Goal: Task Accomplishment & Management: Use online tool/utility

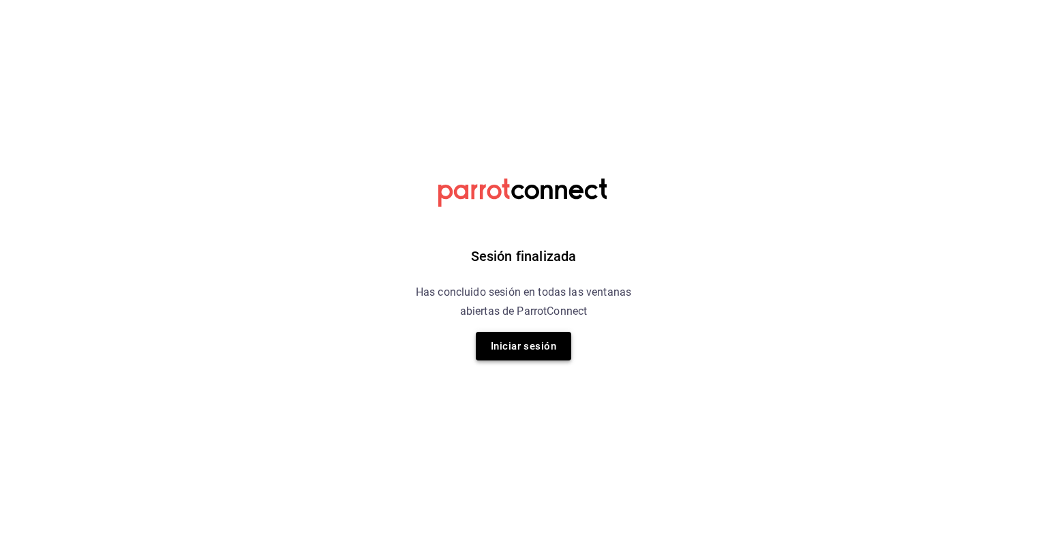
click at [533, 358] on button "Iniciar sesión" at bounding box center [523, 346] width 95 height 29
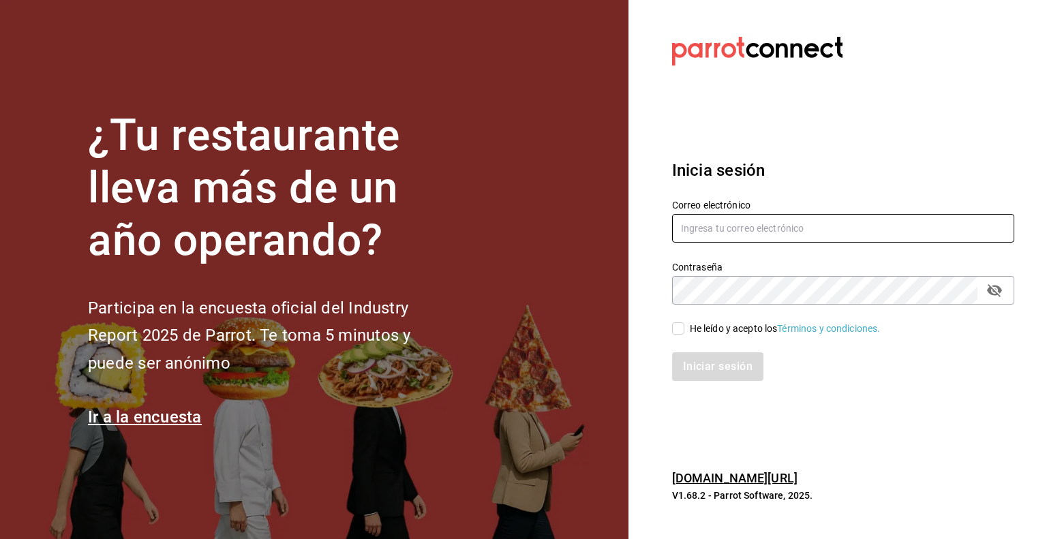
click at [816, 231] on input "text" at bounding box center [843, 228] width 342 height 29
type input "[PERSON_NAME][EMAIL_ADDRESS][PERSON_NAME][DOMAIN_NAME]"
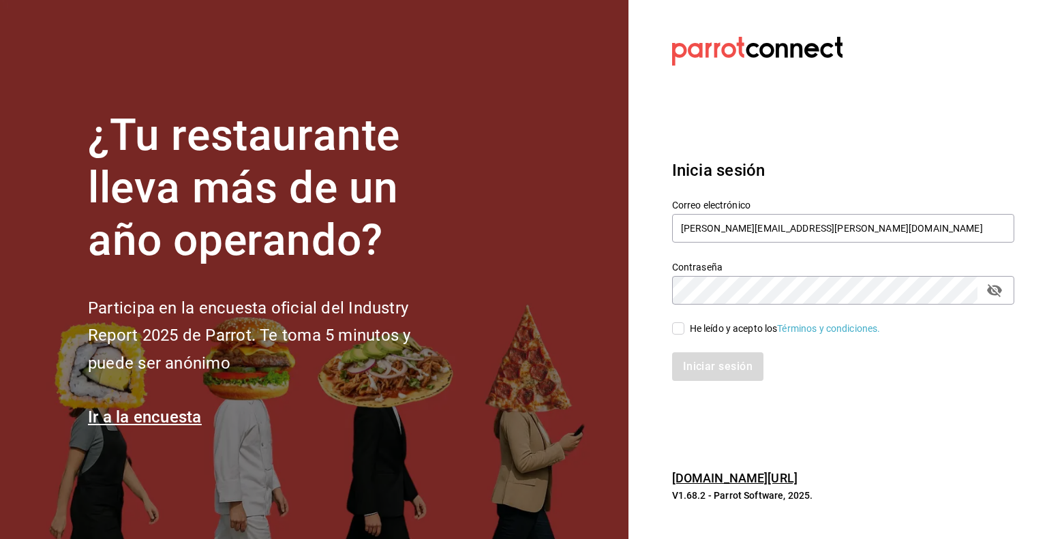
click at [676, 329] on input "He leído y acepto los Términos y condiciones." at bounding box center [678, 328] width 12 height 12
checkbox input "true"
click at [702, 366] on button "Iniciar sesión" at bounding box center [718, 366] width 93 height 29
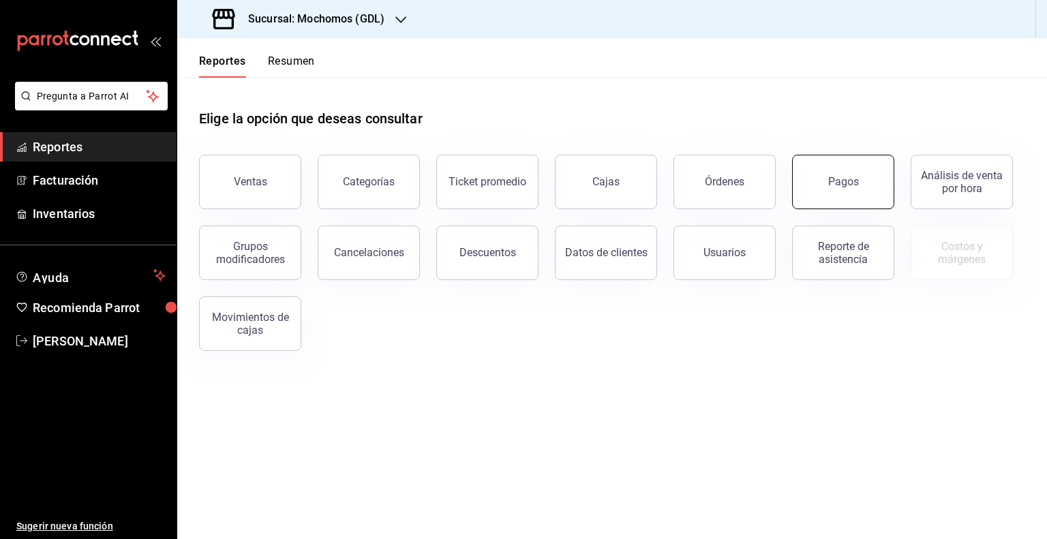
click at [811, 184] on button "Pagos" at bounding box center [843, 182] width 102 height 55
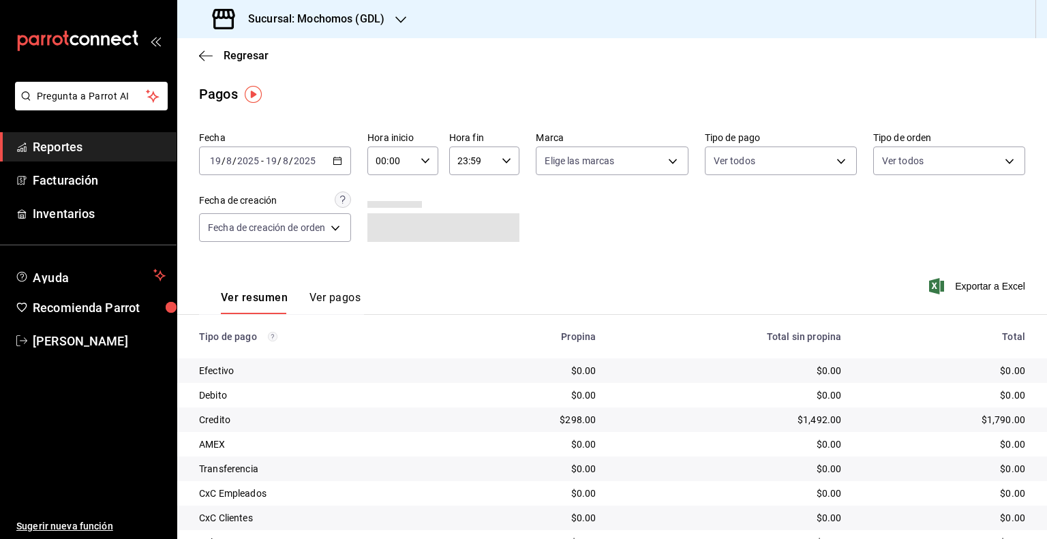
click at [333, 157] on icon "button" at bounding box center [338, 161] width 10 height 10
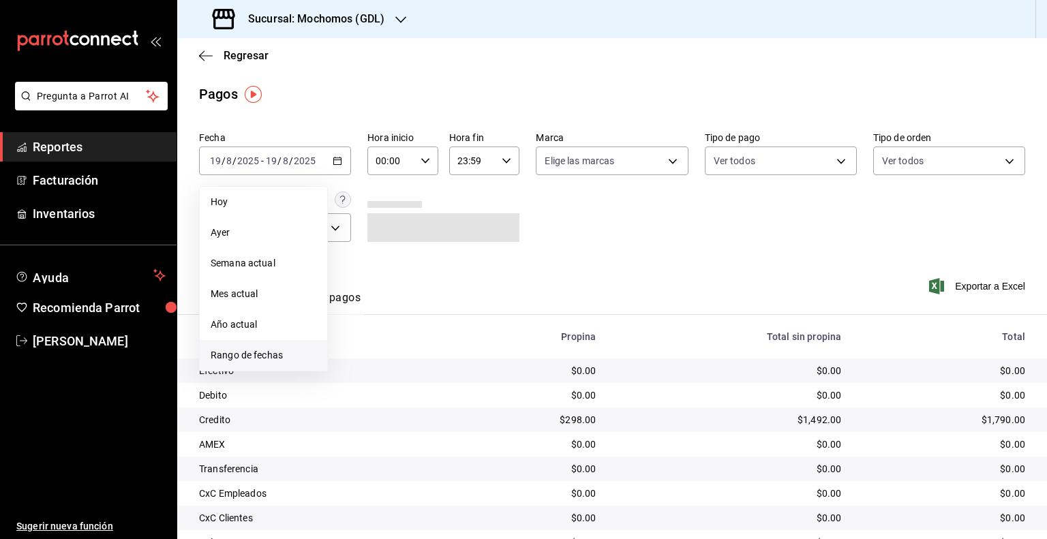
click at [239, 351] on span "Rango de fechas" at bounding box center [264, 355] width 106 height 14
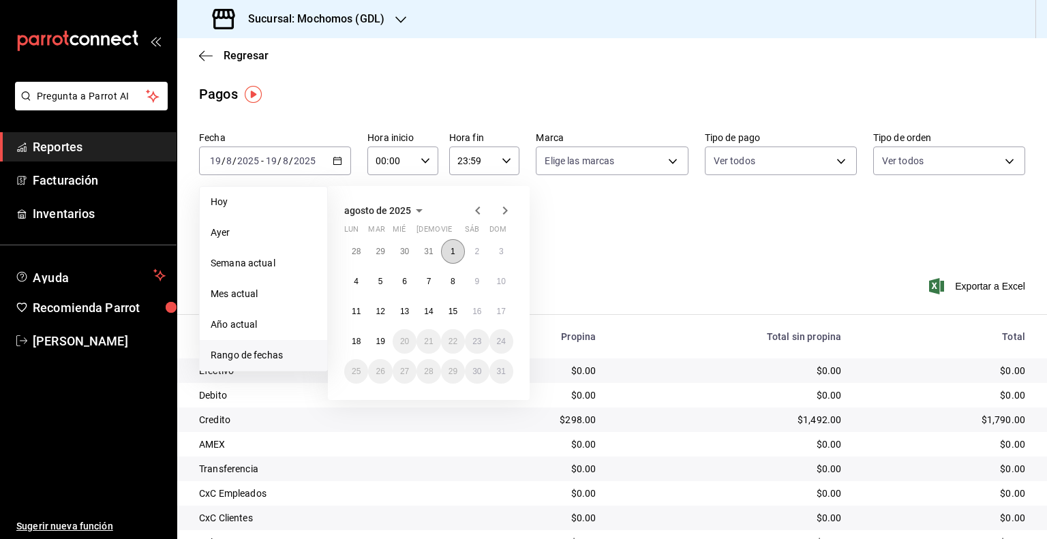
click at [455, 250] on button "1" at bounding box center [453, 251] width 24 height 25
click at [384, 342] on abbr "19" at bounding box center [379, 342] width 9 height 10
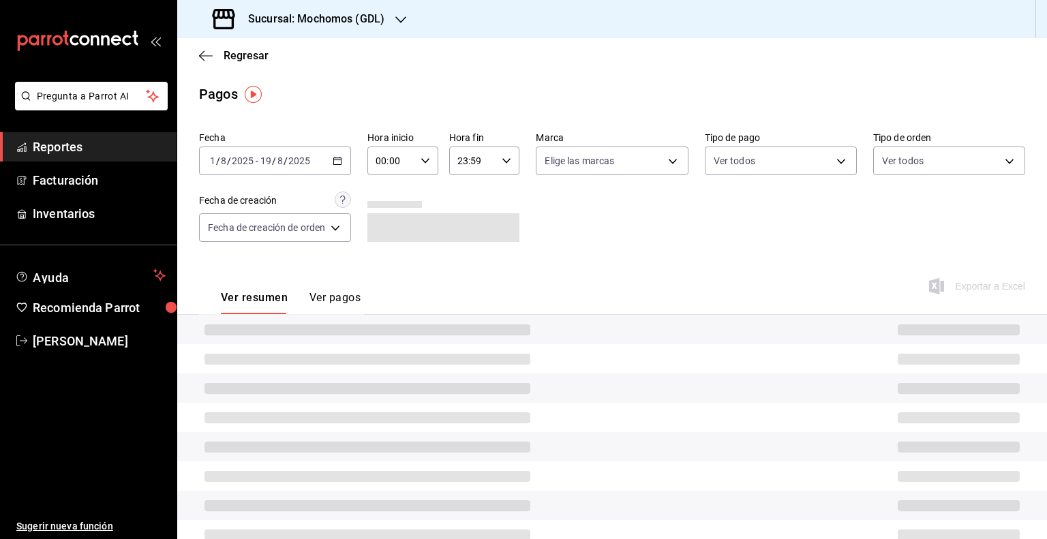
click at [420, 157] on icon "button" at bounding box center [425, 161] width 10 height 10
click at [388, 227] on span "05" at bounding box center [385, 222] width 13 height 11
type input "05:00"
click at [482, 164] on div at bounding box center [523, 269] width 1047 height 539
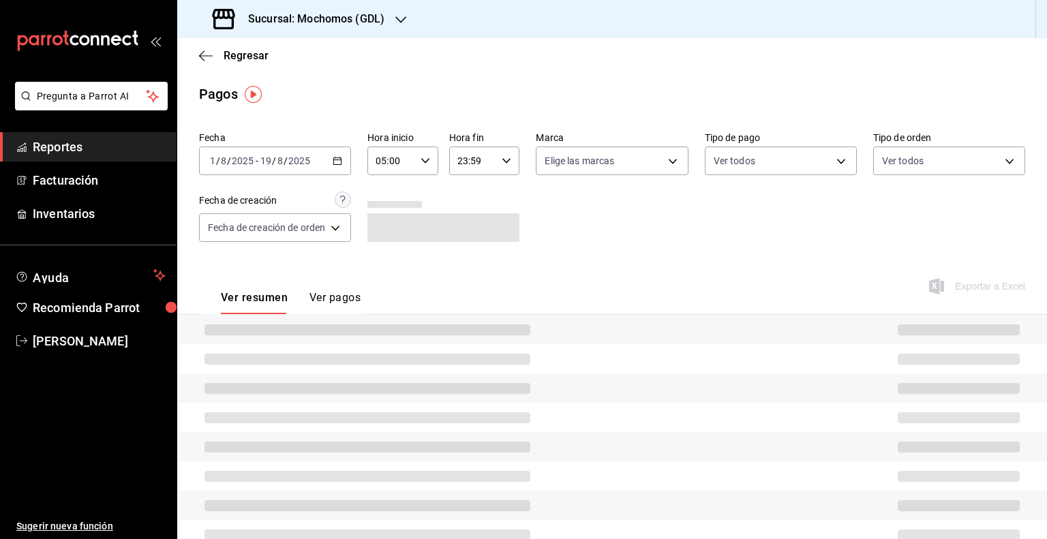
click at [482, 164] on input "23:59" at bounding box center [473, 160] width 48 height 27
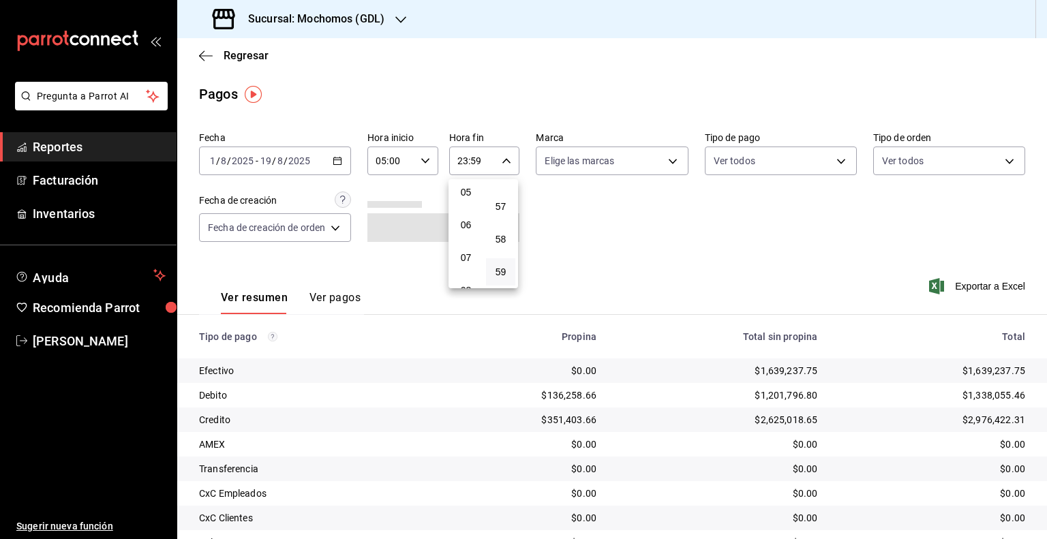
scroll to position [144, 0]
click at [467, 218] on span "05" at bounding box center [465, 215] width 13 height 11
type input "05:59"
click at [671, 162] on div at bounding box center [523, 269] width 1047 height 539
click at [671, 162] on body "Pregunta a Parrot AI Reportes Facturación Inventarios Ayuda Recomienda Parrot G…" at bounding box center [523, 269] width 1047 height 539
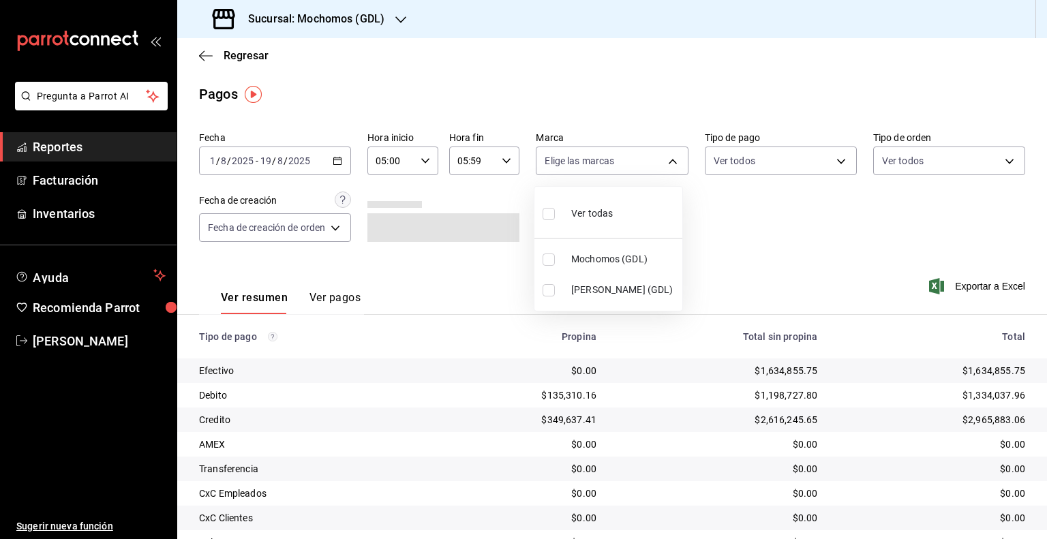
click at [594, 286] on span "Mika (GDL)" at bounding box center [624, 290] width 106 height 14
type input "9cac9703-0c5a-4d8b-addd-5b6b571d65b9"
checkbox input "true"
click at [878, 239] on div at bounding box center [523, 269] width 1047 height 539
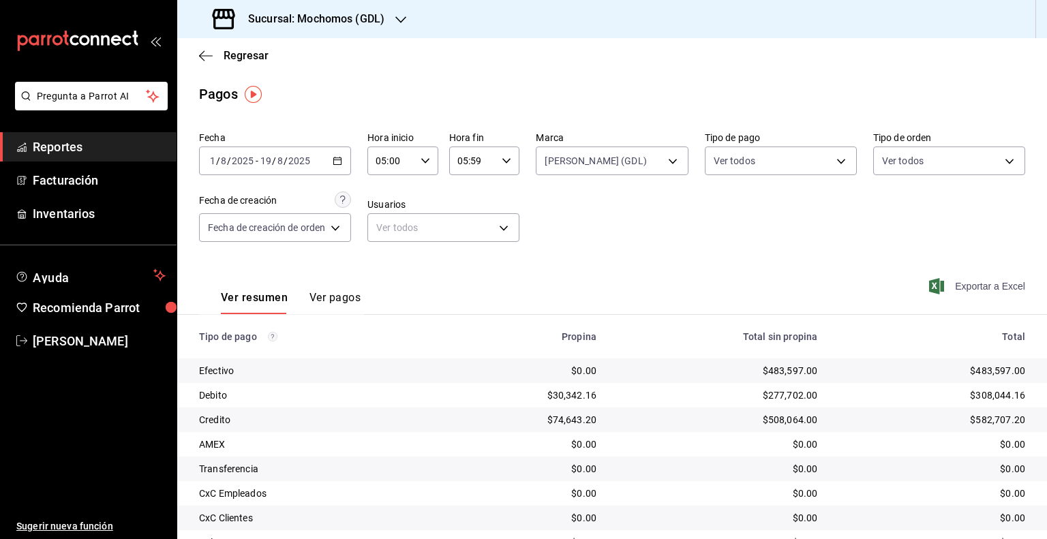
click at [951, 283] on span "Exportar a Excel" at bounding box center [978, 286] width 93 height 16
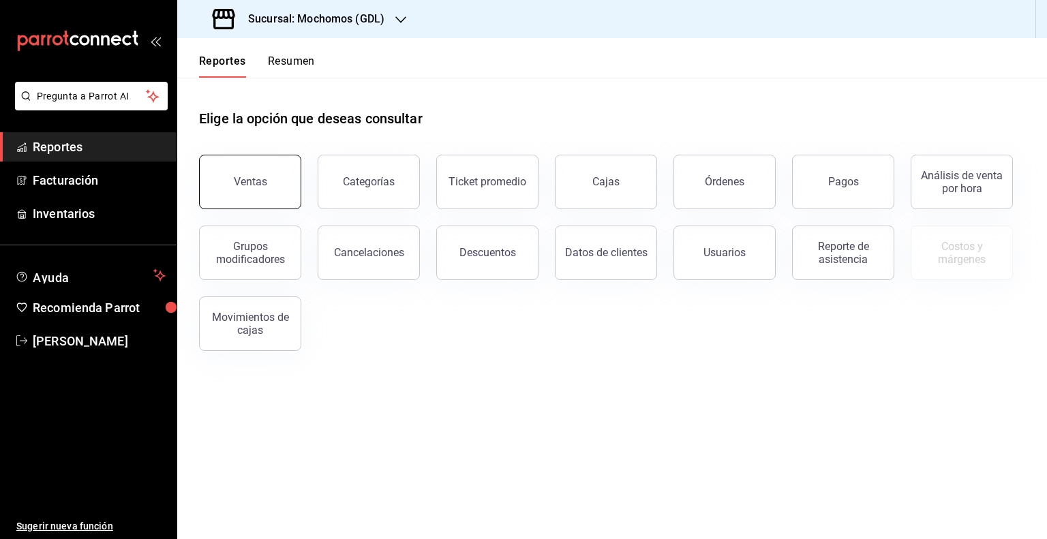
click at [271, 170] on button "Ventas" at bounding box center [250, 182] width 102 height 55
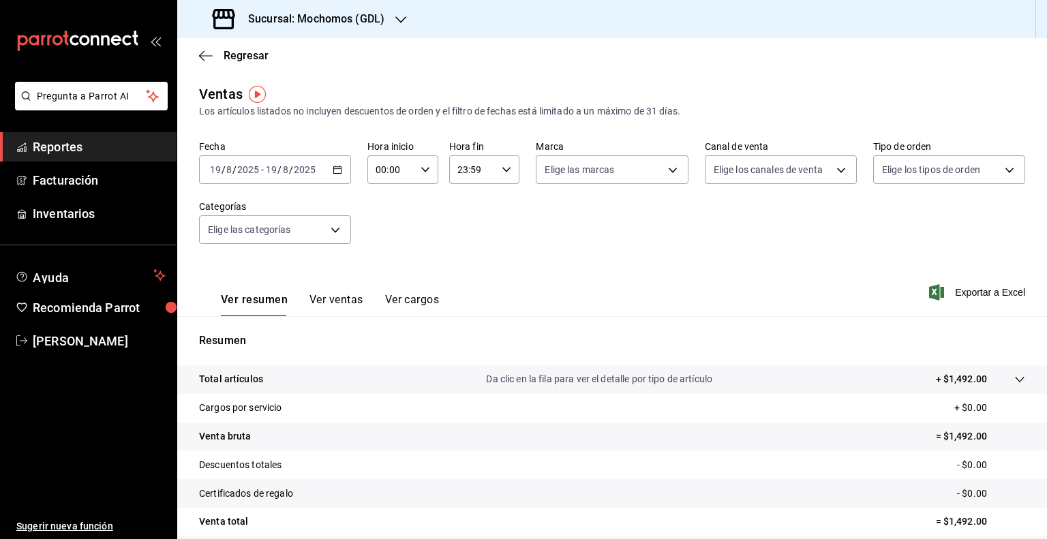
click at [262, 171] on span "-" at bounding box center [262, 169] width 3 height 11
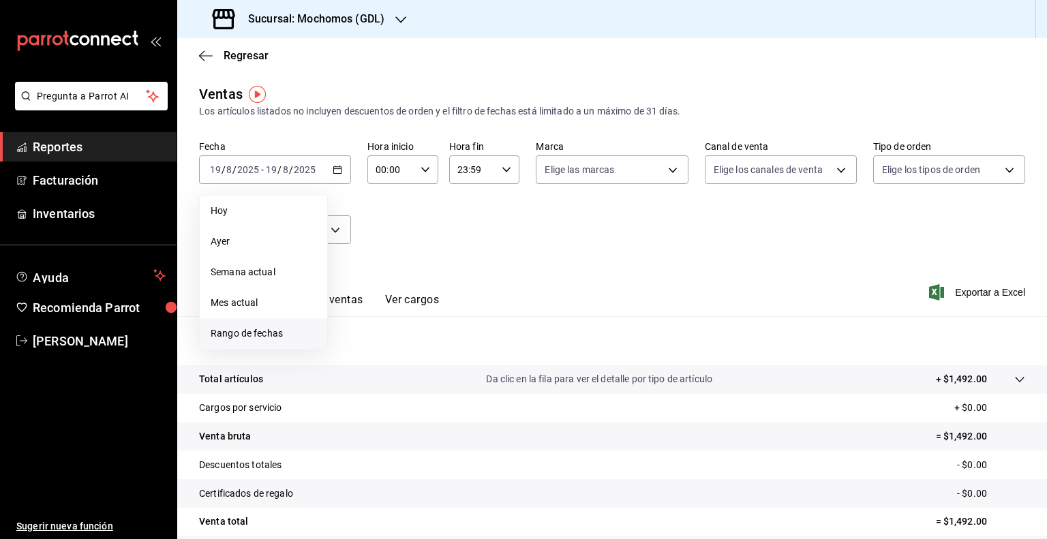
click at [243, 336] on span "Rango de fechas" at bounding box center [264, 333] width 106 height 14
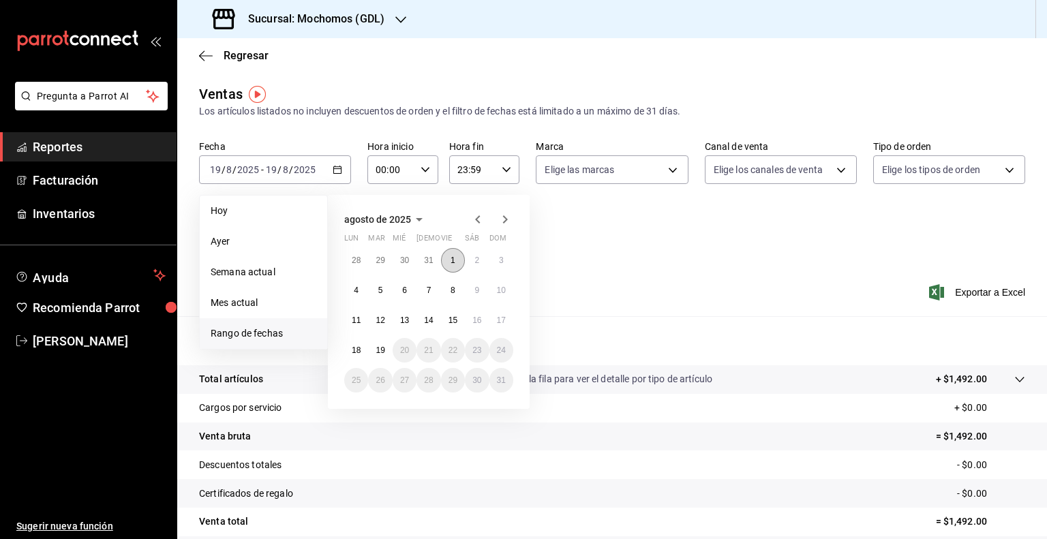
click at [448, 259] on button "1" at bounding box center [453, 260] width 24 height 25
click at [380, 350] on abbr "19" at bounding box center [379, 351] width 9 height 10
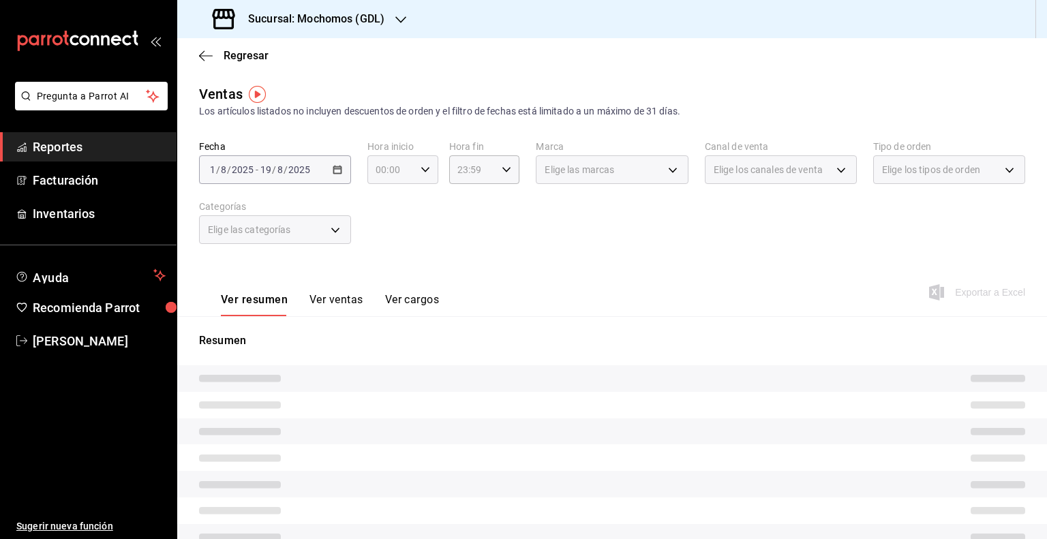
click at [414, 173] on div "00:00 Hora inicio" at bounding box center [402, 169] width 71 height 29
drag, startPoint x: 382, startPoint y: 241, endPoint x: 440, endPoint y: 206, distance: 68.1
click at [383, 241] on button "05" at bounding box center [382, 231] width 29 height 27
type input "05:00"
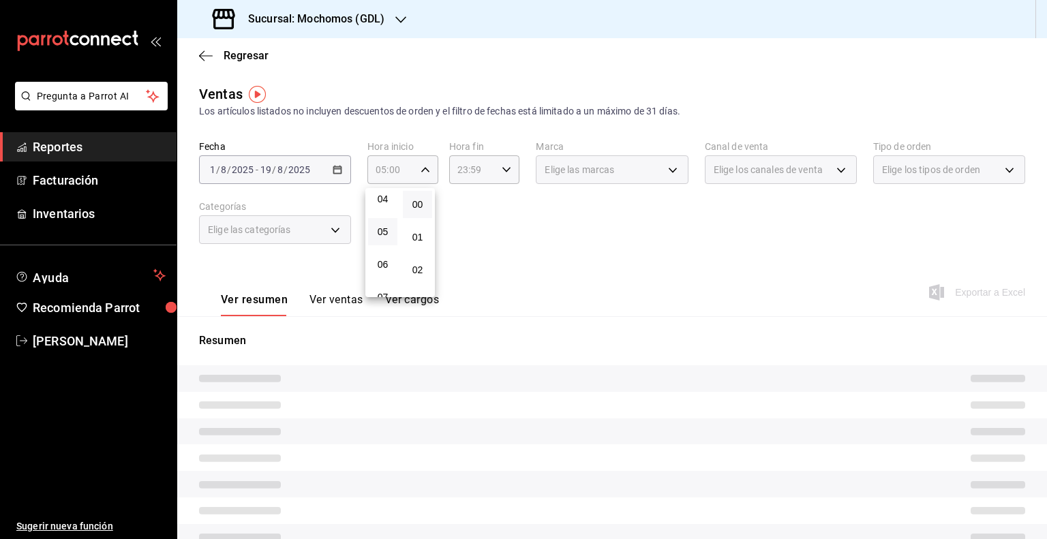
click at [390, 231] on button "05" at bounding box center [382, 231] width 29 height 27
click at [482, 169] on div at bounding box center [523, 269] width 1047 height 539
click at [496, 172] on div "23:59 Hora fin" at bounding box center [484, 169] width 71 height 29
click at [469, 227] on span "05" at bounding box center [463, 224] width 13 height 11
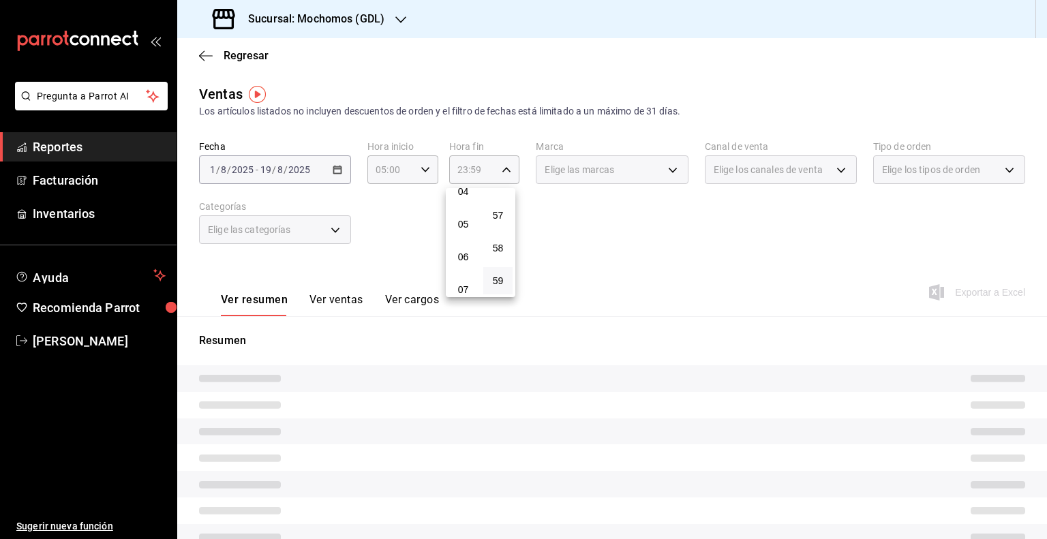
type input "05:59"
click at [676, 168] on div at bounding box center [523, 269] width 1047 height 539
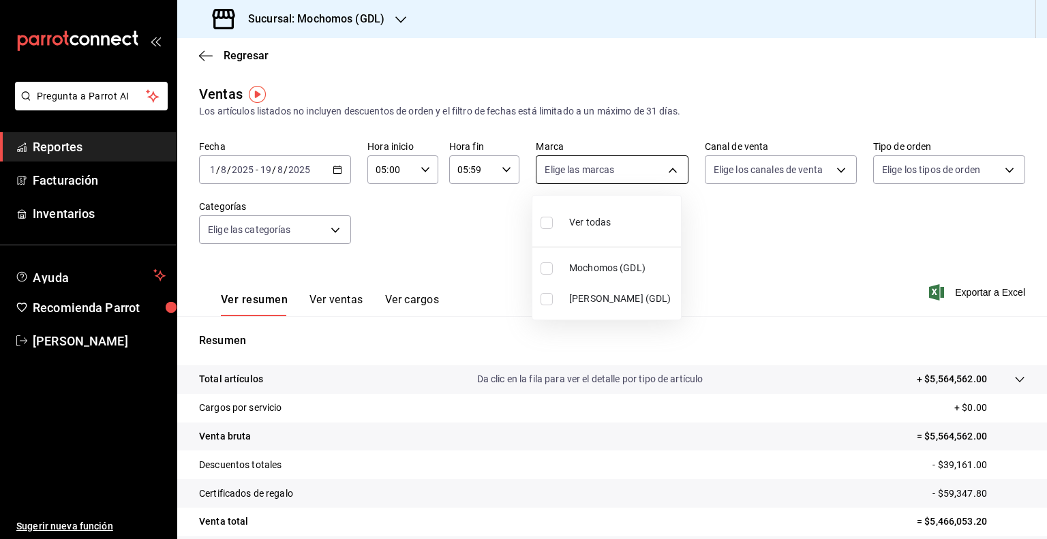
click at [671, 170] on body "Pregunta a Parrot AI Reportes Facturación Inventarios Ayuda Recomienda Parrot G…" at bounding box center [523, 269] width 1047 height 539
click at [586, 303] on span "Mika (GDL)" at bounding box center [622, 299] width 106 height 14
type input "9cac9703-0c5a-4d8b-addd-5b6b571d65b9"
checkbox input "true"
click at [932, 294] on div at bounding box center [523, 269] width 1047 height 539
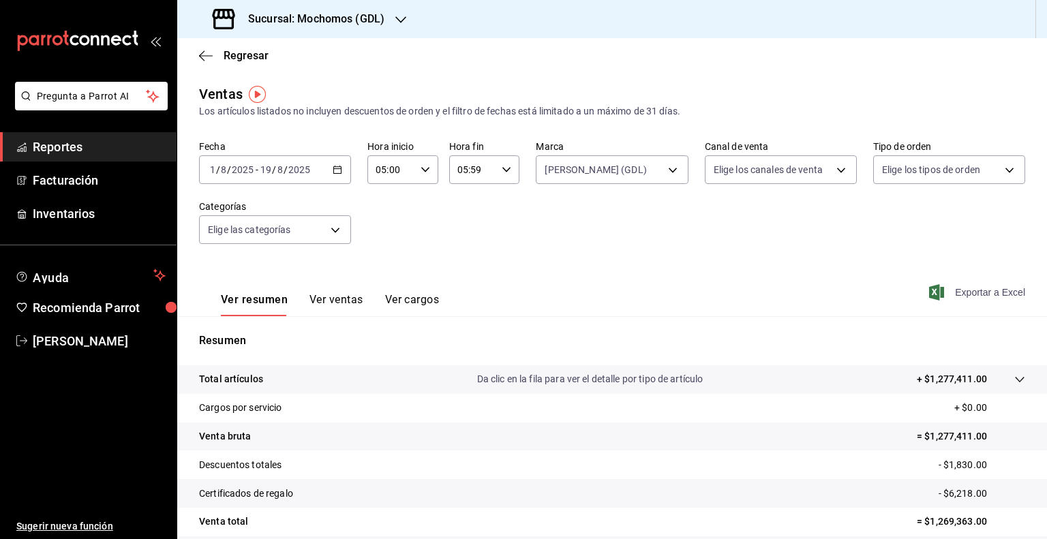
click at [964, 294] on span "Exportar a Excel" at bounding box center [978, 292] width 93 height 16
click at [316, 170] on div "2025-08-01 1 / 8 / 2025 - 2025-08-19 19 / 8 / 2025" at bounding box center [275, 169] width 152 height 29
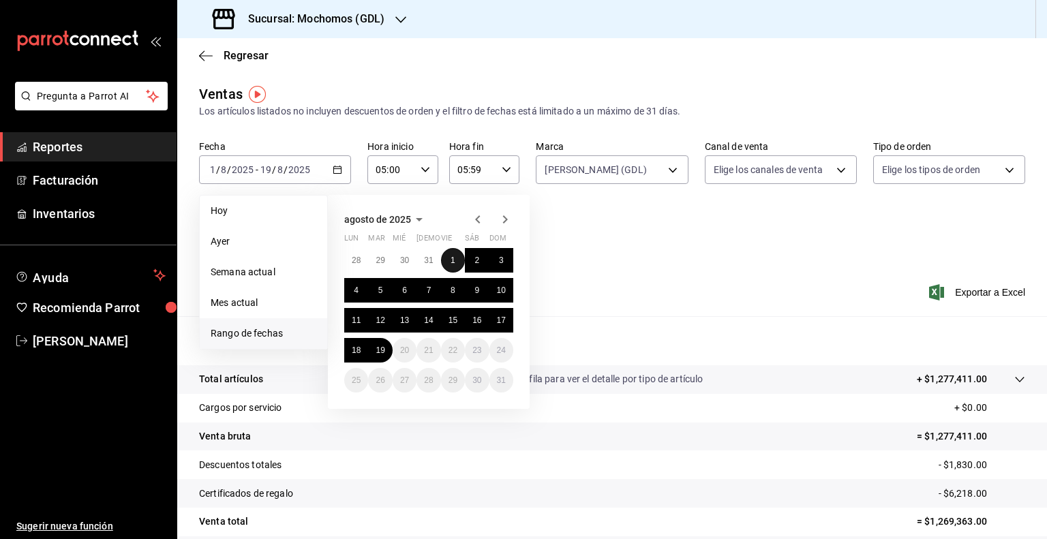
click at [452, 254] on button "1" at bounding box center [453, 260] width 24 height 25
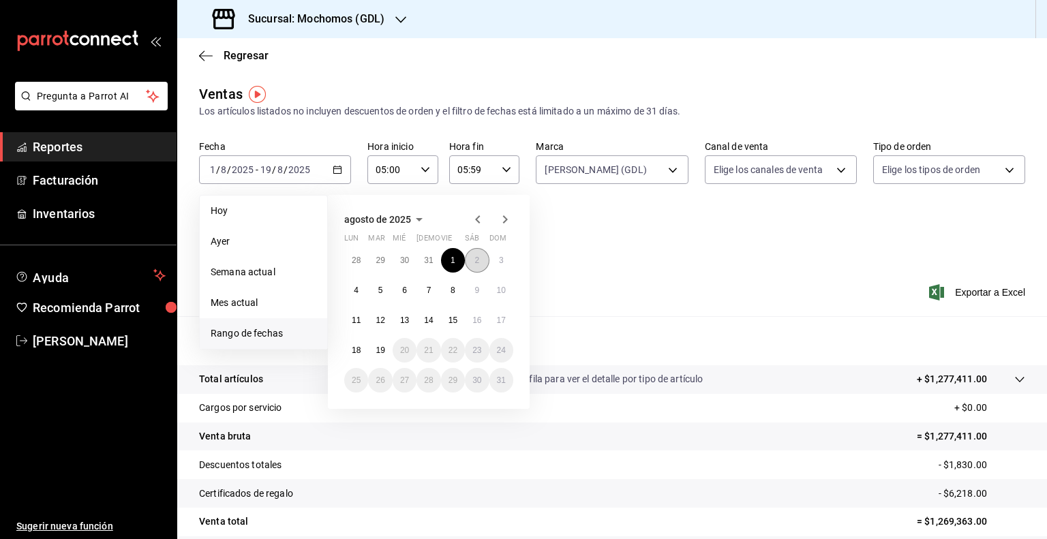
click at [473, 256] on button "2" at bounding box center [477, 260] width 24 height 25
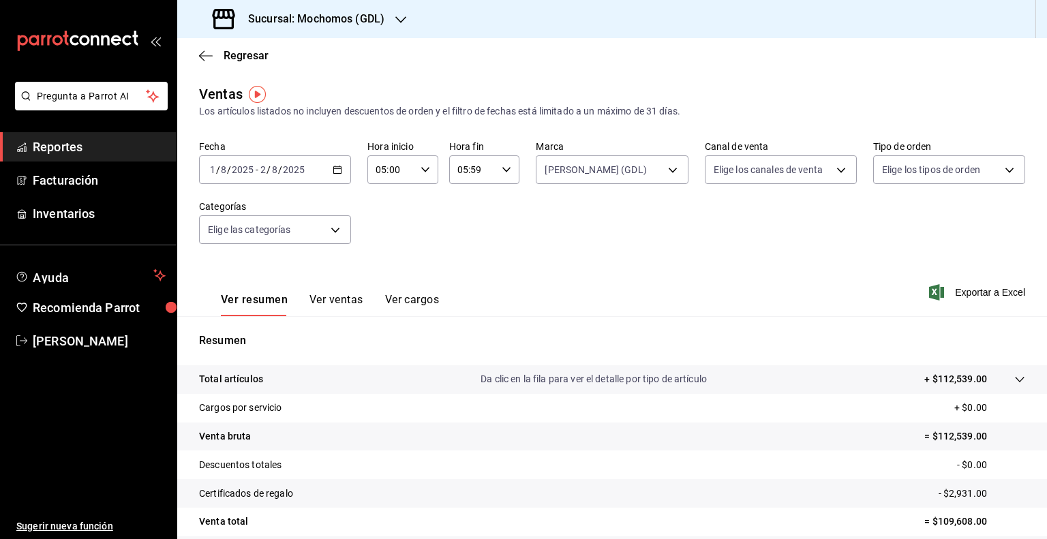
click at [288, 164] on input "2025" at bounding box center [293, 169] width 23 height 11
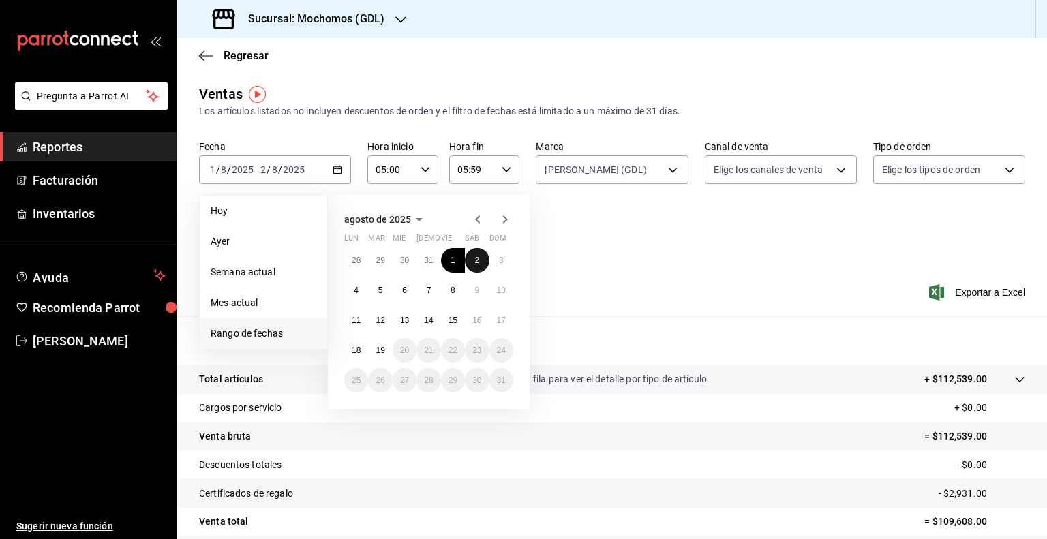
click at [485, 261] on button "2" at bounding box center [477, 260] width 24 height 25
click at [454, 291] on abbr "8" at bounding box center [452, 291] width 5 height 10
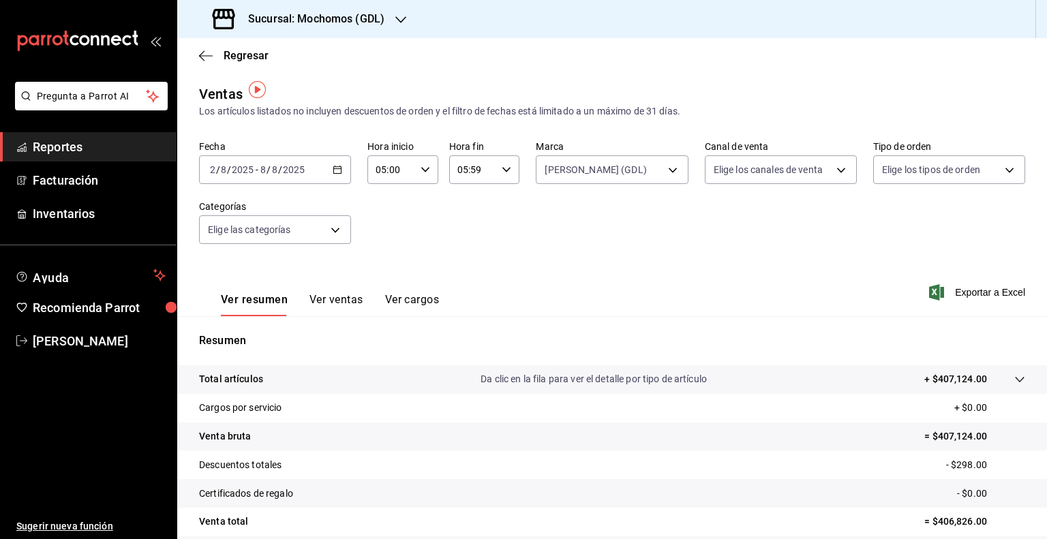
scroll to position [68, 0]
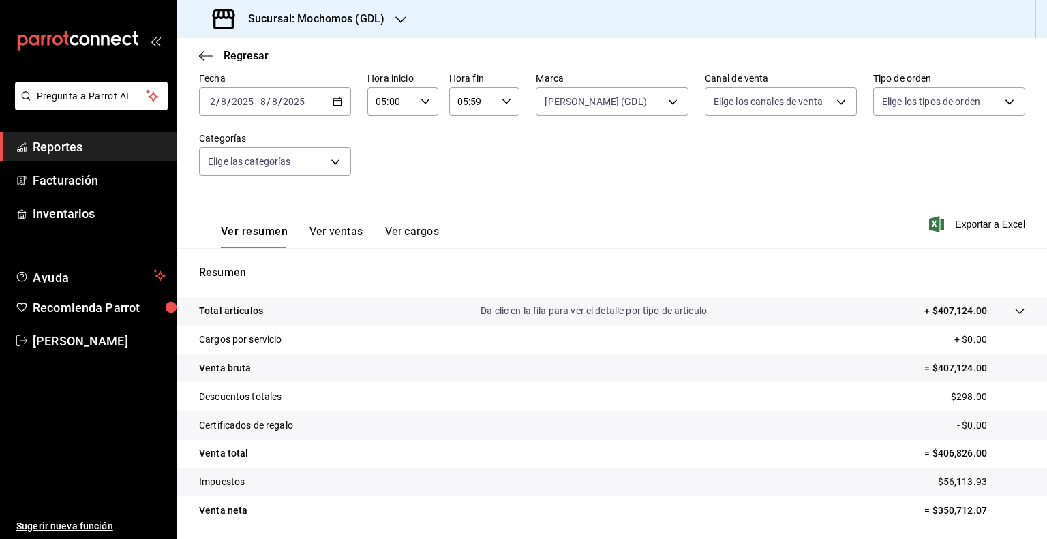
click at [296, 101] on input "2025" at bounding box center [293, 101] width 23 height 11
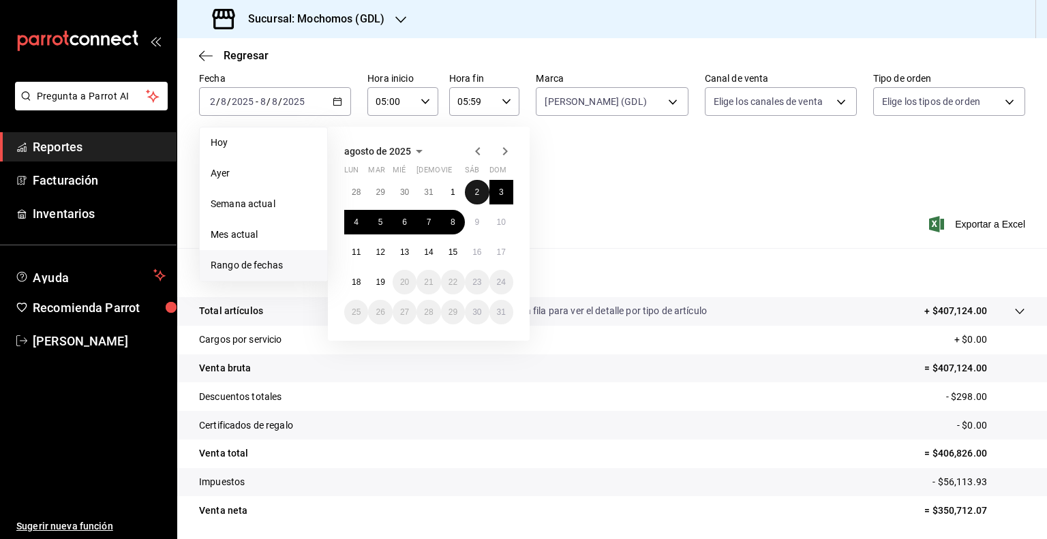
click at [475, 194] on abbr "2" at bounding box center [476, 192] width 5 height 10
click at [502, 190] on abbr "3" at bounding box center [501, 192] width 5 height 10
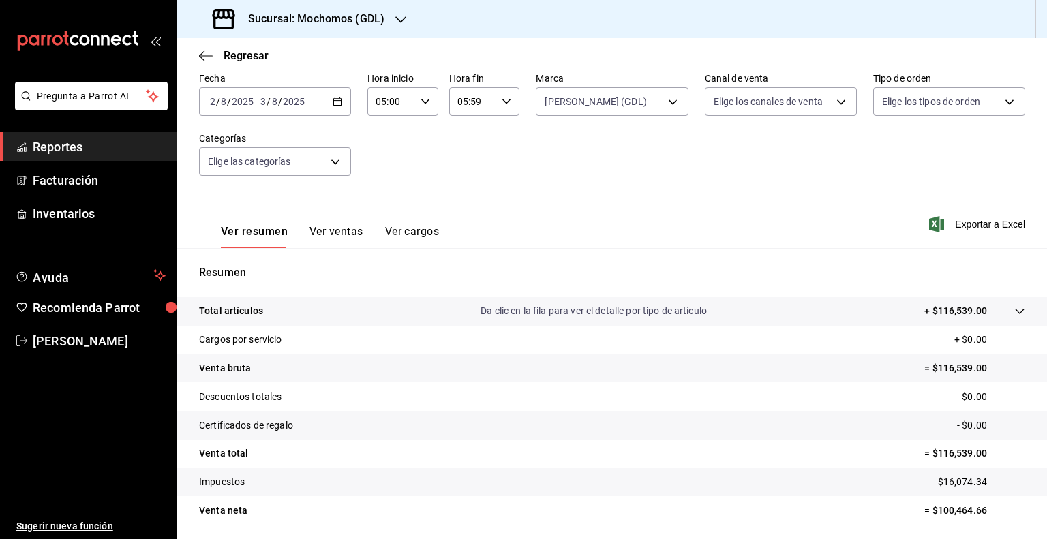
click at [239, 92] on div "2025-08-02 2 / 8 / 2025 - 2025-08-03 3 / 8 / 2025" at bounding box center [275, 101] width 152 height 29
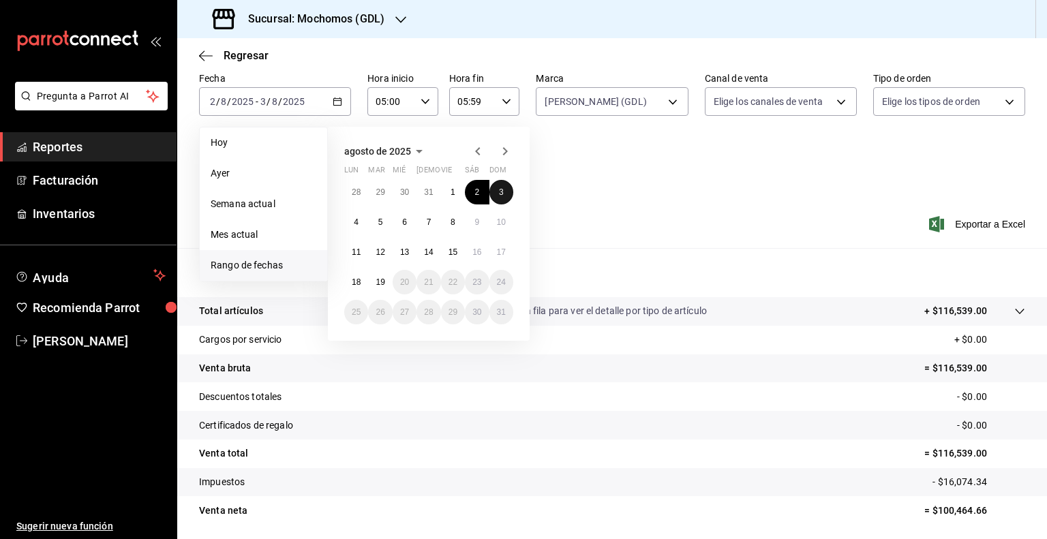
click at [499, 187] on abbr "3" at bounding box center [501, 192] width 5 height 10
click at [348, 232] on div "28 29 30 31 1 2 3 4 5 6 7 8 9 10 11 12 13 14 15 16 17 18 19 20 21 22 23 24 25 2…" at bounding box center [428, 252] width 169 height 144
click at [356, 226] on abbr "4" at bounding box center [356, 222] width 5 height 10
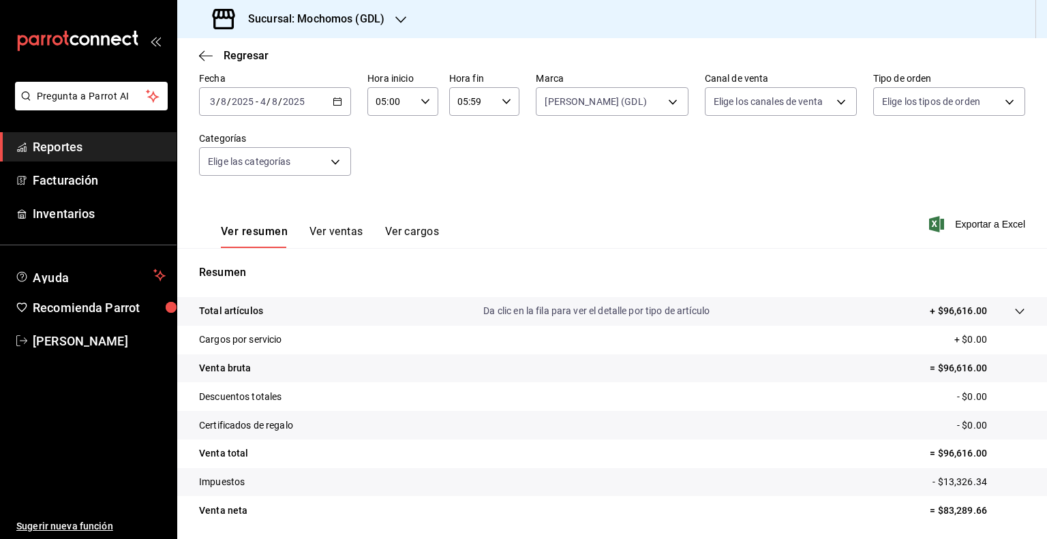
click at [297, 107] on input "2025" at bounding box center [293, 101] width 23 height 11
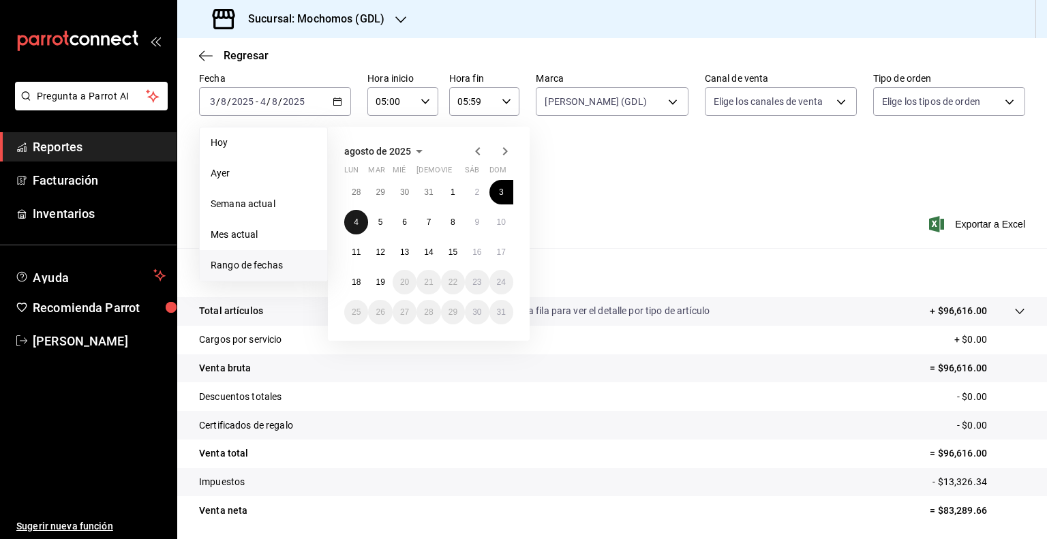
click at [357, 222] on abbr "4" at bounding box center [356, 222] width 5 height 10
click at [374, 222] on button "5" at bounding box center [380, 222] width 24 height 25
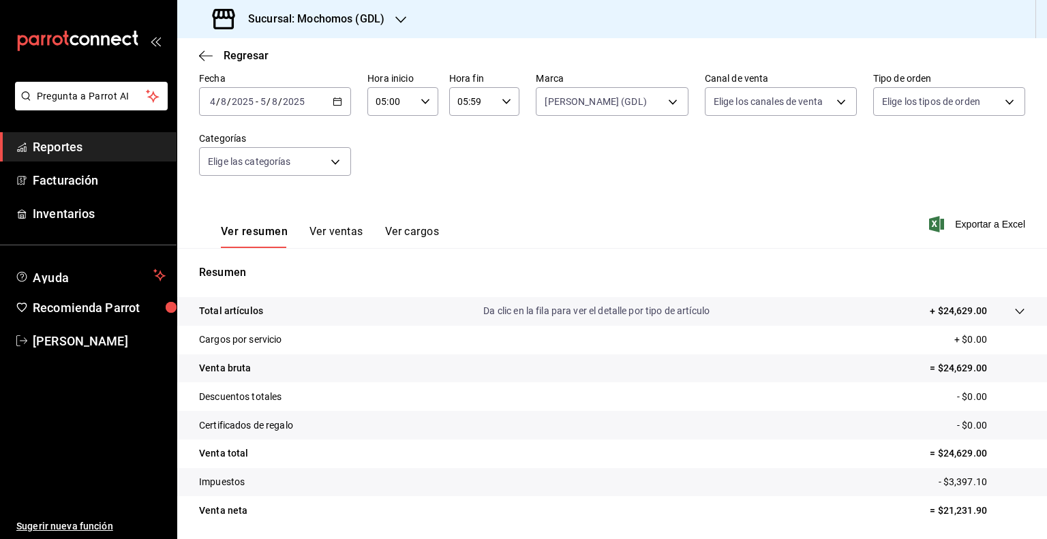
click at [273, 108] on div "2025-08-04 4 / 8 / 2025 - 2025-08-05 5 / 8 / 2025" at bounding box center [275, 101] width 152 height 29
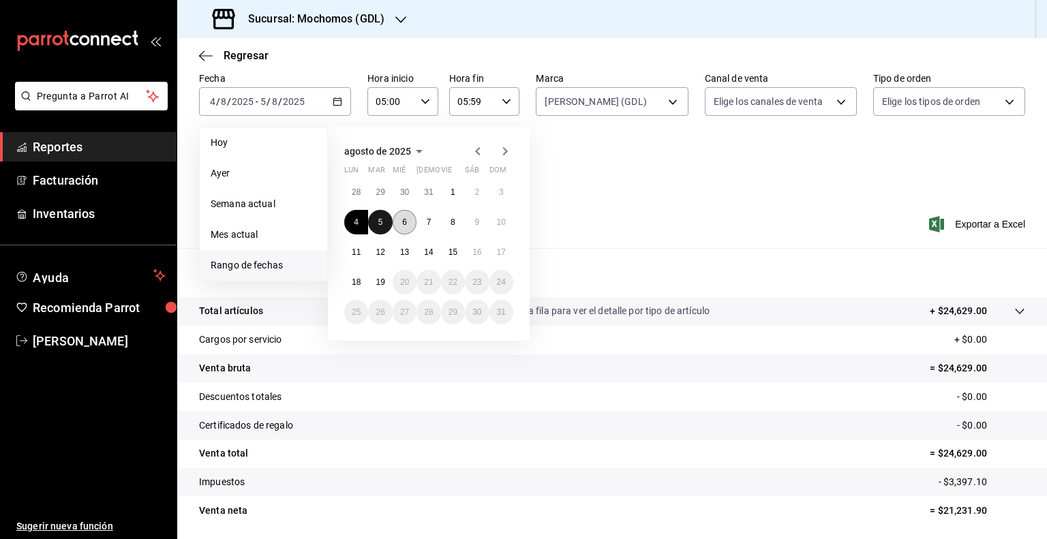
drag, startPoint x: 378, startPoint y: 225, endPoint x: 397, endPoint y: 219, distance: 20.7
click at [378, 224] on abbr "5" at bounding box center [380, 222] width 5 height 10
click at [407, 222] on button "6" at bounding box center [405, 222] width 24 height 25
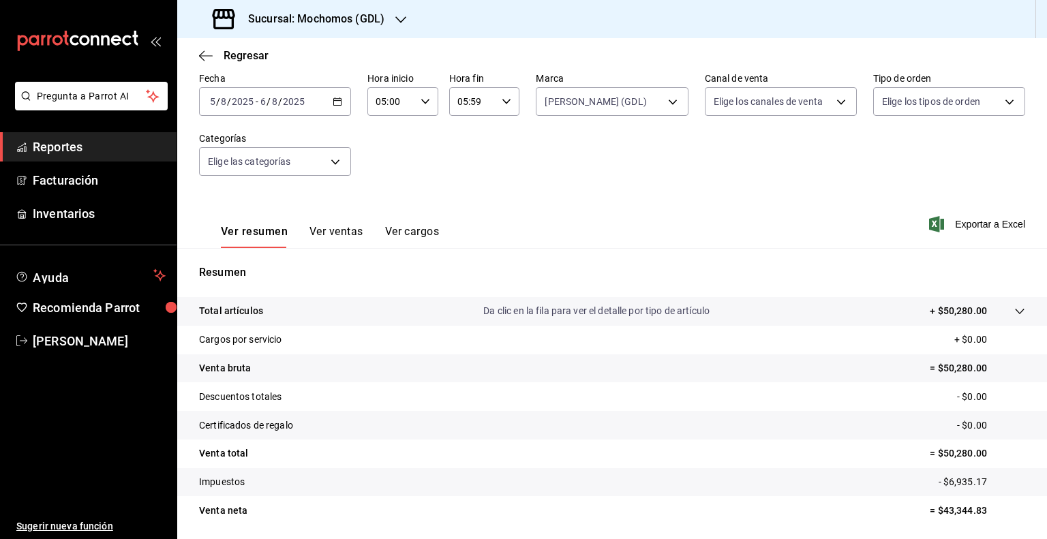
click at [294, 100] on input "2025" at bounding box center [293, 101] width 23 height 11
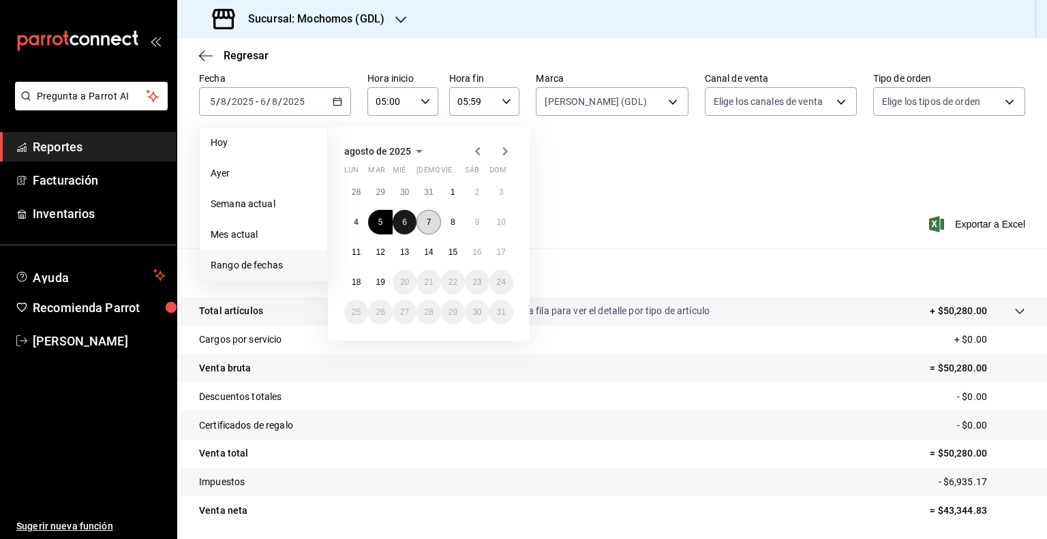
drag, startPoint x: 406, startPoint y: 223, endPoint x: 425, endPoint y: 221, distance: 18.5
click at [409, 221] on button "6" at bounding box center [405, 222] width 24 height 25
click at [431, 223] on abbr "7" at bounding box center [429, 222] width 5 height 10
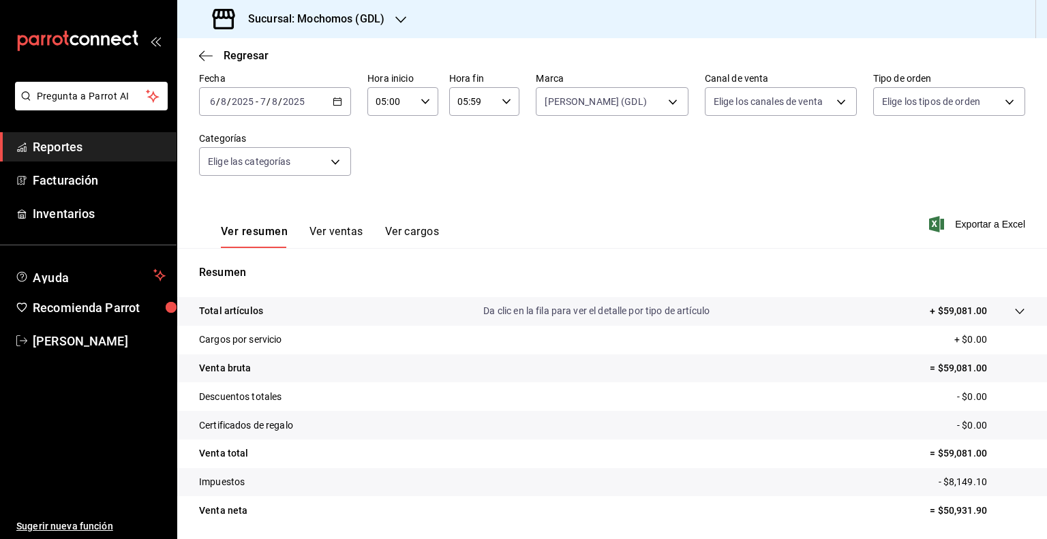
click at [278, 91] on div "2025-08-06 6 / 8 / 2025 - 2025-08-07 7 / 8 / 2025" at bounding box center [275, 101] width 152 height 29
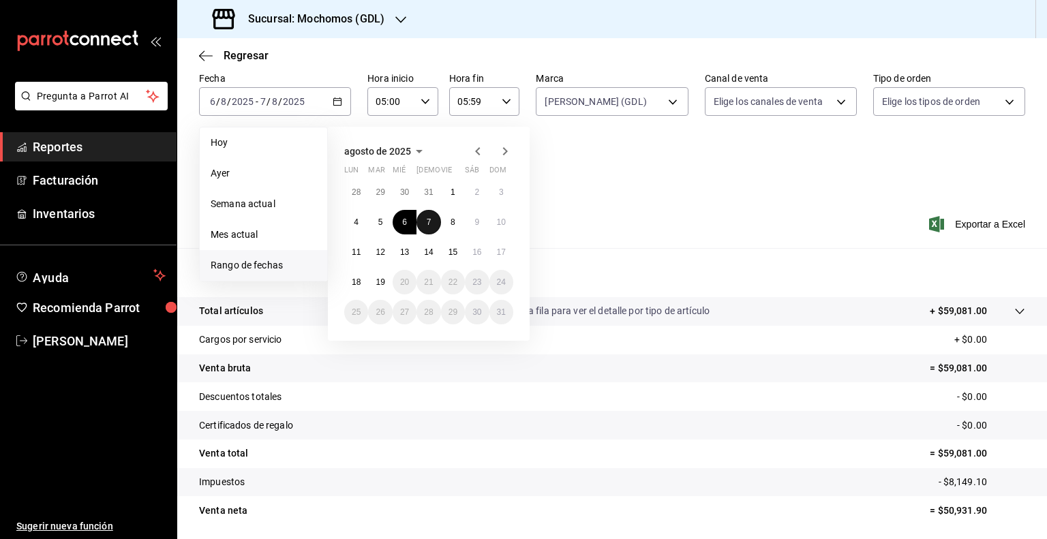
drag, startPoint x: 427, startPoint y: 224, endPoint x: 438, endPoint y: 221, distance: 11.1
click at [428, 223] on abbr "7" at bounding box center [429, 222] width 5 height 10
click at [457, 219] on button "8" at bounding box center [453, 222] width 24 height 25
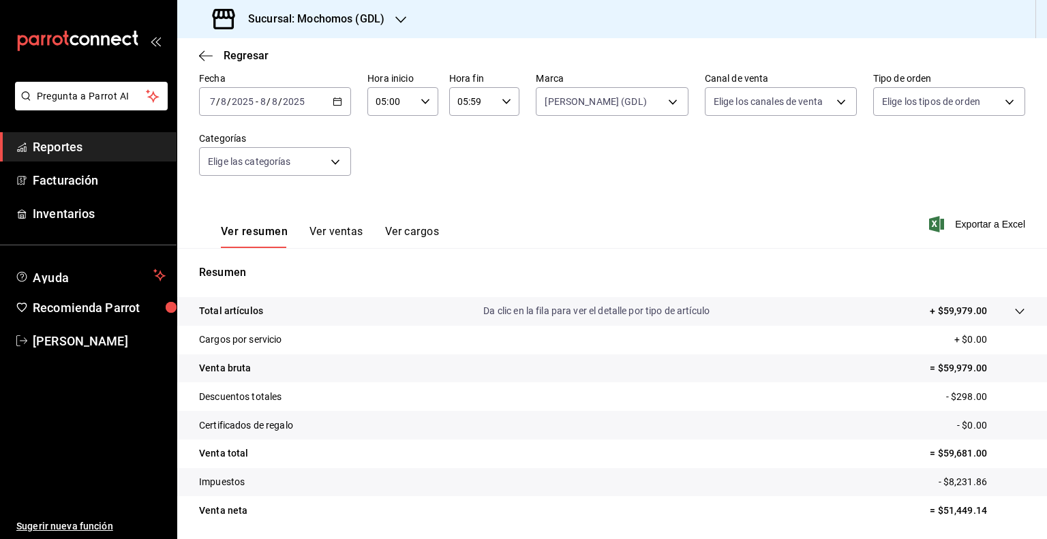
click at [254, 110] on div "2025-08-07 7 / 8 / 2025 - 2025-08-08 8 / 8 / 2025" at bounding box center [275, 101] width 152 height 29
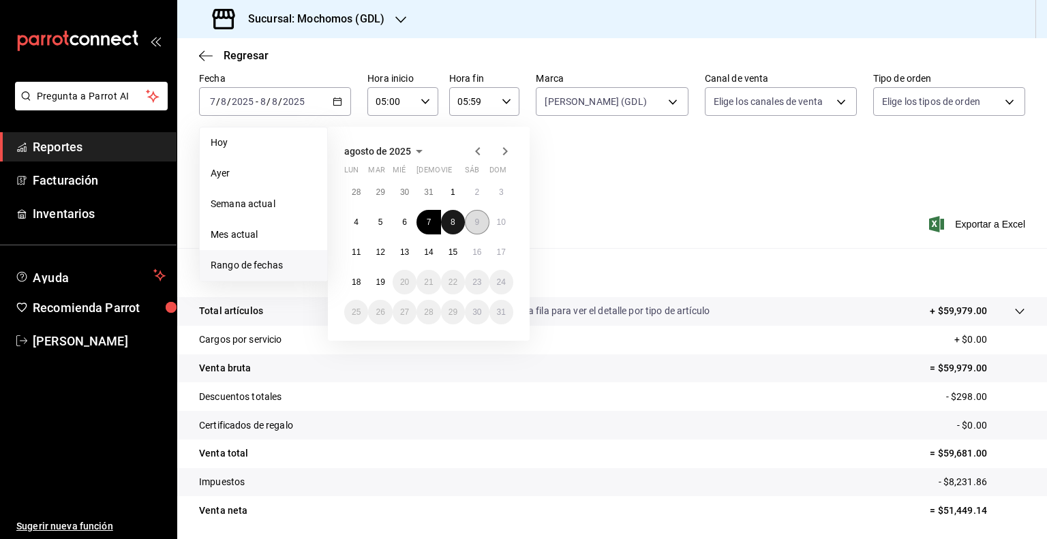
drag, startPoint x: 455, startPoint y: 222, endPoint x: 468, endPoint y: 222, distance: 12.9
click at [455, 222] on button "8" at bounding box center [453, 222] width 24 height 25
click at [472, 222] on button "9" at bounding box center [477, 222] width 24 height 25
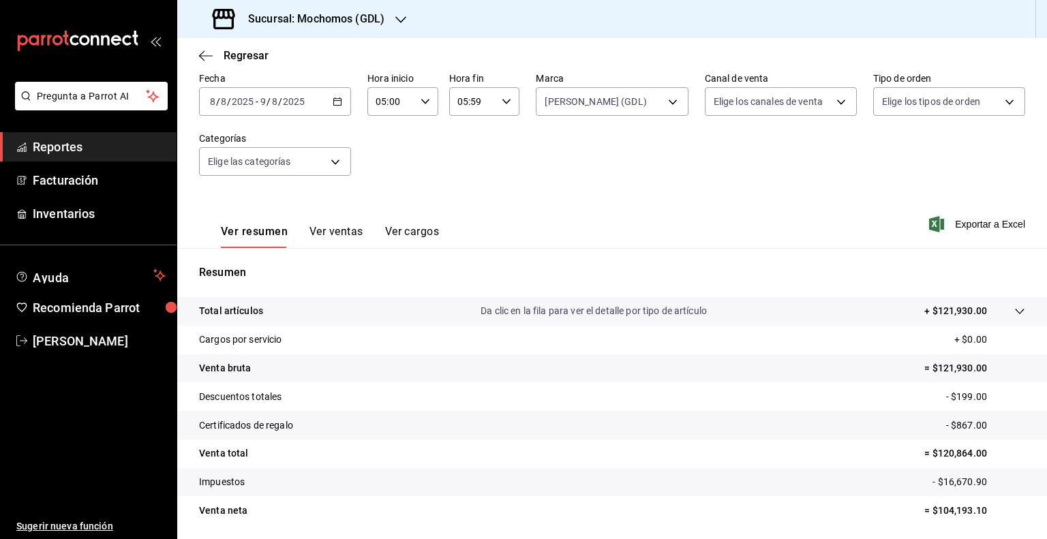
click at [288, 93] on div "2025-08-08 8 / 8 / 2025 - 2025-08-09 9 / 8 / 2025" at bounding box center [275, 101] width 152 height 29
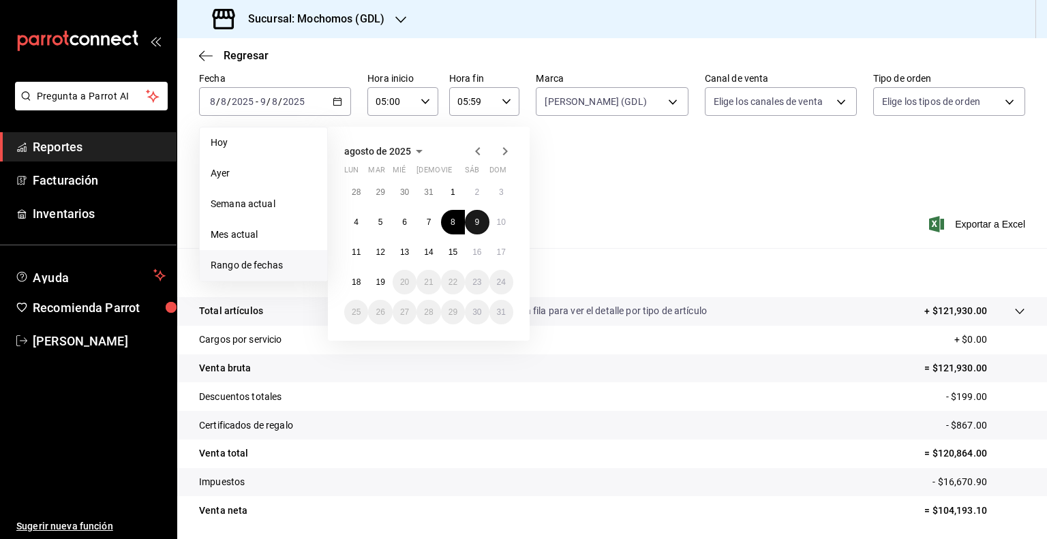
drag, startPoint x: 476, startPoint y: 231, endPoint x: 493, endPoint y: 228, distance: 16.7
click at [477, 230] on button "9" at bounding box center [477, 222] width 24 height 25
click at [500, 226] on button "10" at bounding box center [501, 222] width 24 height 25
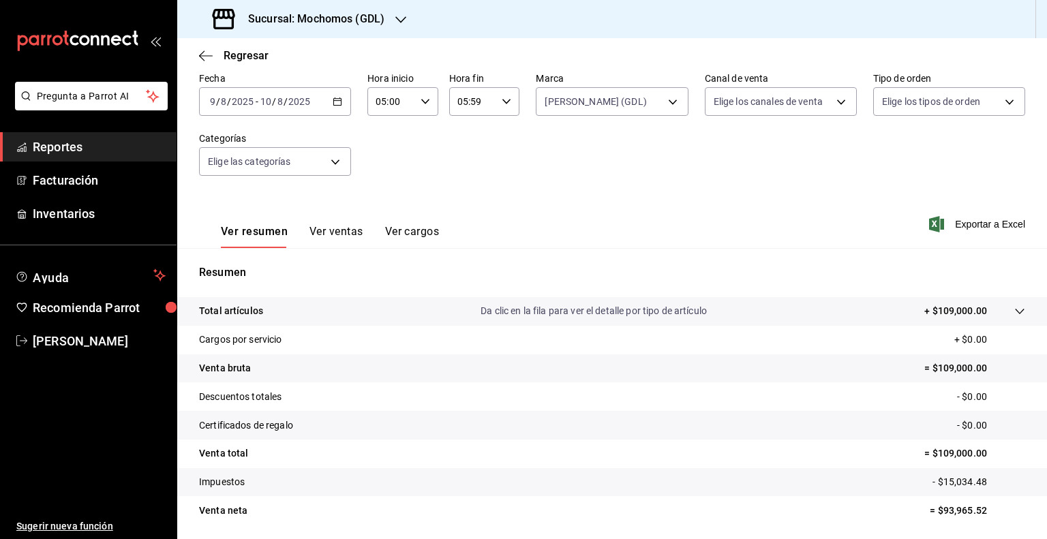
click at [299, 97] on input "2025" at bounding box center [299, 101] width 23 height 11
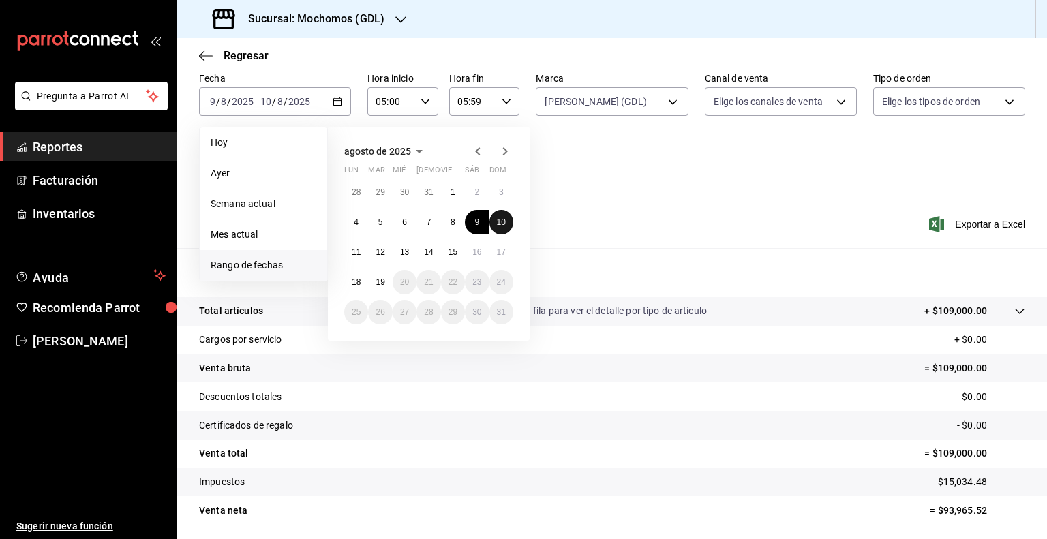
click at [499, 220] on abbr "10" at bounding box center [501, 222] width 9 height 10
click at [354, 259] on button "11" at bounding box center [356, 252] width 24 height 25
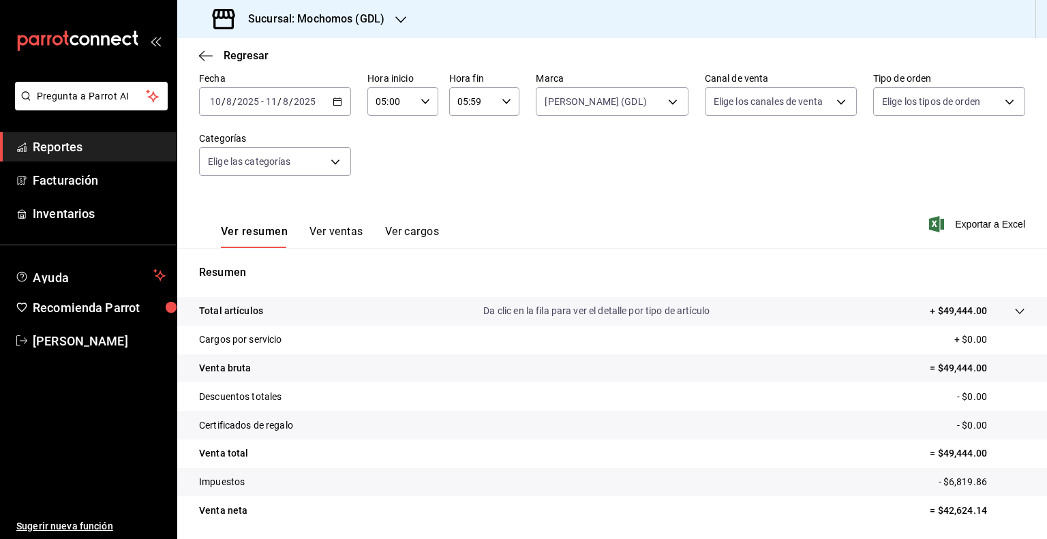
click at [285, 91] on div "2025-08-10 10 / 8 / 2025 - 2025-08-11 11 / 8 / 2025" at bounding box center [275, 101] width 152 height 29
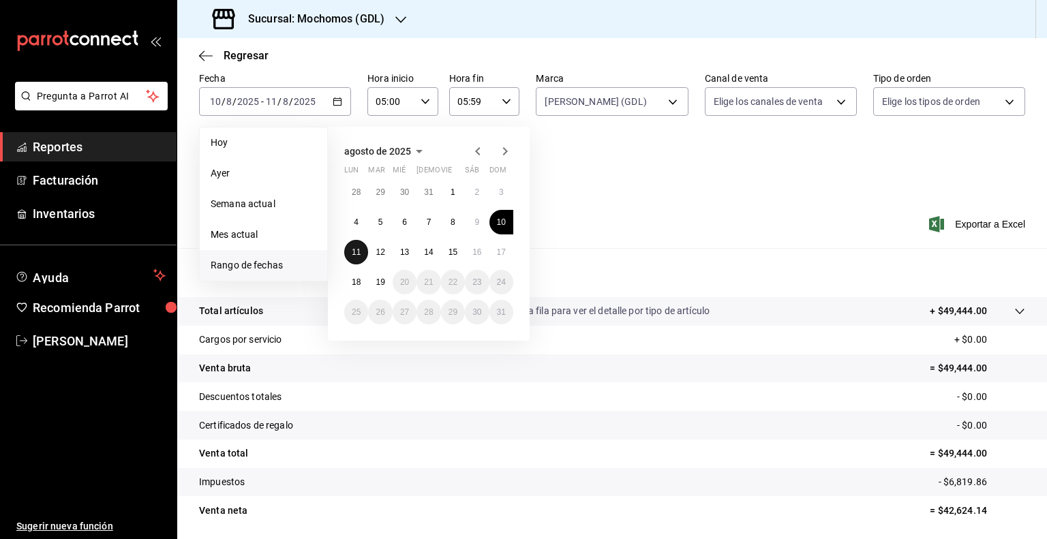
click at [357, 256] on abbr "11" at bounding box center [356, 252] width 9 height 10
click at [373, 252] on button "12" at bounding box center [380, 252] width 24 height 25
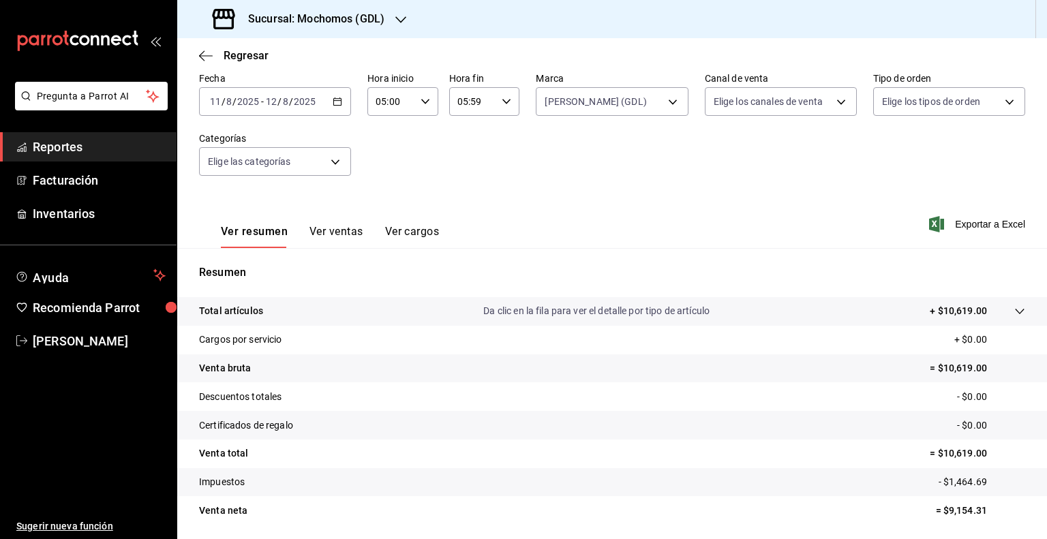
click at [296, 96] on input "2025" at bounding box center [304, 101] width 23 height 11
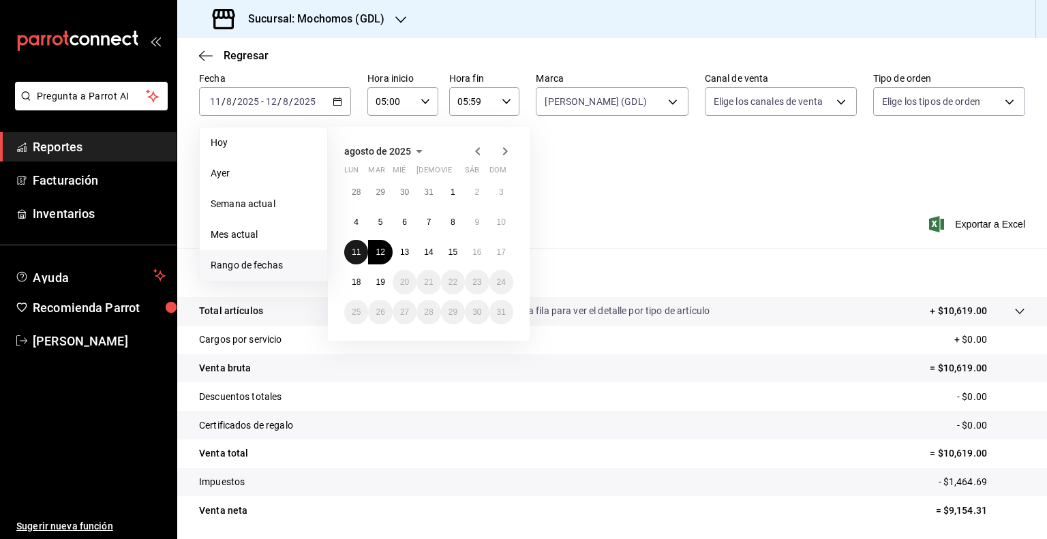
click at [366, 249] on button "11" at bounding box center [356, 252] width 24 height 25
click at [375, 249] on abbr "12" at bounding box center [379, 252] width 9 height 10
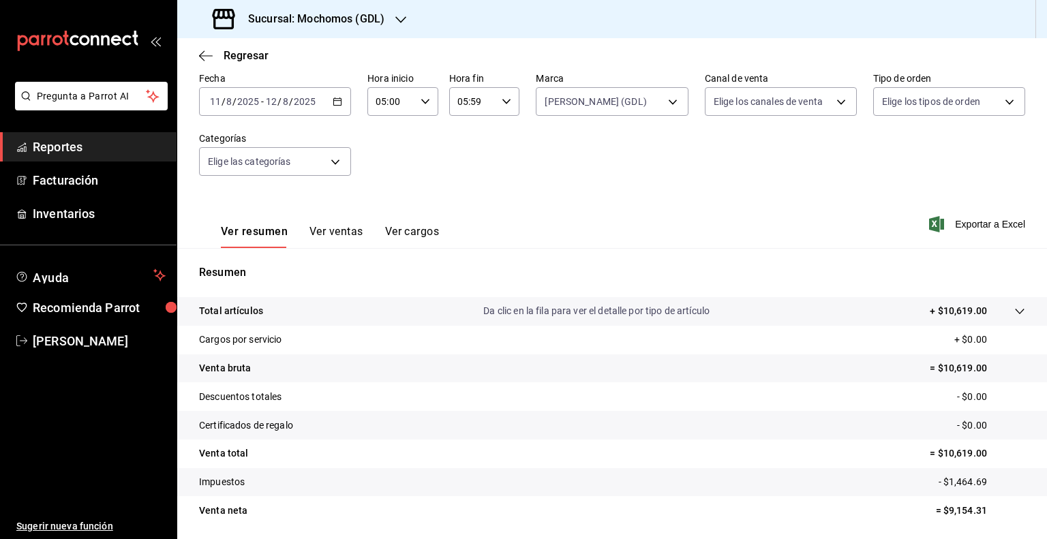
click at [309, 114] on div "2025-08-11 11 / 8 / 2025 - 2025-08-12 12 / 8 / 2025" at bounding box center [275, 101] width 152 height 29
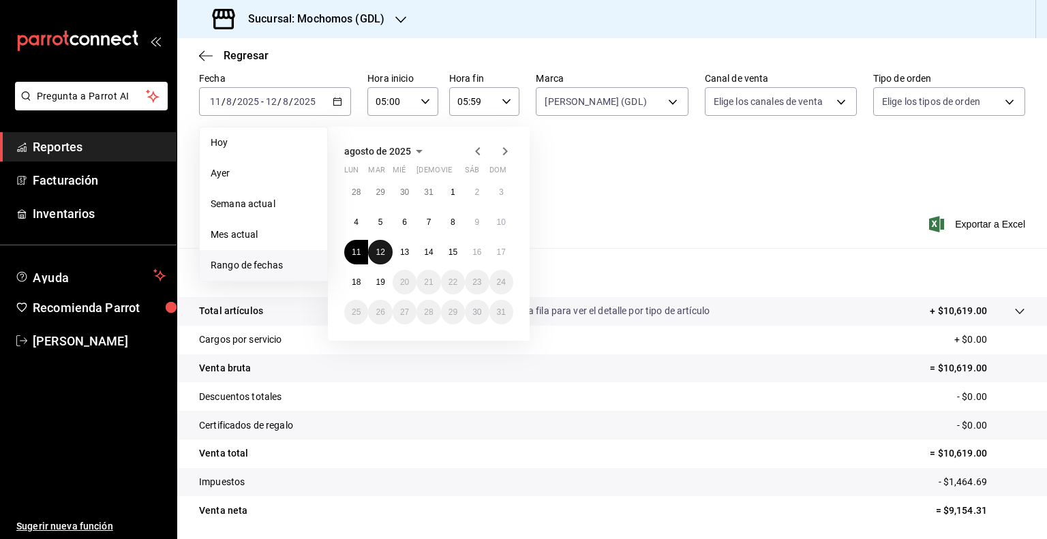
drag, startPoint x: 379, startPoint y: 249, endPoint x: 388, endPoint y: 251, distance: 9.6
click at [380, 249] on abbr "12" at bounding box center [379, 252] width 9 height 10
click at [403, 252] on abbr "13" at bounding box center [404, 252] width 9 height 10
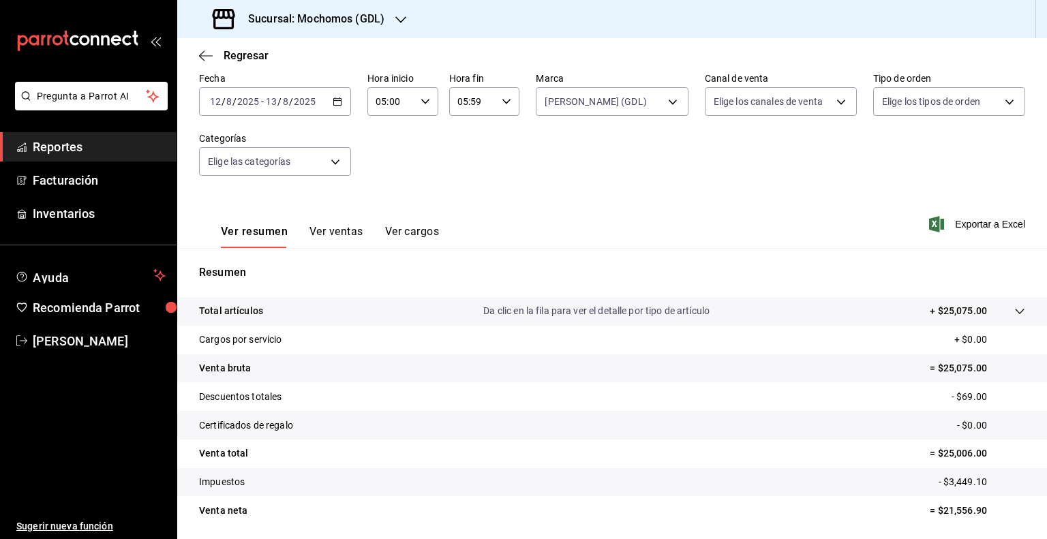
click at [274, 99] on input "13" at bounding box center [271, 101] width 12 height 11
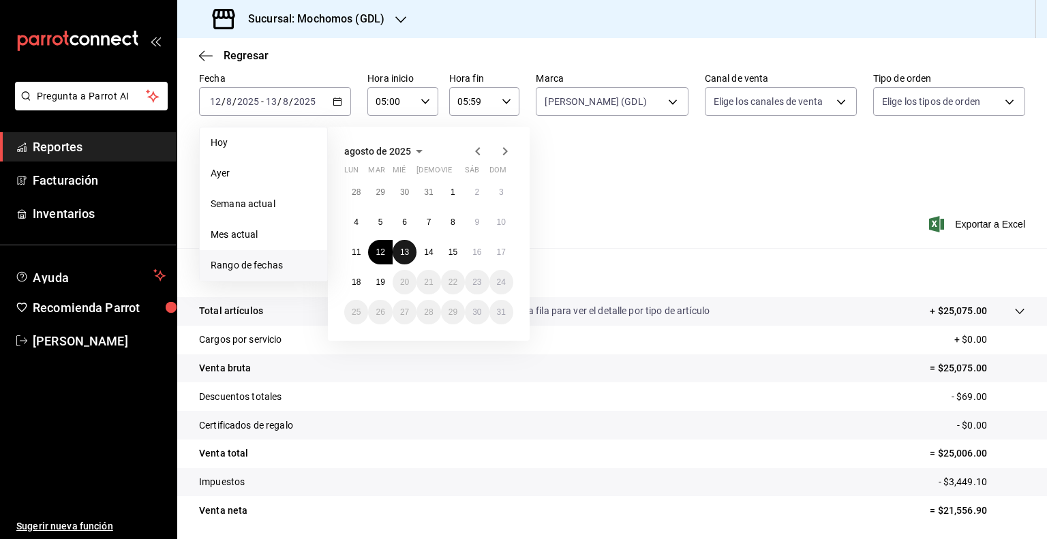
click at [407, 250] on abbr "13" at bounding box center [404, 252] width 9 height 10
click at [425, 250] on abbr "14" at bounding box center [428, 252] width 9 height 10
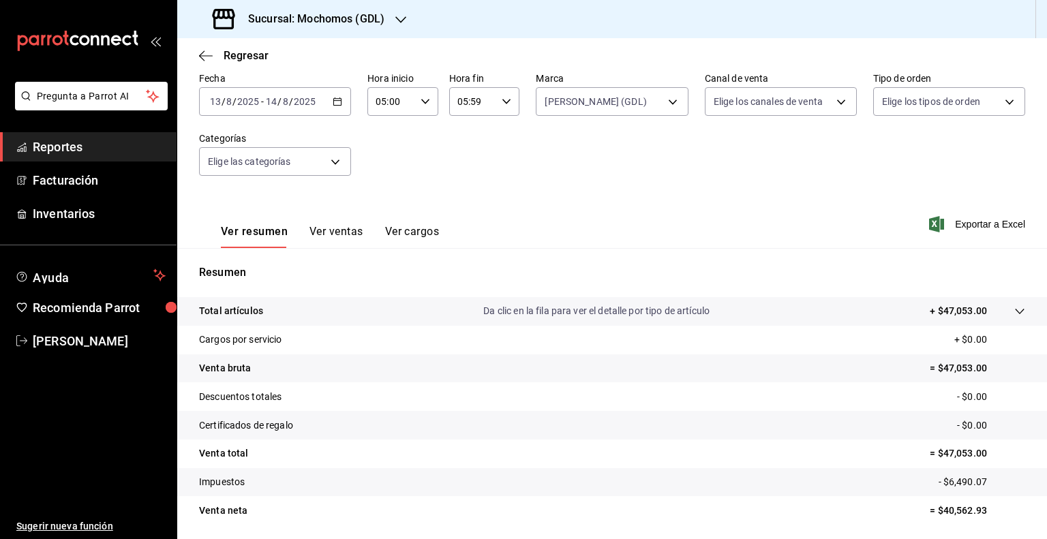
click at [291, 99] on span "/" at bounding box center [291, 101] width 4 height 11
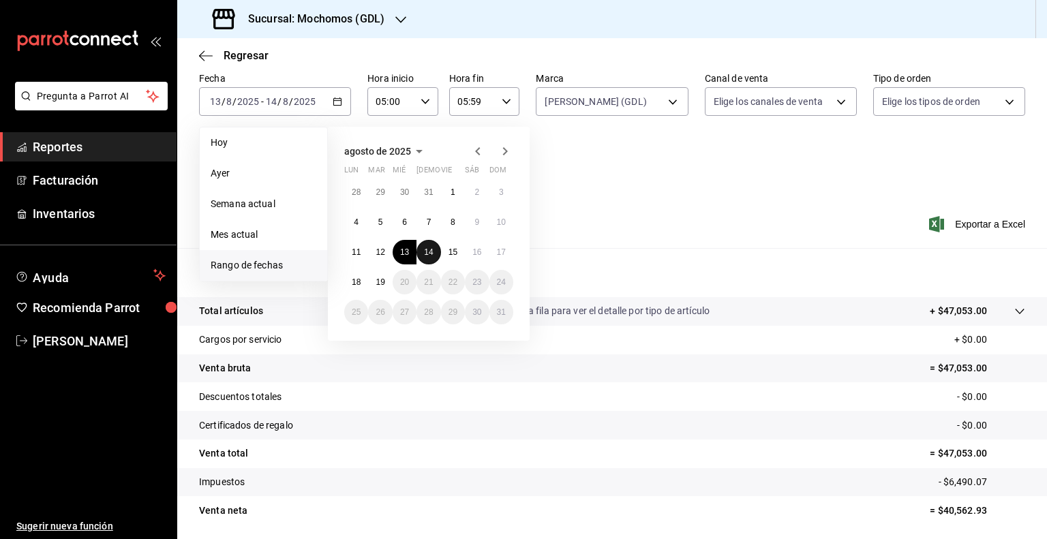
click at [427, 251] on abbr "14" at bounding box center [428, 252] width 9 height 10
click at [448, 249] on abbr "15" at bounding box center [452, 252] width 9 height 10
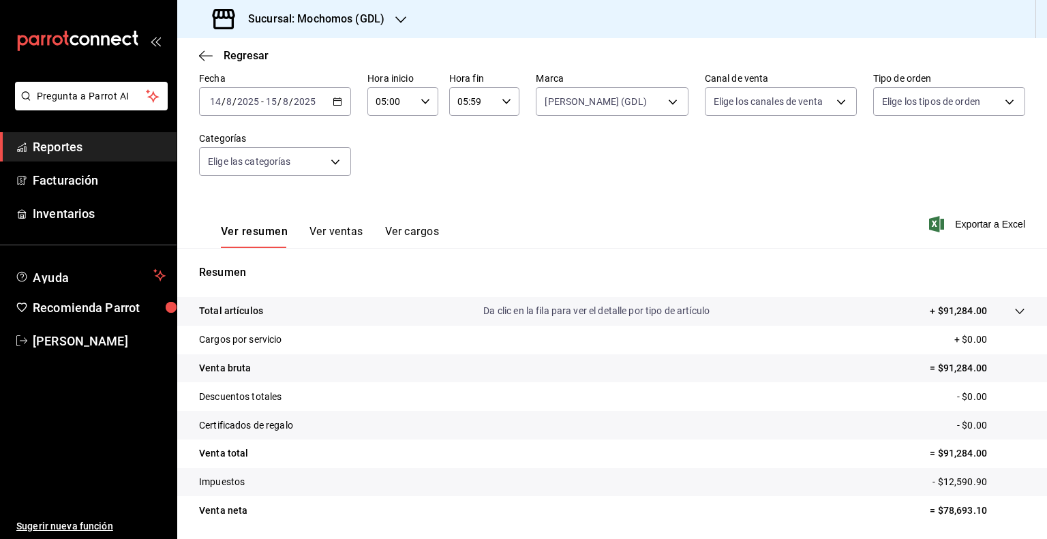
click at [266, 104] on input "15" at bounding box center [271, 101] width 12 height 11
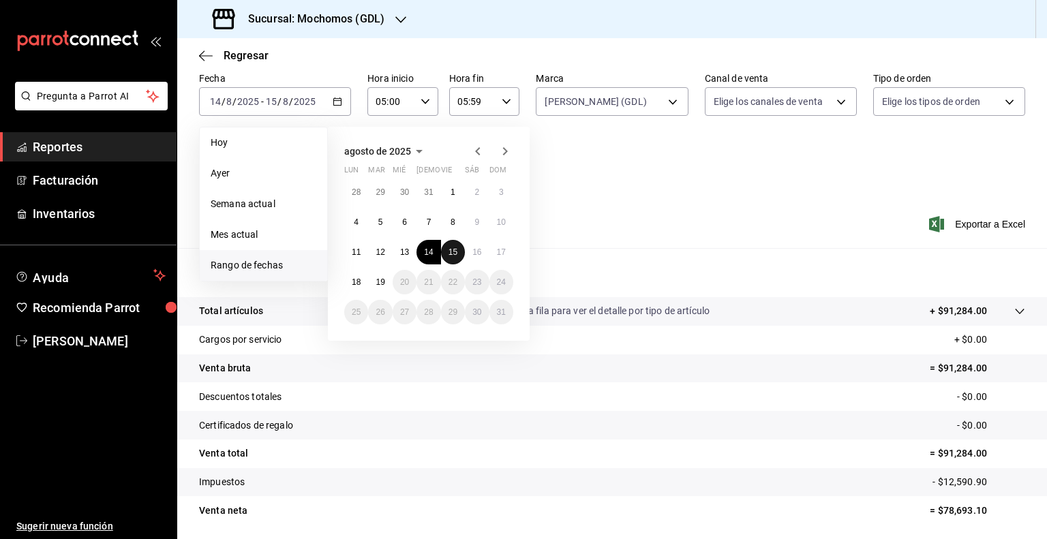
click at [455, 252] on abbr "15" at bounding box center [452, 252] width 9 height 10
click at [470, 252] on button "16" at bounding box center [477, 252] width 24 height 25
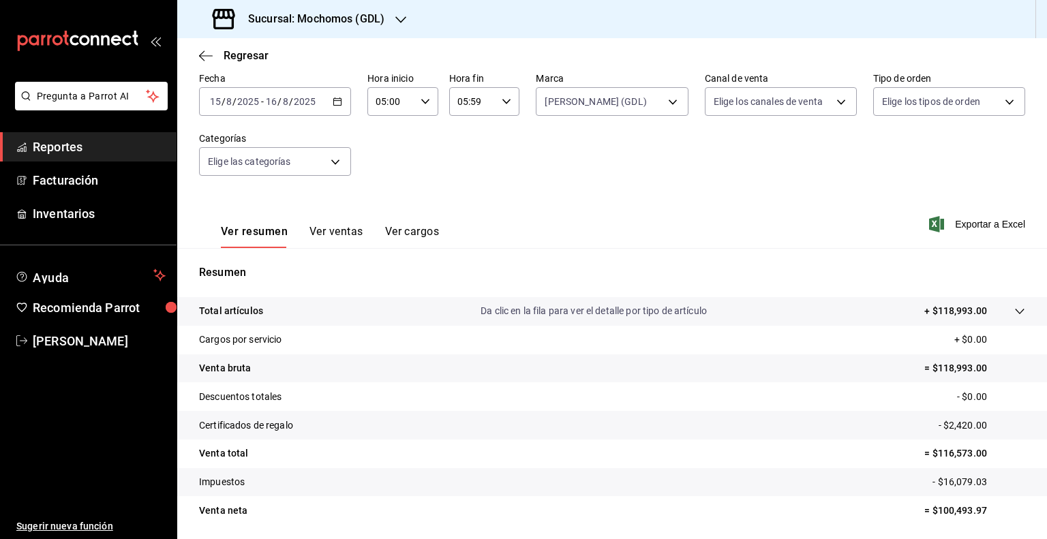
click at [265, 104] on input "16" at bounding box center [271, 101] width 12 height 11
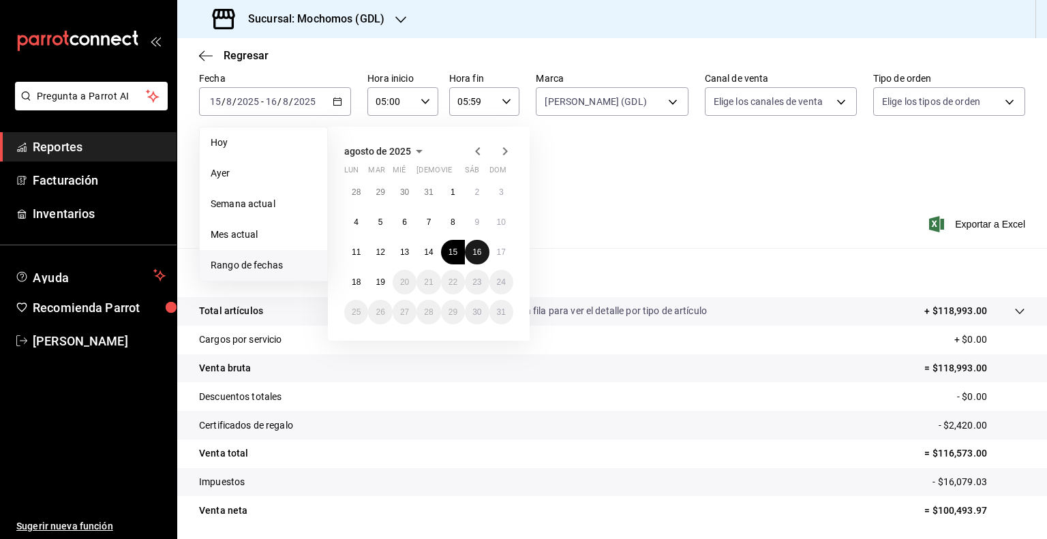
click at [481, 253] on abbr "16" at bounding box center [476, 252] width 9 height 10
click at [502, 251] on abbr "17" at bounding box center [501, 252] width 9 height 10
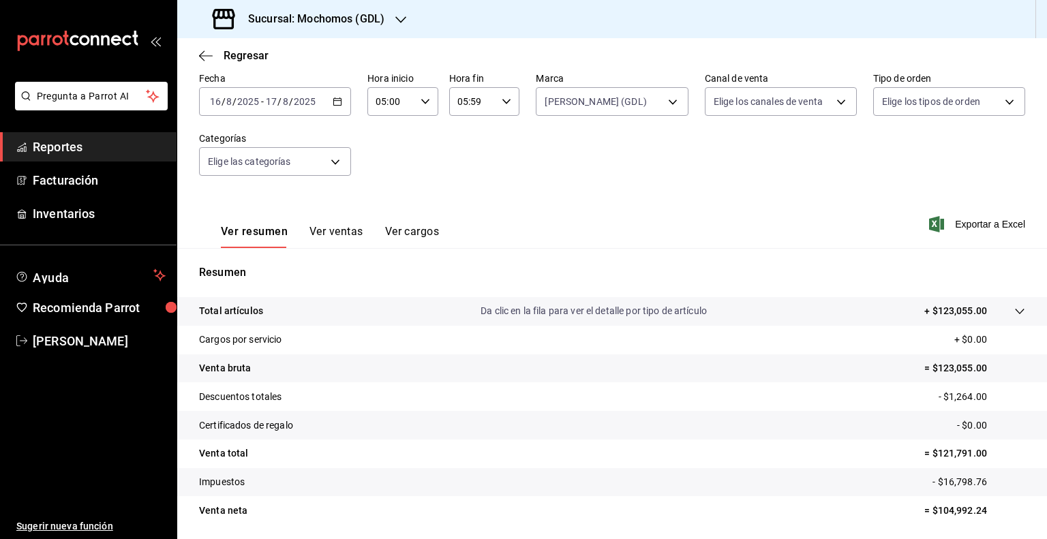
click at [241, 103] on input "2025" at bounding box center [247, 101] width 23 height 11
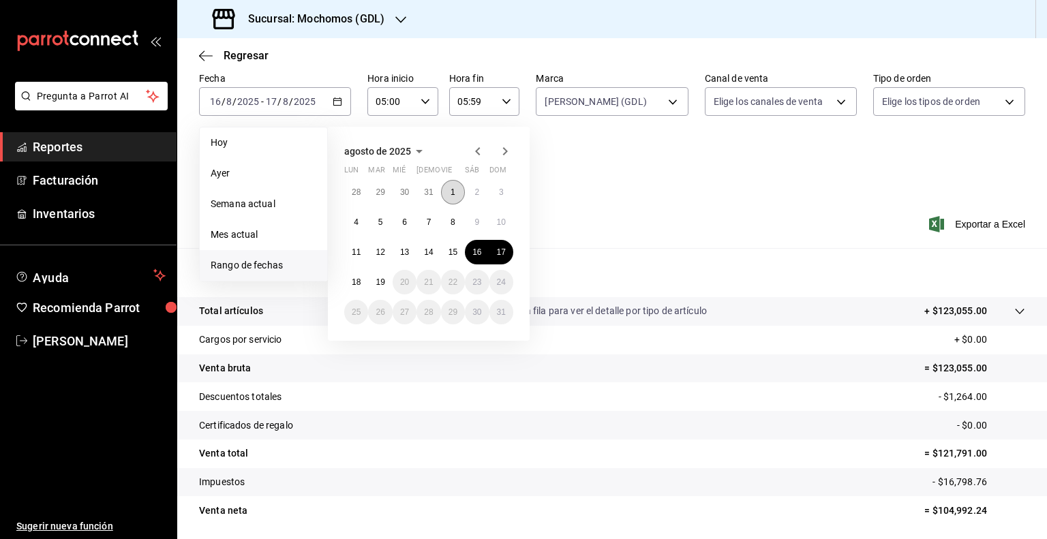
click at [446, 191] on button "1" at bounding box center [453, 192] width 24 height 25
click at [507, 223] on button "10" at bounding box center [501, 222] width 24 height 25
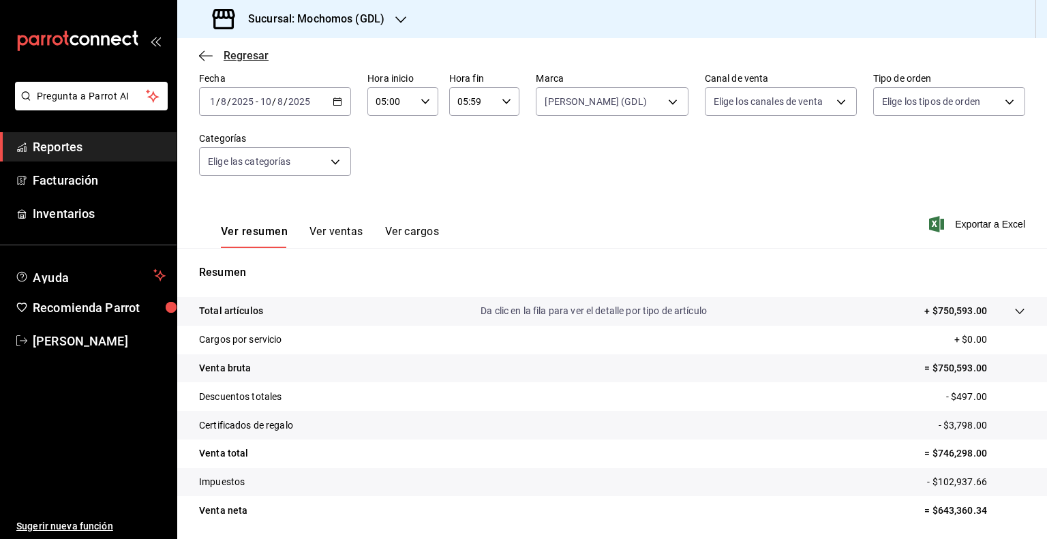
click at [207, 55] on icon "button" at bounding box center [206, 56] width 14 height 12
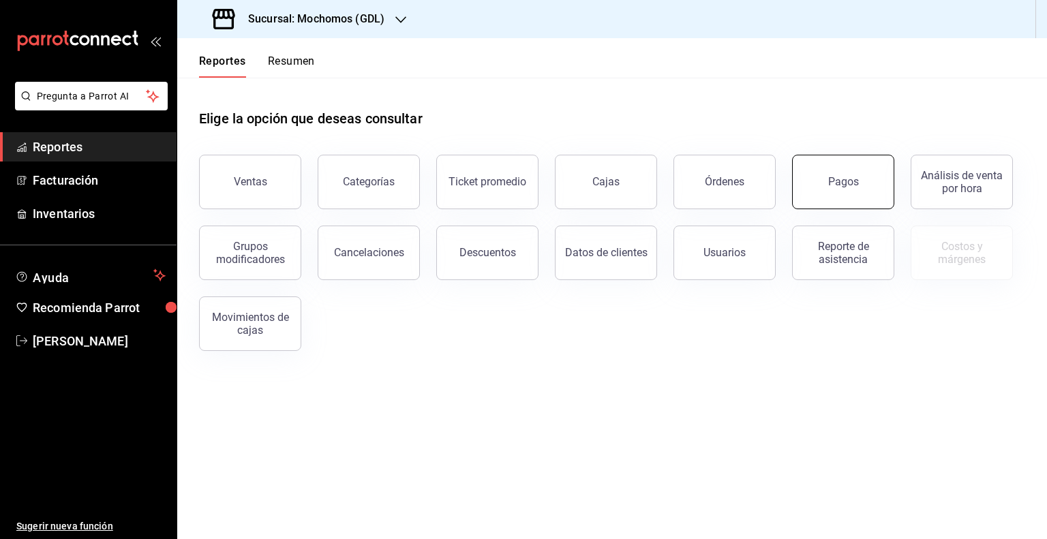
click at [815, 172] on button "Pagos" at bounding box center [843, 182] width 102 height 55
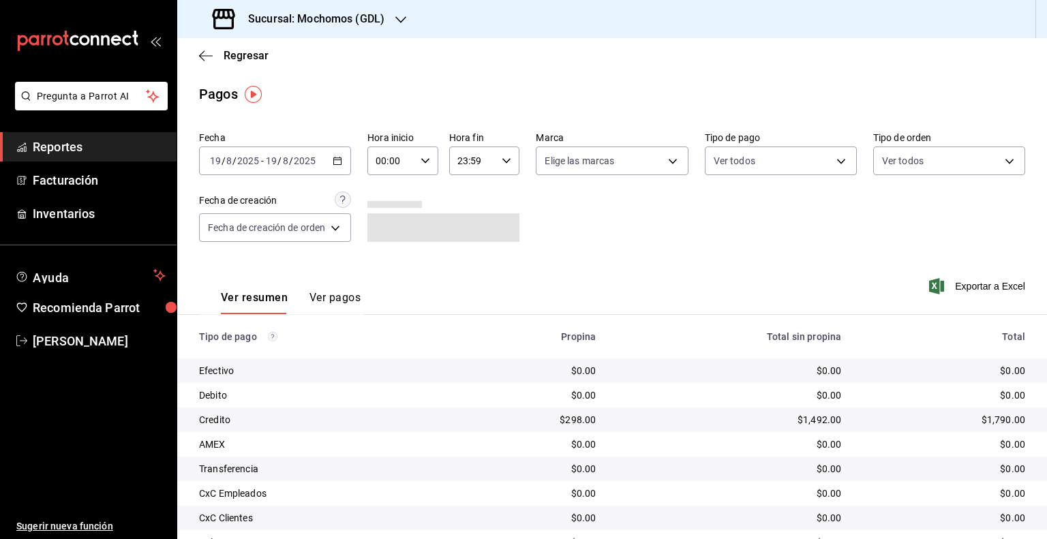
click at [298, 166] on input "2025" at bounding box center [304, 160] width 23 height 11
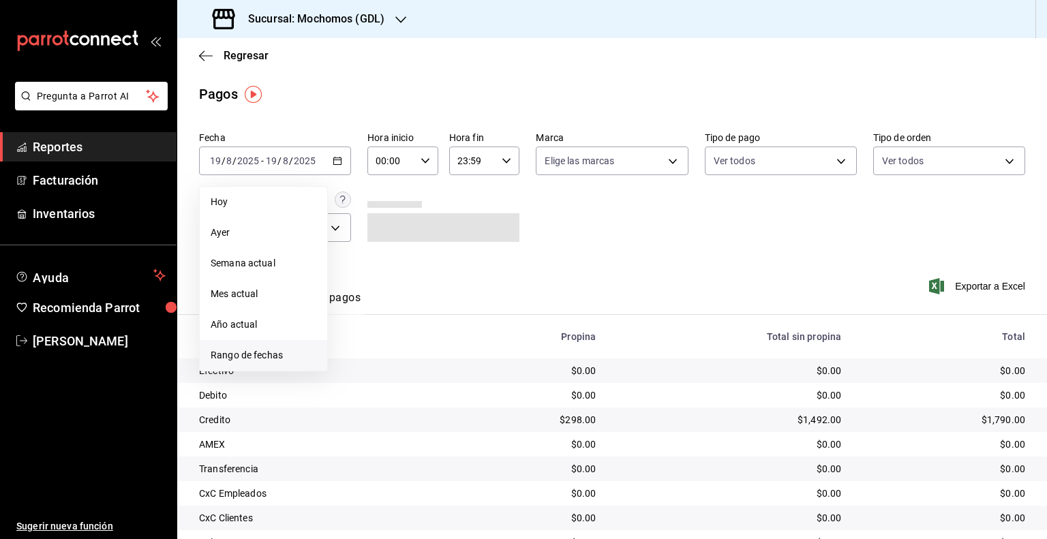
click at [257, 359] on span "Rango de fechas" at bounding box center [264, 355] width 106 height 14
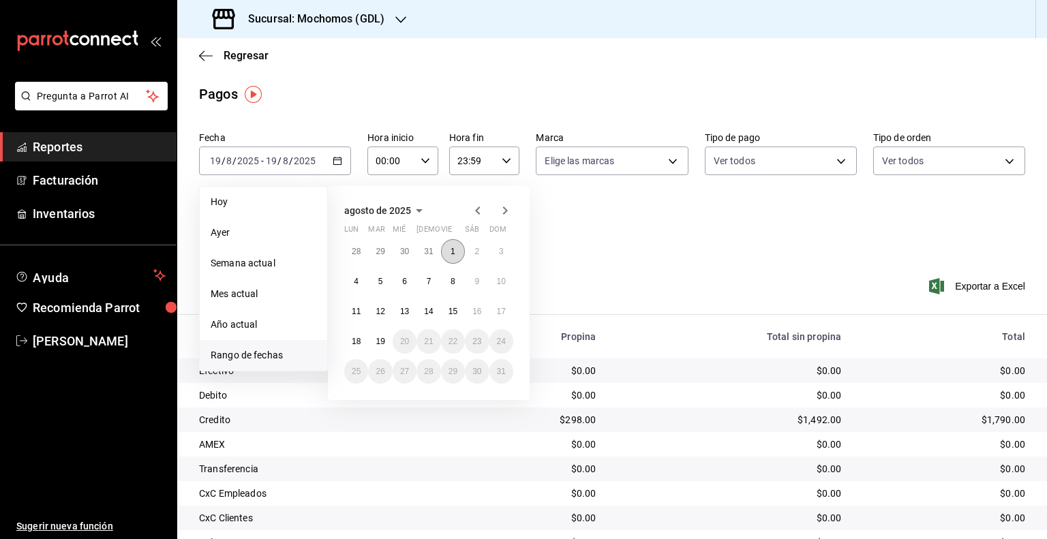
click at [459, 256] on button "1" at bounding box center [453, 251] width 24 height 25
click at [505, 284] on abbr "10" at bounding box center [501, 282] width 9 height 10
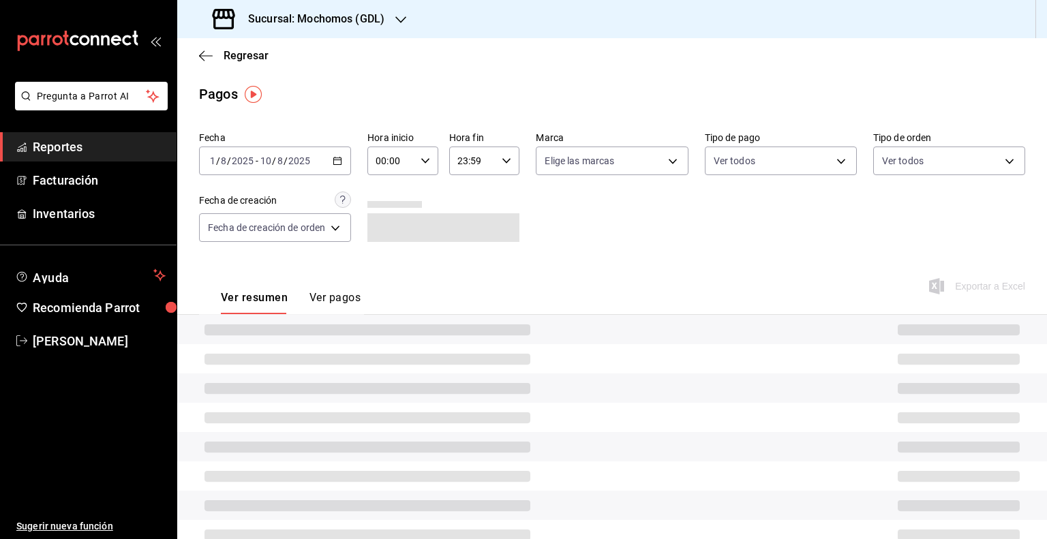
click at [428, 159] on icon "button" at bounding box center [425, 161] width 10 height 10
drag, startPoint x: 390, startPoint y: 230, endPoint x: 448, endPoint y: 191, distance: 70.3
click at [390, 228] on span "05" at bounding box center [385, 222] width 13 height 11
type input "05:00"
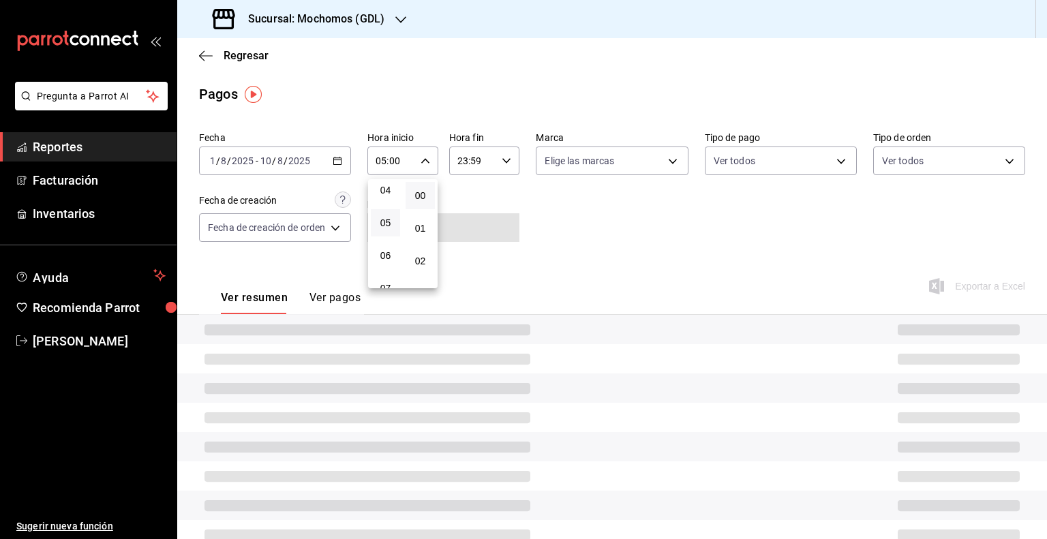
click at [472, 164] on div at bounding box center [523, 269] width 1047 height 539
click at [472, 164] on input "23:59" at bounding box center [473, 160] width 48 height 27
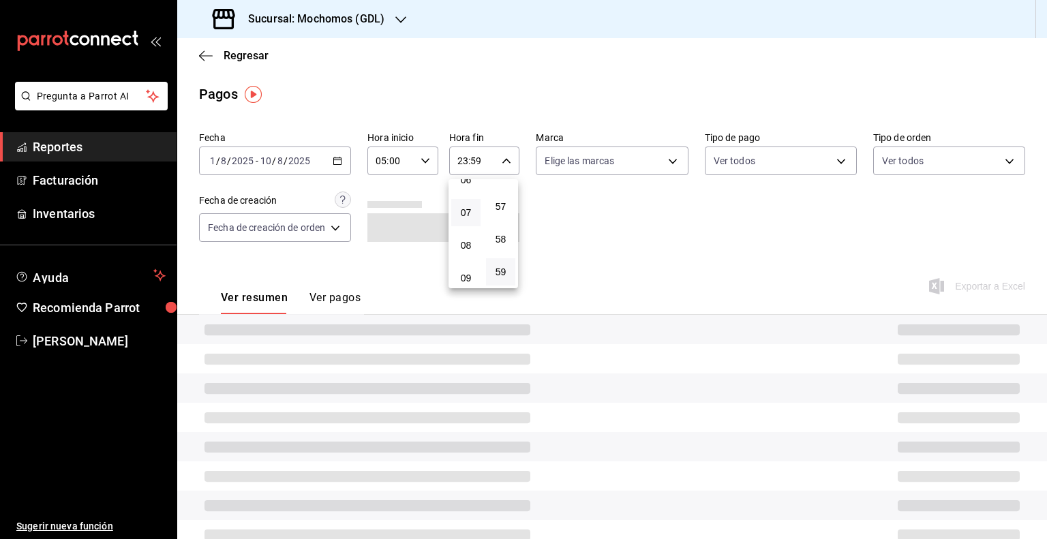
scroll to position [144, 0]
click at [467, 214] on span "05" at bounding box center [465, 215] width 13 height 11
type input "05:59"
click at [662, 166] on div at bounding box center [523, 269] width 1047 height 539
click at [665, 164] on body "Pregunta a Parrot AI Reportes Facturación Inventarios Ayuda Recomienda Parrot G…" at bounding box center [523, 269] width 1047 height 539
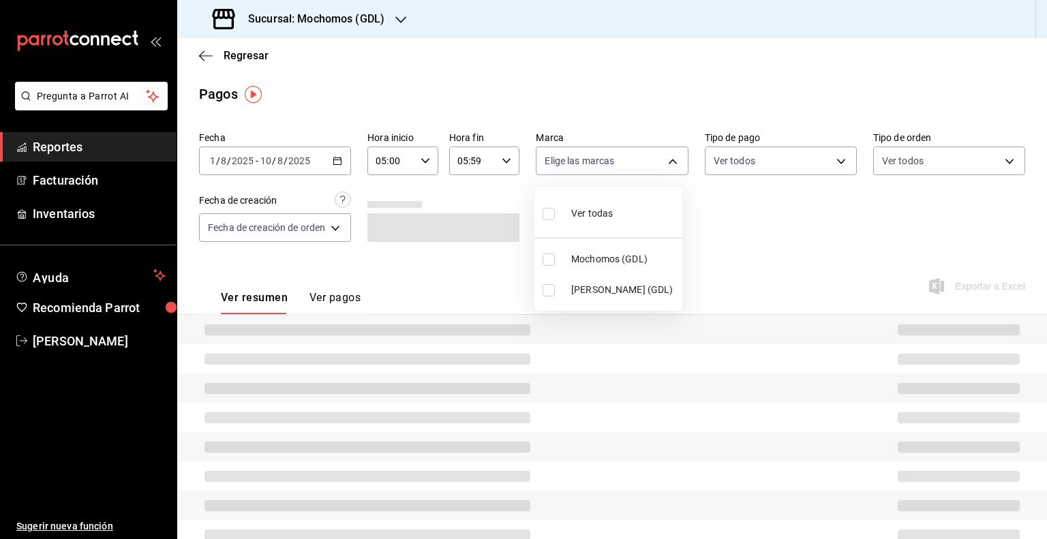
click at [592, 287] on span "Mika (GDL)" at bounding box center [624, 290] width 106 height 14
type input "9cac9703-0c5a-4d8b-addd-5b6b571d65b9"
checkbox input "true"
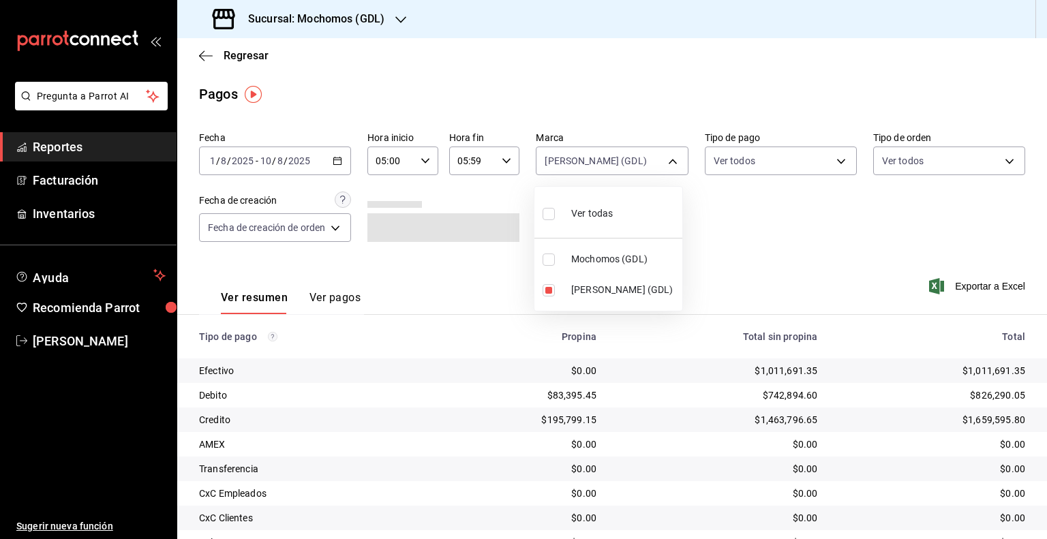
click at [797, 241] on div at bounding box center [523, 269] width 1047 height 539
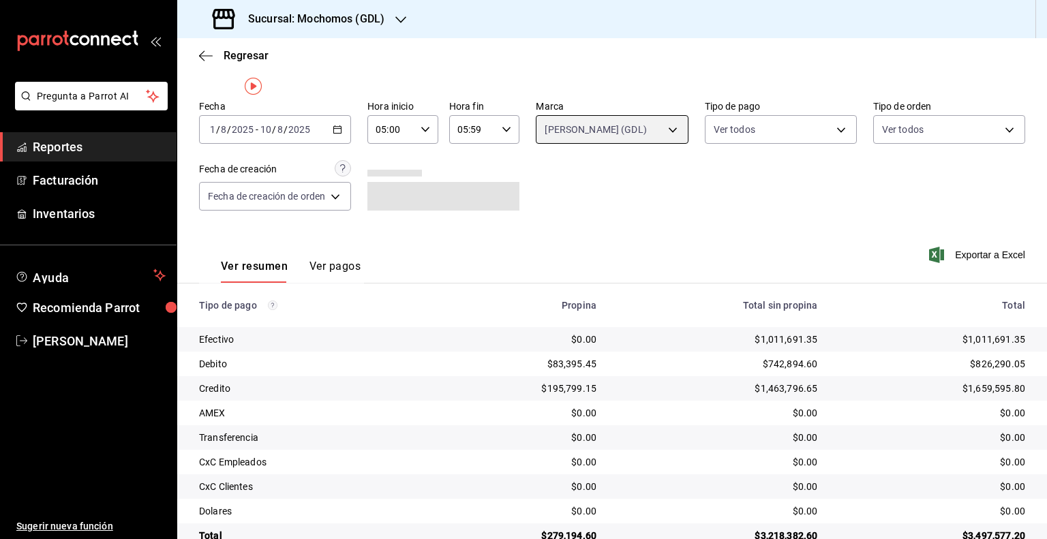
scroll to position [63, 0]
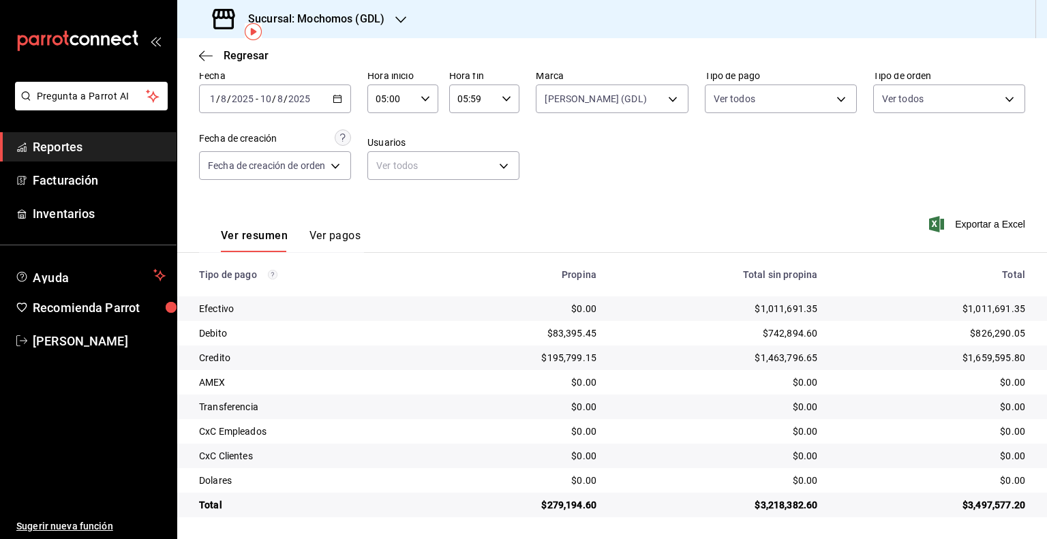
click at [827, 186] on div "Fecha 2025-08-01 1 / 8 / 2025 - 2025-08-10 10 / 8 / 2025 Hora inicio 05:00 Hora…" at bounding box center [612, 130] width 826 height 132
click at [791, 196] on div "Ver resumen Ver pagos Exportar a Excel" at bounding box center [612, 232] width 870 height 72
click at [672, 100] on body "Pregunta a Parrot AI Reportes Facturación Inventarios Ayuda Recomienda Parrot G…" at bounding box center [523, 269] width 1047 height 539
click at [594, 221] on span "Mika (GDL)" at bounding box center [624, 227] width 106 height 14
checkbox input "false"
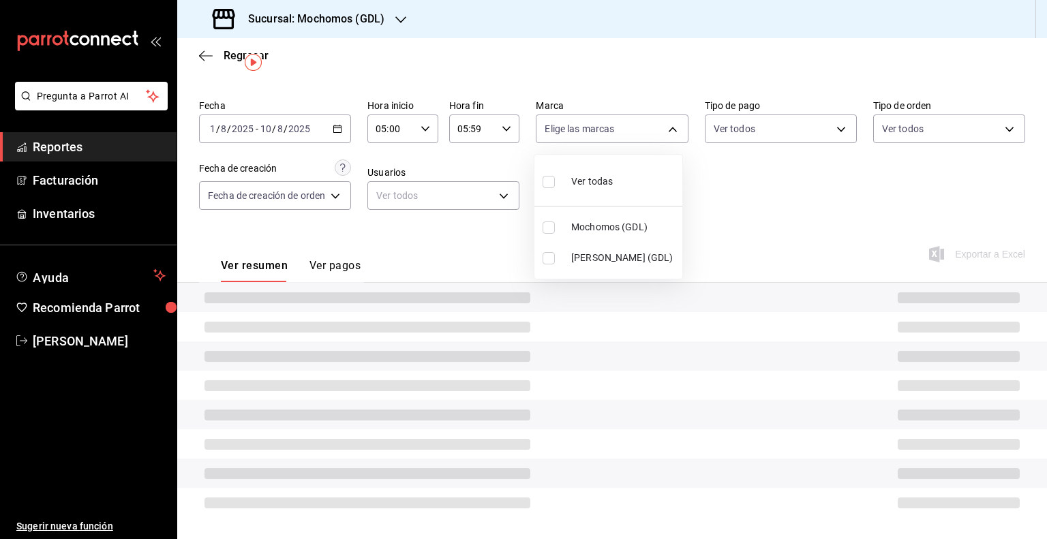
scroll to position [32, 0]
click at [594, 256] on span "Mika (GDL)" at bounding box center [624, 258] width 106 height 14
type input "9cac9703-0c5a-4d8b-addd-5b6b571d65b9"
checkbox input "true"
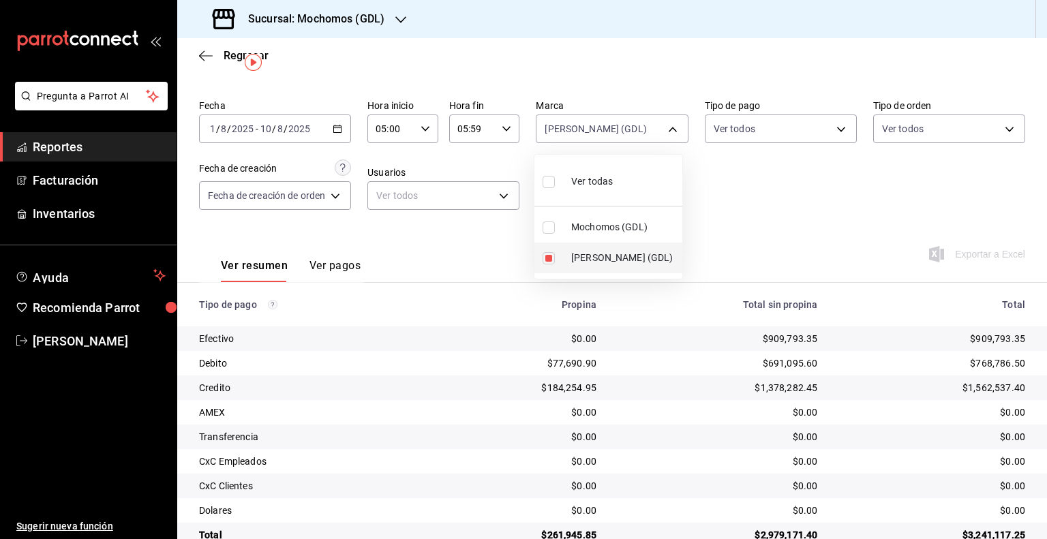
scroll to position [63, 0]
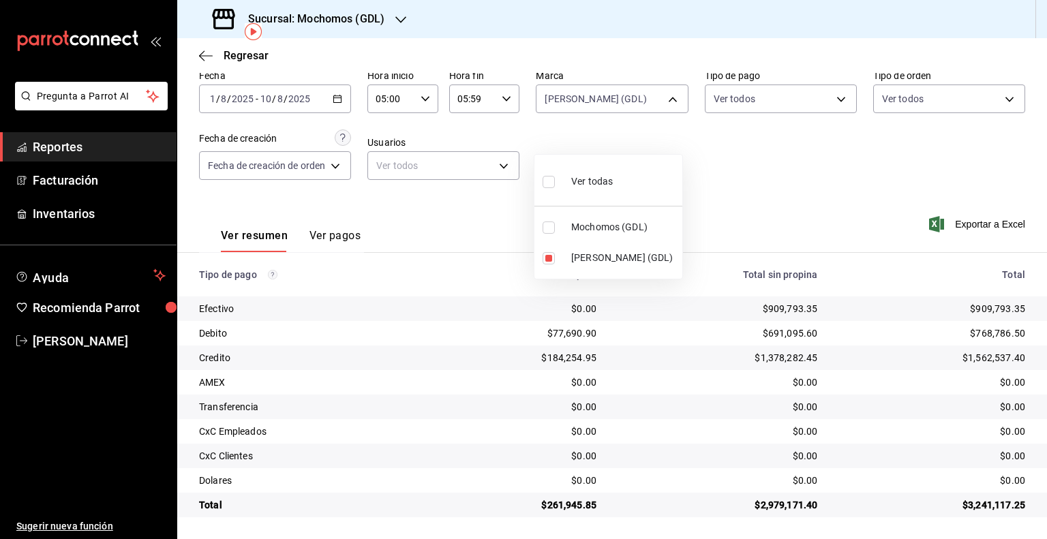
click at [778, 186] on div at bounding box center [523, 269] width 1047 height 539
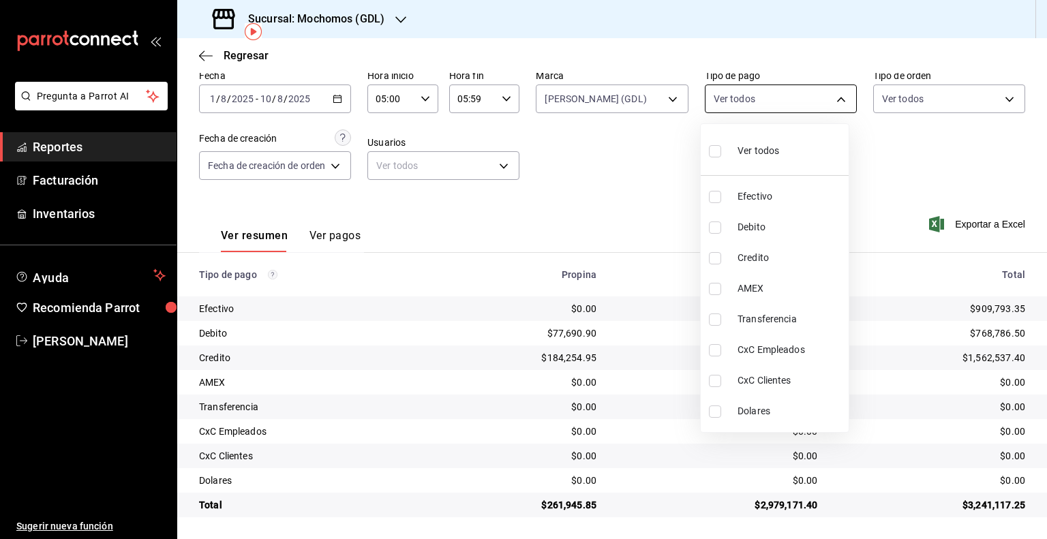
click at [829, 102] on body "Pregunta a Parrot AI Reportes Facturación Inventarios Ayuda Recomienda Parrot G…" at bounding box center [523, 269] width 1047 height 539
click at [829, 102] on div at bounding box center [523, 269] width 1047 height 539
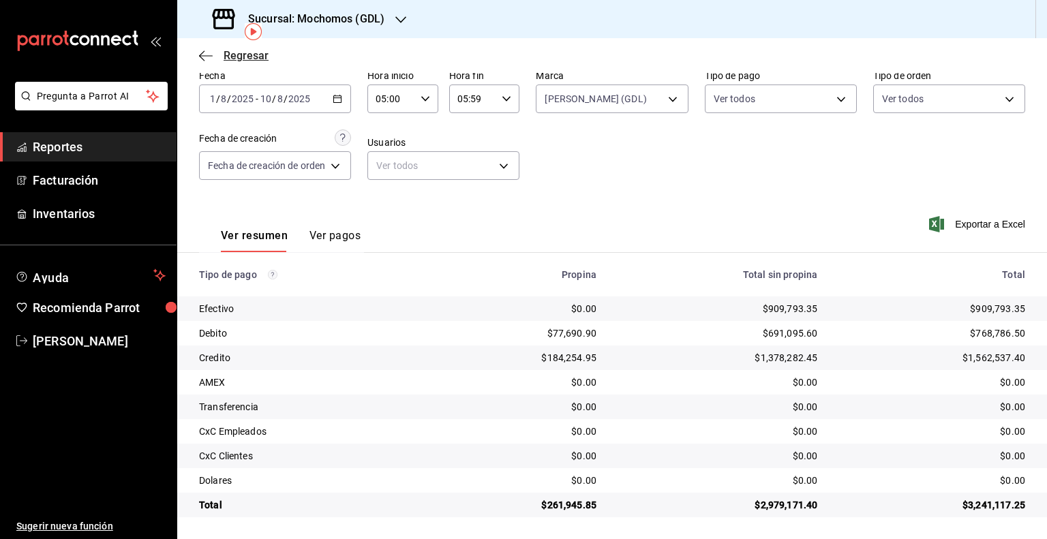
click at [200, 54] on icon "button" at bounding box center [206, 56] width 14 height 12
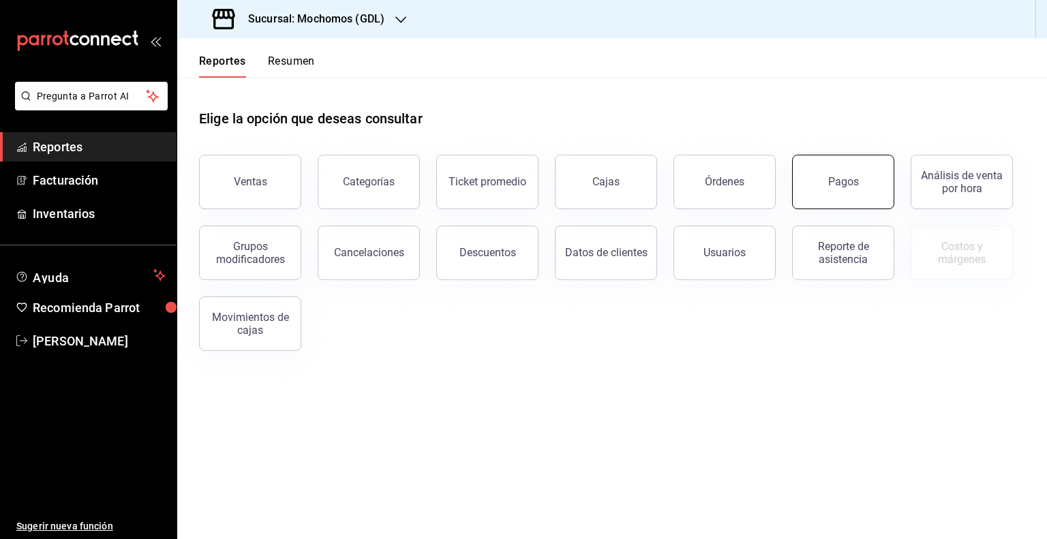
click at [844, 174] on button "Pagos" at bounding box center [843, 182] width 102 height 55
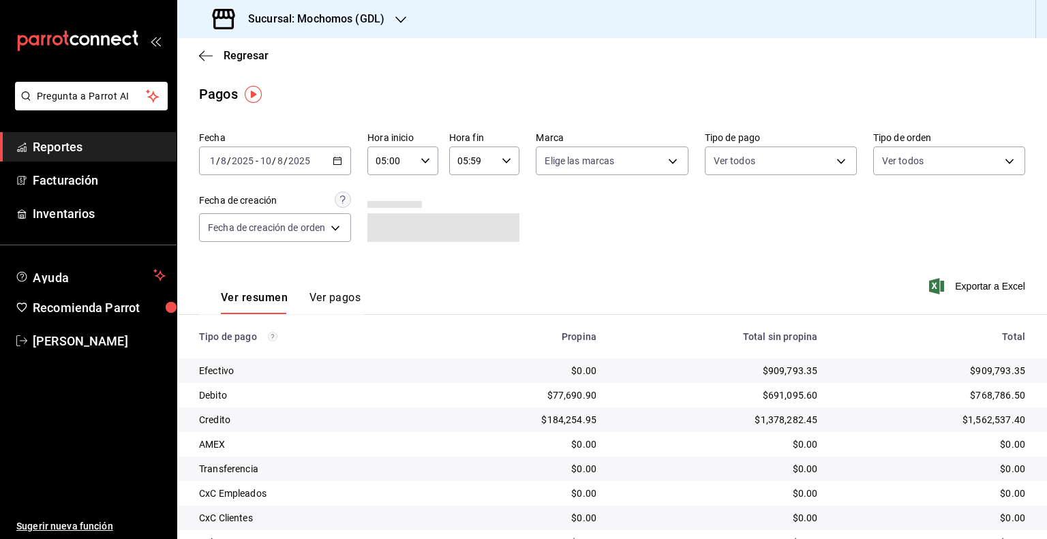
click at [307, 161] on input "2025" at bounding box center [299, 160] width 23 height 11
click at [622, 245] on div "Fecha 2025-08-01 1 / 8 / 2025 - 2025-08-10 10 / 8 / 2025 Hora inicio 05:00 Hora…" at bounding box center [612, 192] width 826 height 132
click at [643, 175] on div "Fecha 2025-08-01 1 / 8 / 2025 - 2025-08-10 10 / 8 / 2025 Hora inicio 05:00 Hora…" at bounding box center [612, 192] width 826 height 132
click at [642, 166] on body "Pregunta a Parrot AI Reportes Facturación Inventarios Ayuda Recomienda Parrot G…" at bounding box center [523, 269] width 1047 height 539
click at [589, 289] on span "Mika (GDL)" at bounding box center [624, 290] width 106 height 14
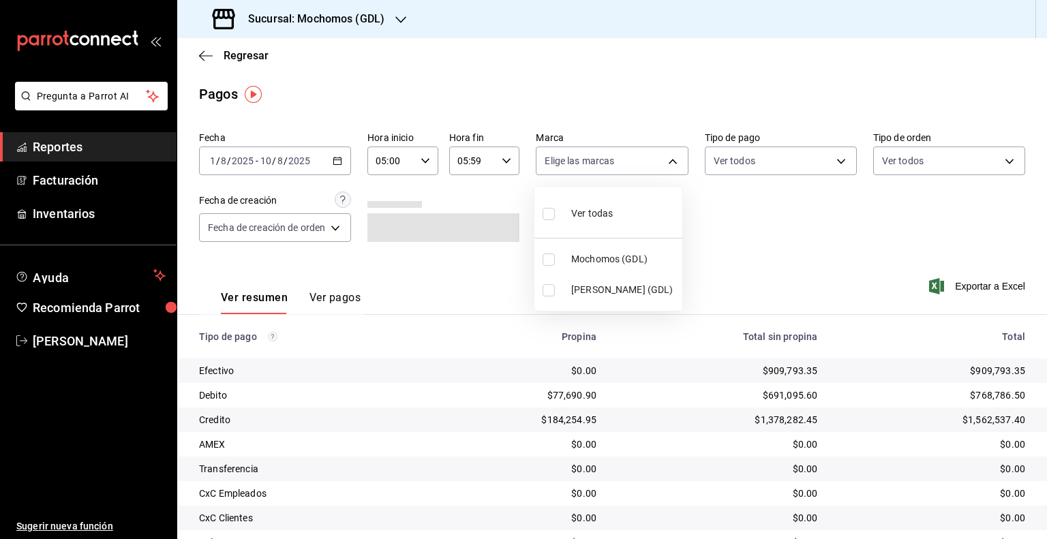
type input "9cac9703-0c5a-4d8b-addd-5b6b571d65b9"
checkbox input "true"
click at [809, 285] on div at bounding box center [523, 269] width 1047 height 539
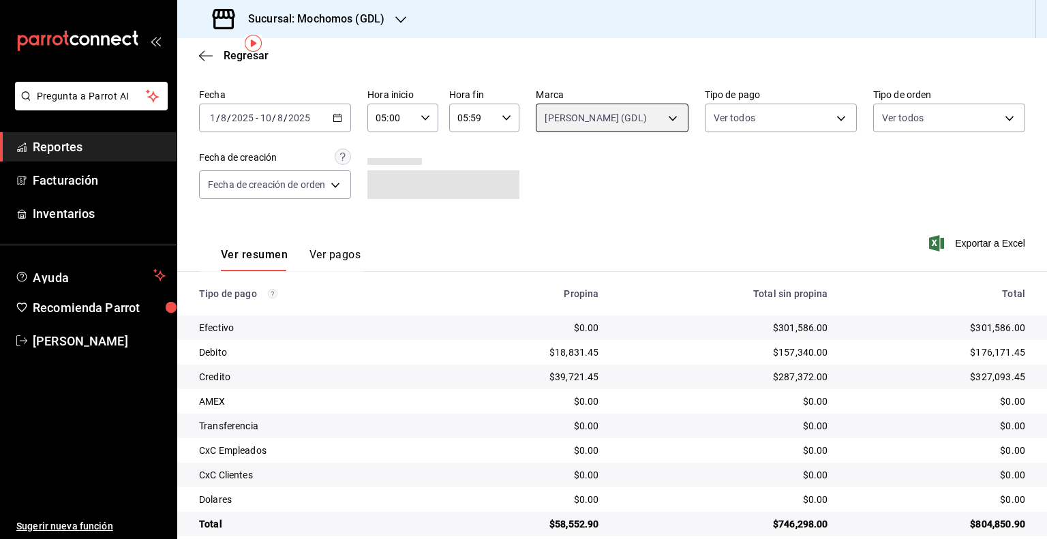
scroll to position [63, 0]
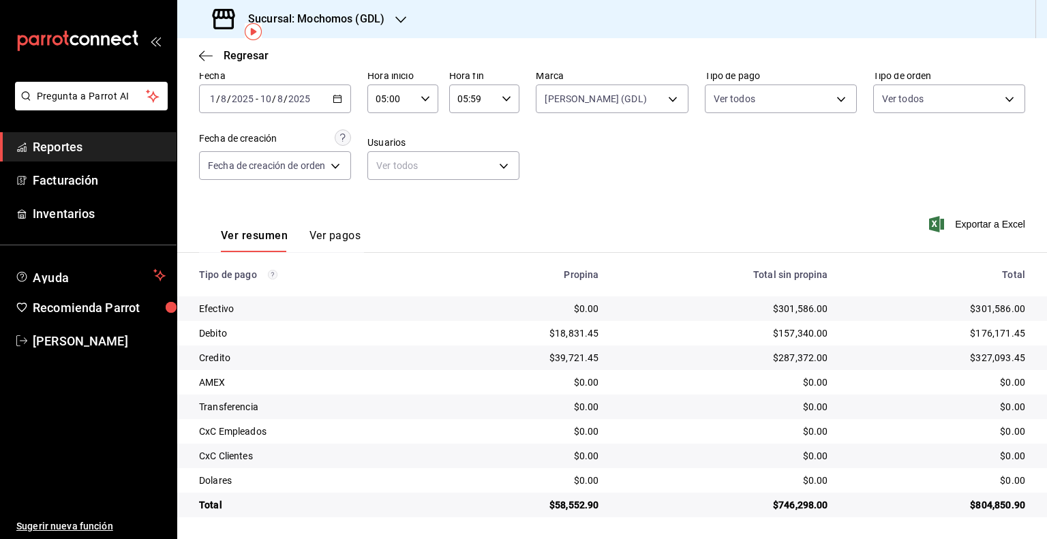
click at [258, 99] on div "2025-08-01 1 / 8 / 2025 - 2025-08-10 10 / 8 / 2025" at bounding box center [260, 98] width 104 height 11
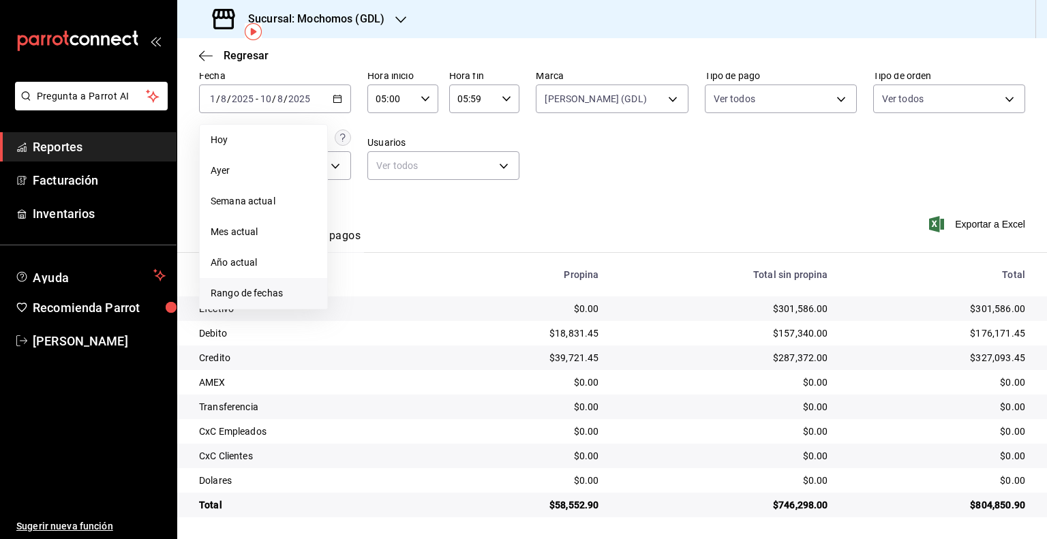
click at [262, 291] on span "Rango de fechas" at bounding box center [264, 293] width 106 height 14
click at [459, 187] on button "1" at bounding box center [453, 189] width 24 height 25
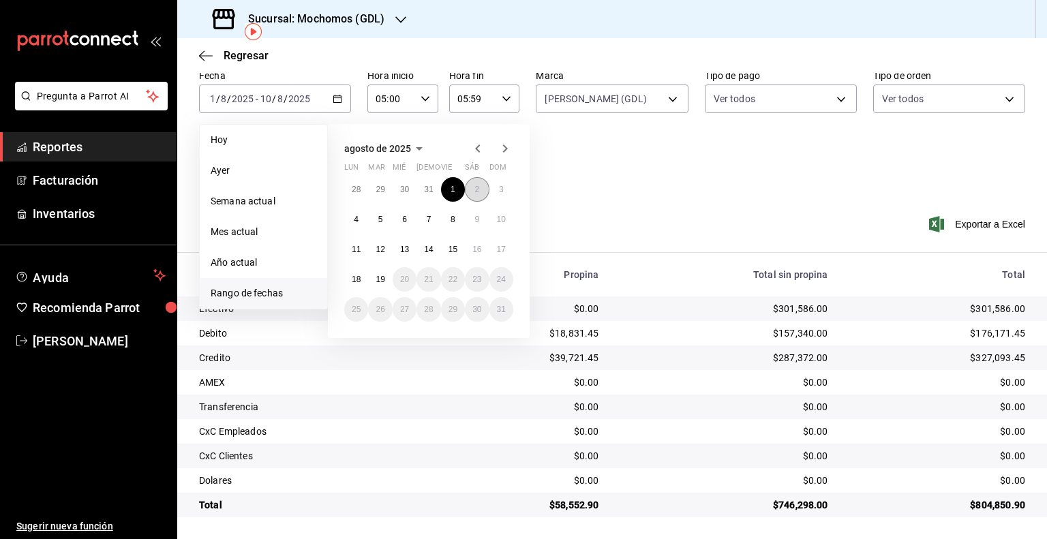
click at [478, 190] on abbr "2" at bounding box center [476, 190] width 5 height 10
type input "00:00"
type input "23:59"
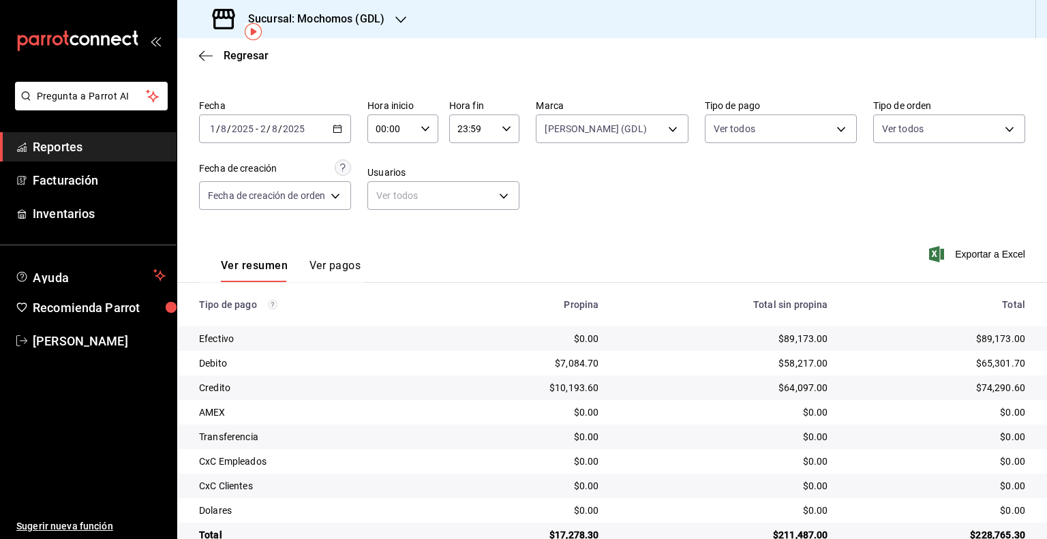
scroll to position [63, 0]
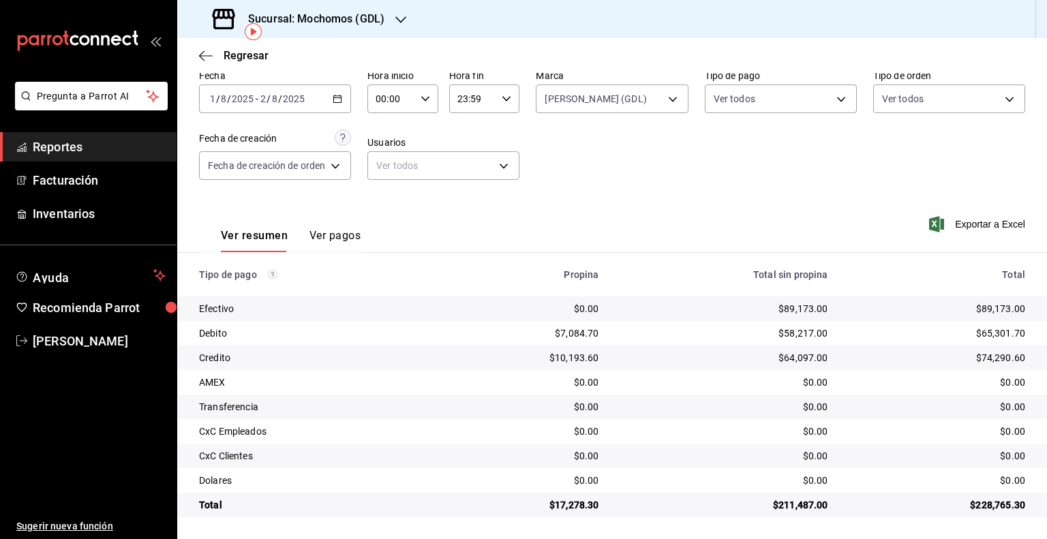
click at [420, 92] on div "00:00 Hora inicio" at bounding box center [402, 99] width 71 height 29
click at [386, 163] on span "05" at bounding box center [385, 160] width 13 height 11
type input "05:00"
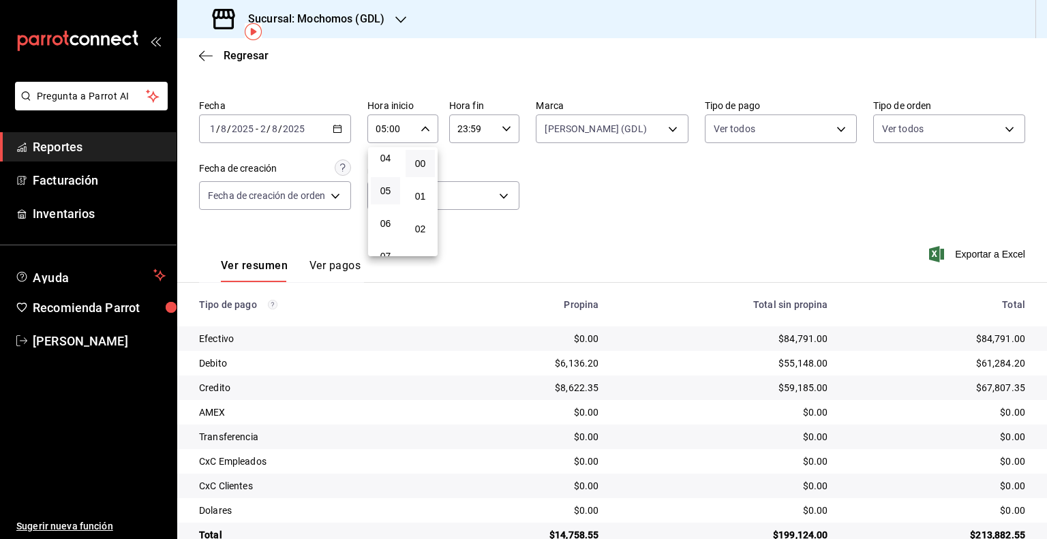
scroll to position [63, 0]
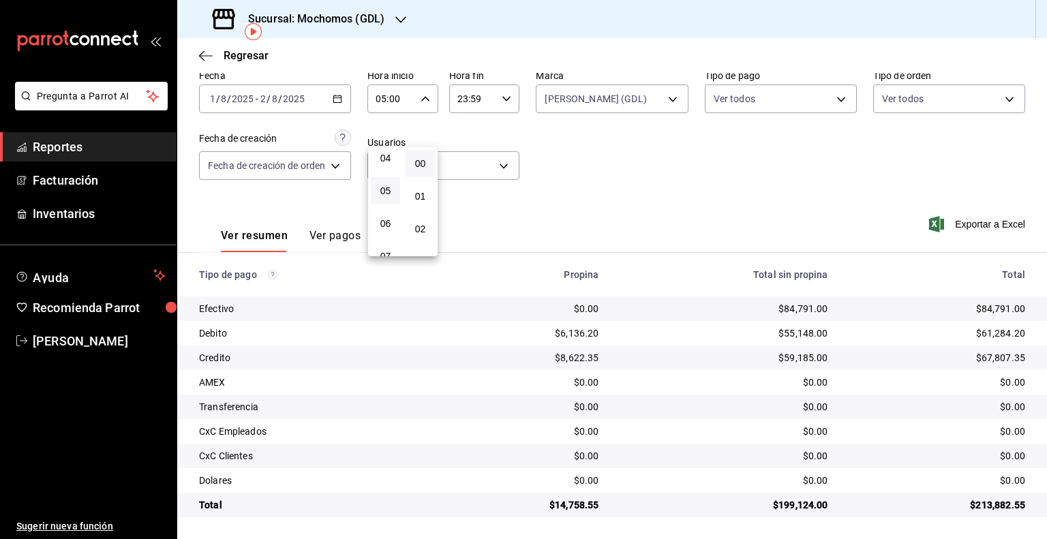
click at [485, 127] on div at bounding box center [523, 269] width 1047 height 539
click at [478, 102] on input "23:59" at bounding box center [473, 98] width 48 height 27
click at [463, 219] on span "05" at bounding box center [465, 220] width 13 height 11
type input "05:59"
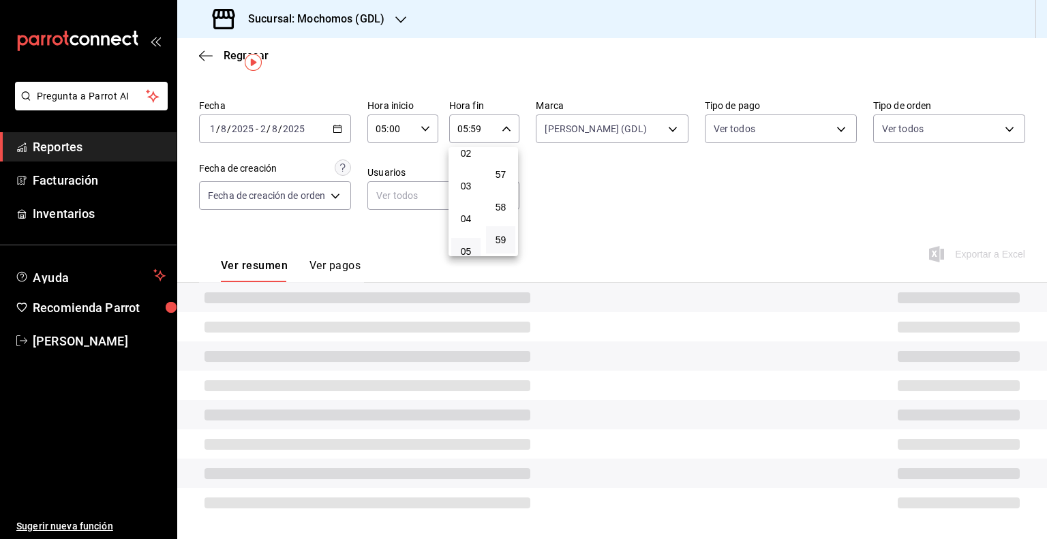
scroll to position [63, 0]
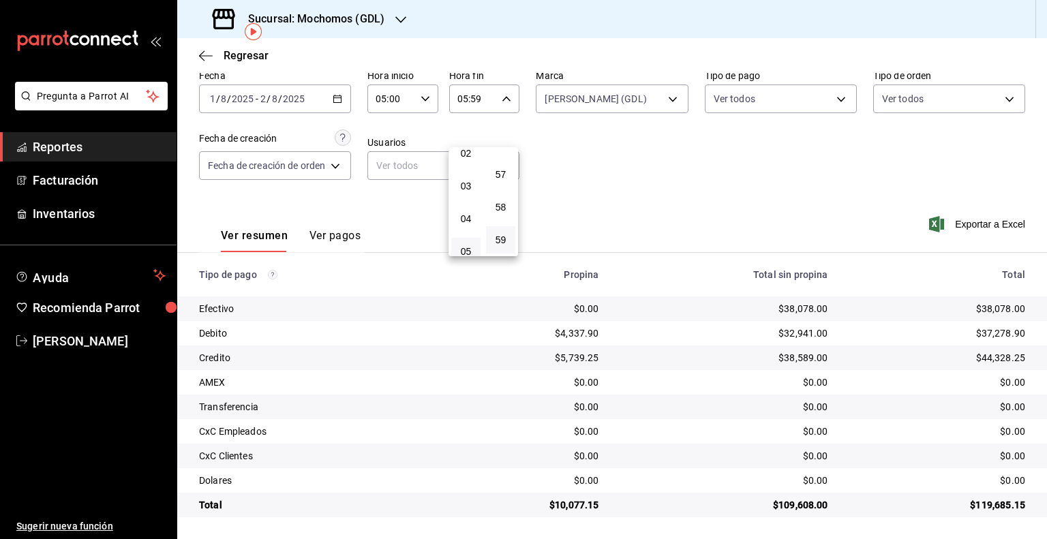
drag, startPoint x: 1017, startPoint y: 331, endPoint x: 987, endPoint y: 335, distance: 29.6
click at [983, 335] on div at bounding box center [523, 269] width 1047 height 539
drag, startPoint x: 1017, startPoint y: 335, endPoint x: 973, endPoint y: 334, distance: 44.3
click at [973, 334] on td "$37,278.90" at bounding box center [943, 333] width 208 height 25
copy div "37,278.90"
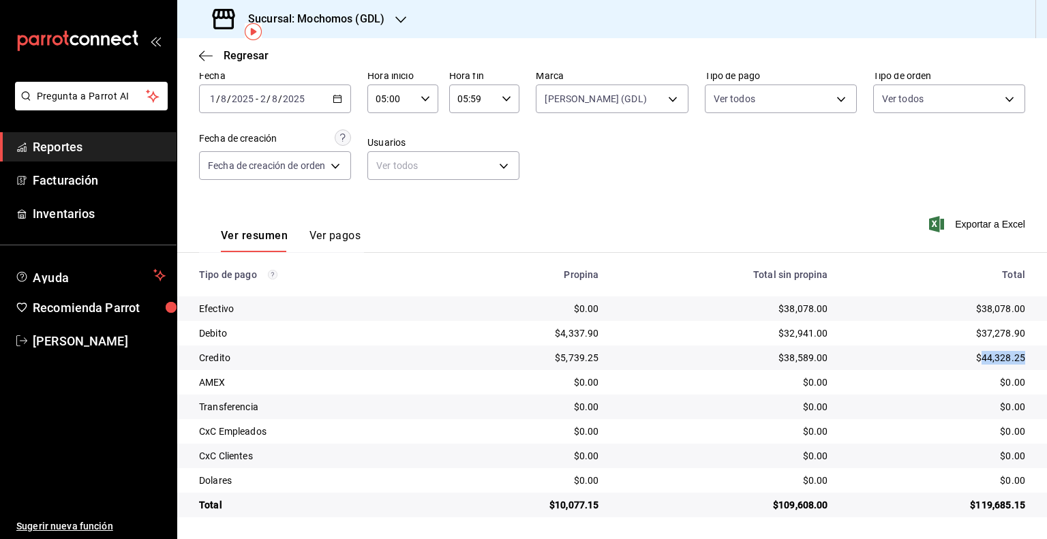
drag, startPoint x: 1016, startPoint y: 354, endPoint x: 973, endPoint y: 354, distance: 42.9
click at [973, 354] on td "$44,328.25" at bounding box center [943, 358] width 208 height 25
copy div "44,328.25"
drag, startPoint x: 602, startPoint y: 504, endPoint x: 553, endPoint y: 506, distance: 49.1
click at [553, 506] on td "$10,077.15" at bounding box center [524, 505] width 169 height 25
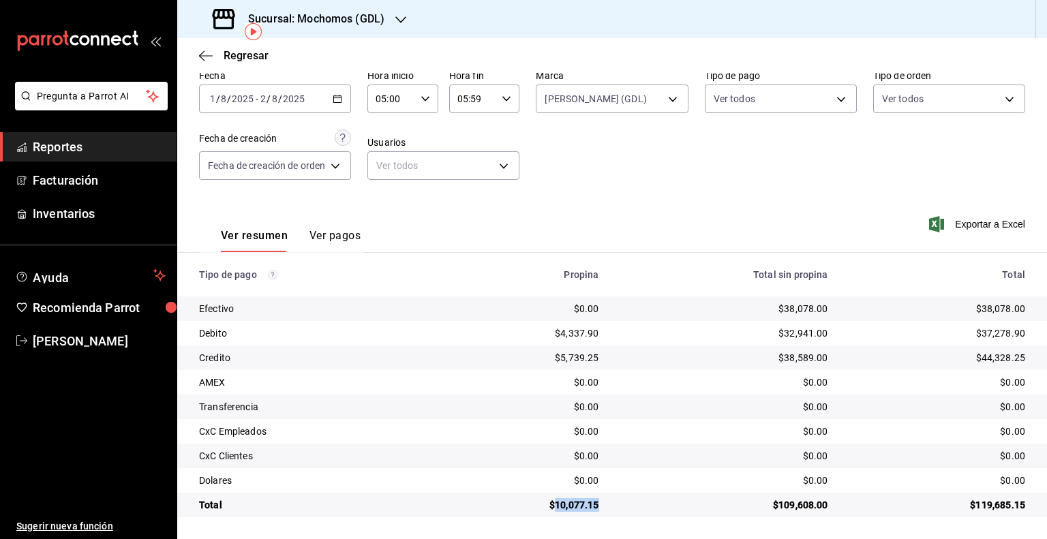
copy div "10,077.15"
click at [251, 92] on div "2025-08-01 1 / 8 / 2025 - 2025-08-02 2 / 8 / 2025" at bounding box center [275, 99] width 152 height 29
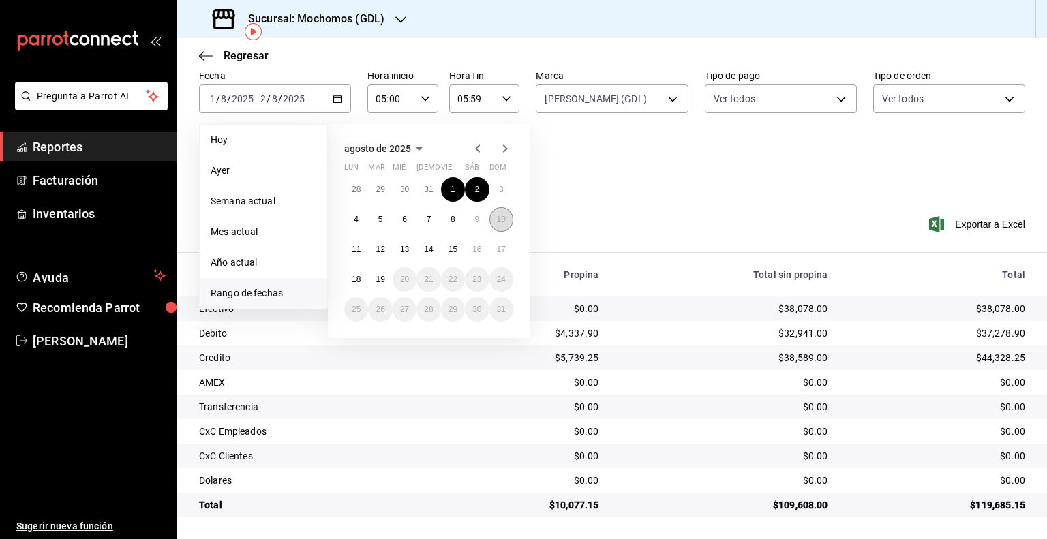
click at [510, 221] on button "10" at bounding box center [501, 219] width 24 height 25
click at [349, 256] on button "11" at bounding box center [356, 249] width 24 height 25
type input "00:00"
type input "23:59"
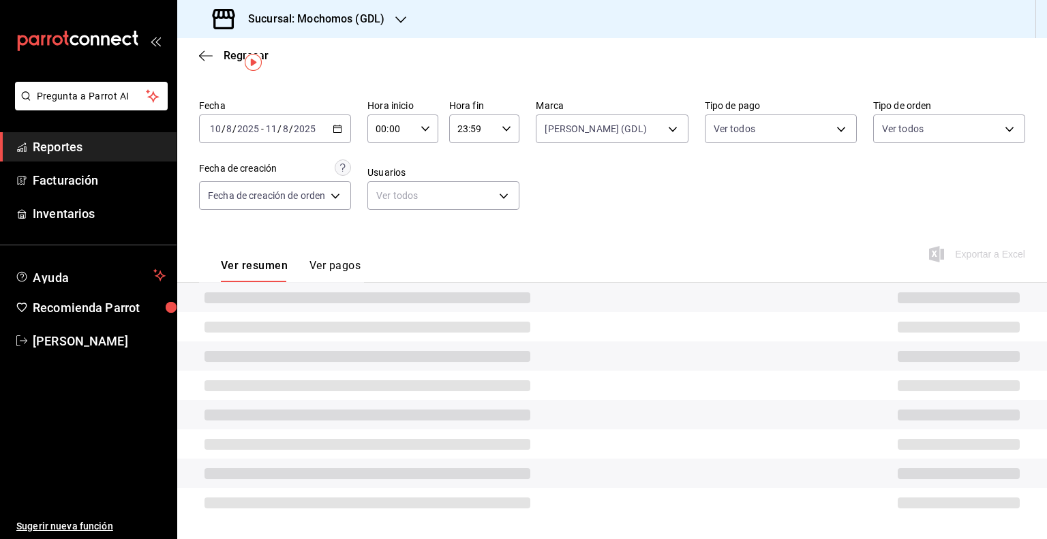
scroll to position [32, 0]
click at [423, 133] on icon "button" at bounding box center [425, 129] width 10 height 10
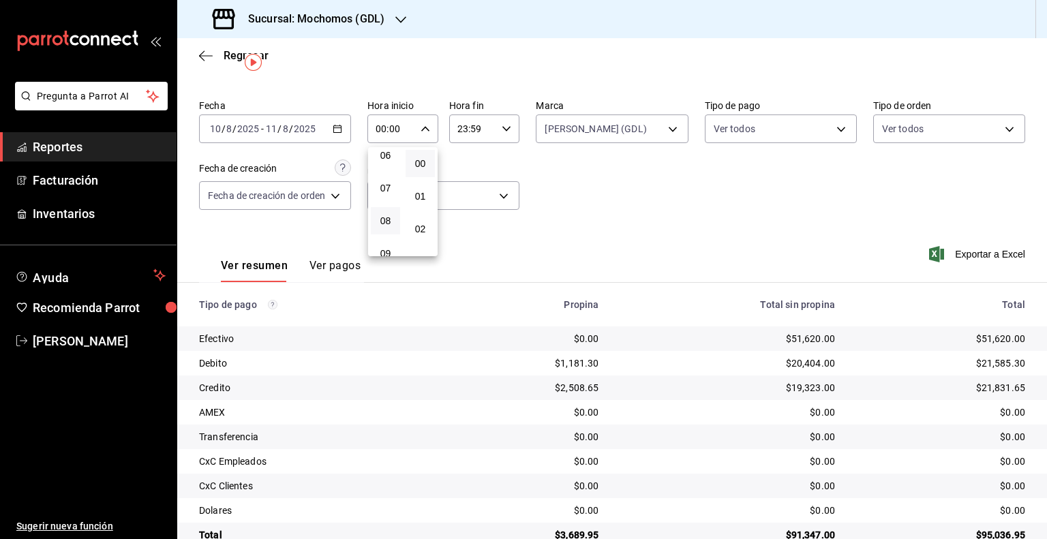
scroll to position [136, 0]
drag, startPoint x: 388, startPoint y: 195, endPoint x: 459, endPoint y: 160, distance: 78.3
click at [390, 194] on span "05" at bounding box center [385, 190] width 13 height 11
type input "05:00"
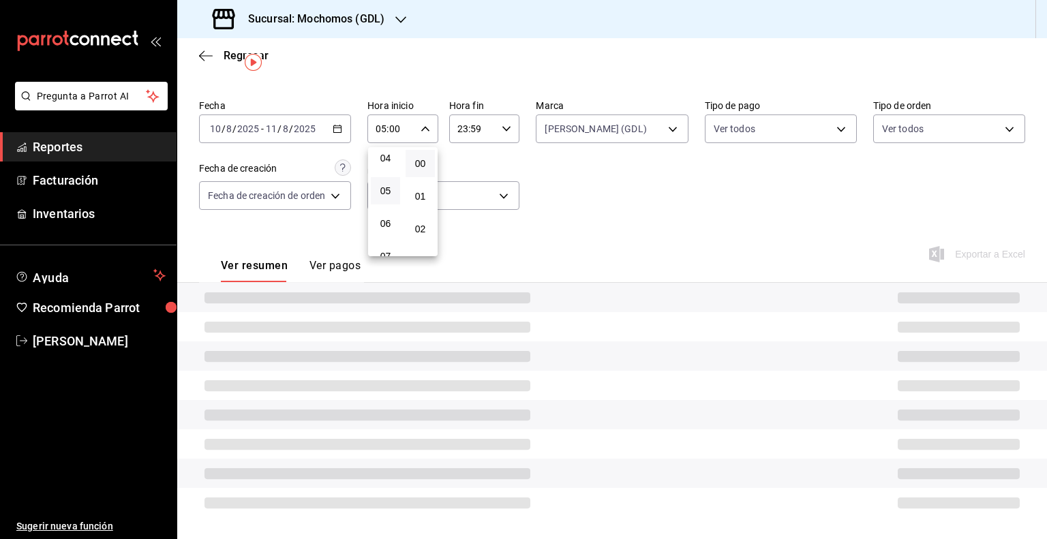
click at [487, 128] on div at bounding box center [523, 269] width 1047 height 539
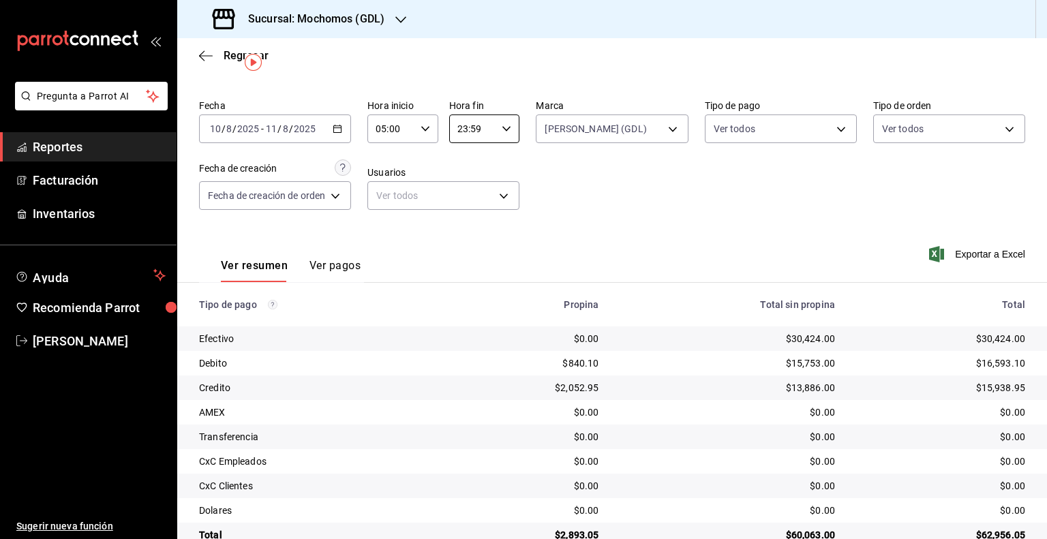
click at [486, 129] on input "23:59" at bounding box center [473, 128] width 48 height 27
click at [474, 185] on button "05" at bounding box center [465, 183] width 29 height 27
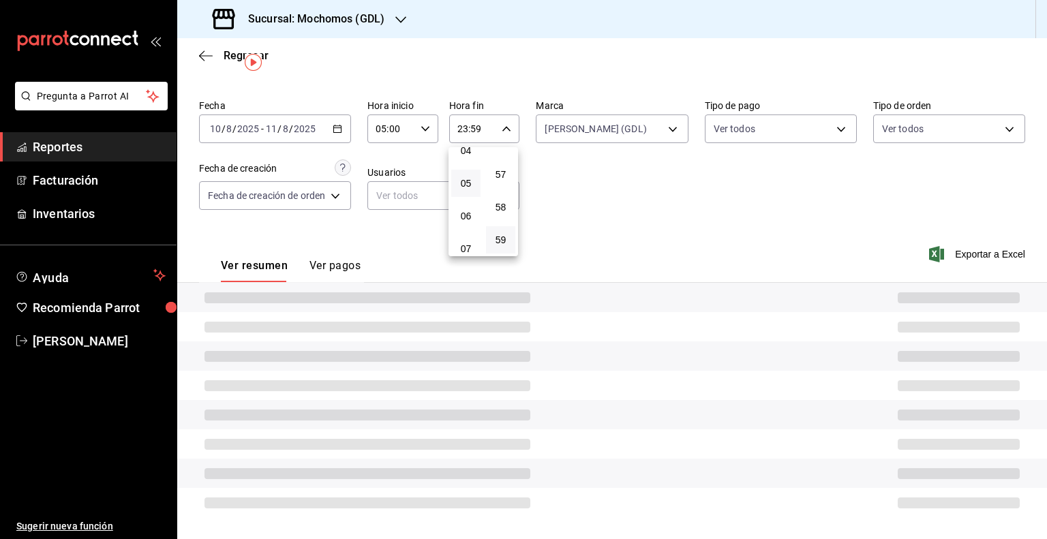
type input "05:59"
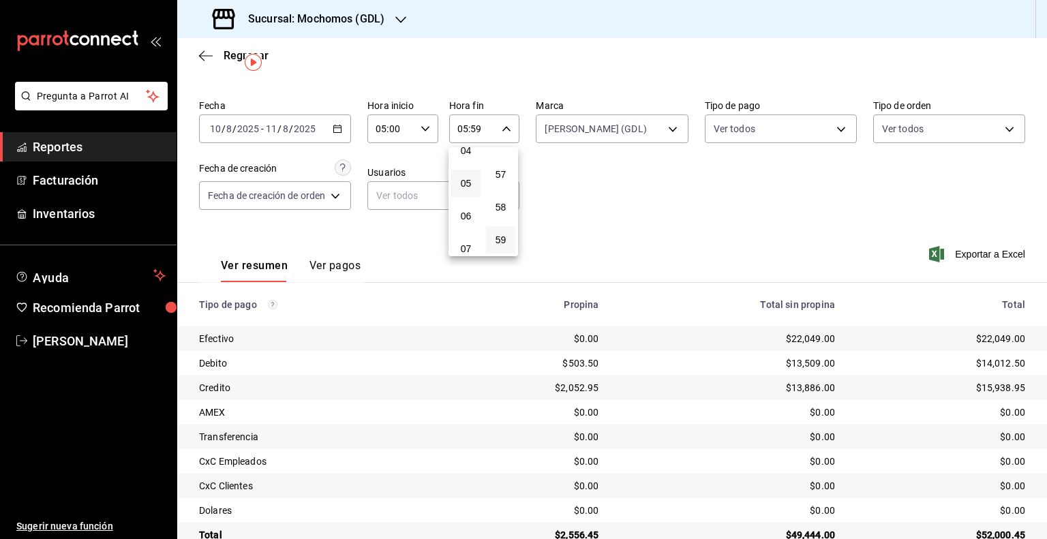
drag, startPoint x: 280, startPoint y: 132, endPoint x: 273, endPoint y: 129, distance: 7.8
click at [279, 132] on div at bounding box center [523, 269] width 1047 height 539
click at [260, 128] on div "2025-08-10 10 / 8 / 2025" at bounding box center [234, 128] width 53 height 11
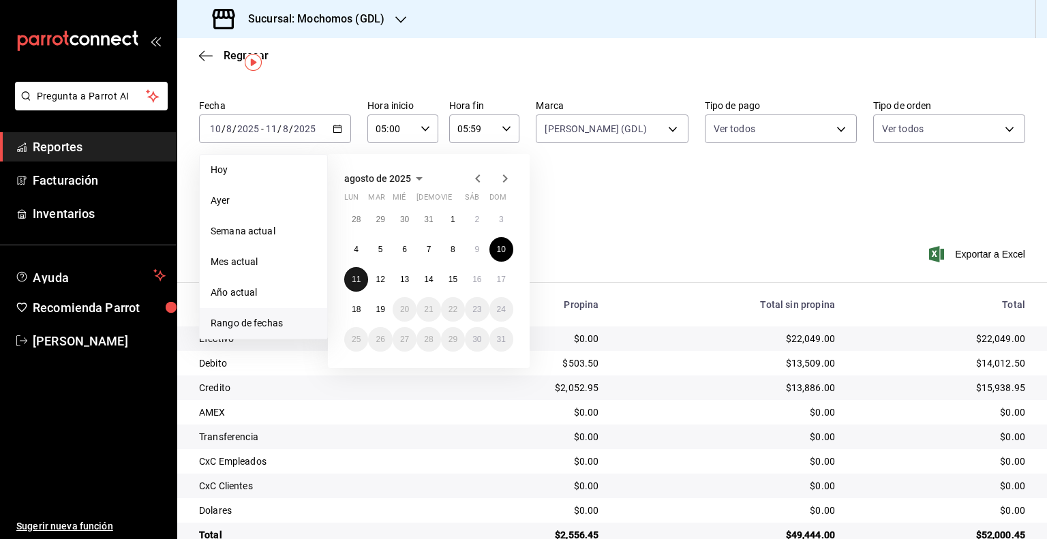
drag, startPoint x: 355, startPoint y: 277, endPoint x: 381, endPoint y: 277, distance: 25.9
click at [356, 277] on abbr "11" at bounding box center [356, 280] width 9 height 10
click at [384, 277] on abbr "12" at bounding box center [379, 280] width 9 height 10
type input "00:00"
type input "23:59"
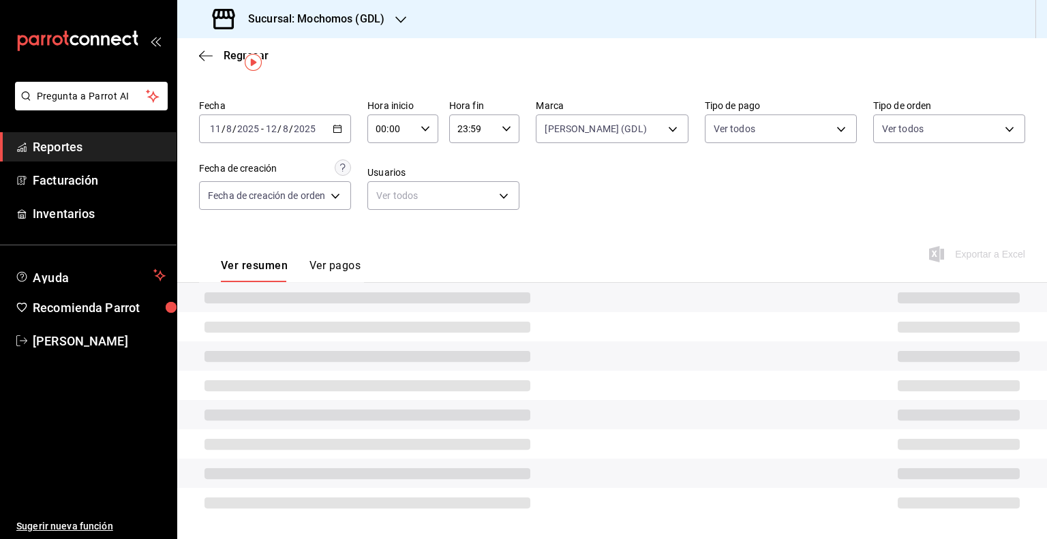
click at [423, 116] on div "00:00 Hora inicio" at bounding box center [402, 128] width 71 height 29
click at [421, 128] on div at bounding box center [523, 269] width 1047 height 539
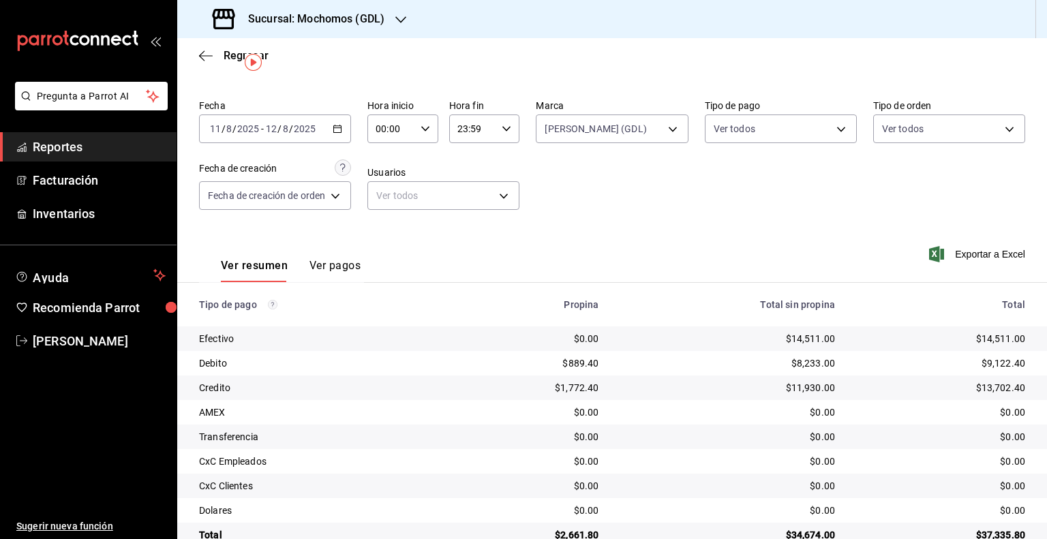
click at [408, 134] on input "00:00" at bounding box center [391, 128] width 48 height 27
click at [390, 196] on span "05" at bounding box center [385, 190] width 13 height 11
type input "05:00"
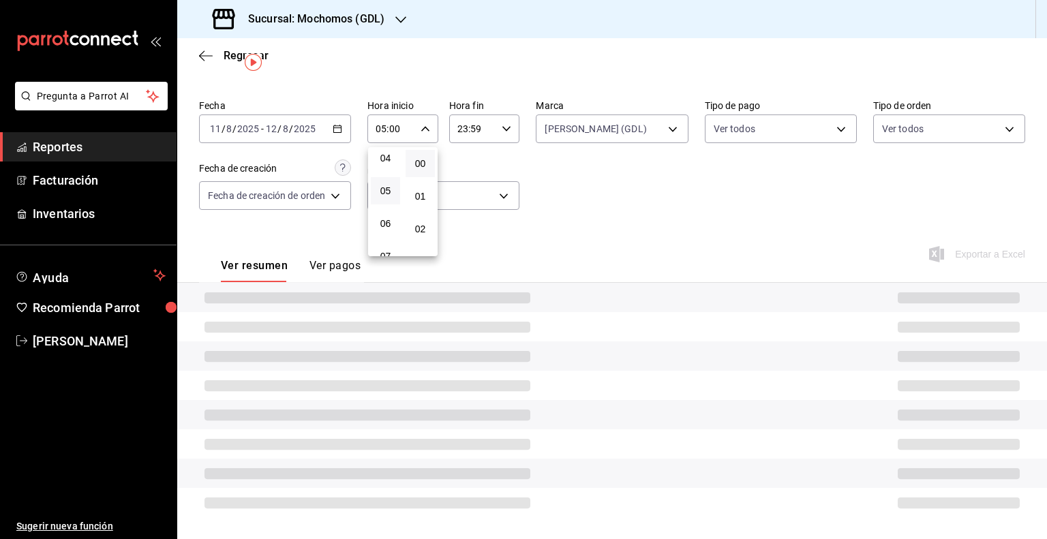
click at [470, 129] on div at bounding box center [523, 269] width 1047 height 539
click at [470, 129] on input "23:59" at bounding box center [473, 128] width 48 height 27
click at [463, 187] on span "05" at bounding box center [465, 183] width 13 height 11
type input "05:59"
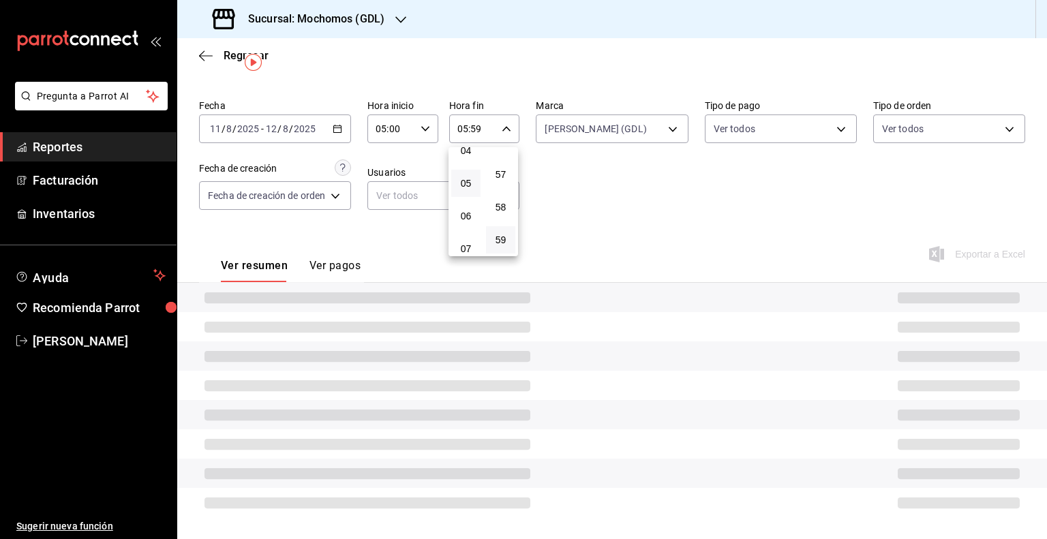
click at [636, 206] on div at bounding box center [523, 269] width 1047 height 539
drag, startPoint x: 641, startPoint y: 196, endPoint x: 641, endPoint y: 185, distance: 10.2
click at [641, 189] on div "Fecha 2025-08-11 11 / 8 / 2025 - 2025-08-12 12 / 8 / 2025 Hora inicio 05:00 Hor…" at bounding box center [612, 160] width 826 height 132
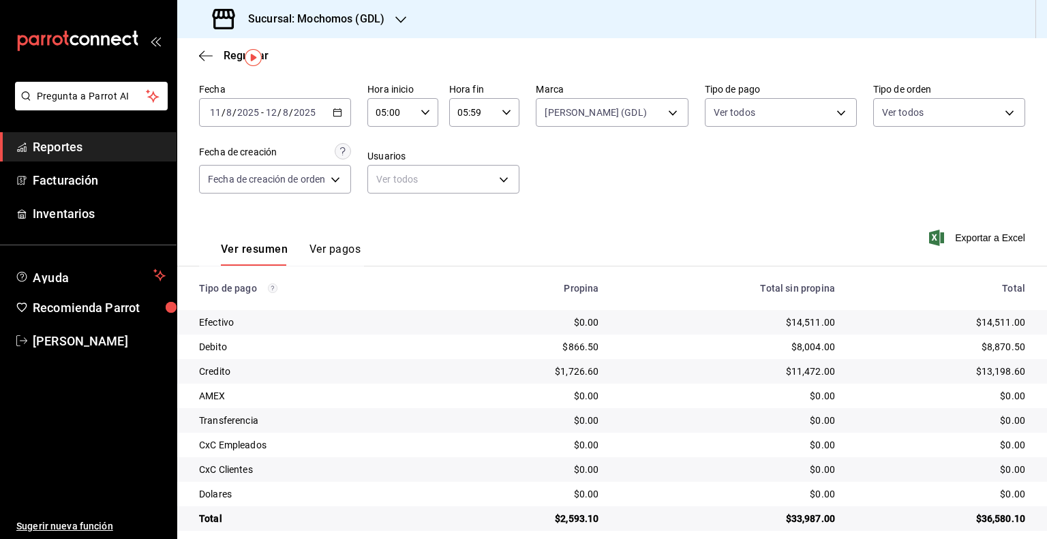
scroll to position [63, 0]
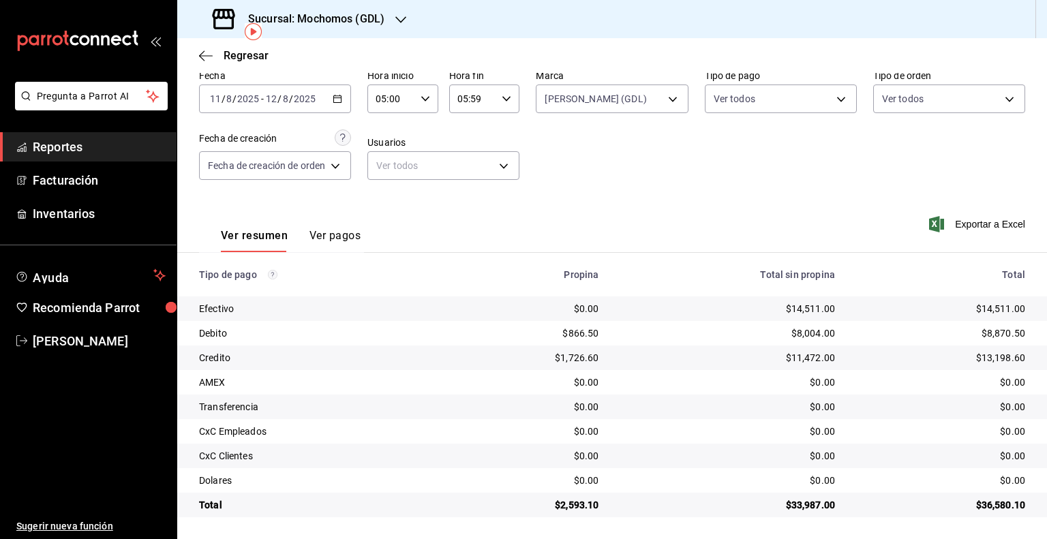
click at [395, 105] on input "05:00" at bounding box center [391, 98] width 48 height 27
click at [384, 144] on button "05" at bounding box center [385, 130] width 29 height 27
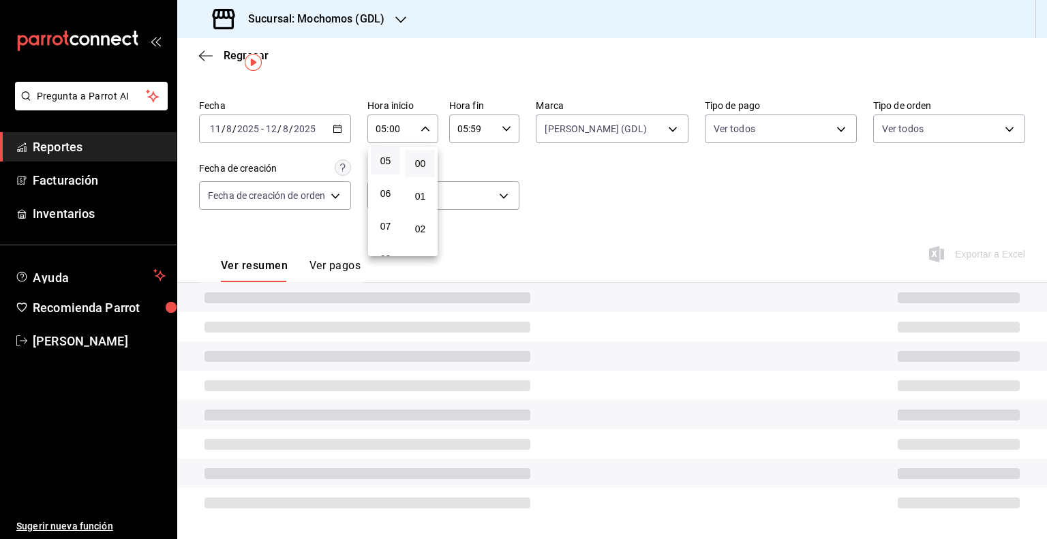
scroll to position [63, 0]
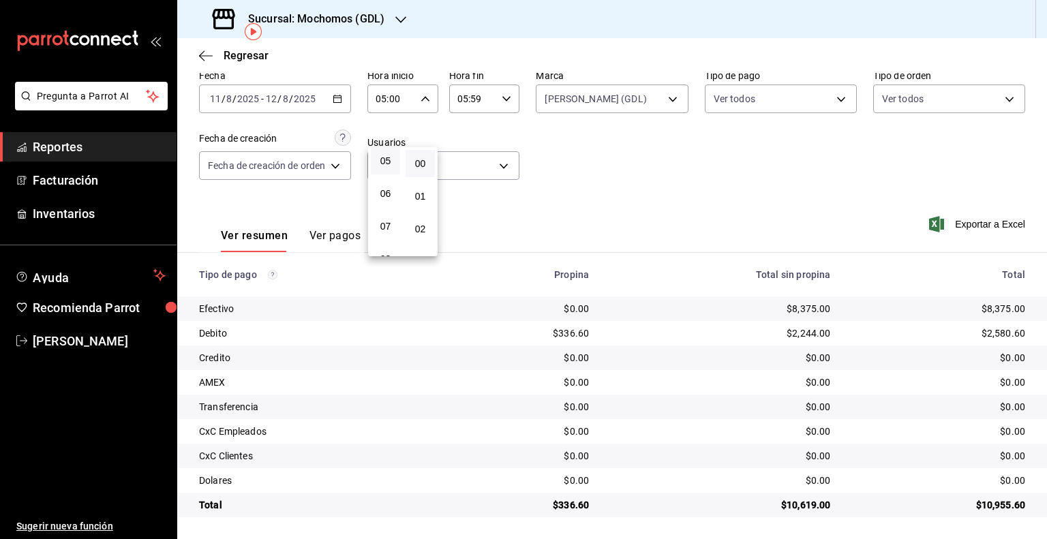
click at [303, 107] on div at bounding box center [523, 269] width 1047 height 539
click at [303, 103] on input "2025" at bounding box center [304, 98] width 23 height 11
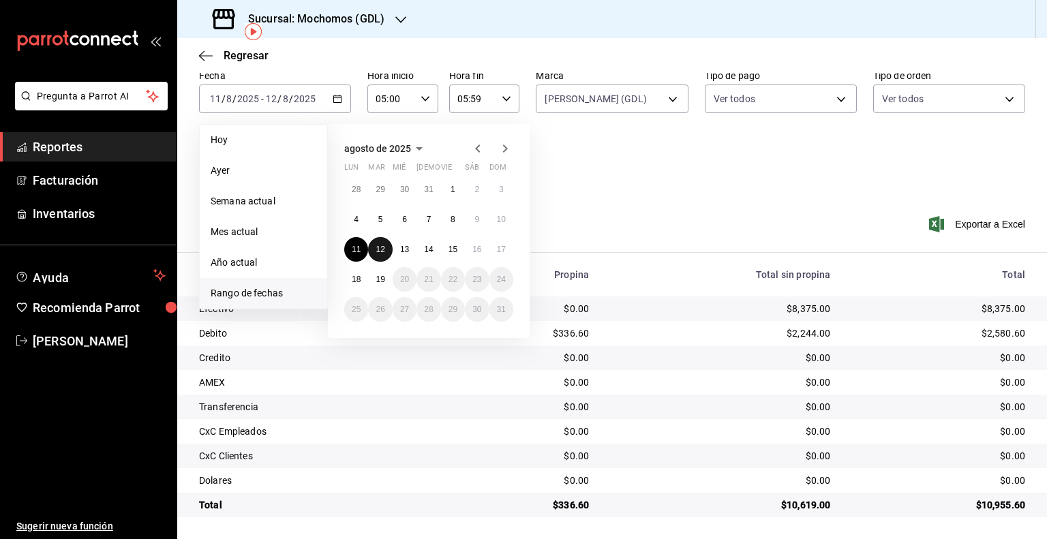
click at [388, 249] on button "12" at bounding box center [380, 249] width 24 height 25
click at [400, 248] on abbr "13" at bounding box center [404, 250] width 9 height 10
type input "00:00"
type input "23:59"
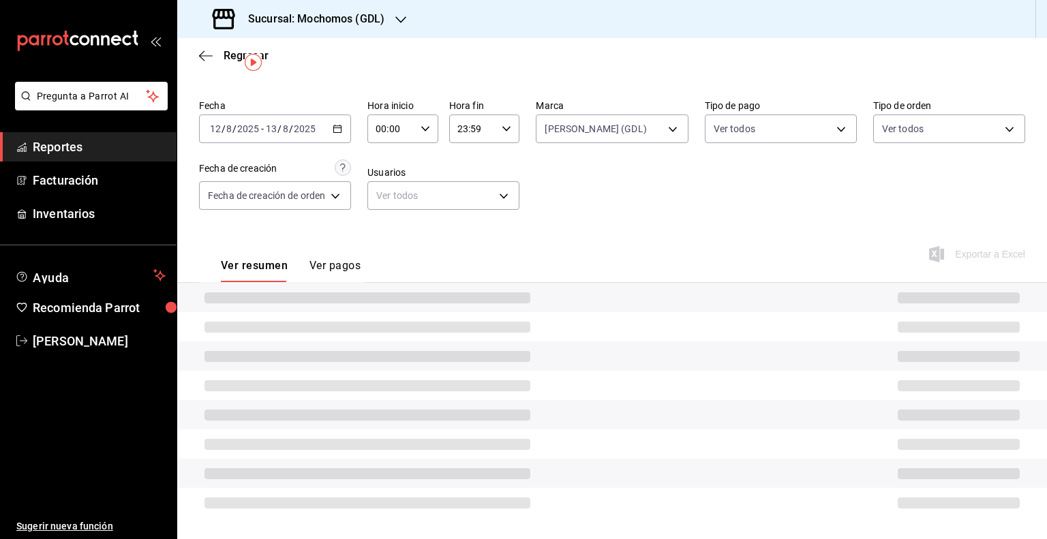
click at [412, 130] on input "00:00" at bounding box center [391, 128] width 48 height 27
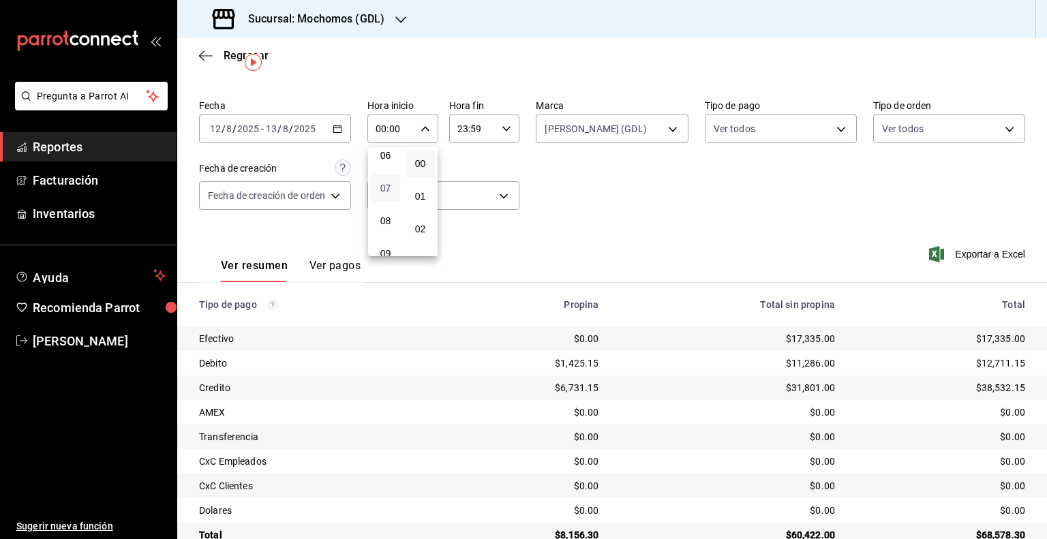
scroll to position [136, 0]
drag, startPoint x: 384, startPoint y: 196, endPoint x: 438, endPoint y: 160, distance: 65.0
click at [384, 196] on span "05" at bounding box center [385, 190] width 13 height 11
type input "05:00"
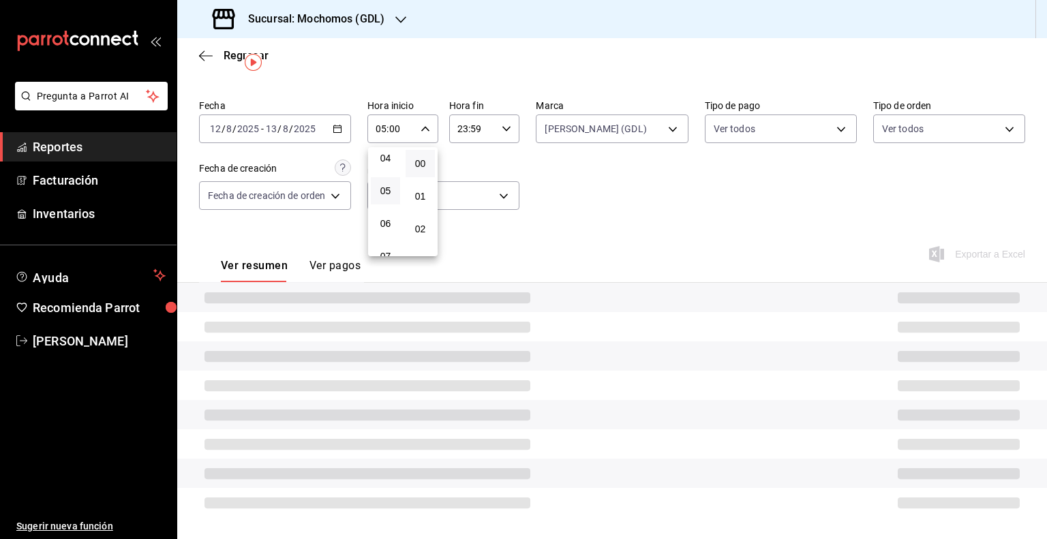
click at [472, 127] on div at bounding box center [523, 269] width 1047 height 539
click at [472, 127] on input "23:59" at bounding box center [473, 128] width 48 height 27
click at [469, 184] on span "05" at bounding box center [465, 183] width 13 height 11
type input "05:59"
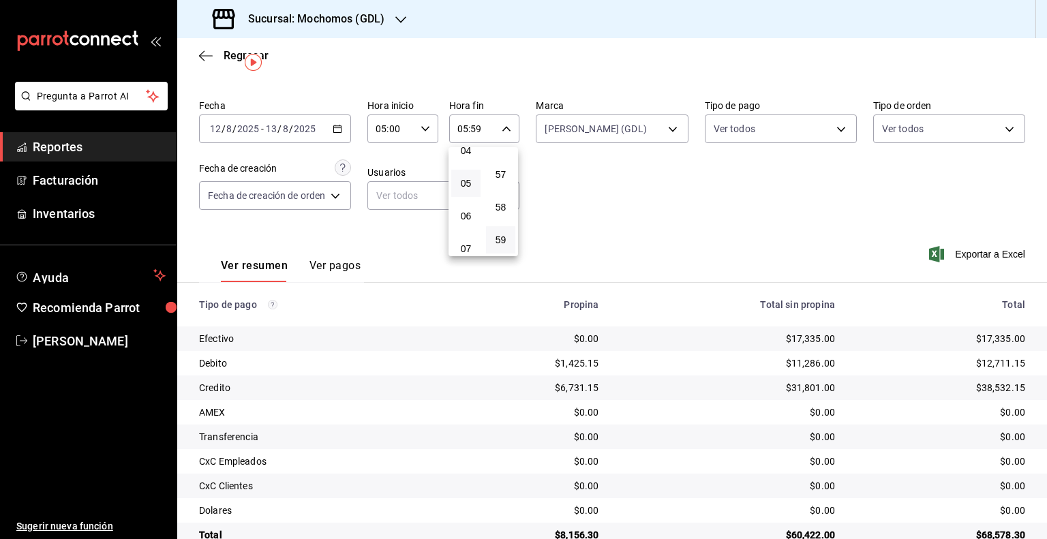
click at [630, 189] on div at bounding box center [523, 269] width 1047 height 539
drag, startPoint x: 746, startPoint y: 242, endPoint x: 718, endPoint y: 230, distance: 31.1
click at [743, 239] on div "Ver resumen Ver pagos Exportar a Excel" at bounding box center [612, 262] width 870 height 72
click at [282, 126] on input "8" at bounding box center [285, 128] width 7 height 11
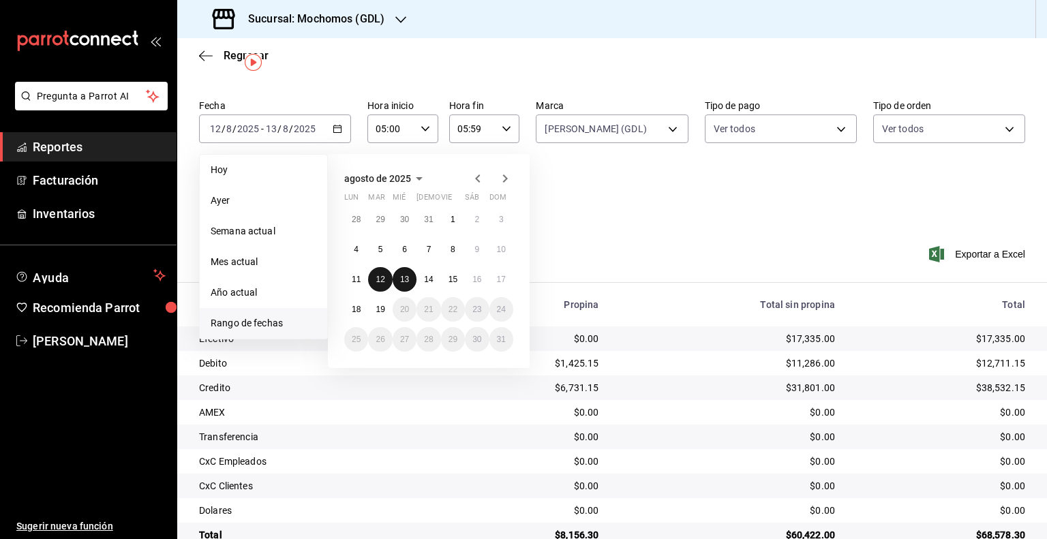
drag, startPoint x: 387, startPoint y: 275, endPoint x: 408, endPoint y: 274, distance: 21.2
click at [389, 275] on button "12" at bounding box center [380, 279] width 24 height 25
click at [408, 275] on abbr "13" at bounding box center [404, 280] width 9 height 10
type input "00:00"
type input "23:59"
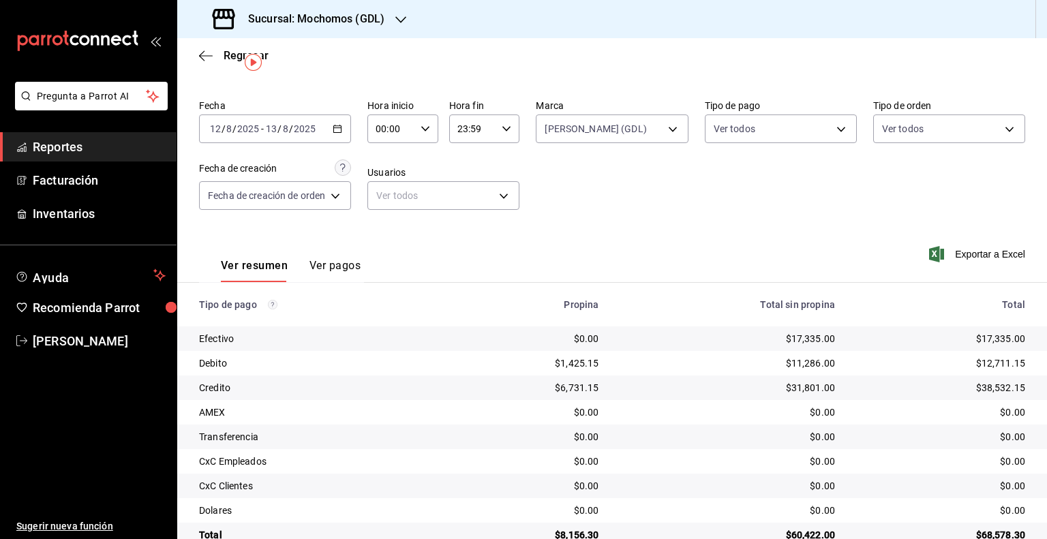
click at [401, 130] on input "00:00" at bounding box center [391, 128] width 48 height 27
click at [390, 196] on span "05" at bounding box center [385, 190] width 13 height 11
type input "05:00"
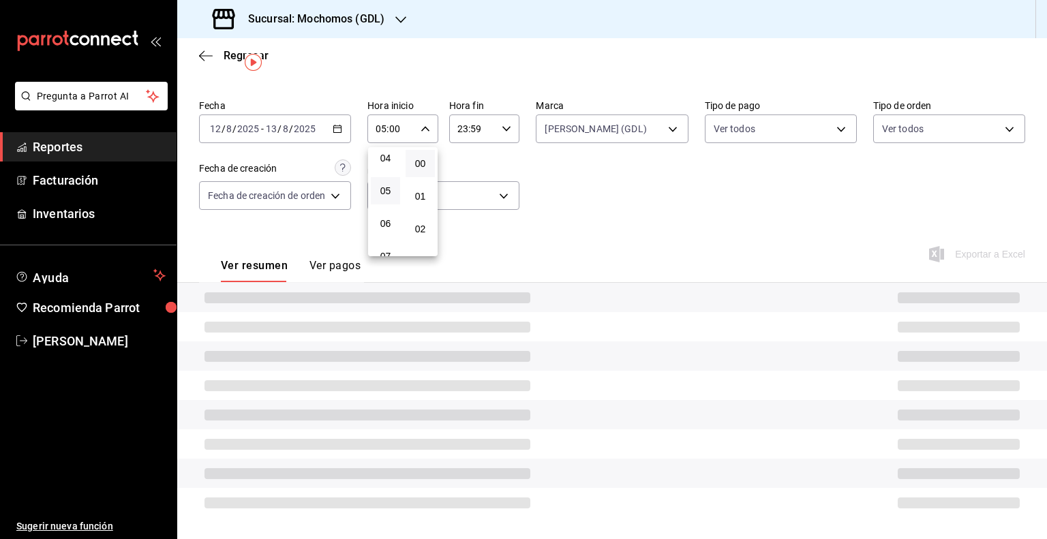
click at [463, 127] on div at bounding box center [523, 269] width 1047 height 539
click at [465, 127] on input "23:59" at bounding box center [473, 128] width 48 height 27
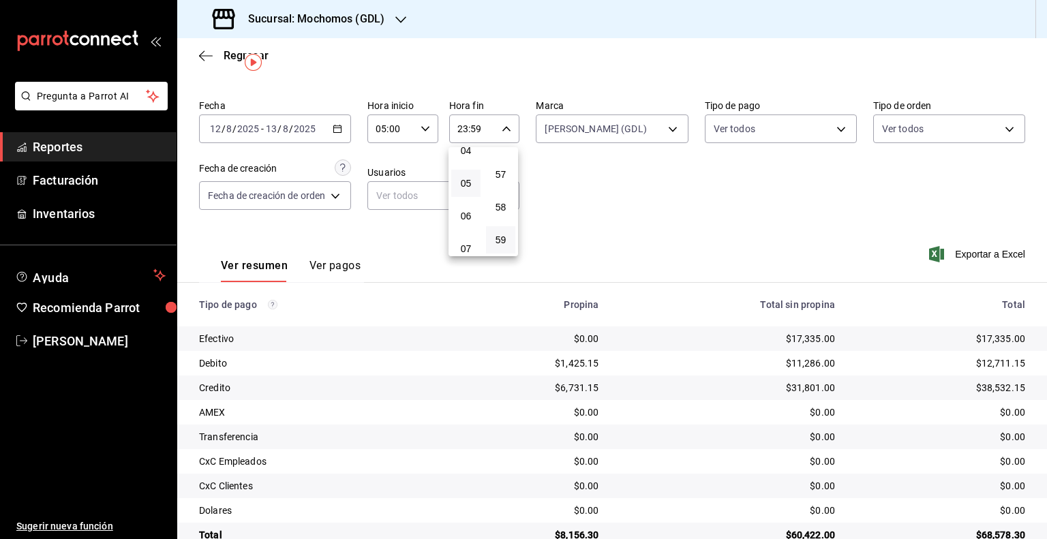
click at [469, 193] on button "05" at bounding box center [465, 183] width 29 height 27
type input "05:59"
click at [657, 201] on div at bounding box center [523, 269] width 1047 height 539
click at [224, 126] on span "/" at bounding box center [223, 128] width 4 height 11
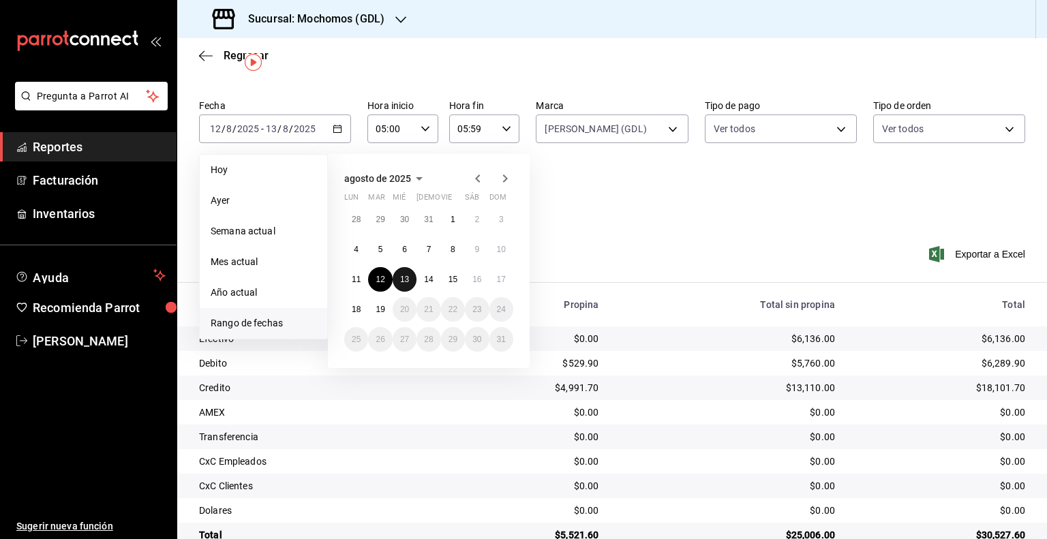
drag, startPoint x: 405, startPoint y: 275, endPoint x: 437, endPoint y: 278, distance: 31.5
click at [406, 275] on abbr "13" at bounding box center [404, 280] width 9 height 10
click at [437, 278] on button "14" at bounding box center [428, 279] width 24 height 25
type input "00:00"
type input "23:59"
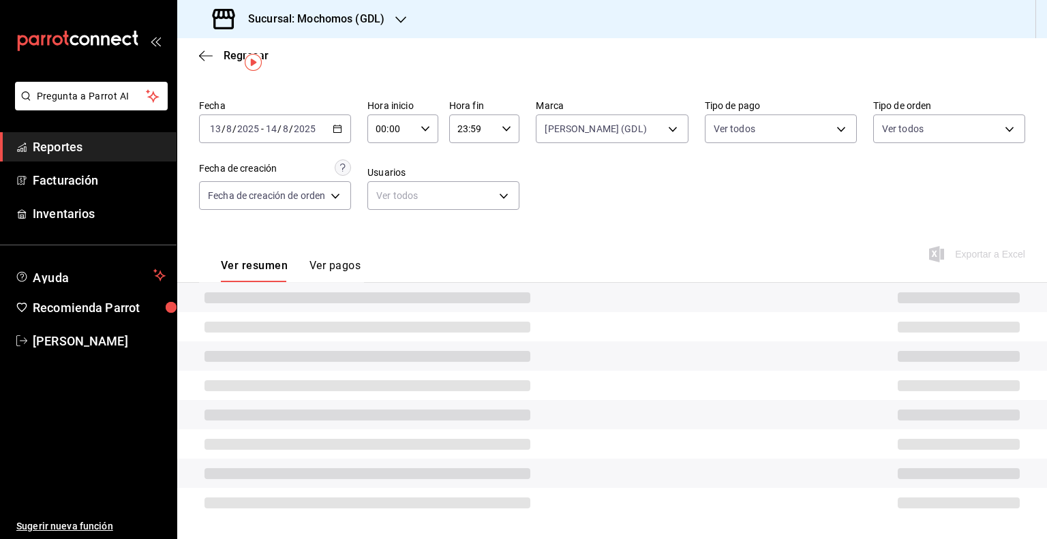
click at [410, 125] on input "00:00" at bounding box center [391, 128] width 48 height 27
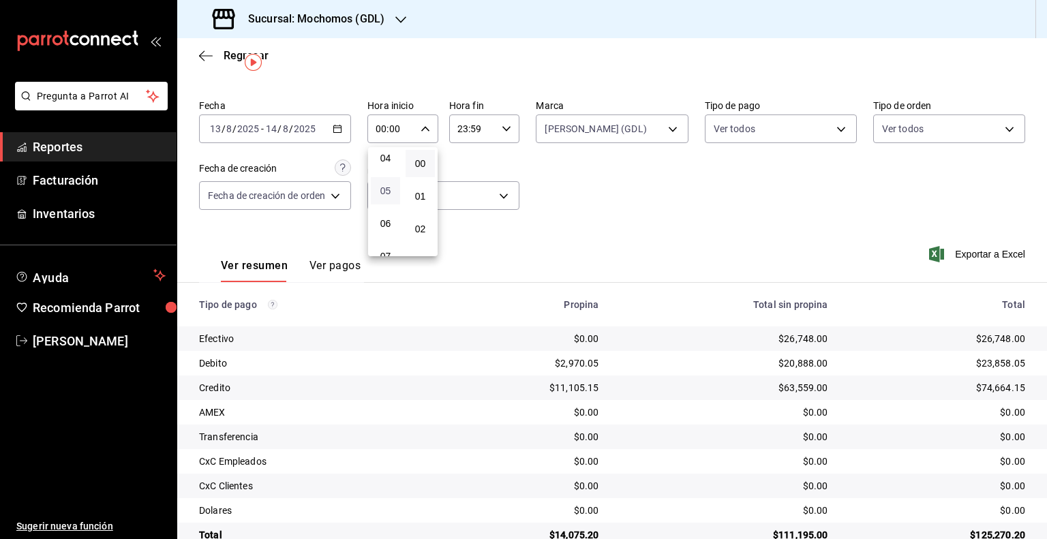
click at [388, 190] on span "05" at bounding box center [385, 190] width 13 height 11
type input "05:00"
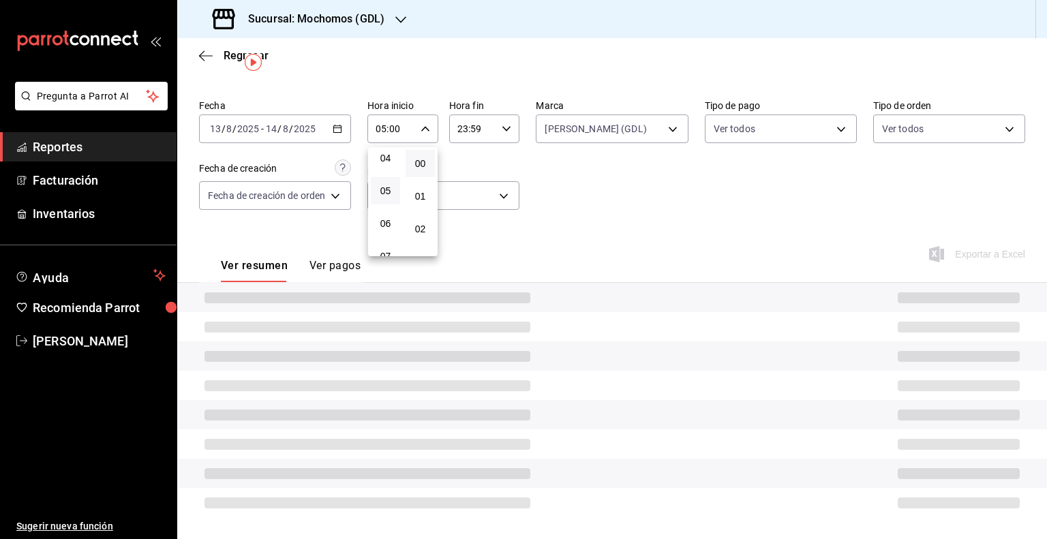
click at [497, 138] on div at bounding box center [523, 269] width 1047 height 539
click at [499, 133] on div "23:59 Hora fin" at bounding box center [484, 128] width 71 height 29
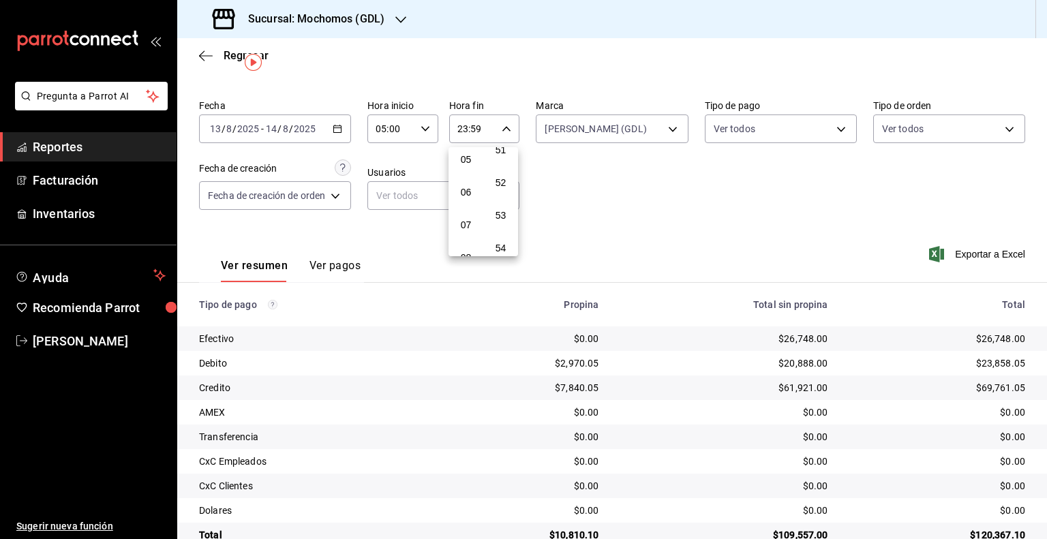
scroll to position [144, 0]
click at [472, 180] on span "05" at bounding box center [465, 183] width 13 height 11
type input "05:59"
click at [249, 122] on div at bounding box center [523, 269] width 1047 height 539
click at [257, 121] on div "2025-08-13 13 / 8 / 2025 - 2025-08-14 14 / 8 / 2025" at bounding box center [275, 128] width 152 height 29
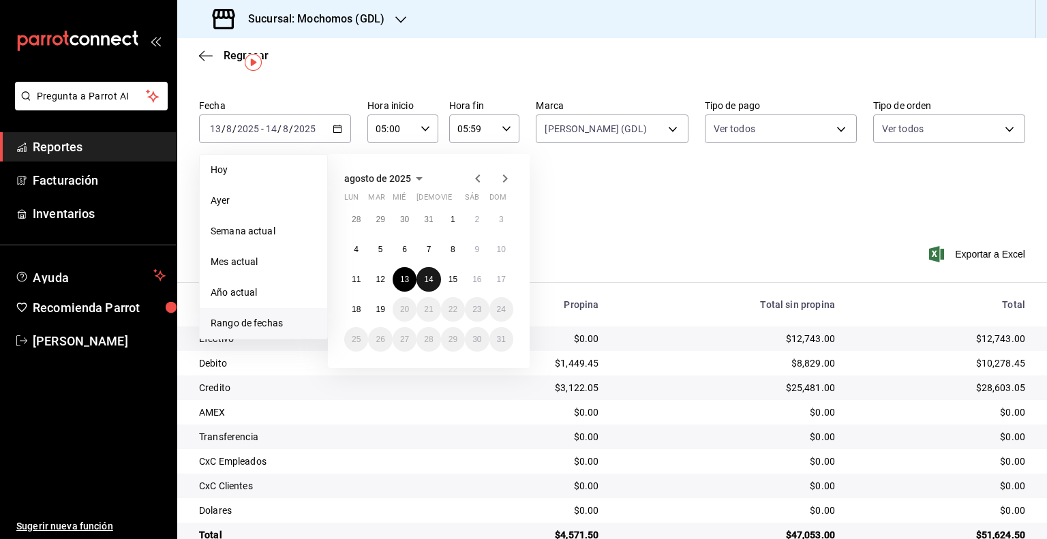
click at [430, 276] on abbr "14" at bounding box center [428, 280] width 9 height 10
click at [447, 279] on button "15" at bounding box center [453, 279] width 24 height 25
type input "00:00"
type input "23:59"
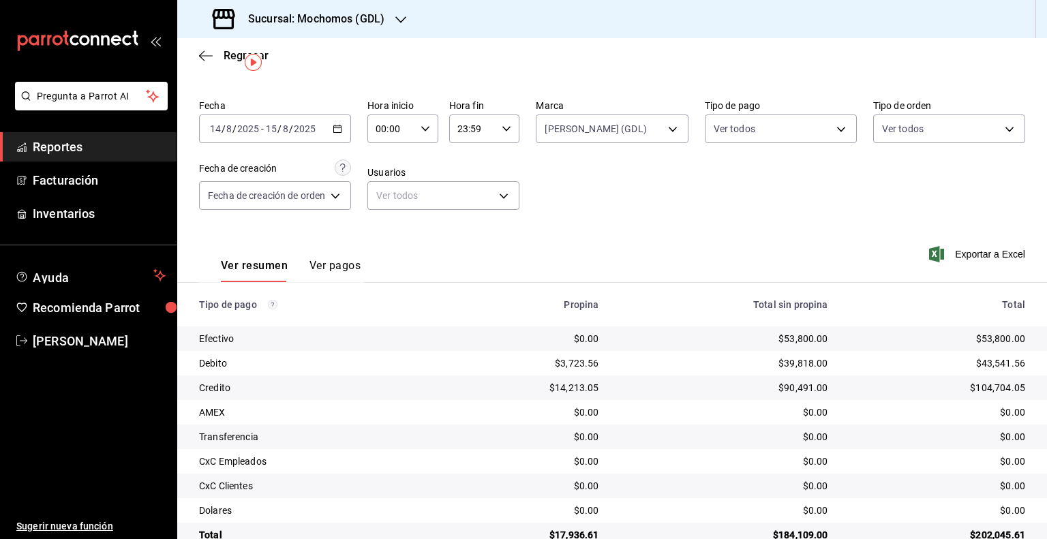
click at [390, 125] on input "00:00" at bounding box center [391, 128] width 48 height 27
drag, startPoint x: 385, startPoint y: 186, endPoint x: 395, endPoint y: 187, distance: 10.2
click at [385, 187] on button "05" at bounding box center [385, 190] width 29 height 27
type input "05:00"
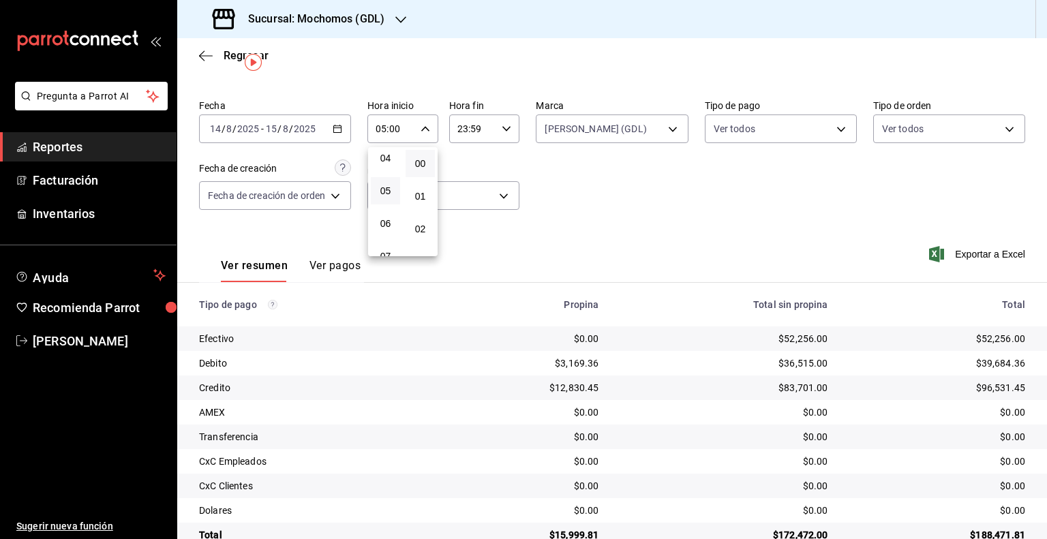
click at [487, 133] on div at bounding box center [523, 269] width 1047 height 539
click at [493, 132] on input "23:59" at bounding box center [473, 128] width 48 height 27
click at [465, 253] on span "05" at bounding box center [465, 251] width 13 height 11
type input "05:59"
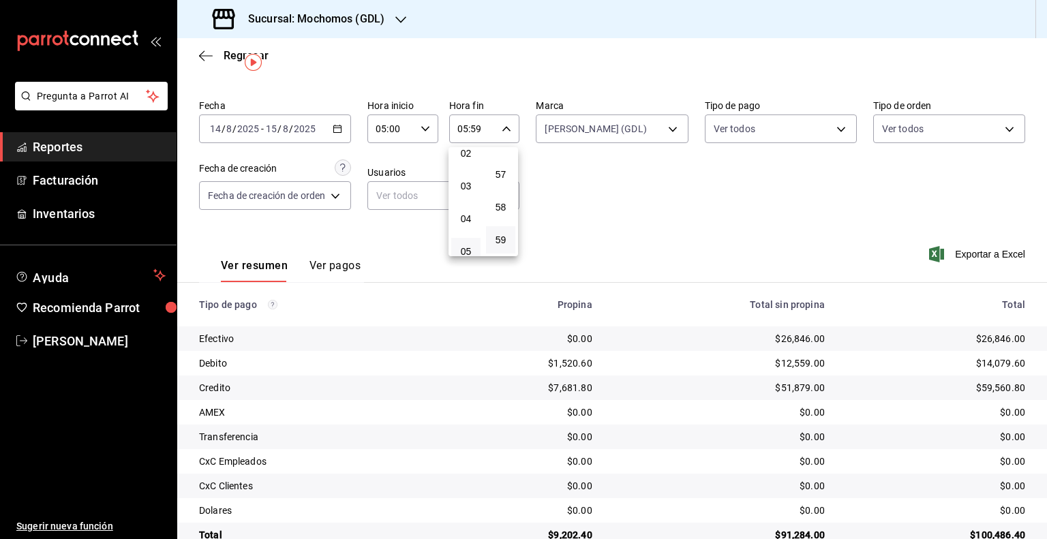
click at [656, 226] on div at bounding box center [523, 269] width 1047 height 539
drag, startPoint x: 186, startPoint y: 130, endPoint x: 331, endPoint y: 129, distance: 145.2
click at [191, 130] on div "Fecha 2025-08-14 14 / 8 / 2025 - 2025-08-15 15 / 8 / 2025 Hora inicio 05:00 Hor…" at bounding box center [612, 320] width 870 height 453
click at [331, 129] on div "2025-08-14 14 / 8 / 2025 - 2025-08-15 15 / 8 / 2025" at bounding box center [275, 128] width 152 height 29
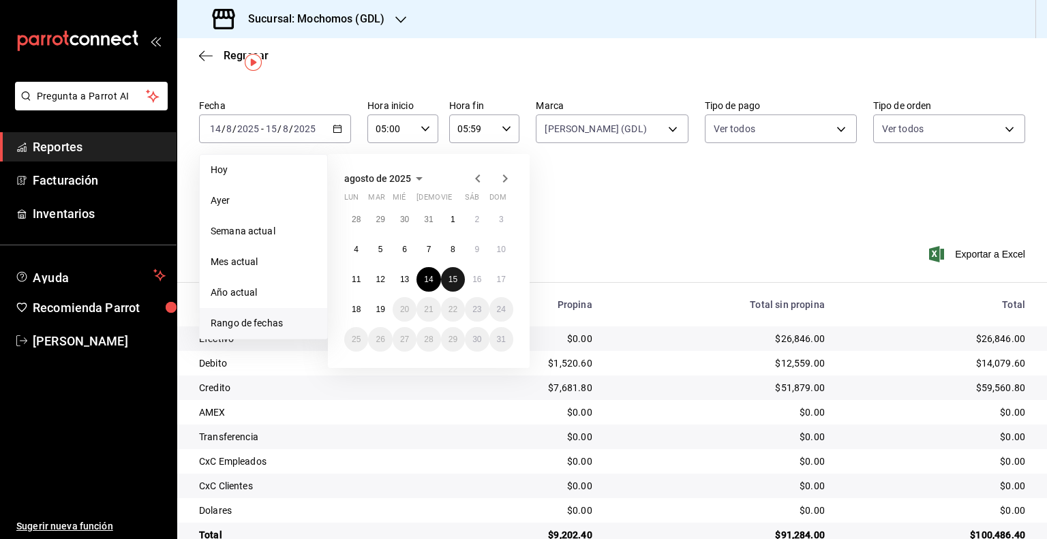
drag, startPoint x: 450, startPoint y: 275, endPoint x: 477, endPoint y: 291, distance: 31.8
click at [452, 275] on abbr "15" at bounding box center [452, 280] width 9 height 10
click at [478, 290] on div "28 29 30 31 1 2 3 4 5 6 7 8 9 10 11 12 13 14 15 16 17 18 19 20 21 22 23 24 25 2…" at bounding box center [428, 279] width 169 height 144
click at [480, 283] on button "16" at bounding box center [477, 279] width 24 height 25
type input "00:00"
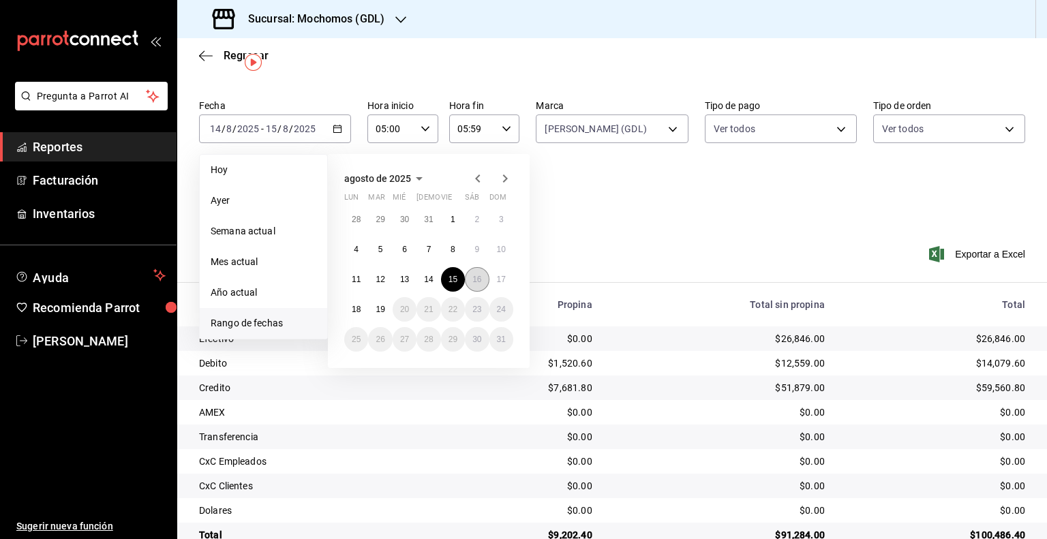
type input "23:59"
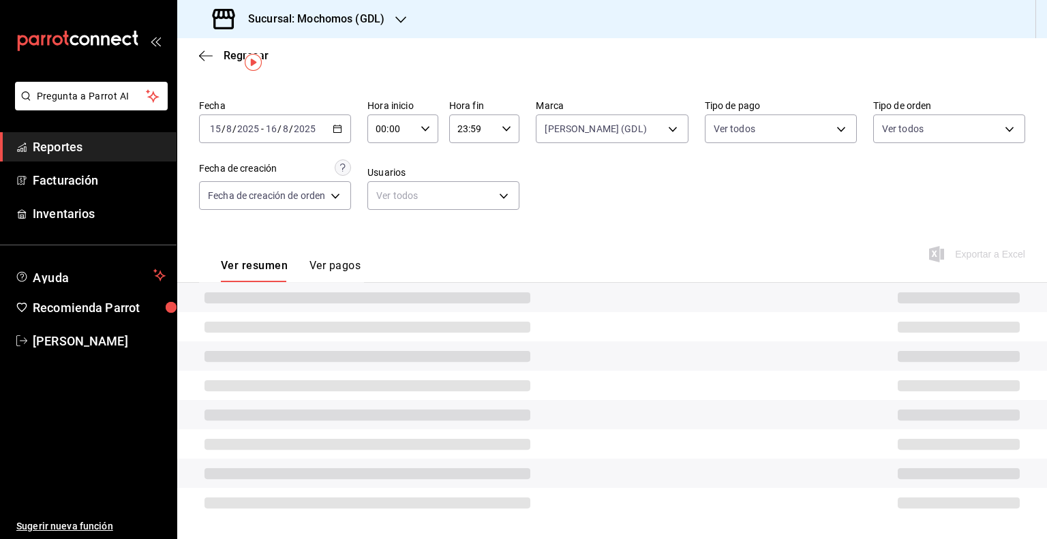
click at [423, 125] on icon "button" at bounding box center [425, 129] width 10 height 10
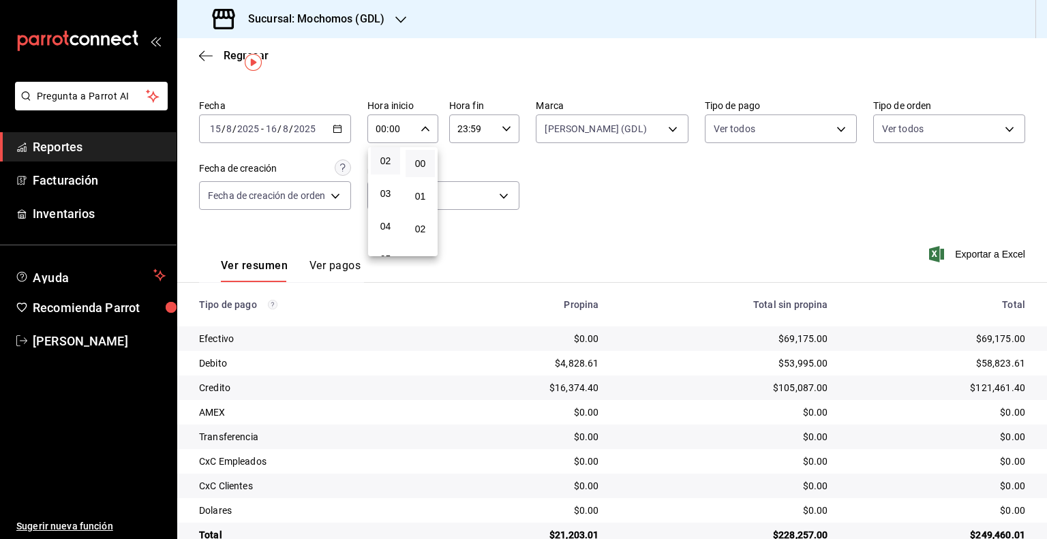
scroll to position [136, 0]
click at [386, 194] on span "05" at bounding box center [385, 190] width 13 height 11
type input "05:00"
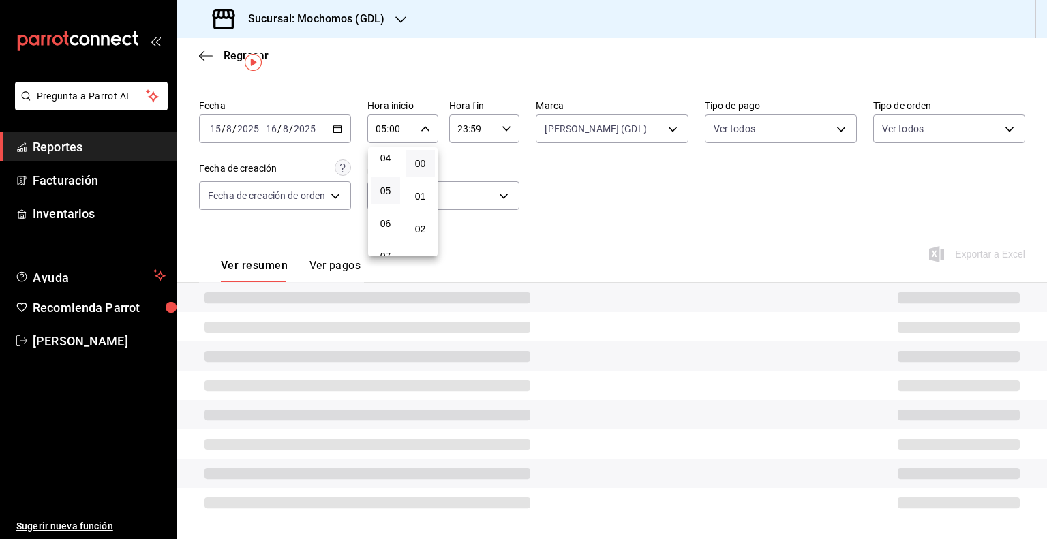
click at [487, 132] on div at bounding box center [523, 269] width 1047 height 539
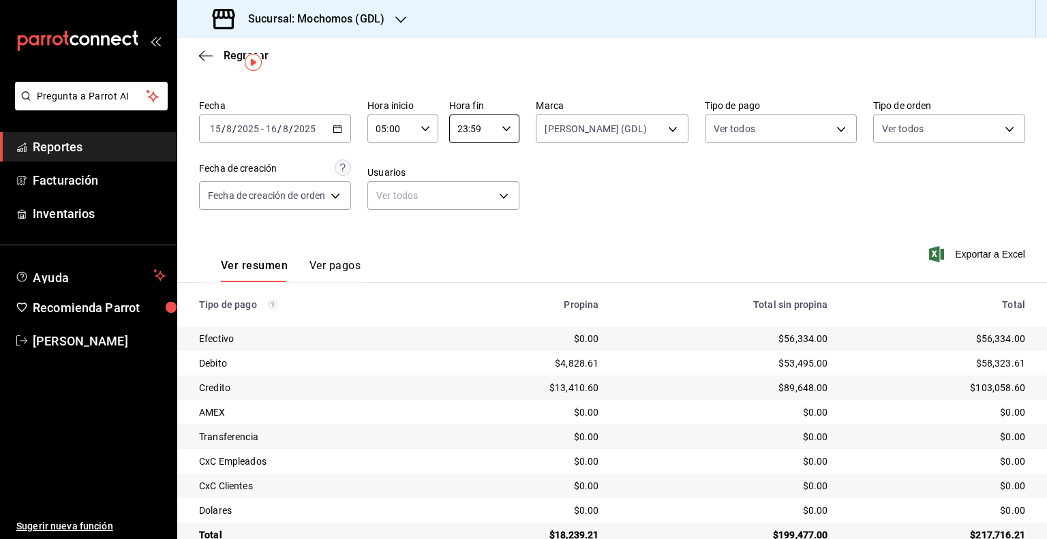
click at [487, 132] on input "23:59" at bounding box center [473, 128] width 48 height 27
click at [464, 249] on span "05" at bounding box center [465, 251] width 13 height 11
type input "05:59"
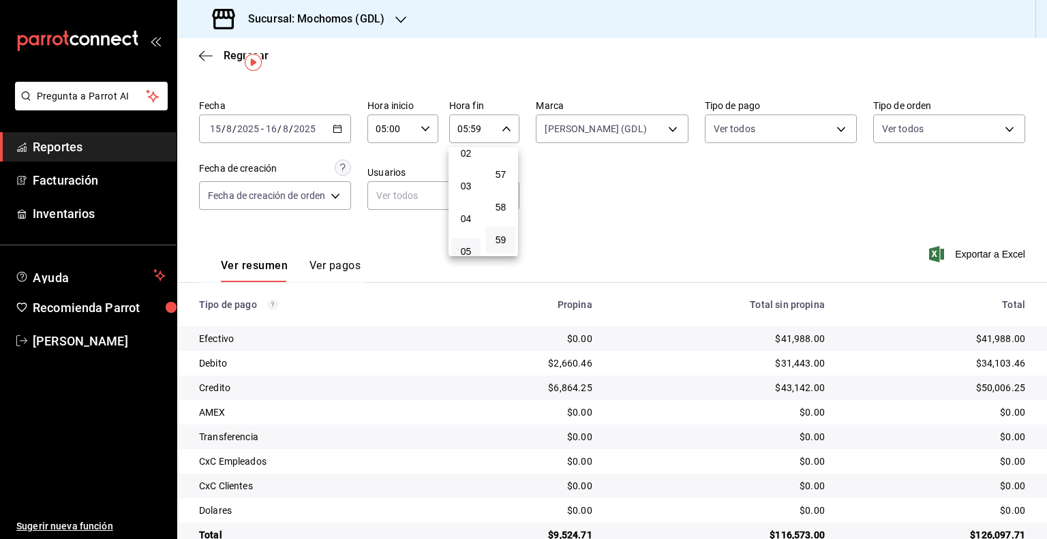
click at [989, 363] on div at bounding box center [523, 269] width 1047 height 539
drag, startPoint x: 1017, startPoint y: 364, endPoint x: 973, endPoint y: 363, distance: 43.6
click at [973, 363] on td "$34,103.46" at bounding box center [940, 363] width 211 height 25
copy div "34,103.46"
drag, startPoint x: 1015, startPoint y: 388, endPoint x: 973, endPoint y: 391, distance: 42.4
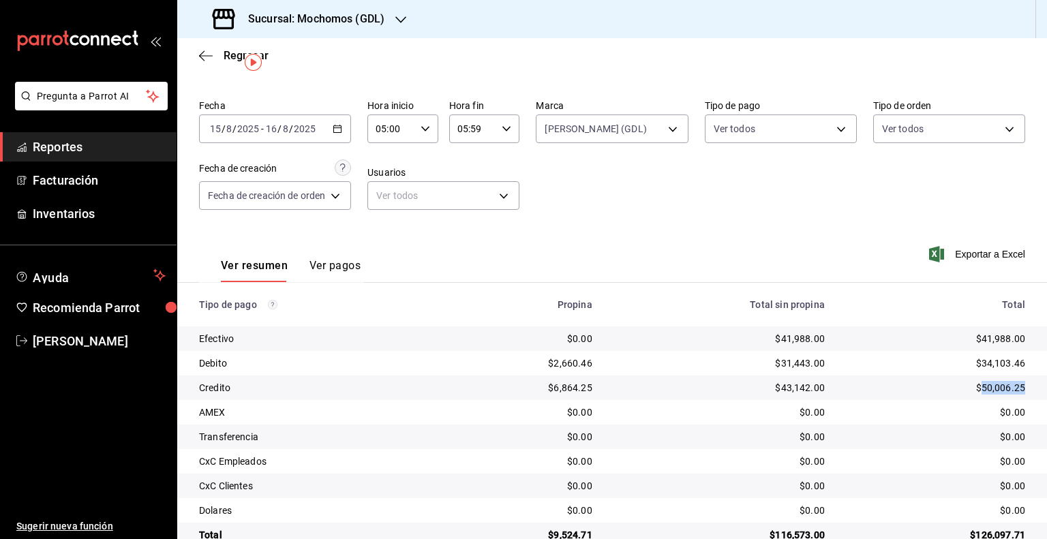
click at [973, 391] on td "$50,006.25" at bounding box center [940, 387] width 211 height 25
copy div "50,006.25"
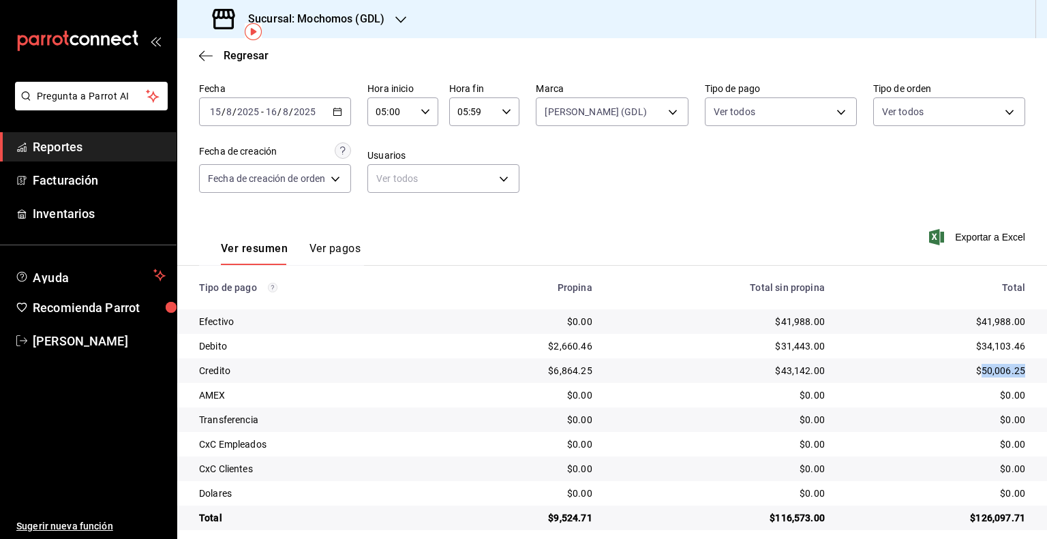
scroll to position [63, 0]
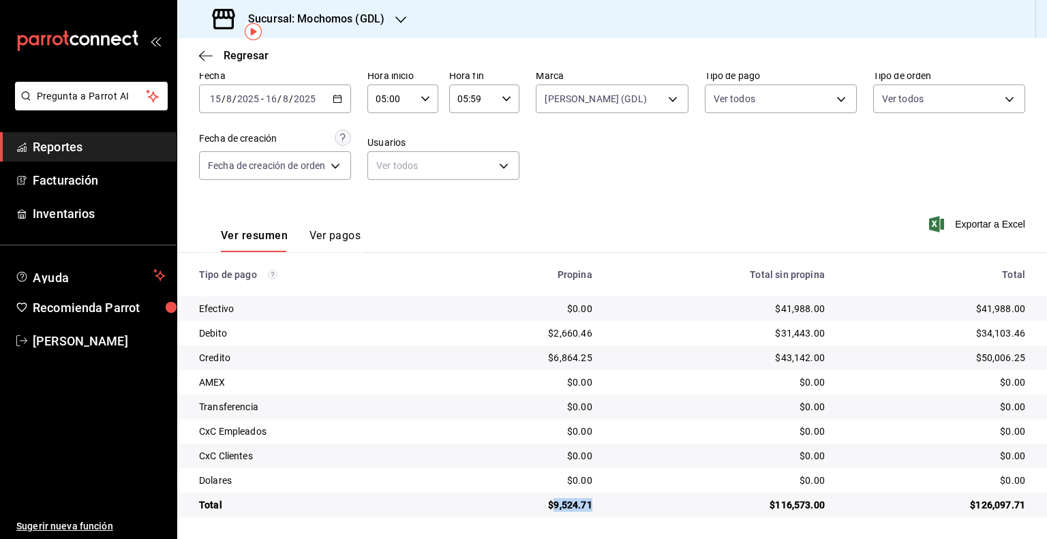
drag, startPoint x: 587, startPoint y: 504, endPoint x: 551, endPoint y: 504, distance: 36.1
click at [551, 504] on div "$9,524.71" at bounding box center [523, 505] width 136 height 14
copy div "9,524.71"
click at [243, 100] on input "2025" at bounding box center [247, 98] width 23 height 11
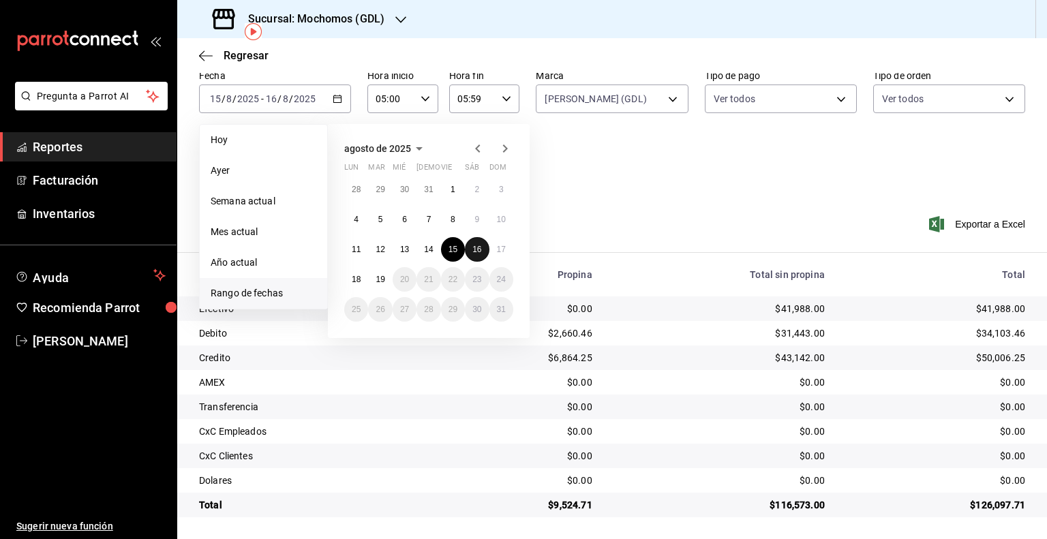
drag, startPoint x: 479, startPoint y: 250, endPoint x: 495, endPoint y: 249, distance: 15.7
click at [480, 250] on abbr "16" at bounding box center [476, 250] width 9 height 10
click at [497, 249] on abbr "17" at bounding box center [501, 250] width 9 height 10
type input "00:00"
type input "23:59"
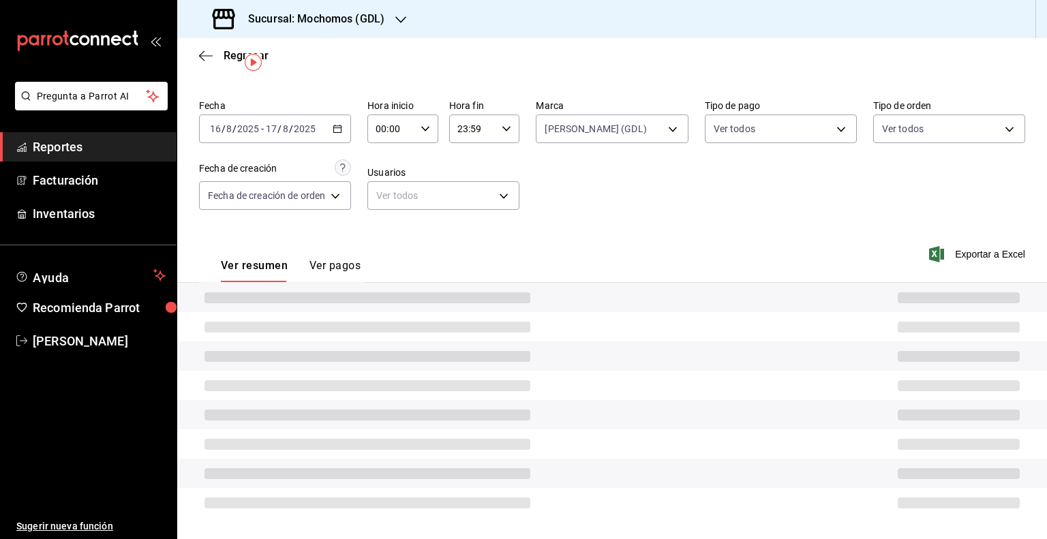
scroll to position [32, 0]
click at [414, 129] on input "00:00" at bounding box center [391, 128] width 48 height 27
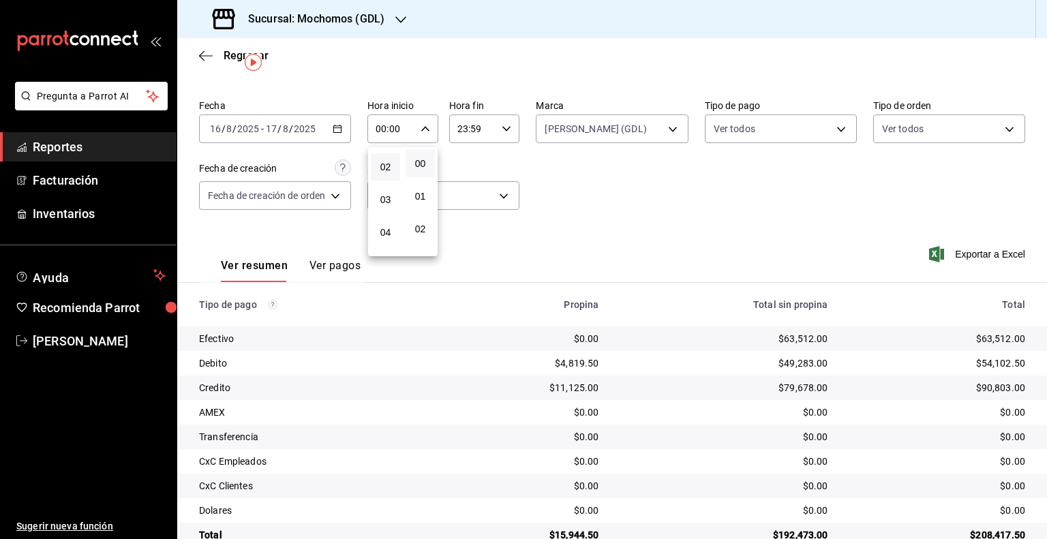
scroll to position [136, 0]
click at [389, 196] on span "05" at bounding box center [385, 190] width 13 height 11
type input "05:00"
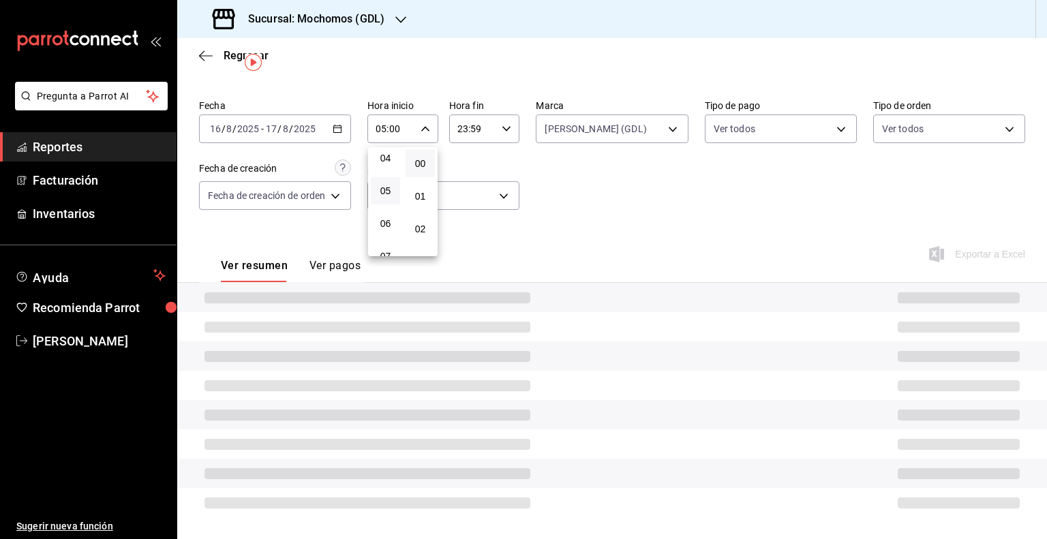
click at [512, 124] on div at bounding box center [523, 269] width 1047 height 539
click at [504, 126] on icon "button" at bounding box center [507, 129] width 10 height 10
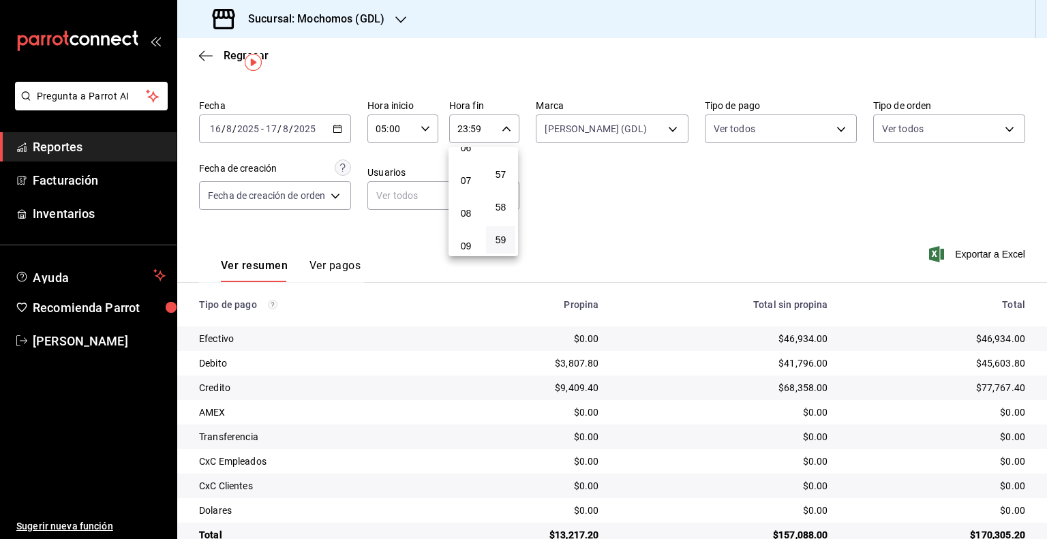
scroll to position [144, 0]
click at [466, 189] on span "05" at bounding box center [465, 183] width 13 height 11
type input "05:59"
click at [466, 188] on span "05" at bounding box center [465, 183] width 13 height 11
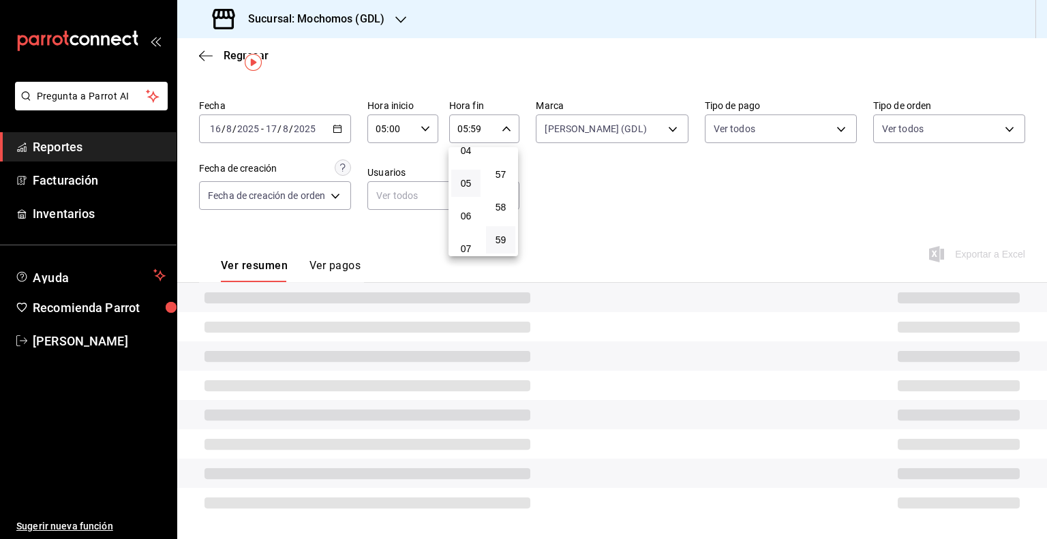
click at [662, 188] on div at bounding box center [523, 269] width 1047 height 539
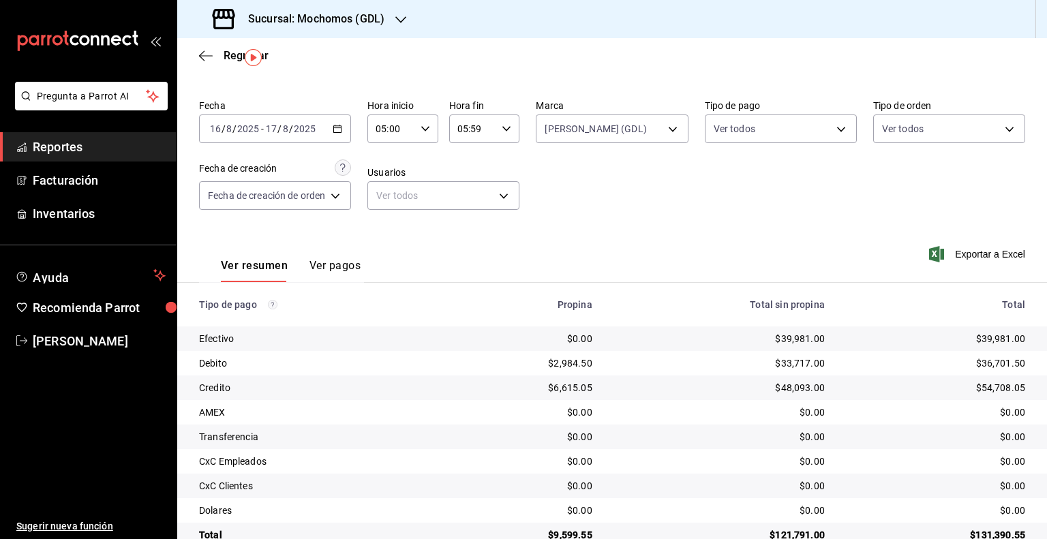
scroll to position [63, 0]
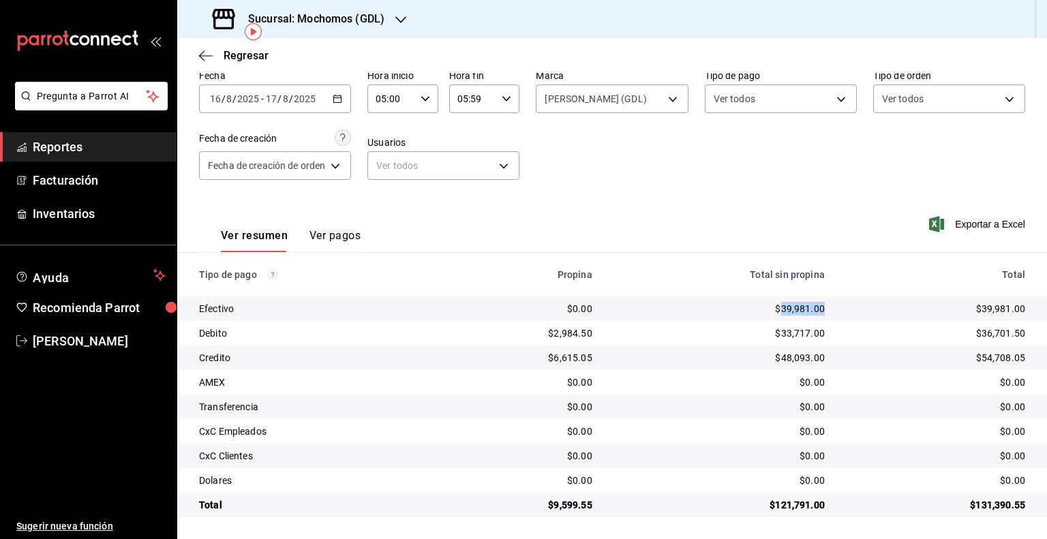
drag, startPoint x: 815, startPoint y: 311, endPoint x: 772, endPoint y: 311, distance: 42.9
click at [772, 311] on td "$39,981.00" at bounding box center [719, 308] width 232 height 25
copy div "39,981.00"
drag, startPoint x: 1014, startPoint y: 331, endPoint x: 972, endPoint y: 331, distance: 41.6
click at [972, 331] on td "$36,701.50" at bounding box center [940, 333] width 211 height 25
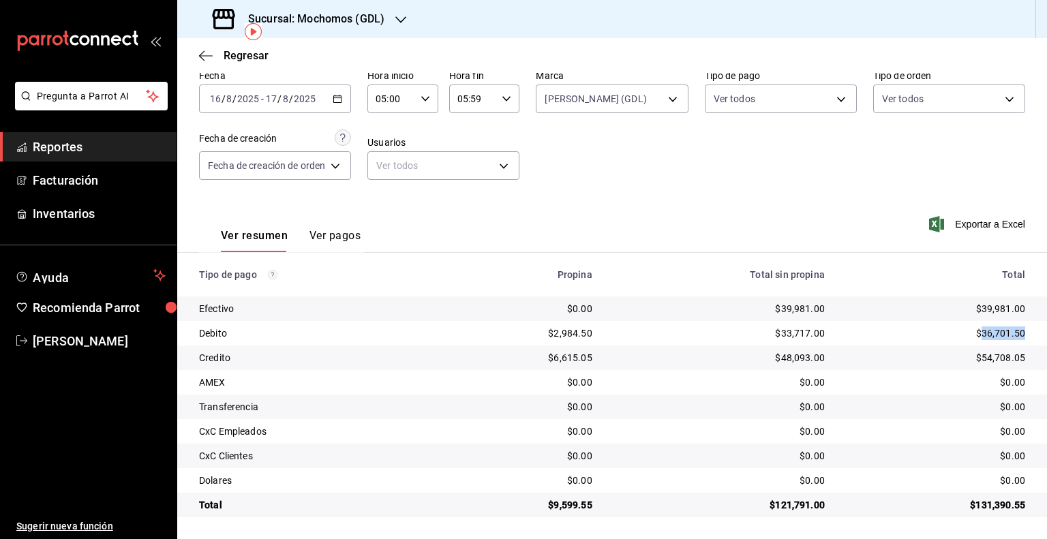
copy div "36,701.50"
drag, startPoint x: 1014, startPoint y: 358, endPoint x: 972, endPoint y: 358, distance: 41.6
click at [972, 358] on td "$54,708.05" at bounding box center [940, 358] width 211 height 25
copy div "54,708.05"
drag, startPoint x: 594, startPoint y: 501, endPoint x: 548, endPoint y: 504, distance: 45.8
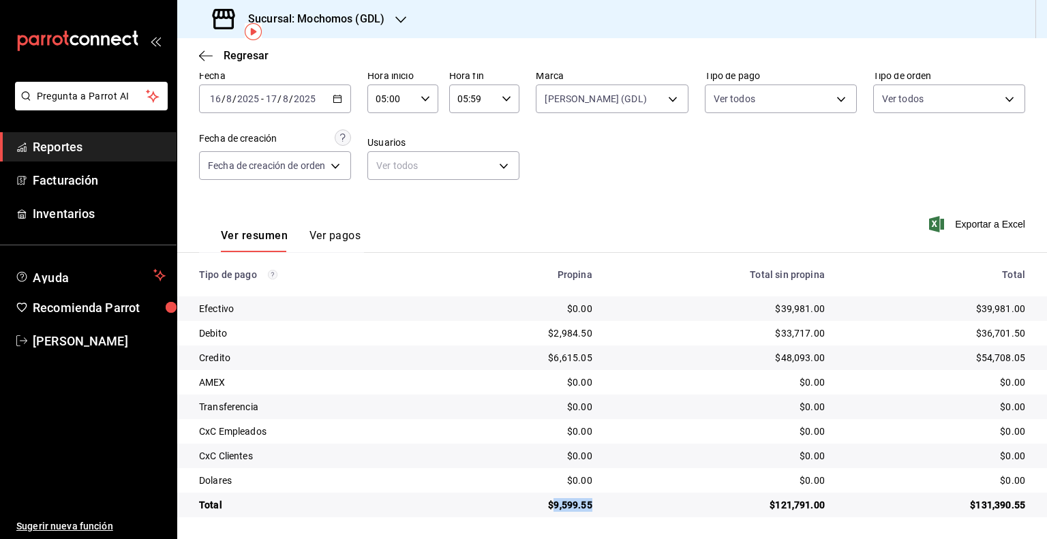
click at [548, 504] on td "$9,599.55" at bounding box center [523, 505] width 158 height 25
copy div "9,599.55"
click at [254, 106] on div "2025-08-16 16 / 8 / 2025 - 2025-08-17 17 / 8 / 2025" at bounding box center [275, 99] width 152 height 29
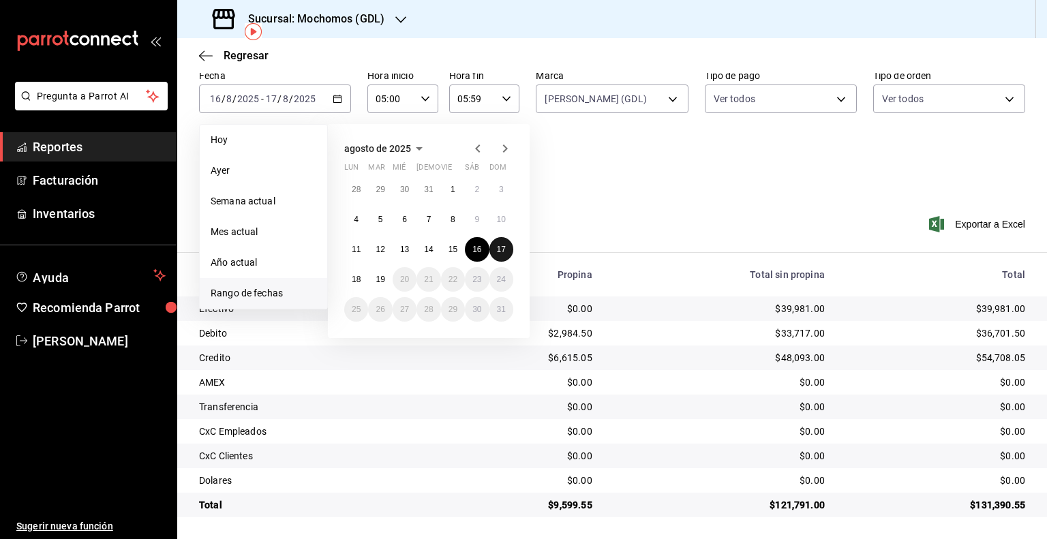
click at [499, 253] on button "17" at bounding box center [501, 249] width 24 height 25
click at [354, 277] on abbr "18" at bounding box center [356, 280] width 9 height 10
type input "00:00"
type input "23:59"
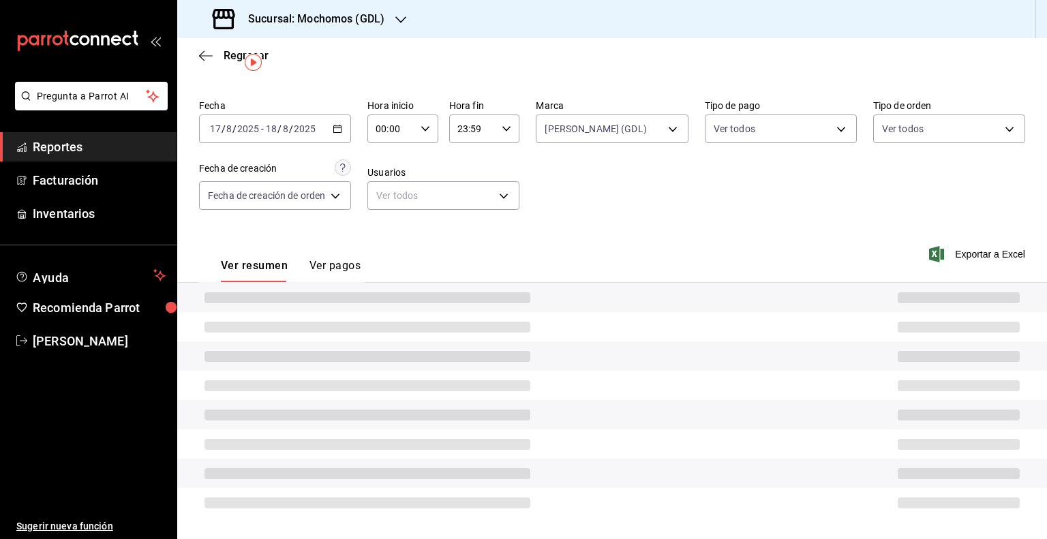
scroll to position [32, 0]
click at [420, 125] on icon "button" at bounding box center [425, 129] width 10 height 10
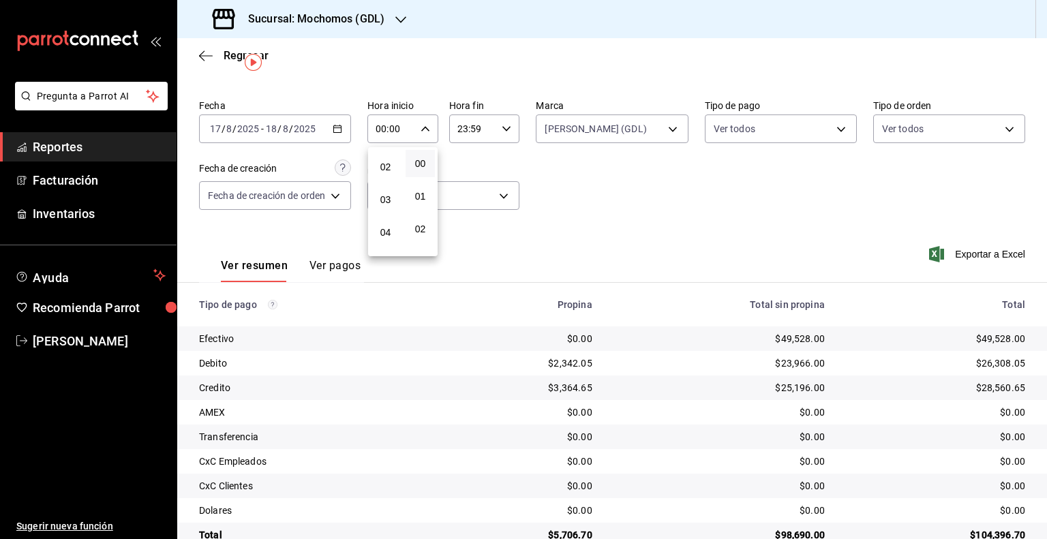
scroll to position [136, 0]
click at [392, 191] on button "05" at bounding box center [385, 190] width 29 height 27
type input "05:00"
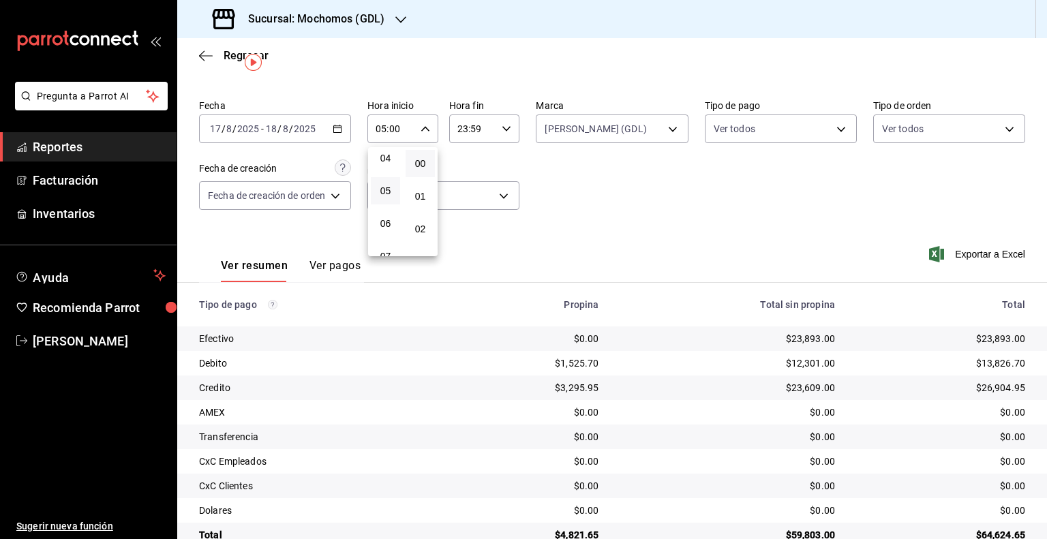
click at [480, 133] on div at bounding box center [523, 269] width 1047 height 539
click at [480, 132] on input "23:59" at bounding box center [473, 128] width 48 height 27
click at [469, 187] on span "05" at bounding box center [465, 183] width 13 height 11
type input "05:59"
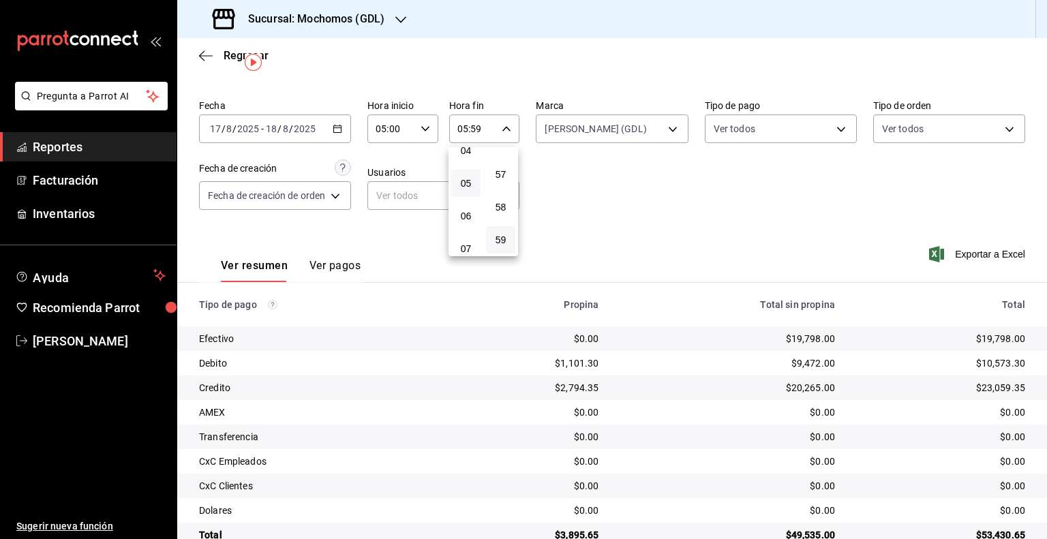
drag, startPoint x: 829, startPoint y: 338, endPoint x: 791, endPoint y: 337, distance: 38.8
click at [791, 337] on div at bounding box center [523, 269] width 1047 height 539
drag, startPoint x: 1019, startPoint y: 368, endPoint x: 973, endPoint y: 369, distance: 45.7
click at [973, 369] on td "$10,573.30" at bounding box center [946, 363] width 201 height 25
drag, startPoint x: 1015, startPoint y: 386, endPoint x: 972, endPoint y: 389, distance: 43.7
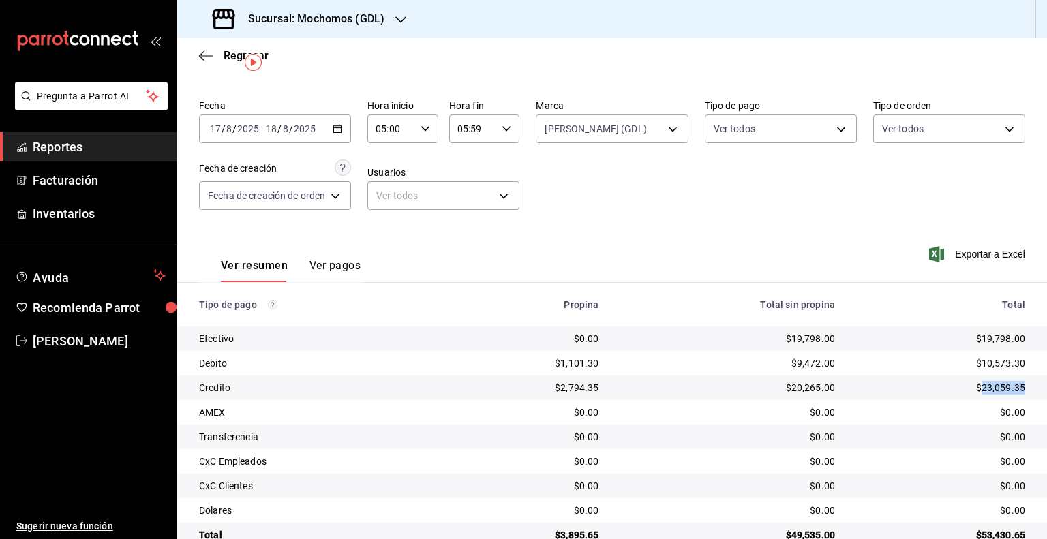
click at [972, 389] on td "$23,059.35" at bounding box center [946, 387] width 201 height 25
click at [286, 123] on input "8" at bounding box center [285, 128] width 7 height 11
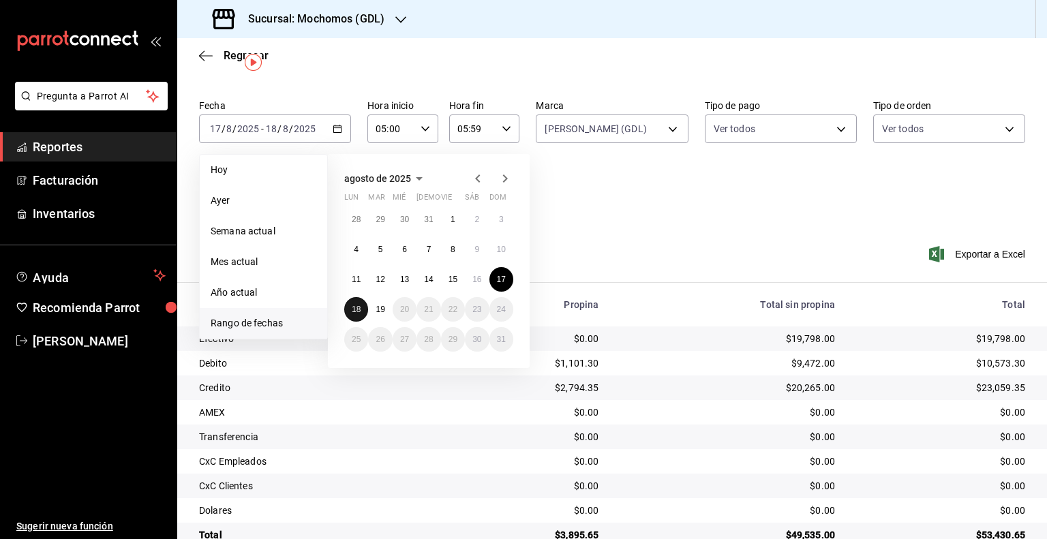
click at [360, 309] on abbr "18" at bounding box center [356, 310] width 9 height 10
click at [371, 310] on button "19" at bounding box center [380, 309] width 24 height 25
type input "00:00"
type input "23:59"
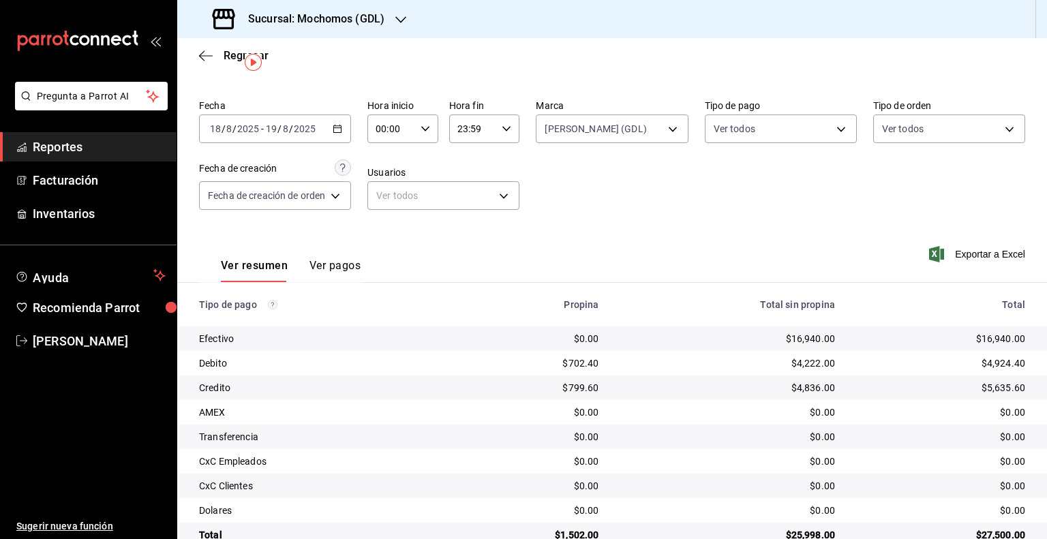
click at [393, 131] on input "00:00" at bounding box center [391, 128] width 48 height 27
drag, startPoint x: 387, startPoint y: 194, endPoint x: 430, endPoint y: 165, distance: 51.6
click at [388, 194] on span "05" at bounding box center [385, 190] width 13 height 11
type input "05:00"
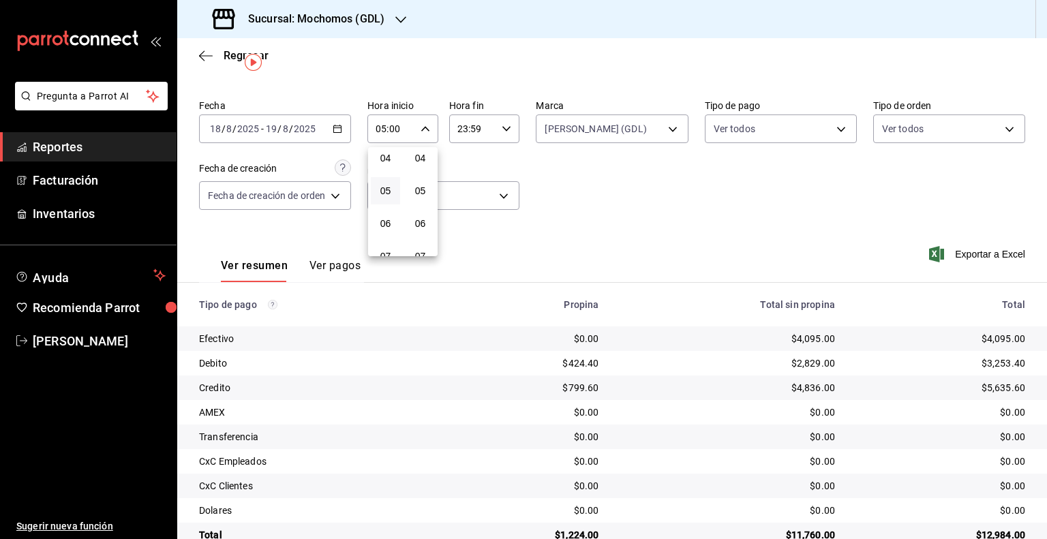
click at [468, 143] on div at bounding box center [523, 269] width 1047 height 539
click at [469, 137] on input "23:59" at bounding box center [473, 128] width 48 height 27
click at [470, 189] on span "05" at bounding box center [465, 183] width 13 height 11
type input "05:59"
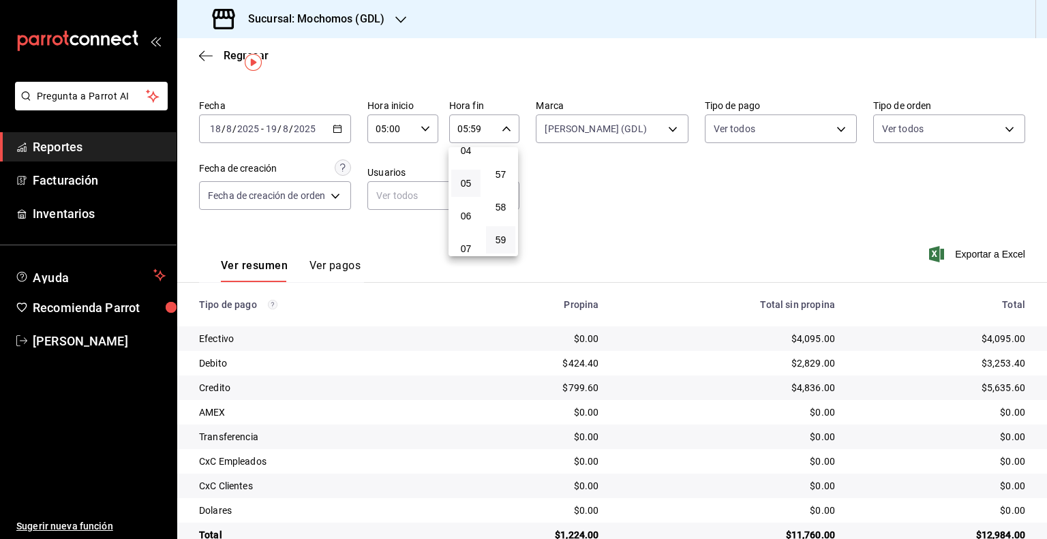
click at [294, 123] on div at bounding box center [523, 269] width 1047 height 539
click at [335, 132] on icon "button" at bounding box center [338, 129] width 10 height 10
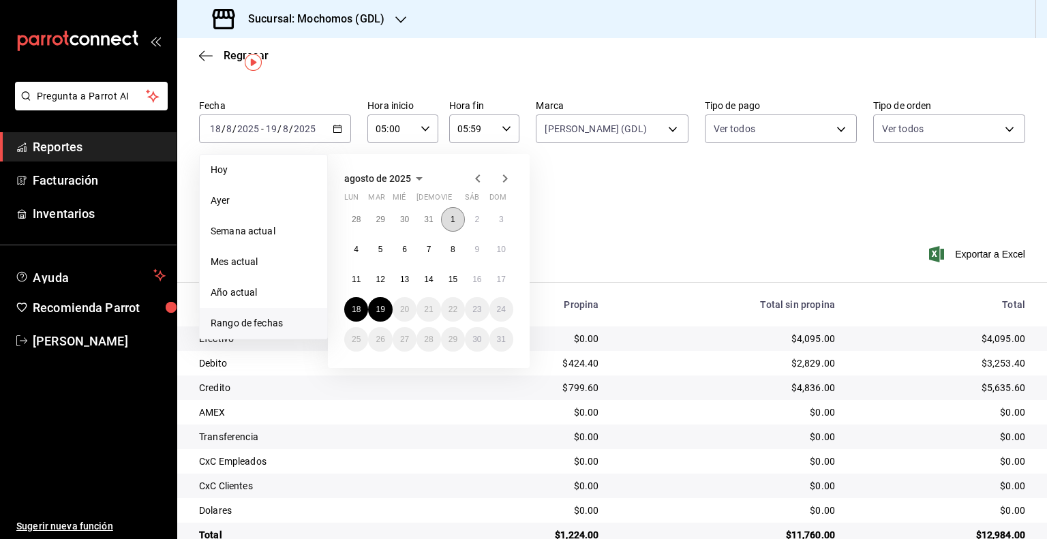
click at [450, 215] on button "1" at bounding box center [453, 219] width 24 height 25
click at [385, 310] on button "19" at bounding box center [380, 309] width 24 height 25
type input "00:00"
type input "23:59"
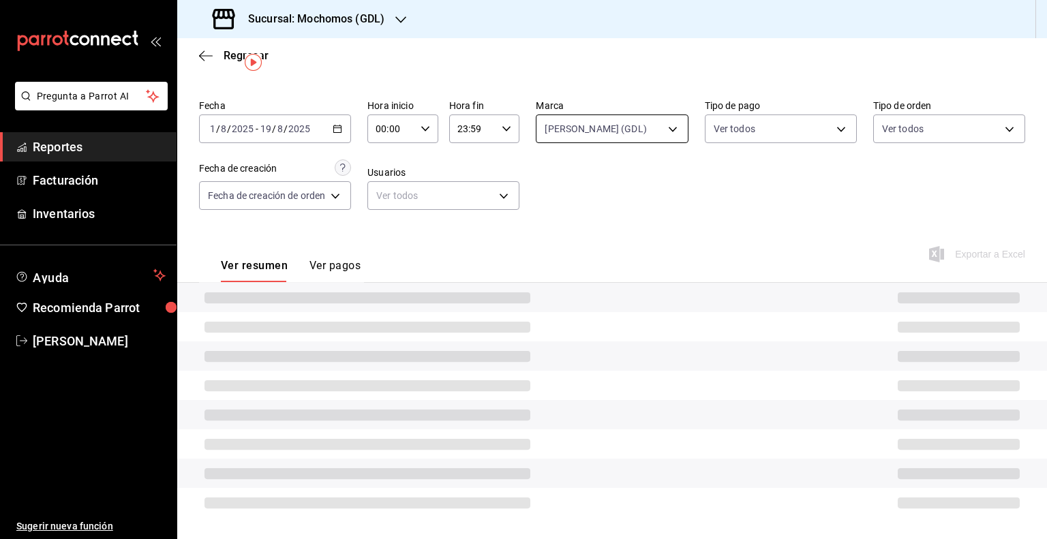
click at [603, 140] on body "Pregunta a Parrot AI Reportes Facturación Inventarios Ayuda Recomienda Parrot G…" at bounding box center [523, 269] width 1047 height 539
click at [584, 236] on li "Mochomos (GDL)" at bounding box center [608, 227] width 148 height 31
type input "9cac9703-0c5a-4d8b-addd-5b6b571d65b9,36c25d4a-7cb0-456c-a434-e981d54830bc"
checkbox input "true"
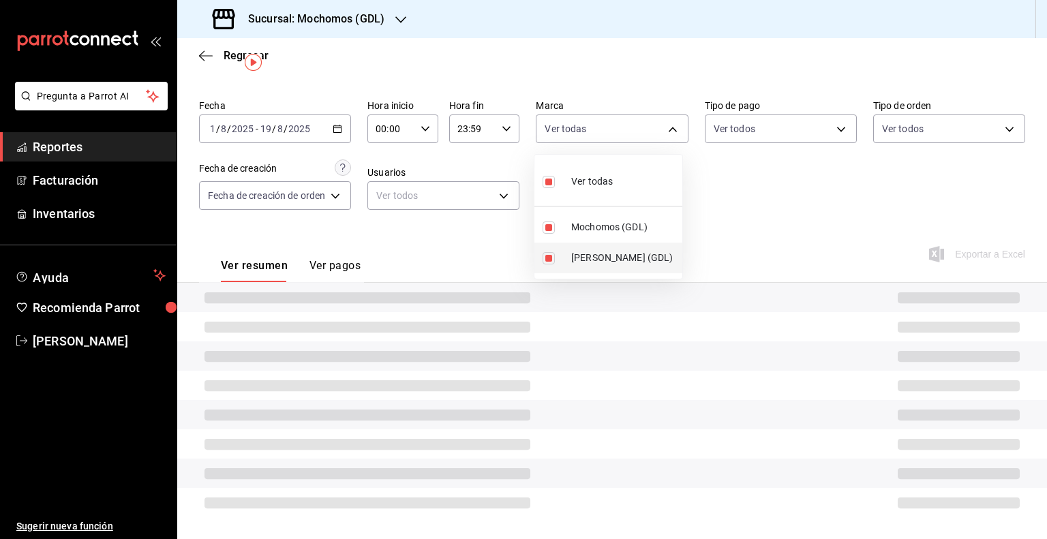
click at [588, 253] on span "Mika (GDL)" at bounding box center [624, 258] width 106 height 14
type input "36c25d4a-7cb0-456c-a434-e981d54830bc"
checkbox input "false"
click at [755, 210] on div at bounding box center [523, 269] width 1047 height 539
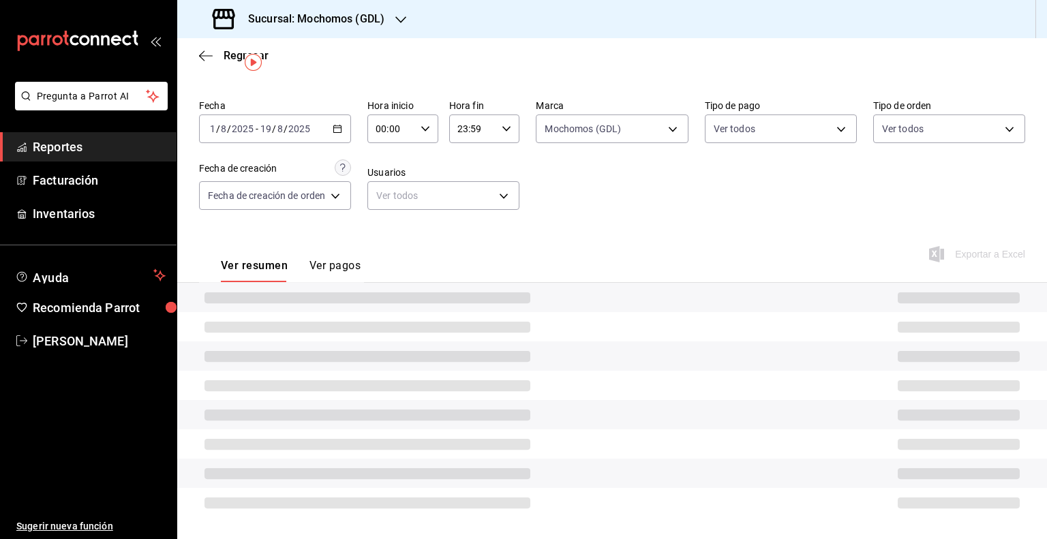
click at [405, 126] on input "00:00" at bounding box center [391, 128] width 48 height 27
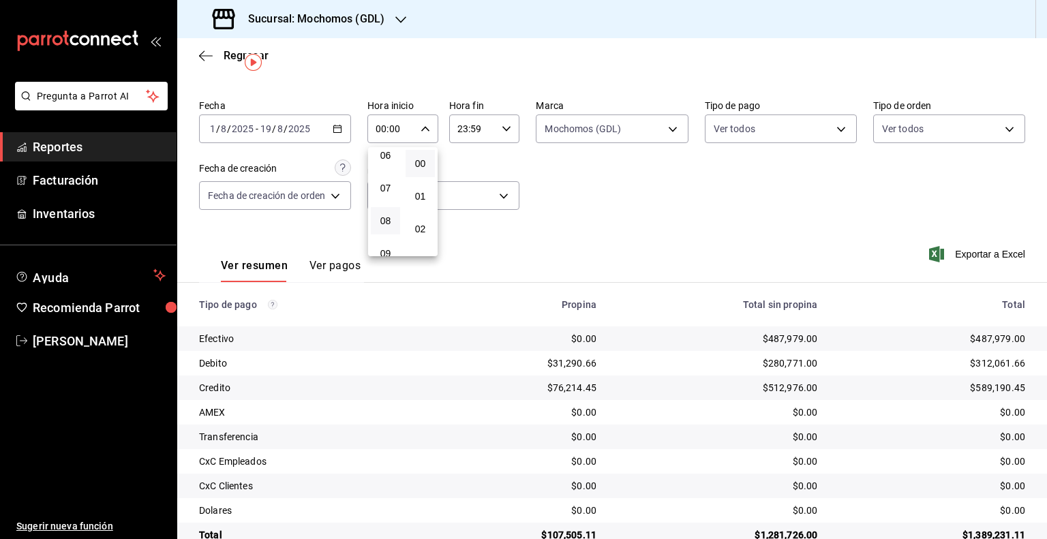
scroll to position [136, 0]
click at [395, 194] on button "05" at bounding box center [385, 190] width 29 height 27
type input "05:00"
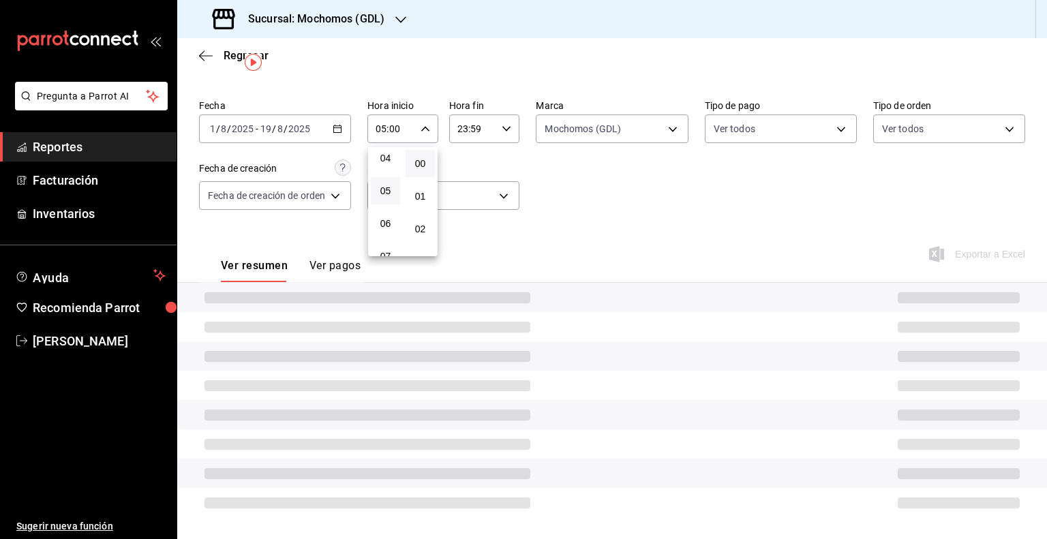
click at [493, 123] on div at bounding box center [523, 269] width 1047 height 539
click at [496, 125] on div "23:59 Hora fin" at bounding box center [484, 128] width 71 height 29
click at [467, 189] on span "05" at bounding box center [465, 183] width 13 height 11
type input "05:59"
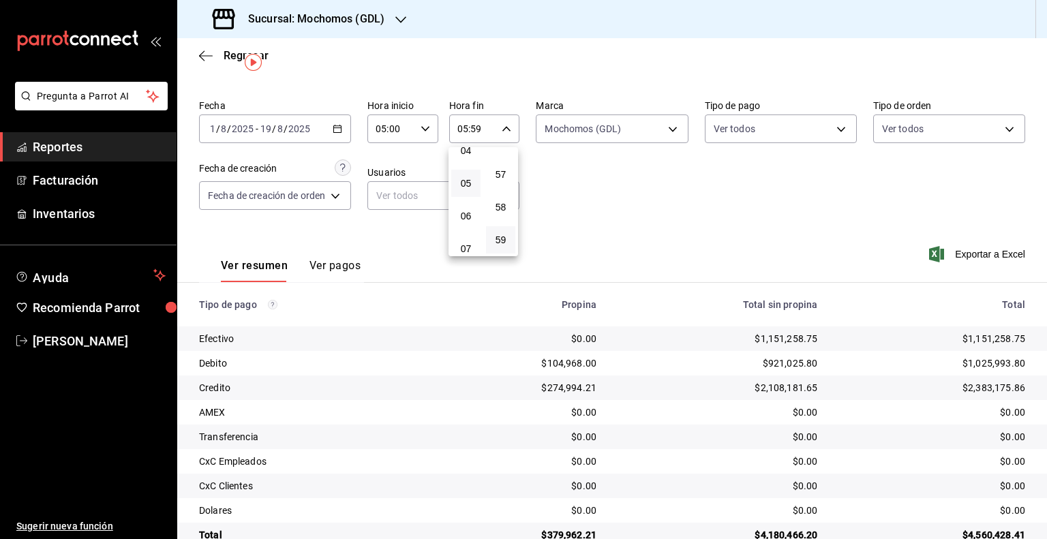
click at [709, 231] on div at bounding box center [523, 269] width 1047 height 539
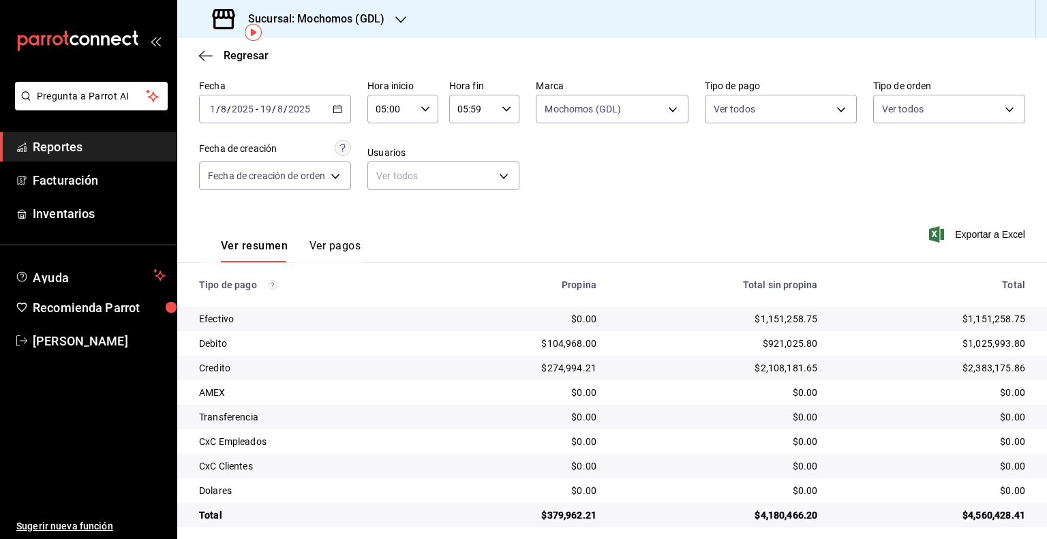
scroll to position [63, 0]
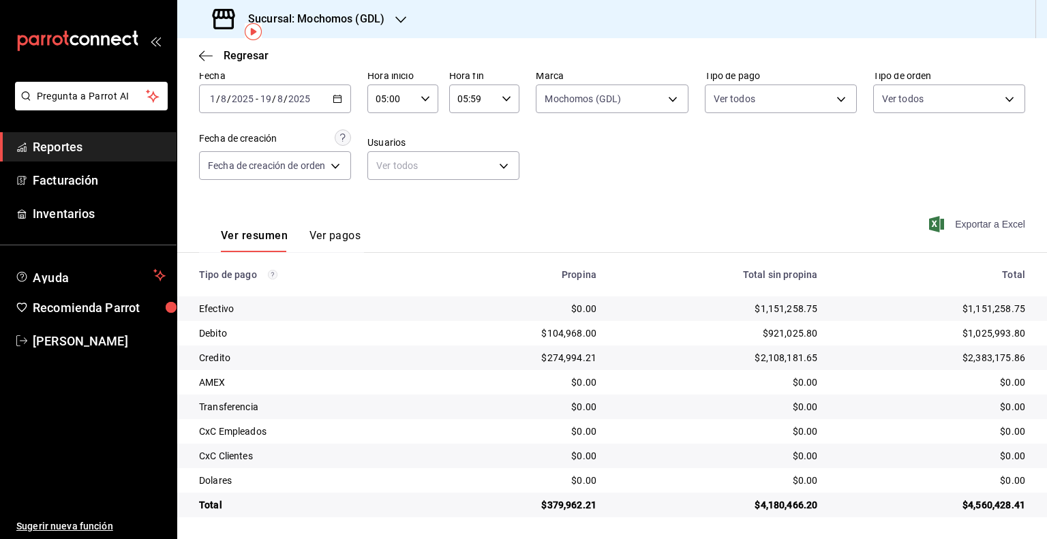
click at [975, 226] on span "Exportar a Excel" at bounding box center [978, 224] width 93 height 16
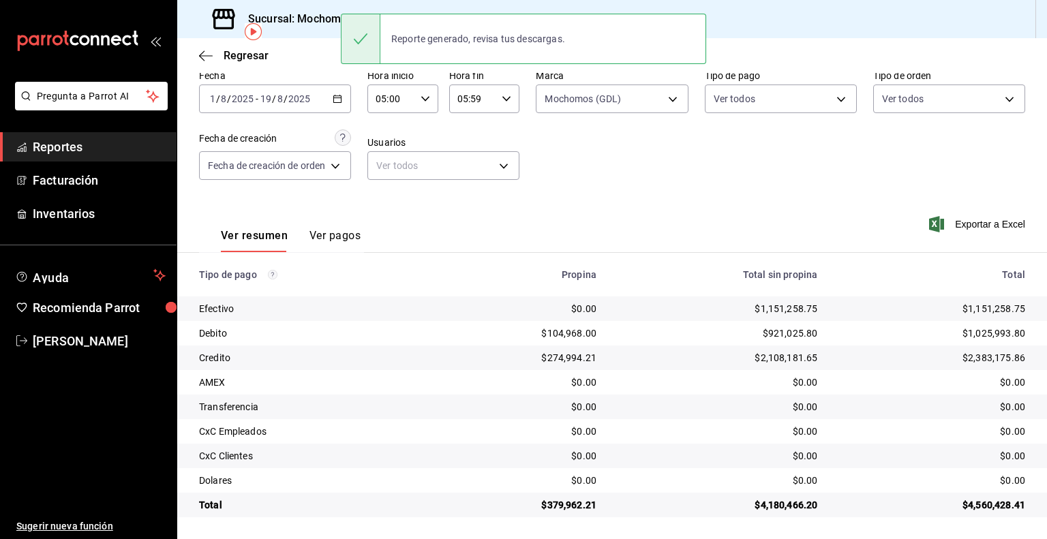
click at [915, 43] on div "Regresar" at bounding box center [612, 55] width 870 height 35
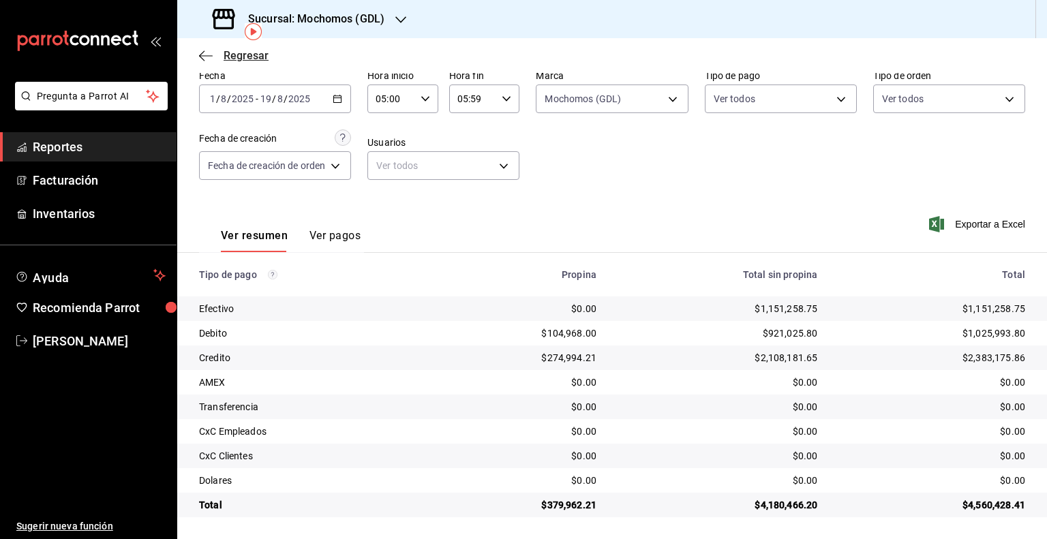
click at [202, 56] on icon "button" at bounding box center [206, 56] width 14 height 12
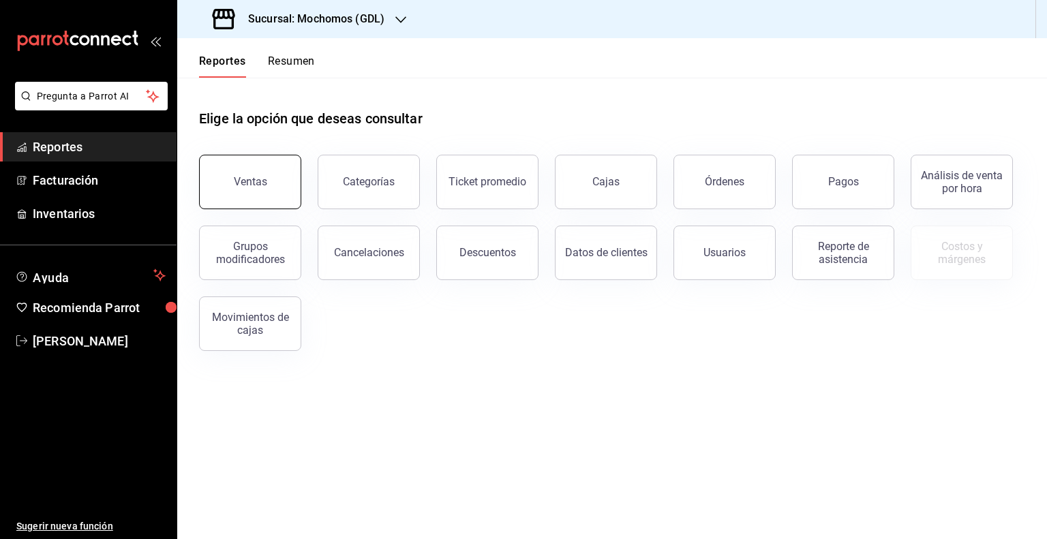
click at [262, 192] on button "Ventas" at bounding box center [250, 182] width 102 height 55
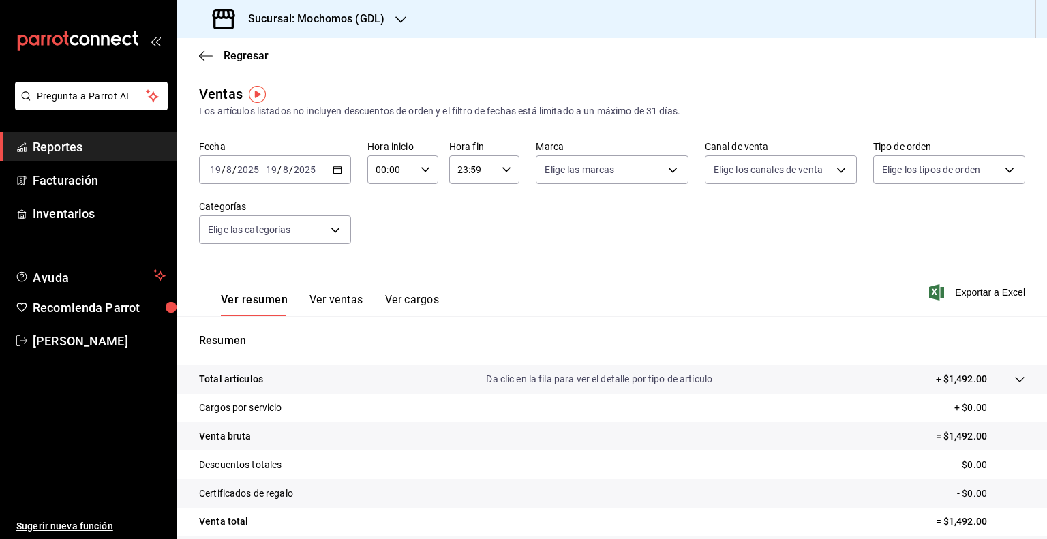
click at [302, 177] on div "2025-08-19 19 / 8 / 2025 - 2025-08-19 19 / 8 / 2025" at bounding box center [275, 169] width 152 height 29
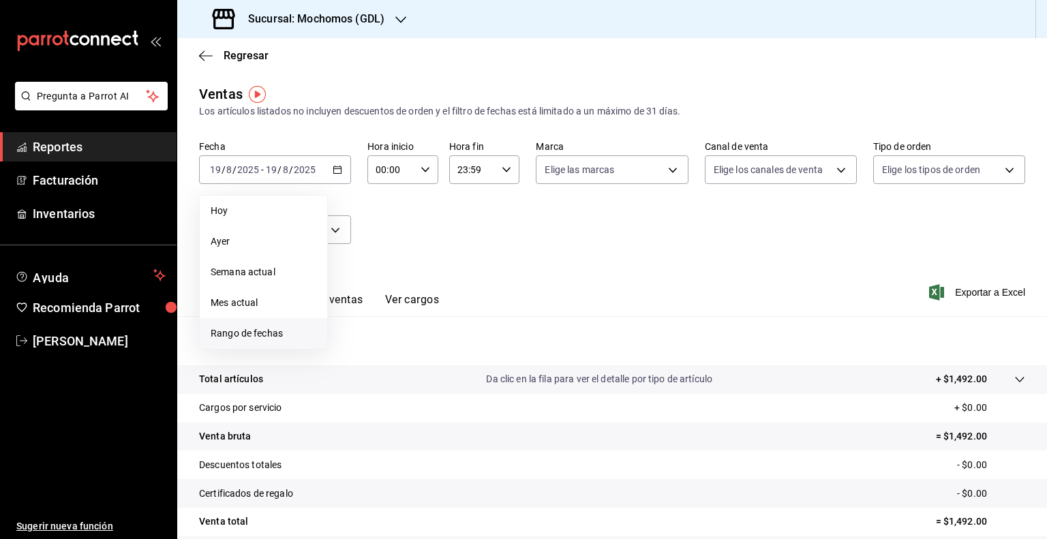
click at [236, 336] on span "Rango de fechas" at bounding box center [264, 333] width 106 height 14
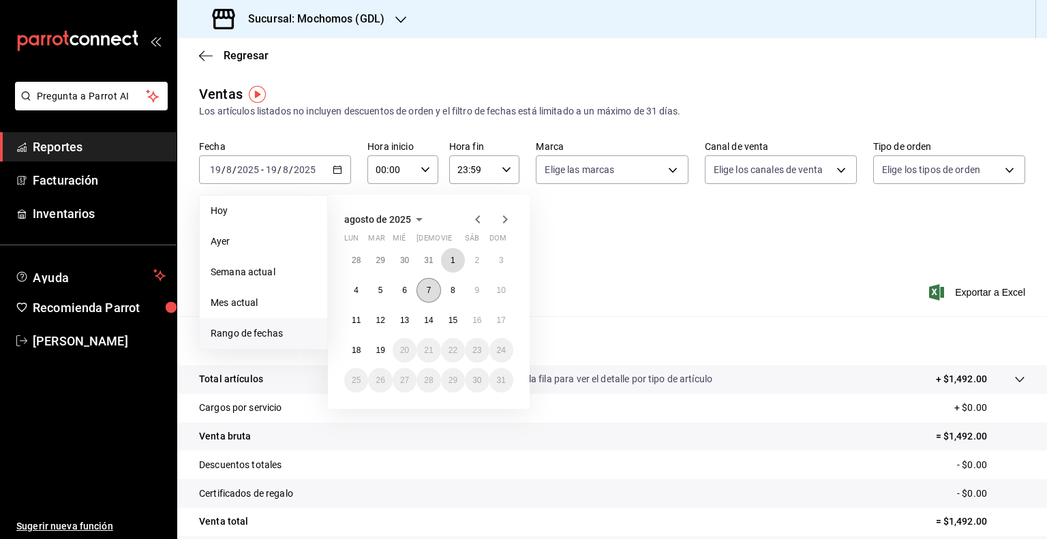
drag, startPoint x: 457, startPoint y: 259, endPoint x: 433, endPoint y: 301, distance: 48.5
click at [457, 260] on button "1" at bounding box center [453, 260] width 24 height 25
click at [387, 352] on button "19" at bounding box center [380, 350] width 24 height 25
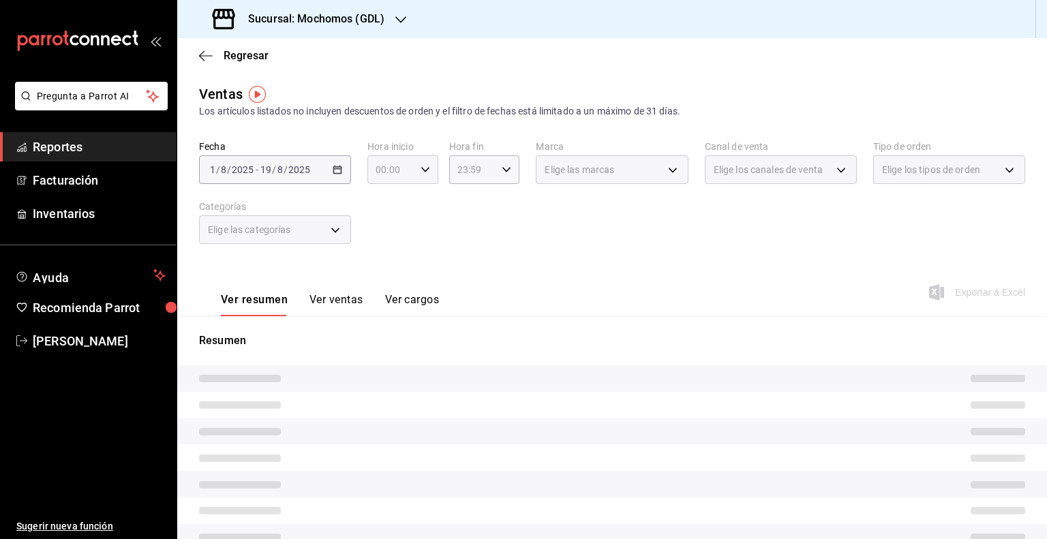
click at [418, 163] on div "00:00 Hora inicio" at bounding box center [402, 169] width 71 height 29
click at [422, 176] on div at bounding box center [523, 269] width 1047 height 539
click at [401, 190] on div "Fecha 2025-08-01 1 / 8 / 2025 - 2025-08-19 19 / 8 / 2025 Hora inicio 00:00 Hora…" at bounding box center [612, 200] width 826 height 120
click at [416, 173] on div "00:00 Hora inicio" at bounding box center [402, 169] width 71 height 29
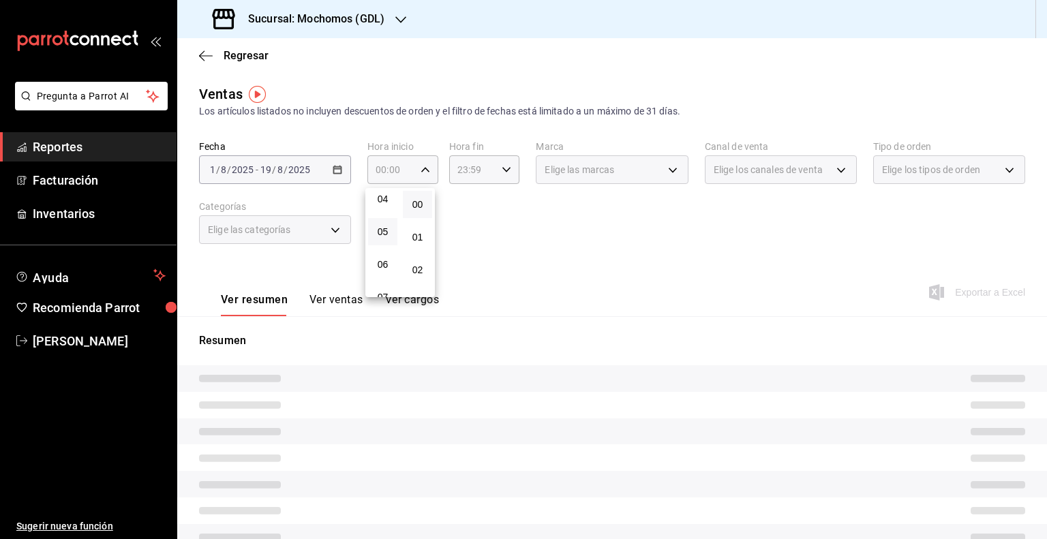
click at [390, 239] on button "05" at bounding box center [382, 231] width 29 height 27
type input "05:00"
click at [474, 177] on div at bounding box center [523, 269] width 1047 height 539
click at [504, 176] on div "23:59 Hora fin" at bounding box center [484, 169] width 71 height 29
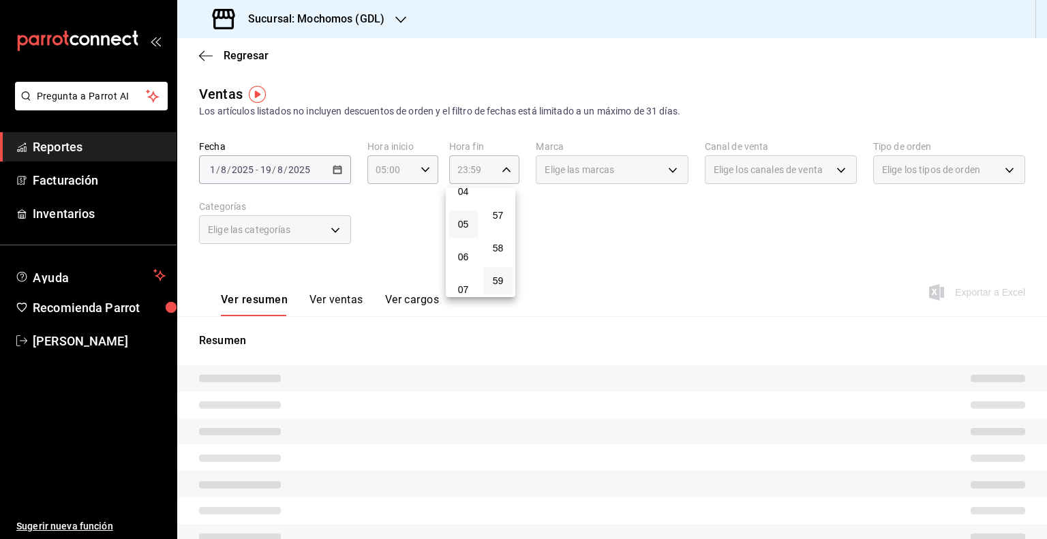
click at [474, 228] on button "05" at bounding box center [462, 224] width 29 height 27
type input "05:59"
drag, startPoint x: 471, startPoint y: 231, endPoint x: 540, endPoint y: 207, distance: 72.8
click at [471, 230] on button "05" at bounding box center [462, 224] width 29 height 27
click at [612, 170] on div at bounding box center [523, 269] width 1047 height 539
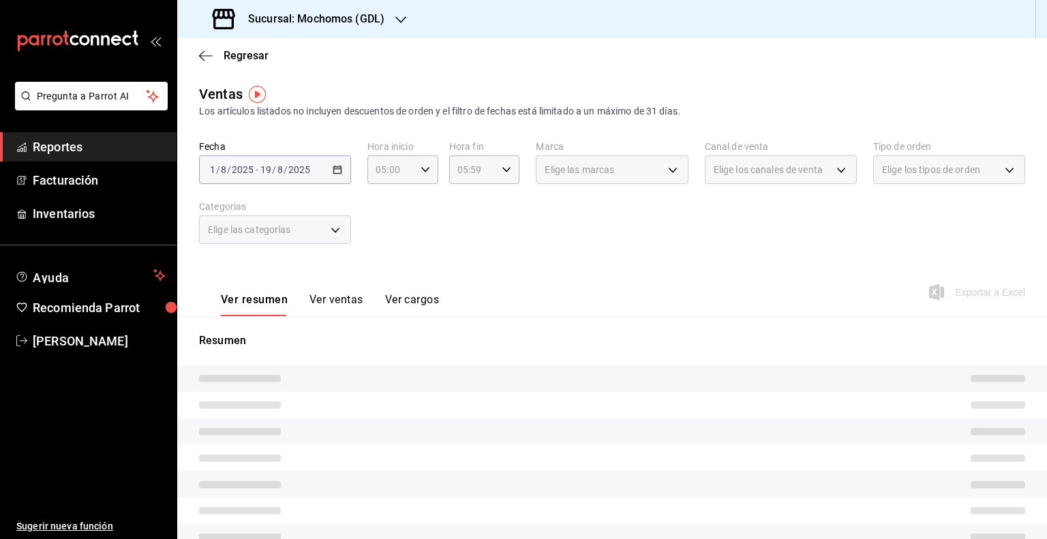
click at [650, 170] on div "Elige las marcas" at bounding box center [612, 169] width 152 height 29
click at [663, 172] on div "Elige las marcas" at bounding box center [612, 169] width 152 height 29
click at [651, 172] on div "Elige las marcas" at bounding box center [612, 169] width 152 height 29
click at [657, 172] on div "Elige las marcas" at bounding box center [612, 169] width 152 height 29
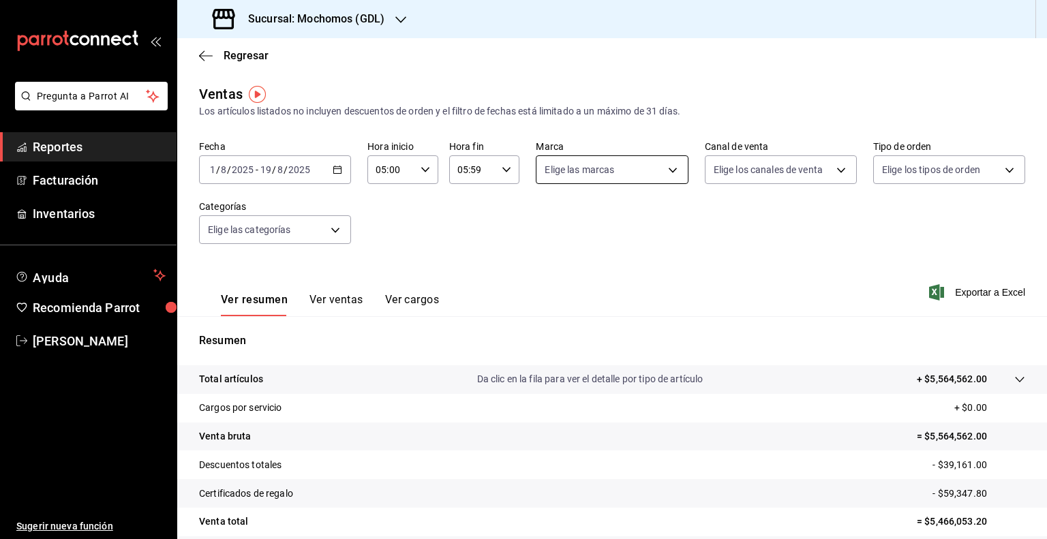
click at [668, 178] on body "Pregunta a Parrot AI Reportes Facturación Inventarios Ayuda Recomienda Parrot G…" at bounding box center [523, 269] width 1047 height 539
click at [579, 268] on span "Mochomos (GDL)" at bounding box center [622, 268] width 106 height 14
type input "36c25d4a-7cb0-456c-a434-e981d54830bc"
checkbox input "true"
click at [945, 292] on div at bounding box center [523, 269] width 1047 height 539
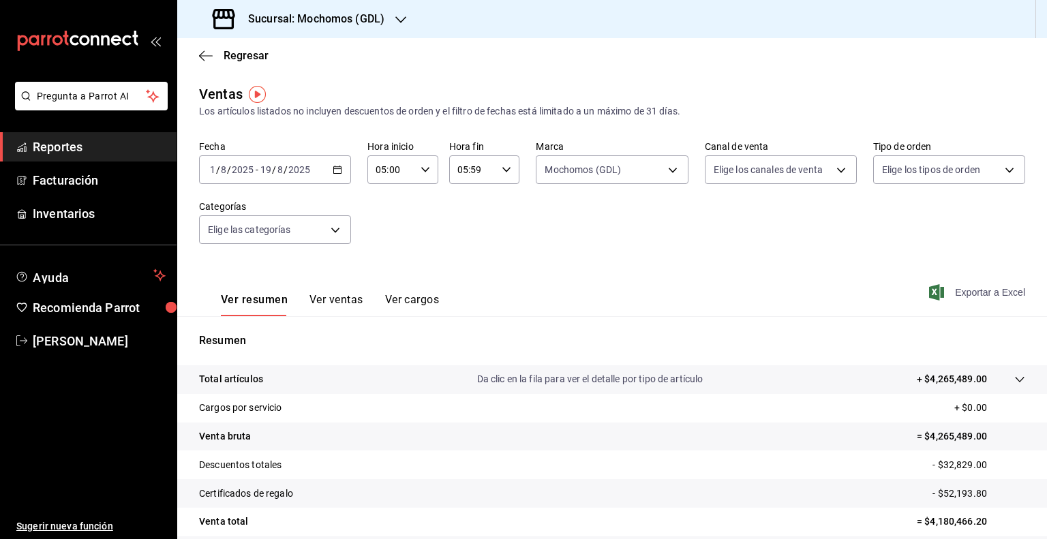
click at [955, 290] on span "Exportar a Excel" at bounding box center [978, 292] width 93 height 16
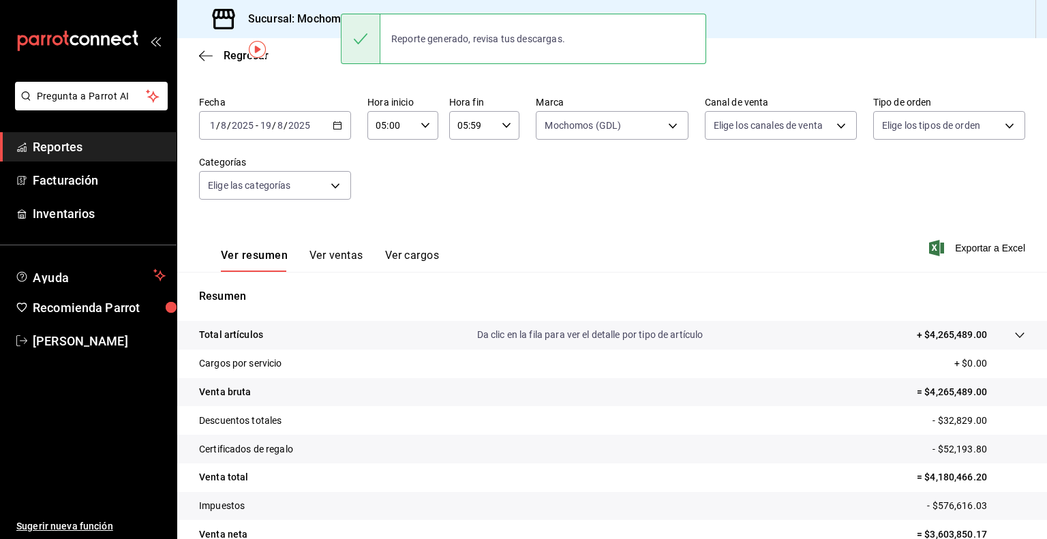
scroll to position [68, 0]
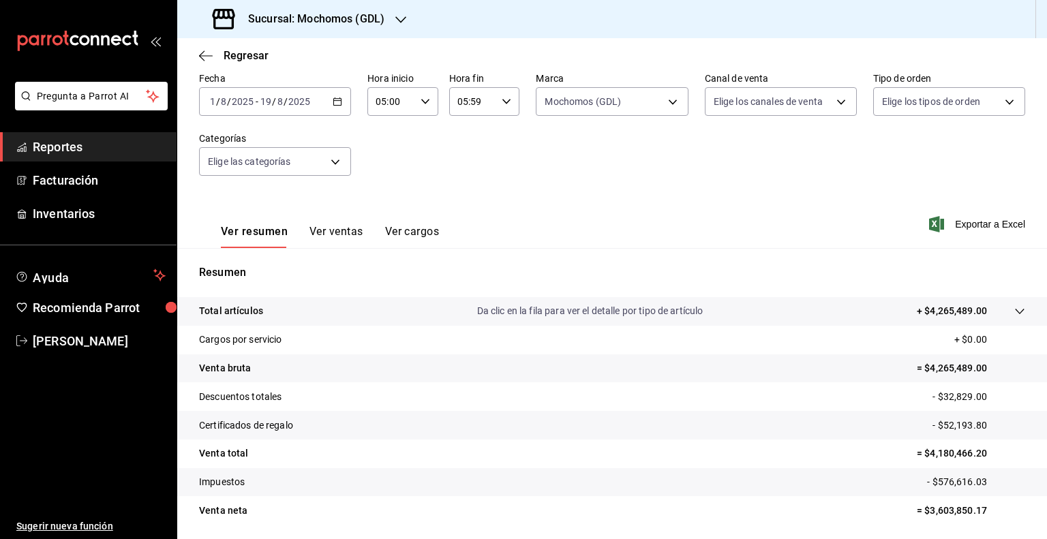
click at [297, 97] on input "2025" at bounding box center [299, 101] width 23 height 11
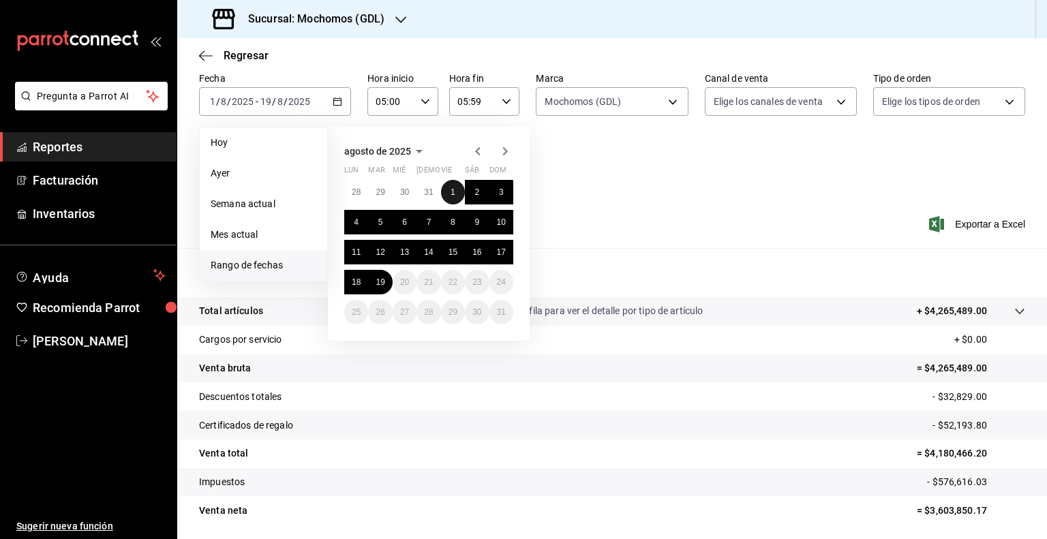
click at [457, 187] on button "1" at bounding box center [453, 192] width 24 height 25
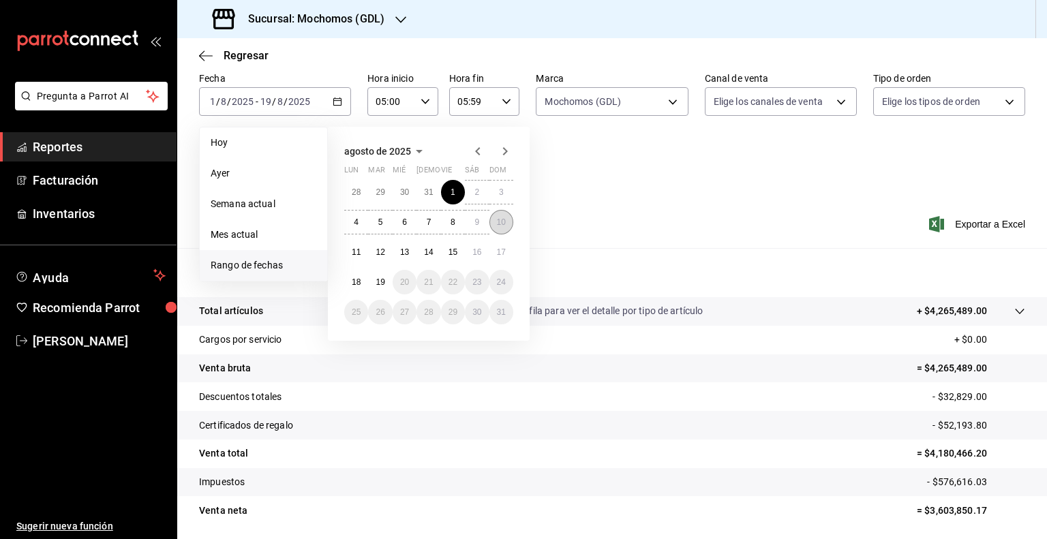
click at [508, 221] on button "10" at bounding box center [501, 222] width 24 height 25
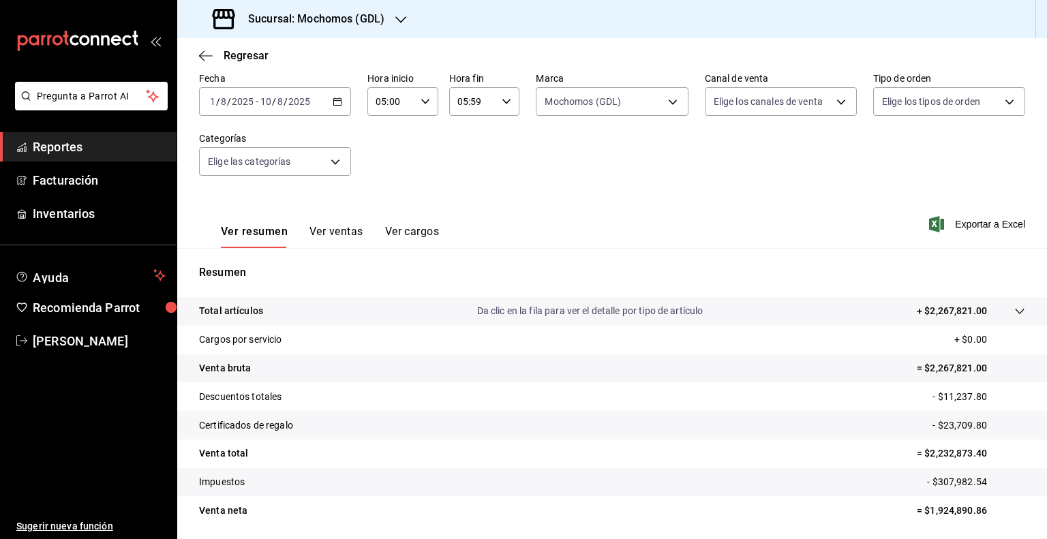
click at [243, 109] on div "2025-08-01 1 / 8 / 2025 - 2025-08-10 10 / 8 / 2025" at bounding box center [275, 101] width 152 height 29
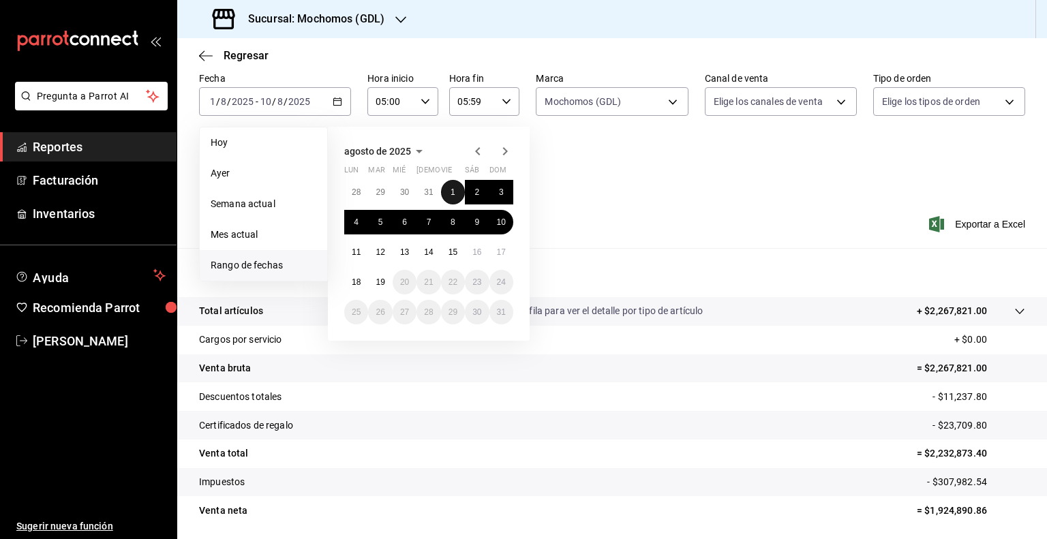
drag, startPoint x: 449, startPoint y: 185, endPoint x: 474, endPoint y: 188, distance: 24.7
click at [450, 185] on button "1" at bounding box center [453, 192] width 24 height 25
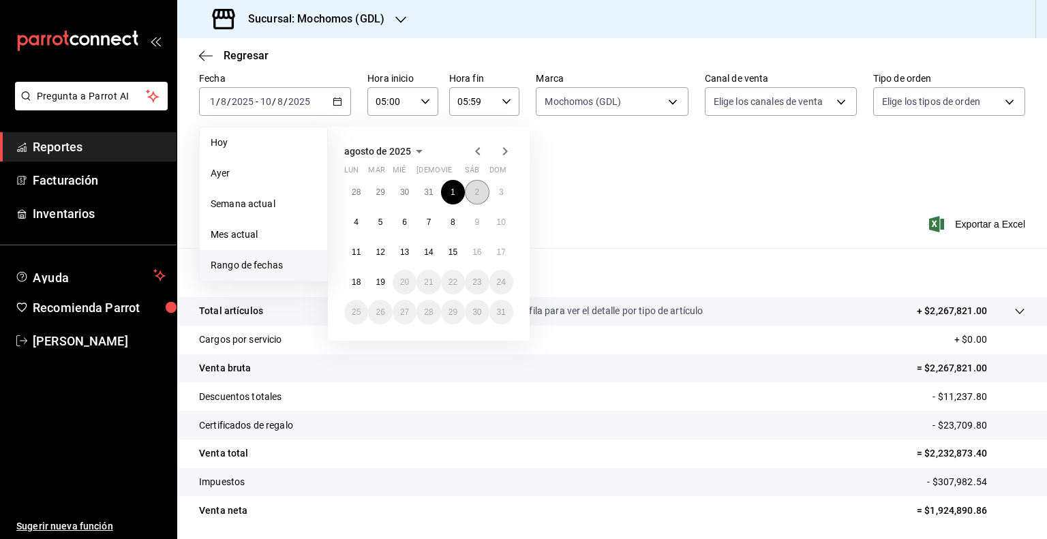
click at [474, 188] on abbr "2" at bounding box center [476, 192] width 5 height 10
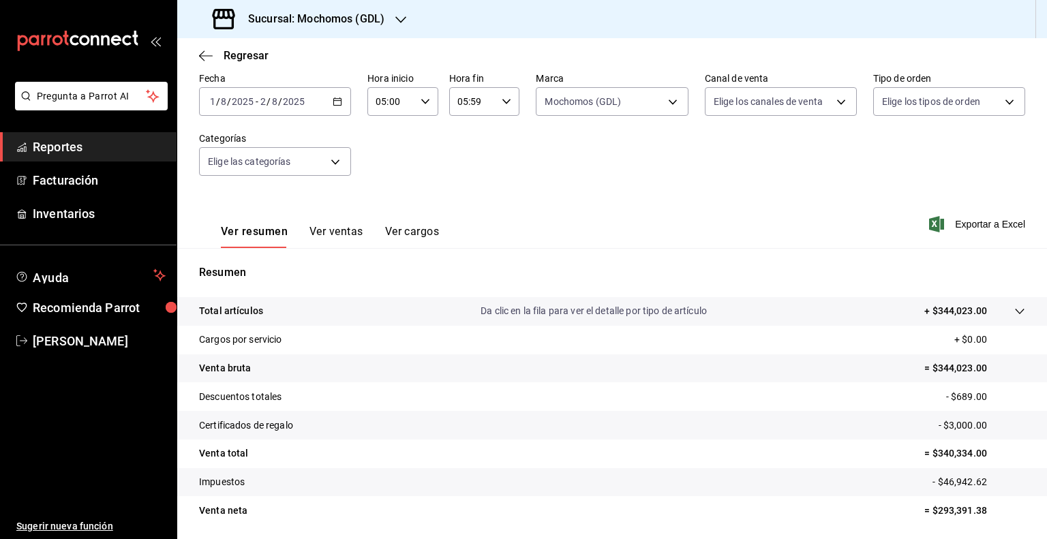
click at [262, 106] on input "2" at bounding box center [263, 101] width 7 height 11
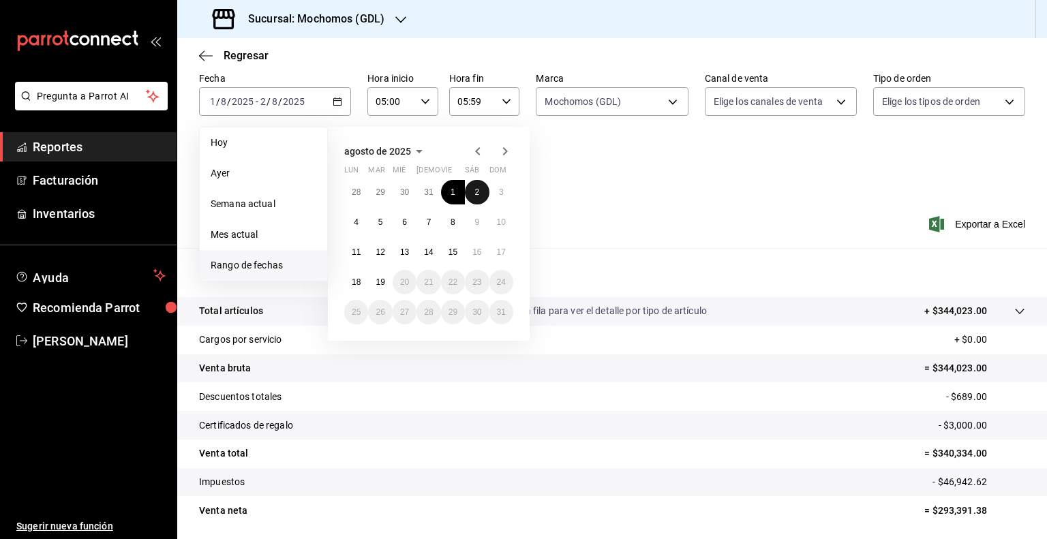
click at [482, 191] on button "2" at bounding box center [477, 192] width 24 height 25
click at [502, 191] on abbr "3" at bounding box center [501, 192] width 5 height 10
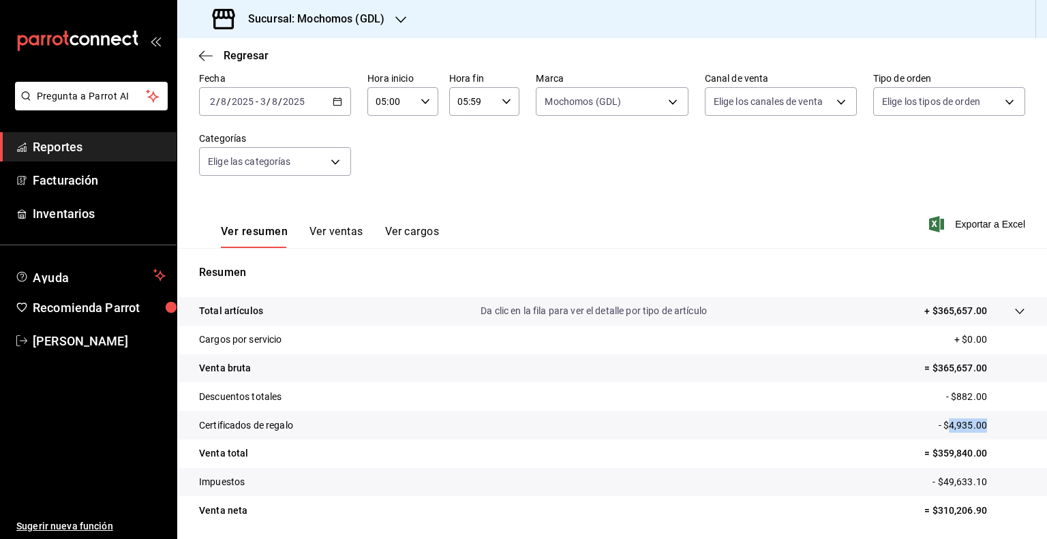
drag, startPoint x: 983, startPoint y: 425, endPoint x: 938, endPoint y: 426, distance: 45.0
click at [938, 426] on p "- $4,935.00" at bounding box center [981, 425] width 87 height 14
click at [243, 100] on input "2025" at bounding box center [242, 101] width 23 height 11
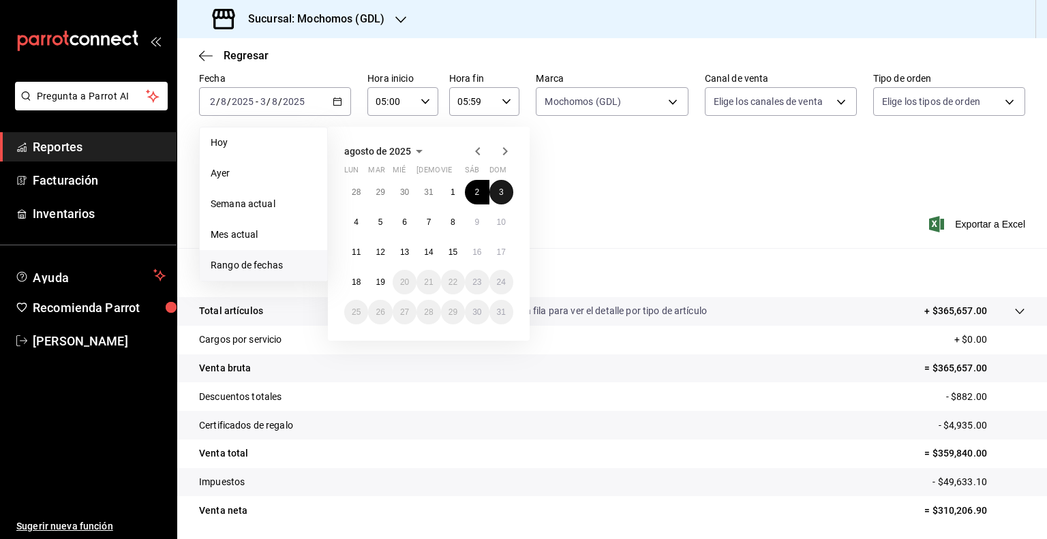
click at [497, 190] on button "3" at bounding box center [501, 192] width 24 height 25
click at [352, 224] on button "4" at bounding box center [356, 222] width 24 height 25
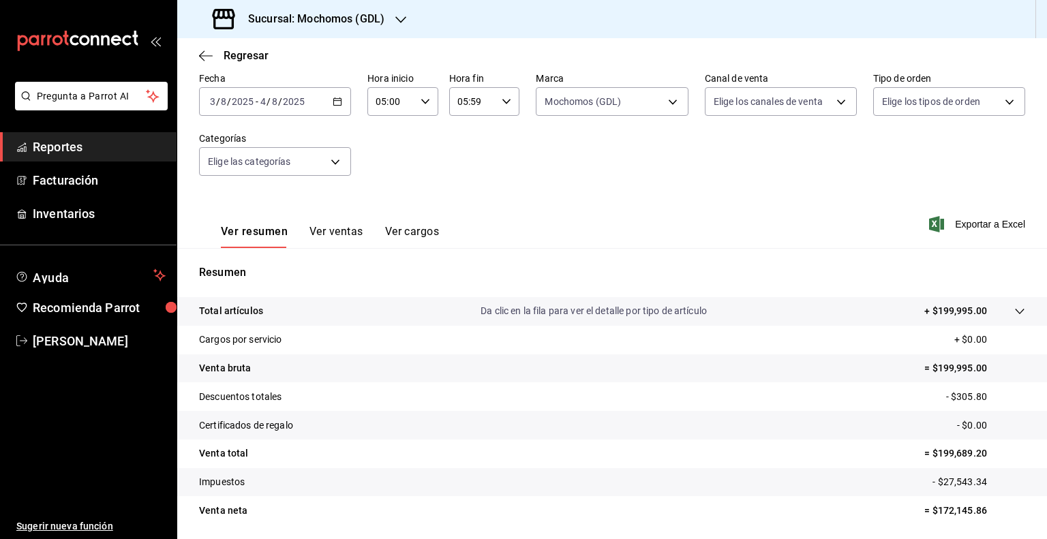
click at [283, 96] on input "2025" at bounding box center [293, 101] width 23 height 11
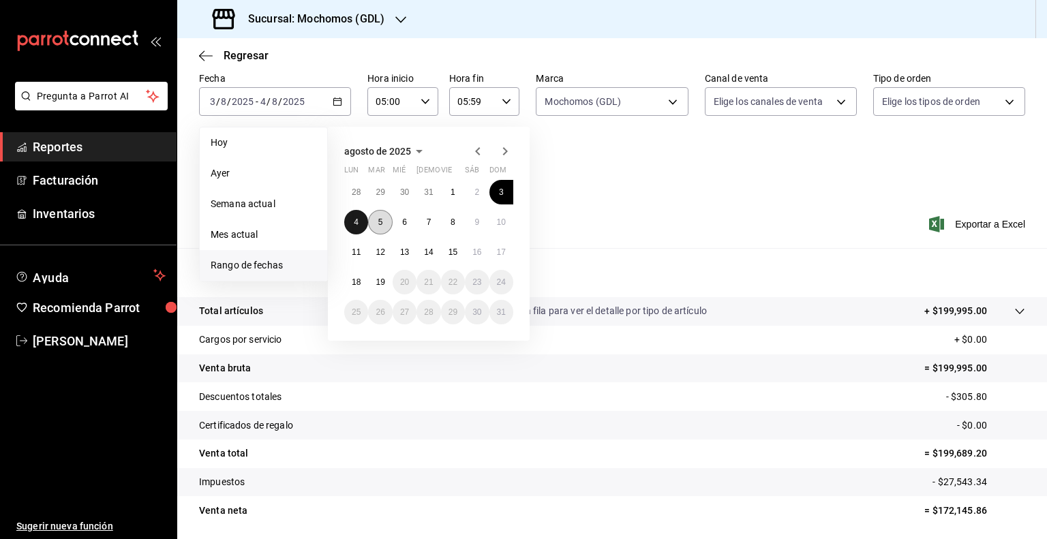
drag, startPoint x: 353, startPoint y: 228, endPoint x: 369, endPoint y: 226, distance: 15.8
click at [354, 227] on button "4" at bounding box center [356, 222] width 24 height 25
click at [370, 226] on button "5" at bounding box center [380, 222] width 24 height 25
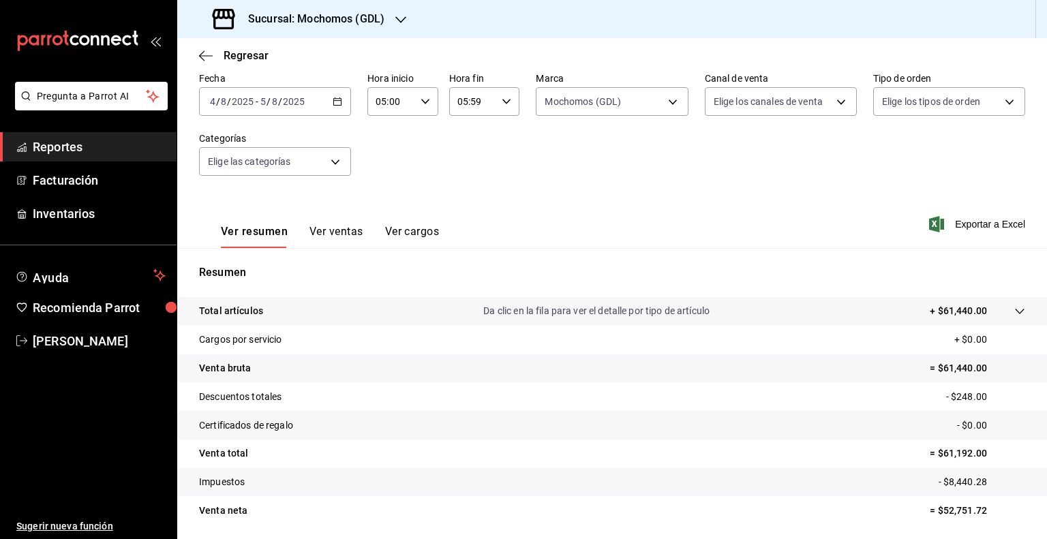
click at [256, 99] on span "-" at bounding box center [257, 101] width 3 height 11
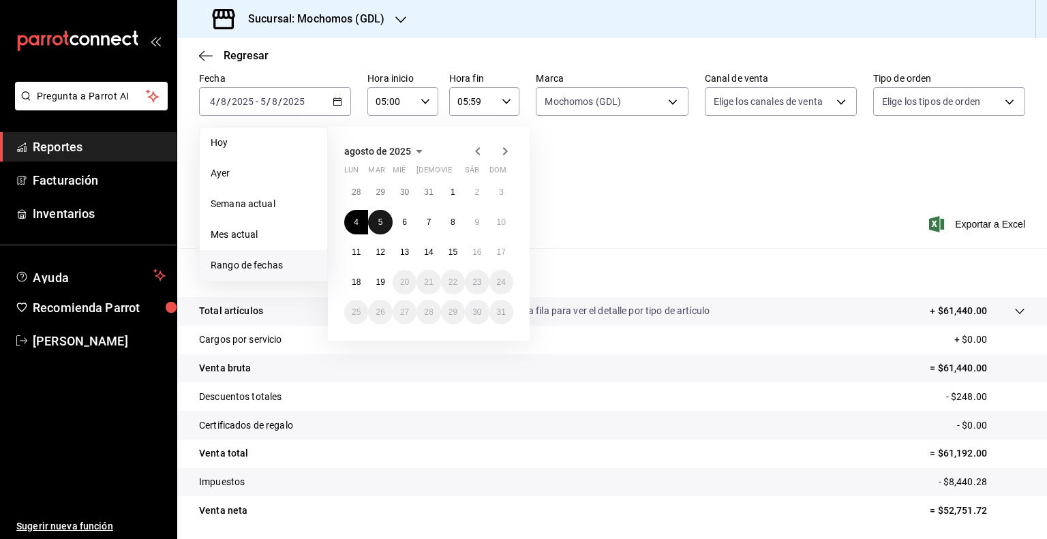
click at [388, 226] on button "5" at bounding box center [380, 222] width 24 height 25
click at [402, 224] on abbr "6" at bounding box center [404, 222] width 5 height 10
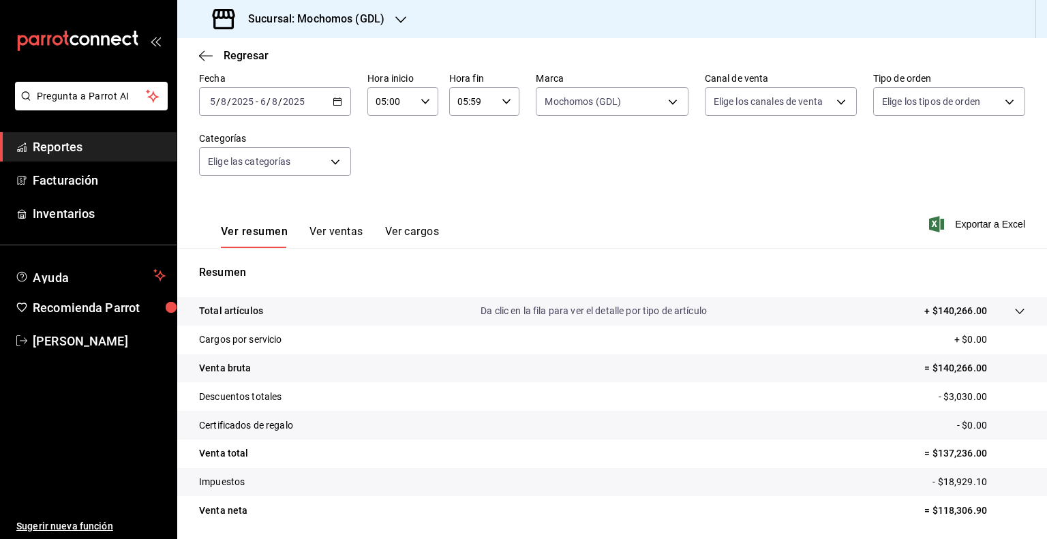
click at [266, 111] on div "2025-08-05 5 / 8 / 2025 - 2025-08-06 6 / 8 / 2025" at bounding box center [275, 101] width 152 height 29
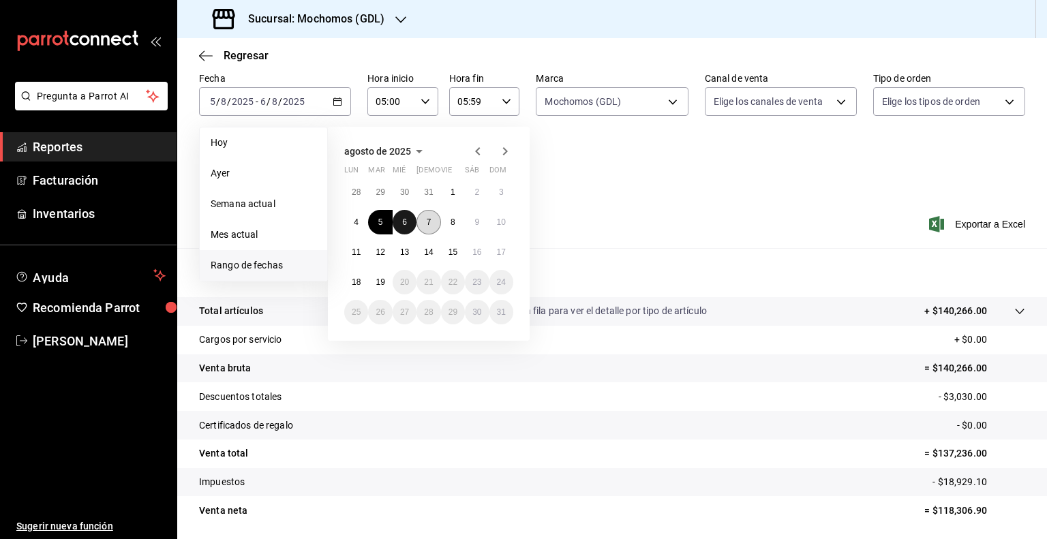
drag, startPoint x: 403, startPoint y: 231, endPoint x: 422, endPoint y: 224, distance: 19.6
click at [403, 230] on button "6" at bounding box center [405, 222] width 24 height 25
click at [423, 224] on button "7" at bounding box center [428, 222] width 24 height 25
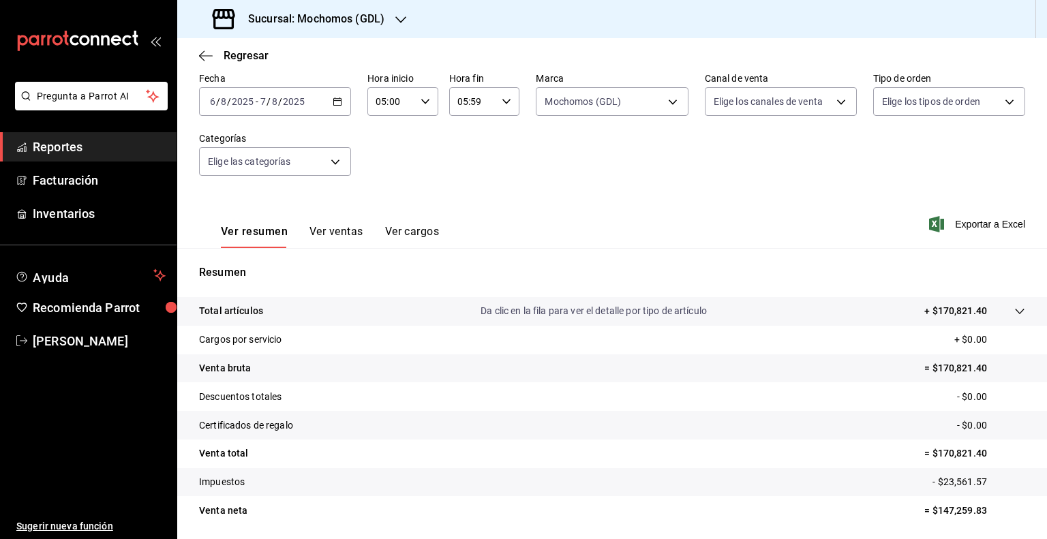
click at [233, 108] on div "2025-08-06 6 / 8 / 2025 - 2025-08-07 7 / 8 / 2025" at bounding box center [275, 101] width 152 height 29
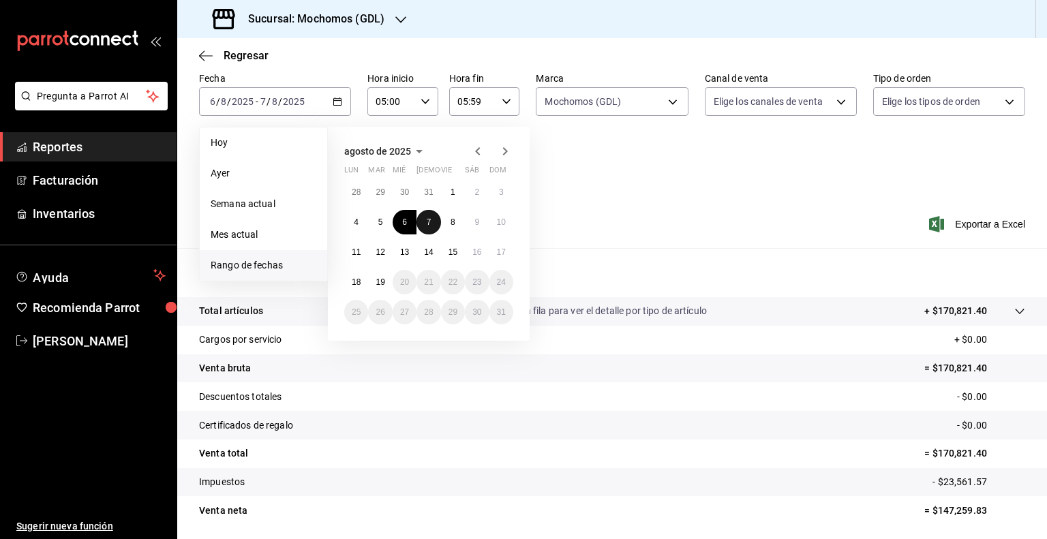
click at [430, 221] on abbr "7" at bounding box center [429, 222] width 5 height 10
click at [447, 221] on button "8" at bounding box center [453, 222] width 24 height 25
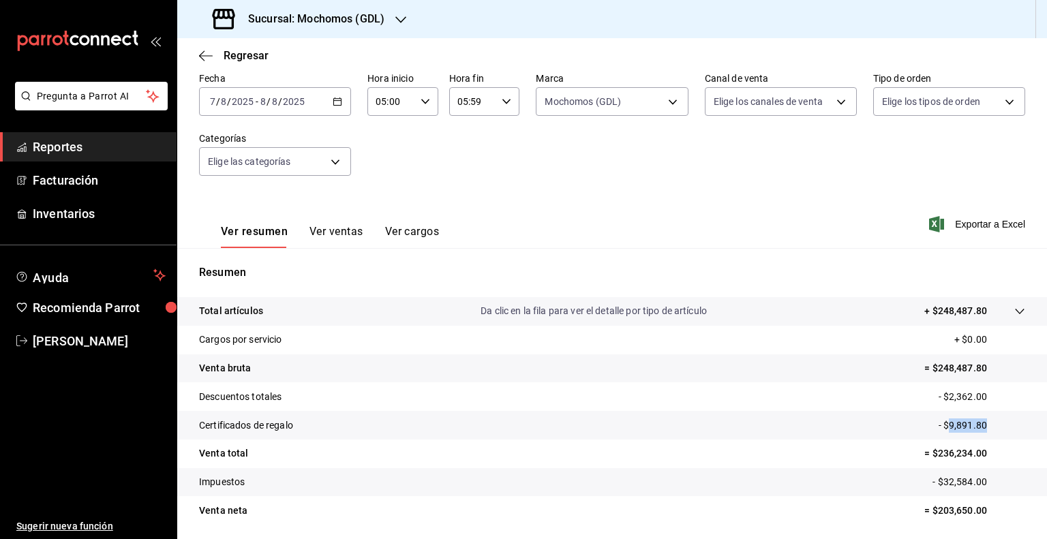
drag, startPoint x: 981, startPoint y: 422, endPoint x: 938, endPoint y: 427, distance: 42.5
click at [938, 427] on p "- $9,891.80" at bounding box center [981, 425] width 87 height 14
click at [260, 97] on input "8" at bounding box center [263, 101] width 7 height 11
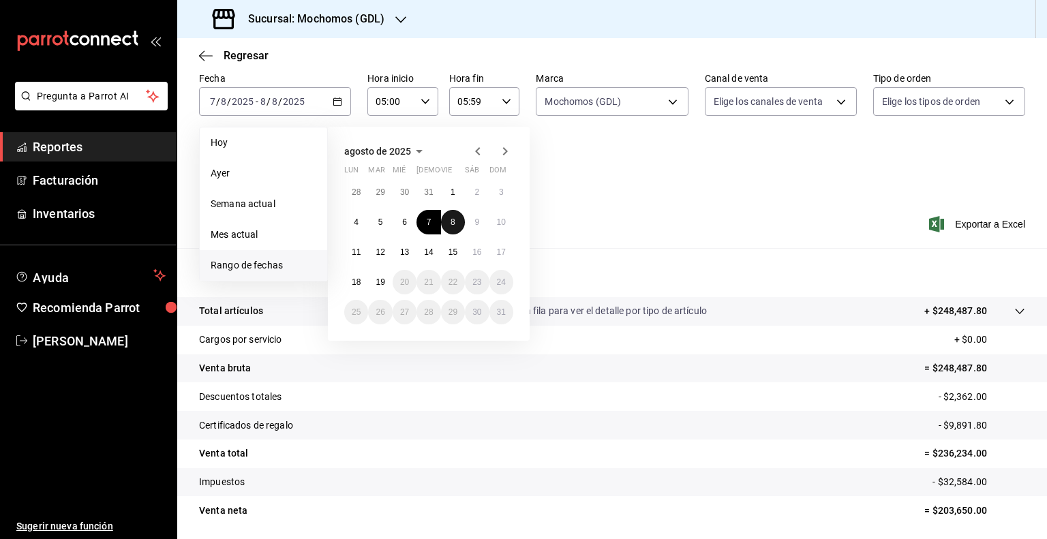
click at [453, 220] on abbr "8" at bounding box center [452, 222] width 5 height 10
click at [472, 220] on button "9" at bounding box center [477, 222] width 24 height 25
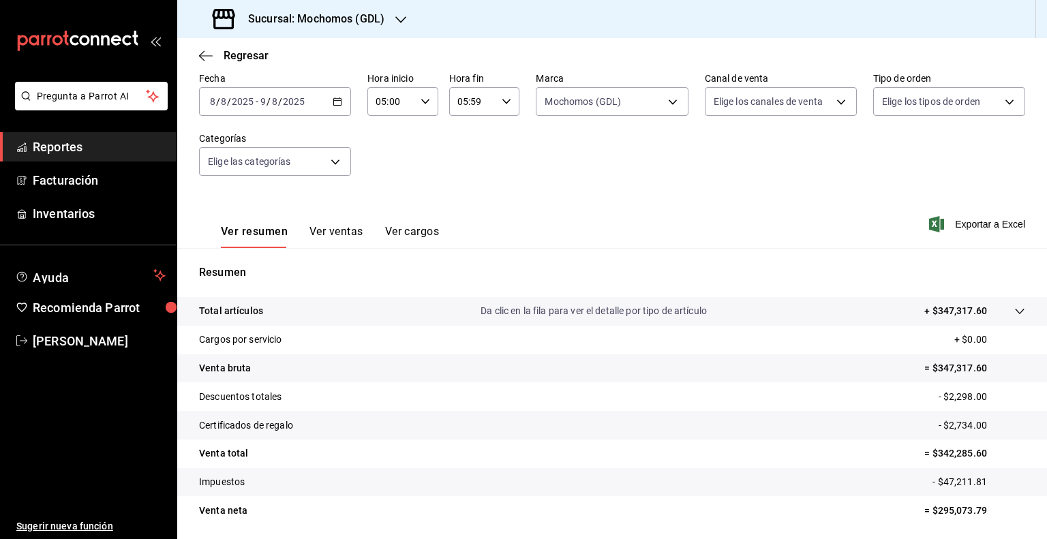
click at [234, 102] on input "2025" at bounding box center [242, 101] width 23 height 11
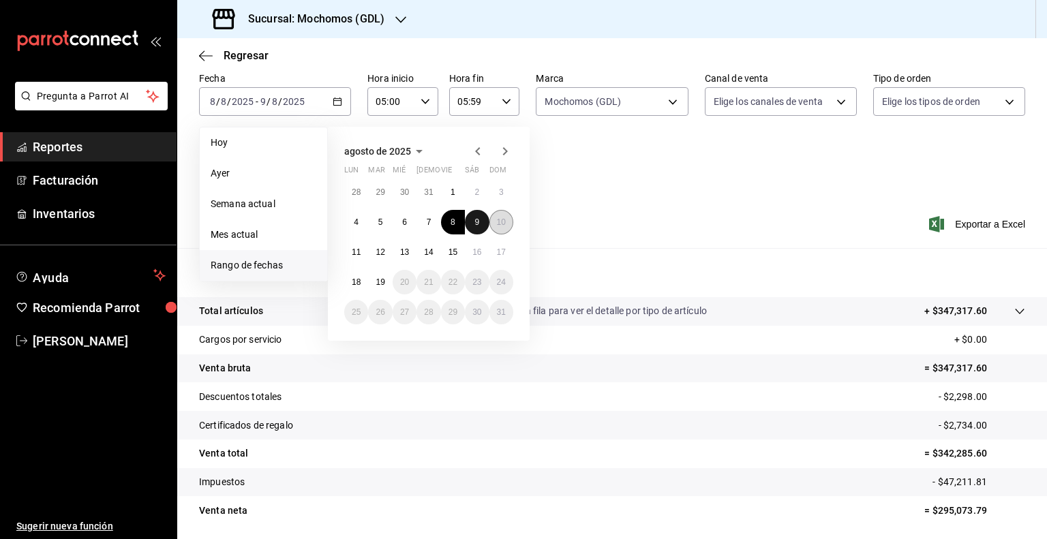
drag, startPoint x: 472, startPoint y: 223, endPoint x: 495, endPoint y: 223, distance: 23.2
click at [474, 223] on button "9" at bounding box center [477, 222] width 24 height 25
click at [500, 223] on abbr "10" at bounding box center [501, 222] width 9 height 10
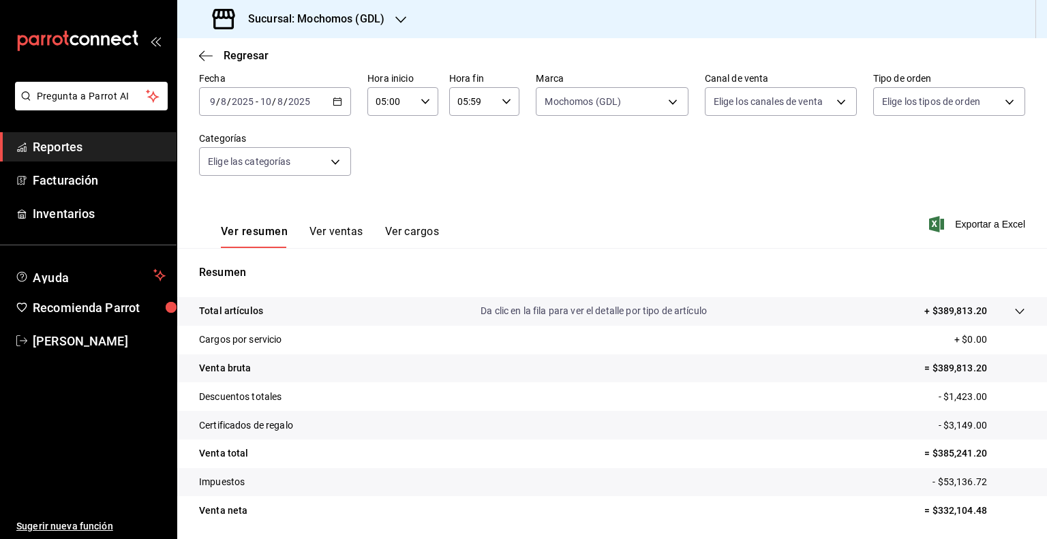
click at [256, 97] on span "-" at bounding box center [257, 101] width 3 height 11
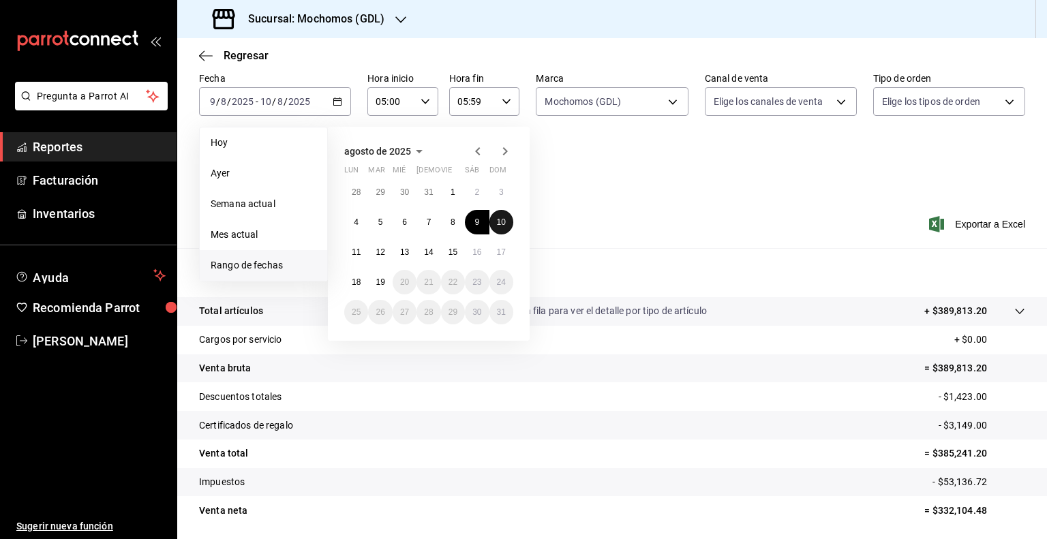
click at [504, 224] on abbr "10" at bounding box center [501, 222] width 9 height 10
click at [354, 258] on button "11" at bounding box center [356, 252] width 24 height 25
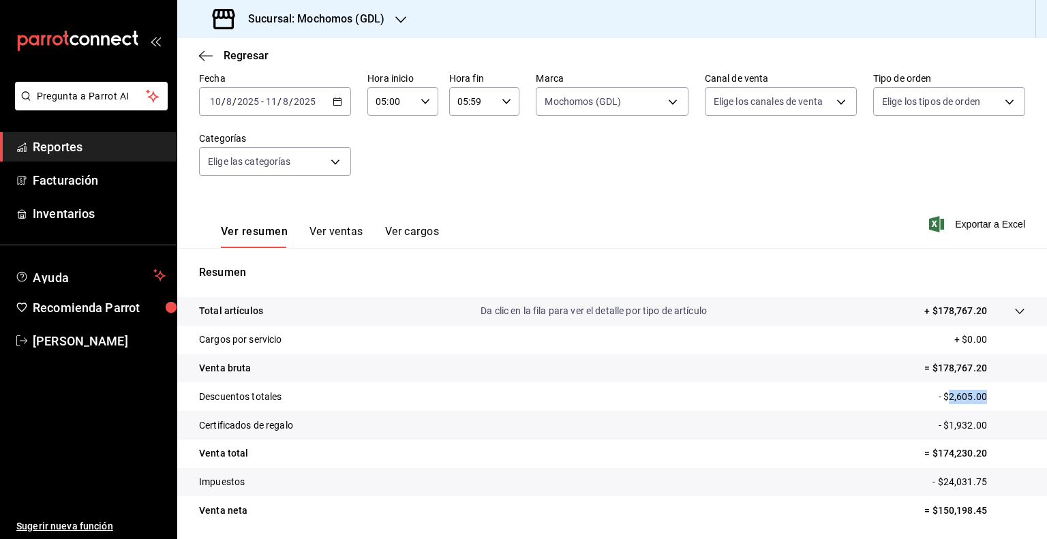
drag, startPoint x: 976, startPoint y: 399, endPoint x: 938, endPoint y: 400, distance: 37.5
click at [938, 400] on p "- $2,605.00" at bounding box center [981, 397] width 87 height 14
drag, startPoint x: 985, startPoint y: 427, endPoint x: 938, endPoint y: 427, distance: 47.0
click at [938, 427] on p "- $1,932.00" at bounding box center [981, 425] width 87 height 14
click at [229, 102] on input "8" at bounding box center [229, 101] width 7 height 11
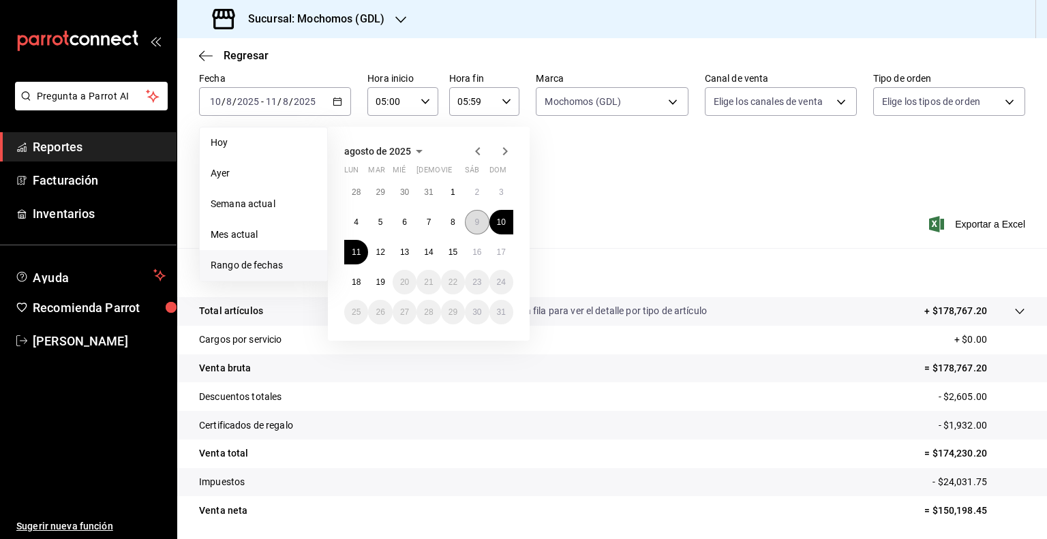
click at [478, 224] on abbr "9" at bounding box center [476, 222] width 5 height 10
click at [502, 221] on abbr "10" at bounding box center [501, 222] width 9 height 10
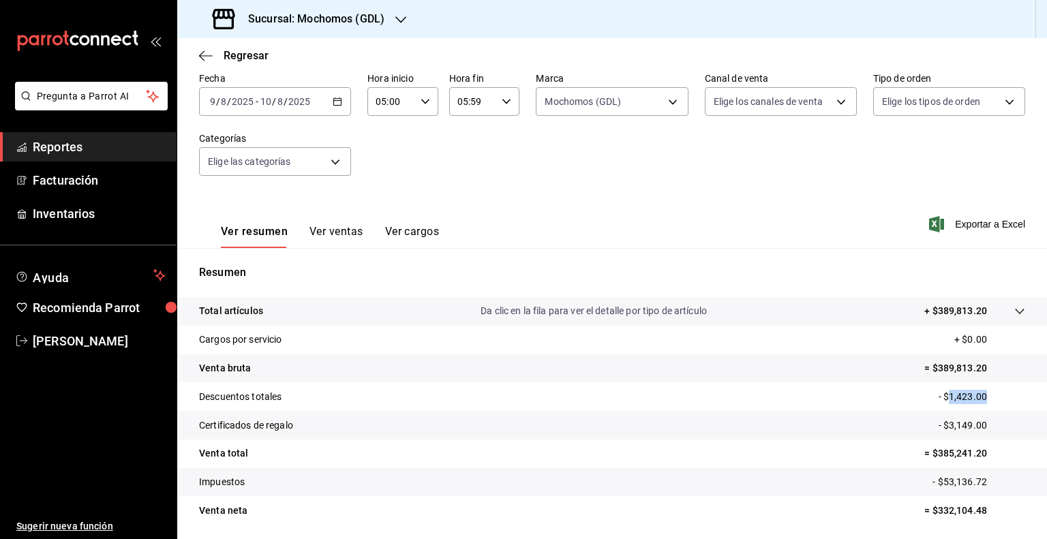
drag, startPoint x: 992, startPoint y: 407, endPoint x: 940, endPoint y: 403, distance: 52.6
click at [940, 403] on tr "Descuentos totales - $1,423.00" at bounding box center [612, 396] width 870 height 29
drag, startPoint x: 983, startPoint y: 423, endPoint x: 936, endPoint y: 426, distance: 47.1
click at [938, 426] on p "- $3,149.00" at bounding box center [981, 425] width 87 height 14
click at [255, 74] on label "Fecha" at bounding box center [275, 79] width 152 height 10
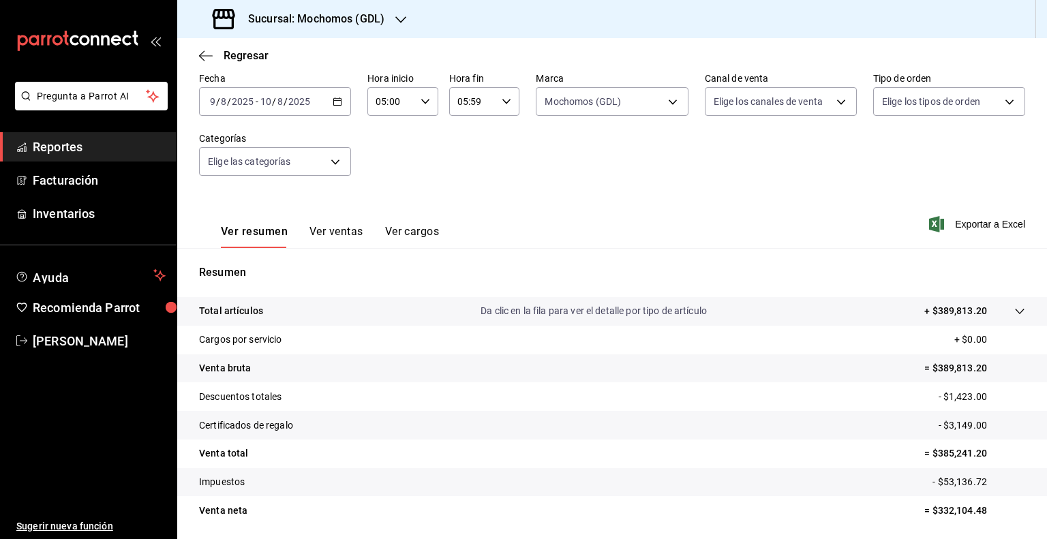
click at [254, 99] on input "2025" at bounding box center [242, 101] width 23 height 11
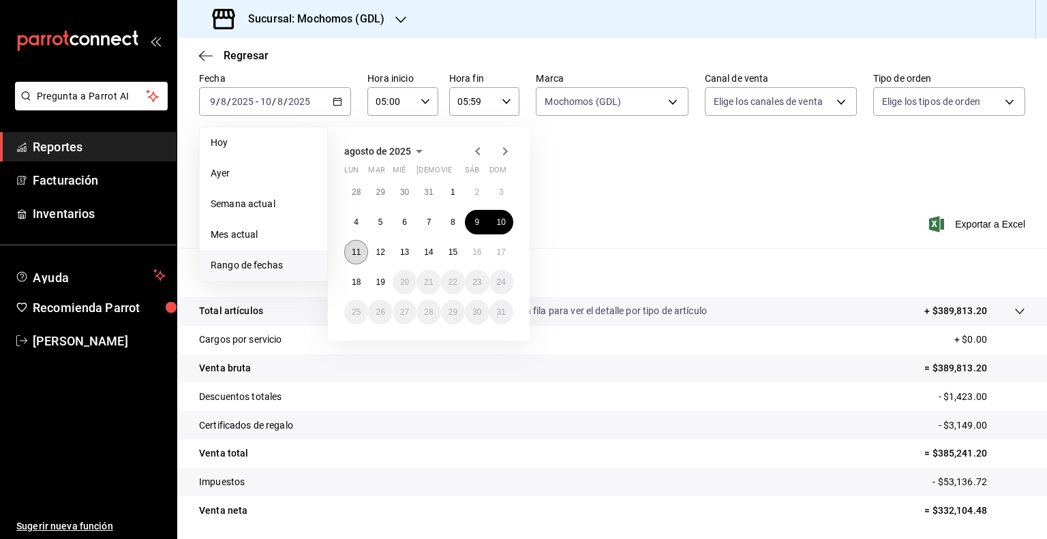
click at [365, 245] on button "11" at bounding box center [356, 252] width 24 height 25
click at [374, 251] on button "12" at bounding box center [380, 252] width 24 height 25
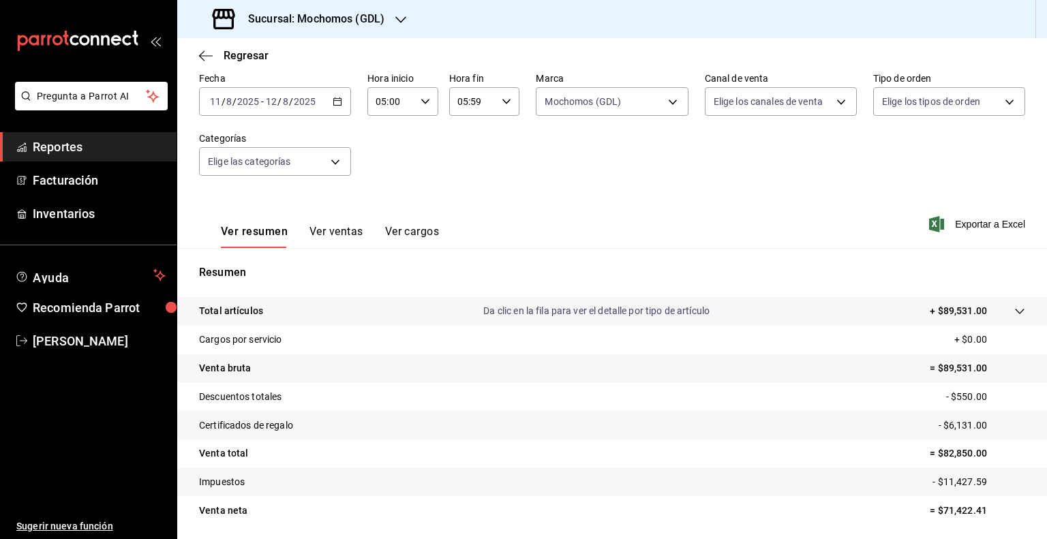
click at [262, 87] on div "2025-08-11 11 / 8 / 2025 - 2025-08-12 12 / 8 / 2025" at bounding box center [275, 101] width 152 height 29
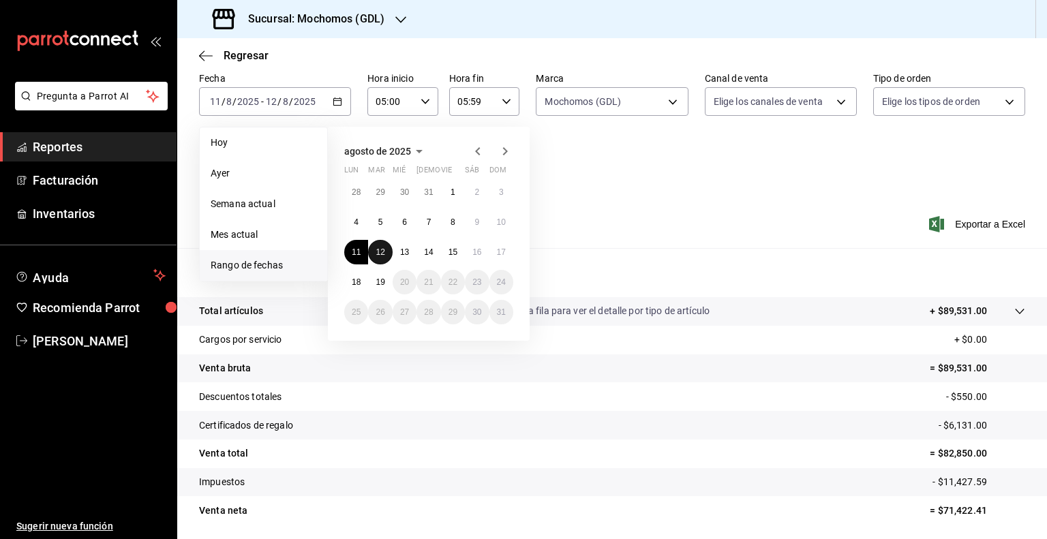
click at [384, 250] on abbr "12" at bounding box center [379, 252] width 9 height 10
click at [403, 253] on abbr "13" at bounding box center [404, 252] width 9 height 10
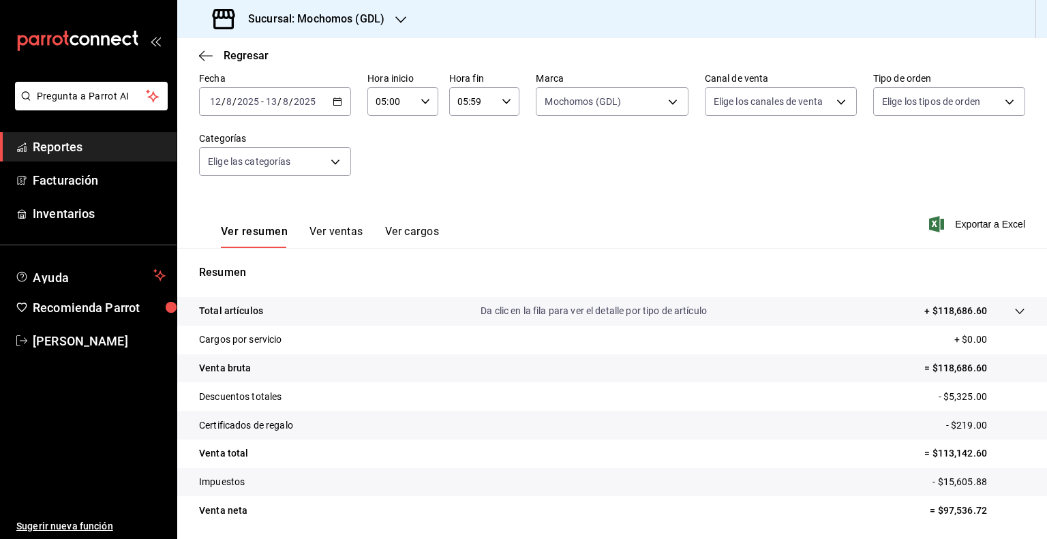
click at [247, 108] on div "2025-08-12 12 / 8 / 2025 - 2025-08-13 13 / 8 / 2025" at bounding box center [275, 101] width 152 height 29
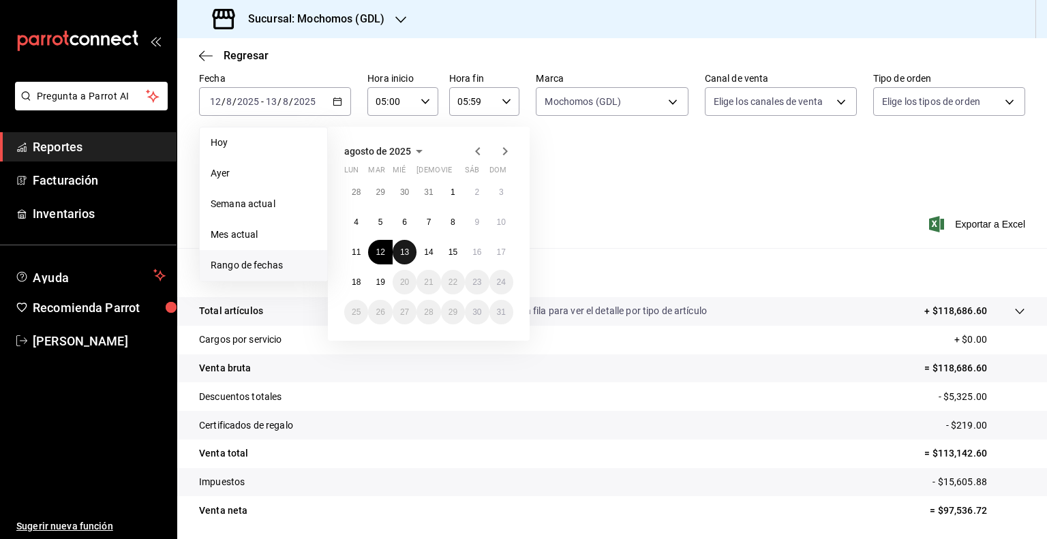
click at [412, 247] on button "13" at bounding box center [405, 252] width 24 height 25
click at [425, 250] on abbr "14" at bounding box center [428, 252] width 9 height 10
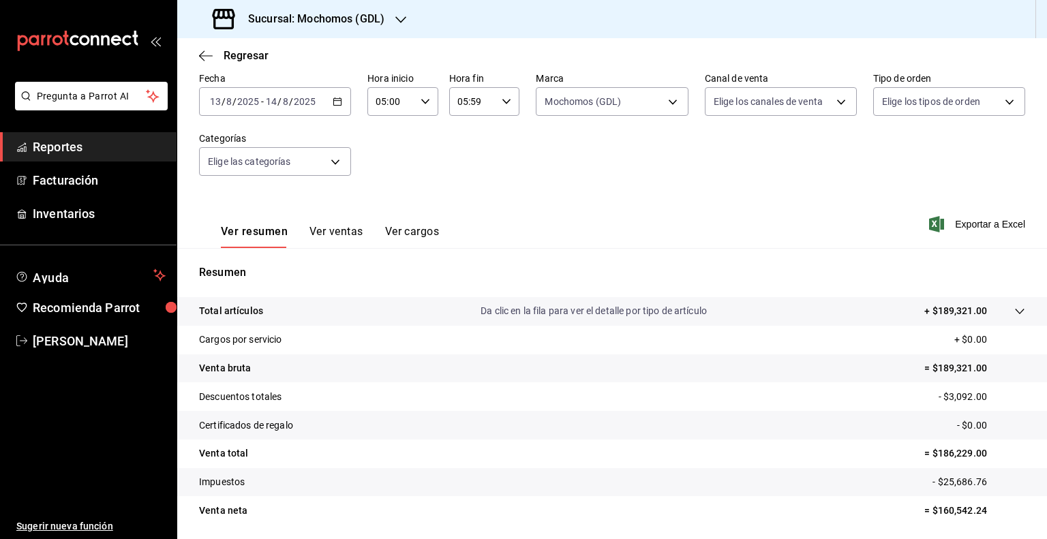
click at [244, 106] on input "2025" at bounding box center [247, 101] width 23 height 11
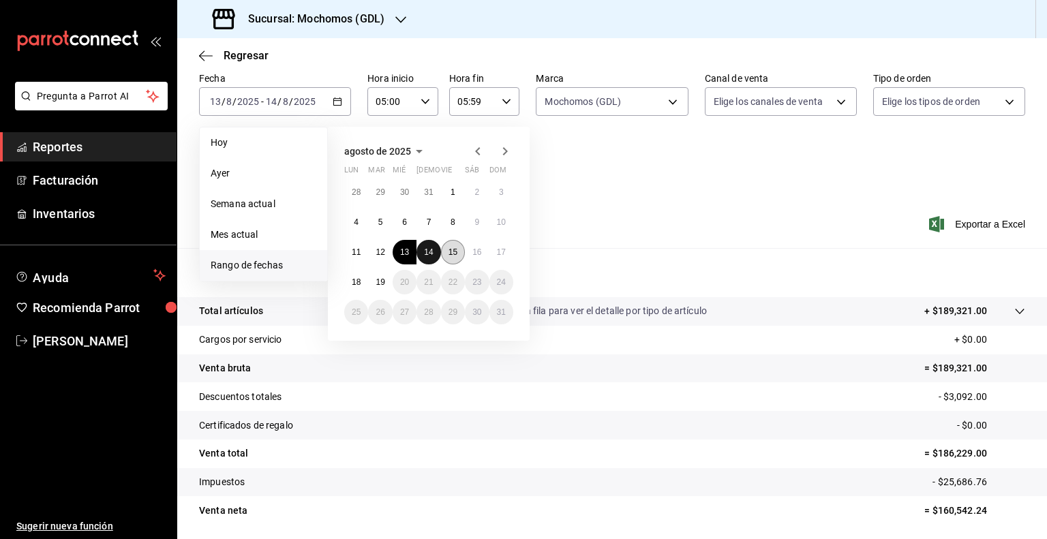
drag, startPoint x: 432, startPoint y: 252, endPoint x: 445, endPoint y: 252, distance: 12.9
click at [435, 252] on button "14" at bounding box center [428, 252] width 24 height 25
click at [446, 252] on button "15" at bounding box center [453, 252] width 24 height 25
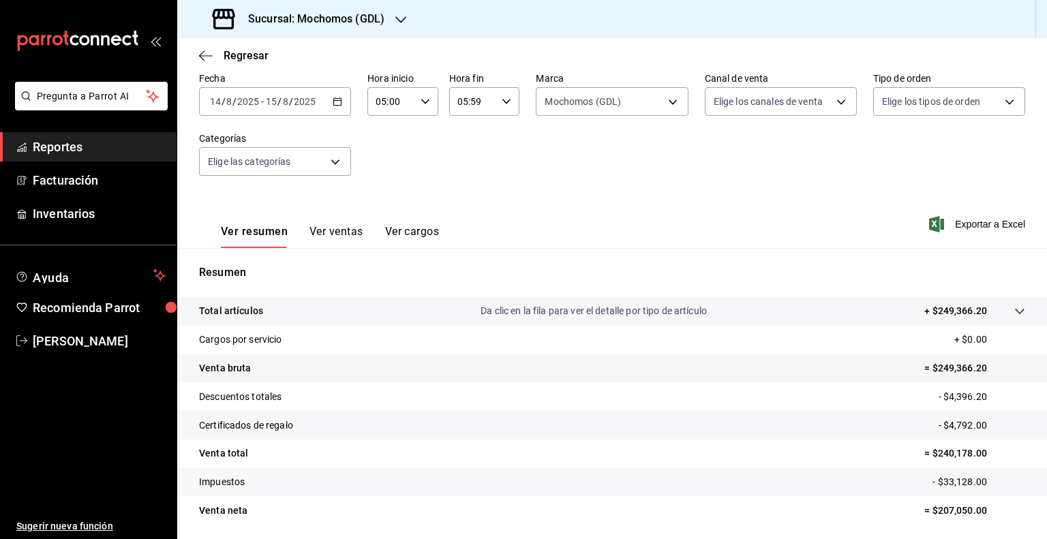
click at [240, 107] on input "2025" at bounding box center [247, 101] width 23 height 11
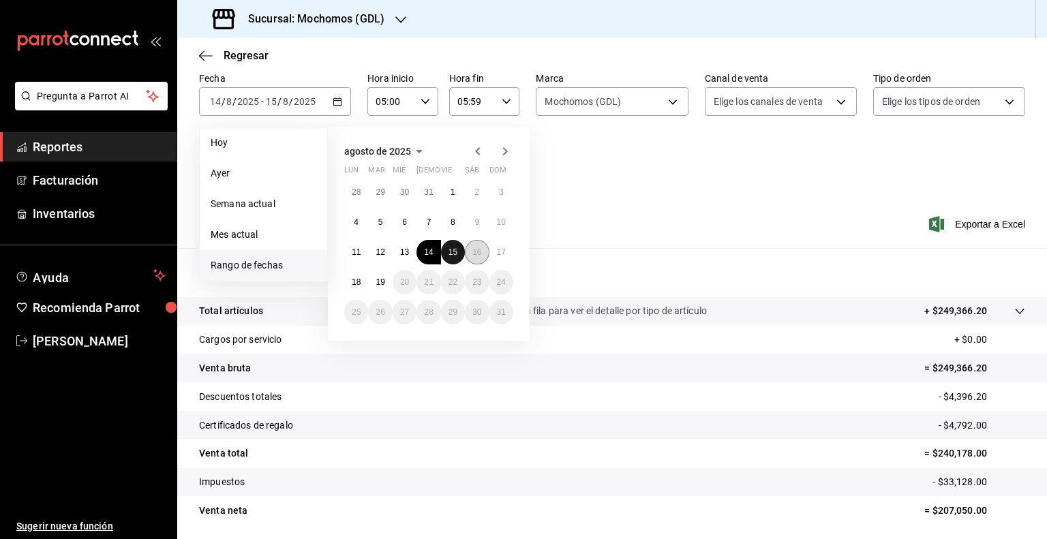
drag, startPoint x: 455, startPoint y: 247, endPoint x: 481, endPoint y: 253, distance: 26.5
click at [461, 249] on button "15" at bounding box center [453, 252] width 24 height 25
click at [481, 253] on abbr "16" at bounding box center [476, 252] width 9 height 10
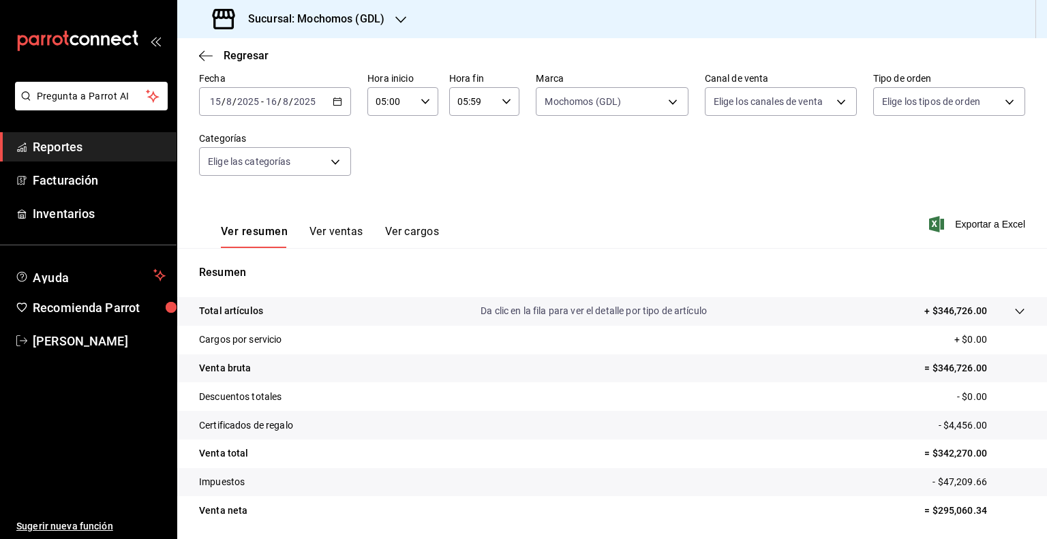
click at [279, 100] on span "/" at bounding box center [279, 101] width 4 height 11
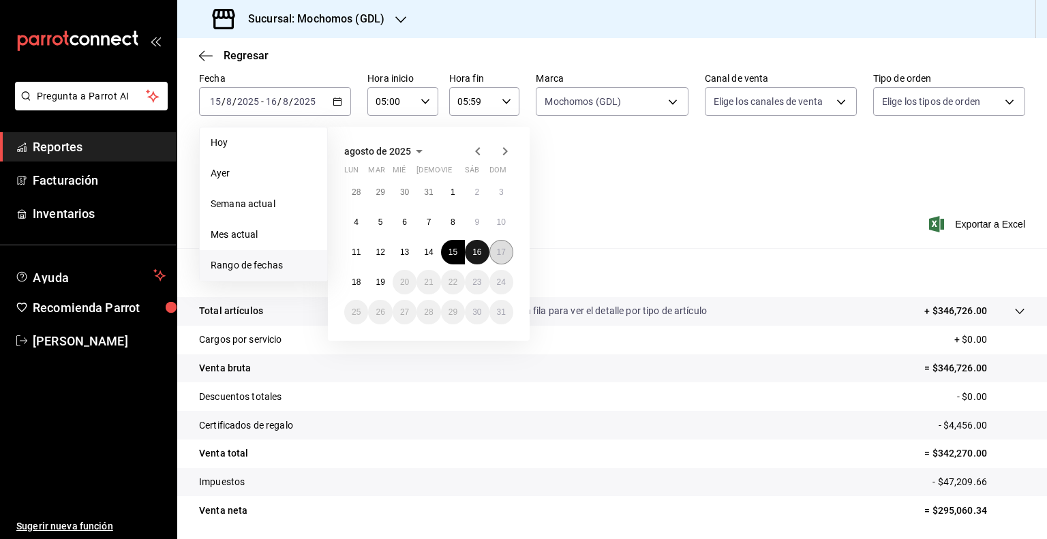
drag, startPoint x: 482, startPoint y: 258, endPoint x: 499, endPoint y: 256, distance: 16.5
click at [483, 258] on button "16" at bounding box center [477, 252] width 24 height 25
click at [500, 256] on abbr "17" at bounding box center [501, 252] width 9 height 10
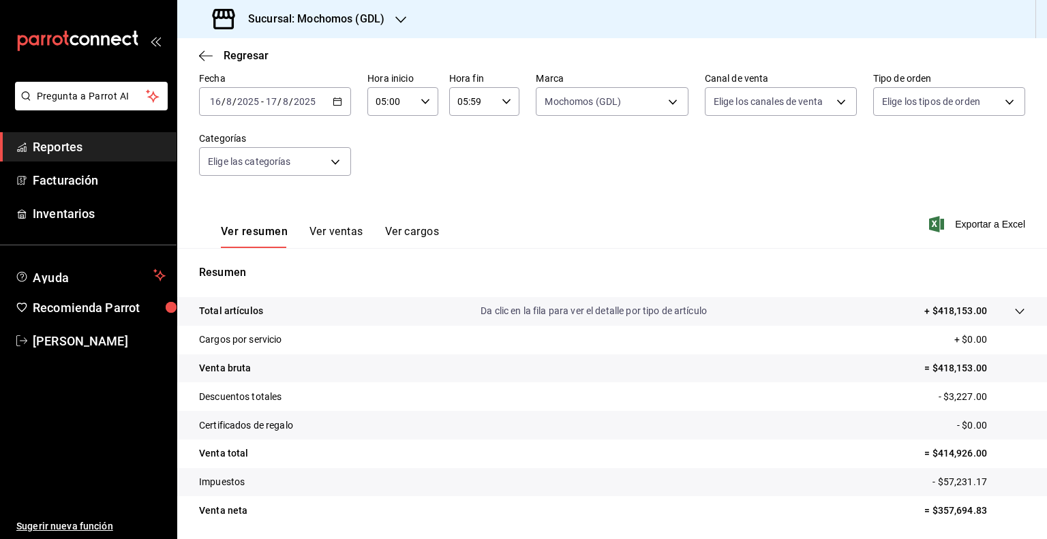
click at [269, 104] on input "17" at bounding box center [271, 101] width 12 height 11
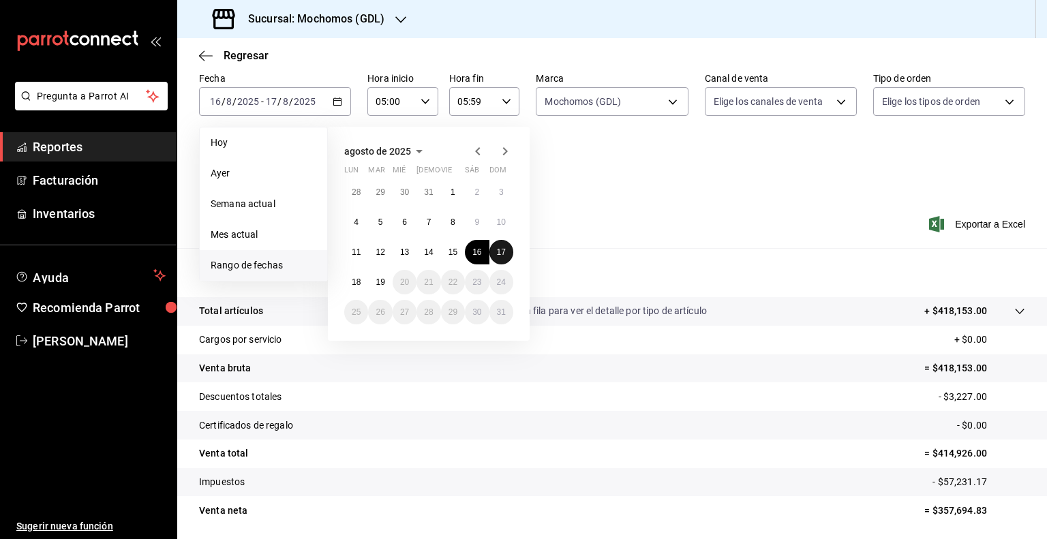
click at [500, 247] on abbr "17" at bounding box center [501, 252] width 9 height 10
click at [354, 277] on abbr "18" at bounding box center [356, 282] width 9 height 10
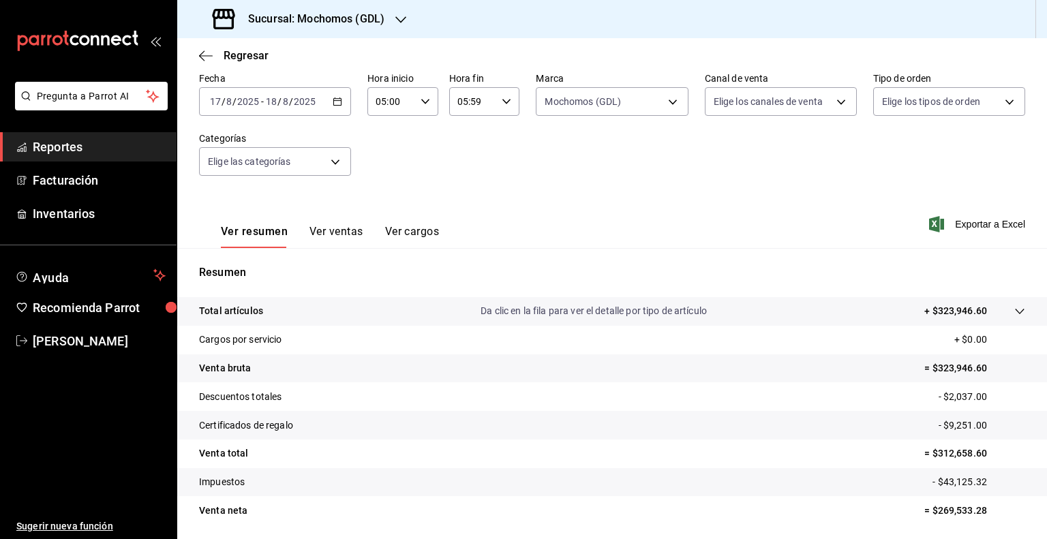
click at [303, 95] on div "2025-08-17 17 / 8 / 2025 - 2025-08-18 18 / 8 / 2025" at bounding box center [275, 101] width 152 height 29
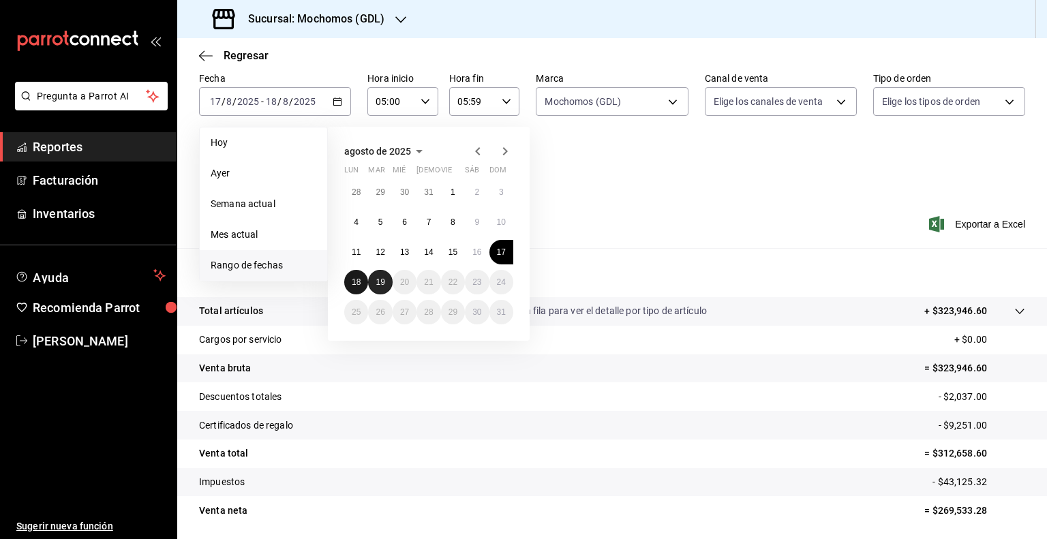
drag, startPoint x: 362, startPoint y: 276, endPoint x: 380, endPoint y: 275, distance: 17.8
click at [365, 275] on button "18" at bounding box center [356, 282] width 24 height 25
click at [380, 274] on button "19" at bounding box center [380, 282] width 24 height 25
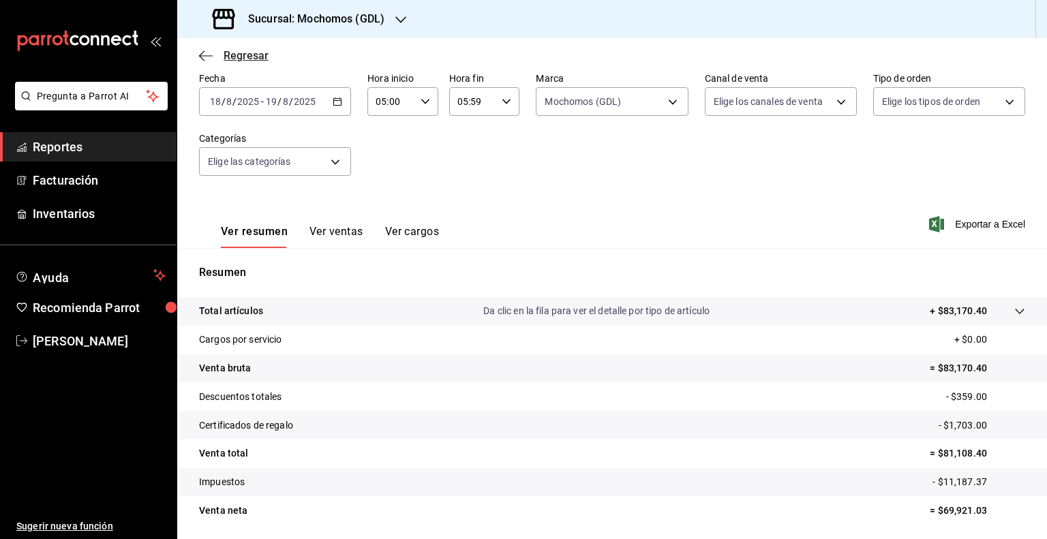
click at [205, 61] on icon "button" at bounding box center [206, 56] width 14 height 12
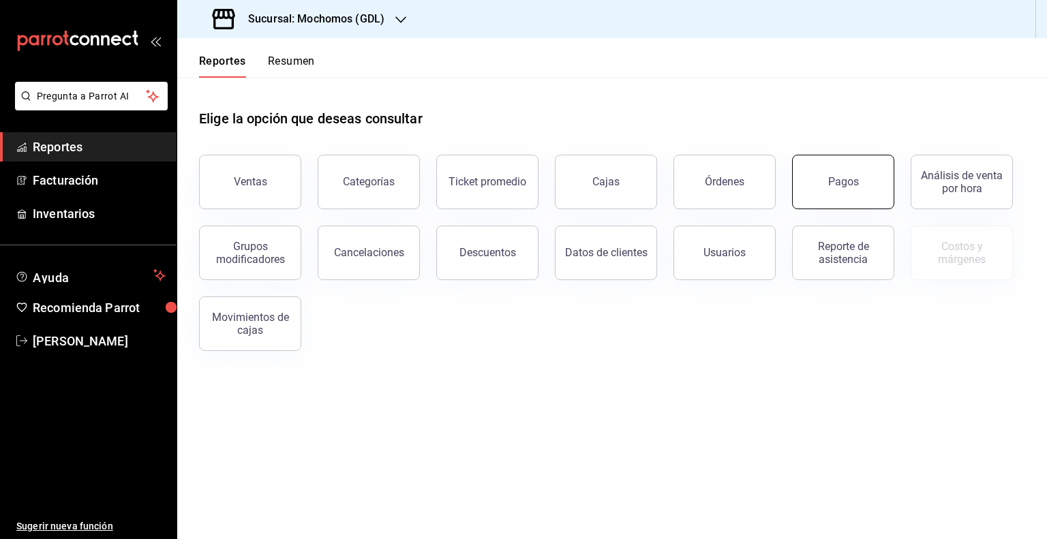
click at [822, 179] on button "Pagos" at bounding box center [843, 182] width 102 height 55
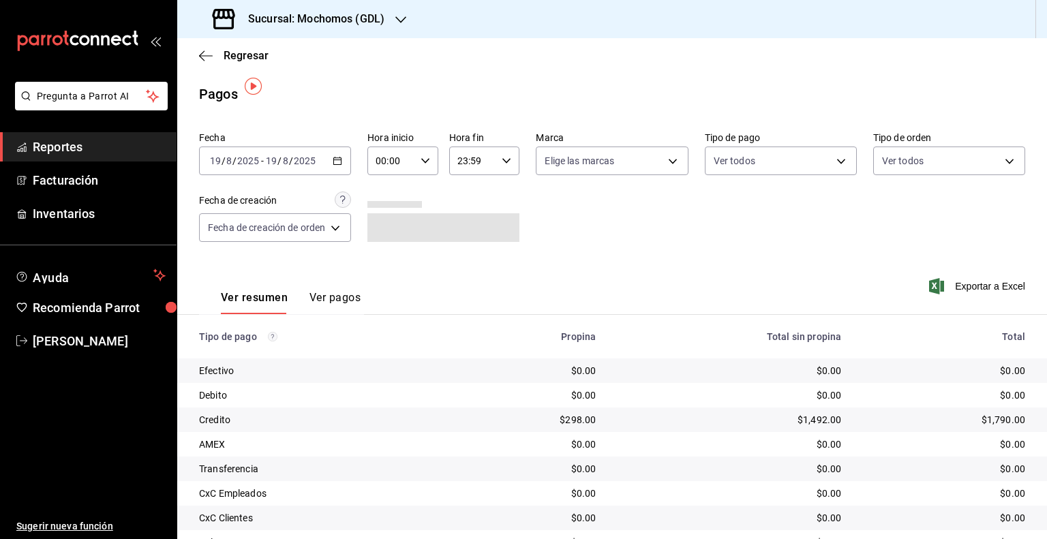
scroll to position [63, 0]
